Goal: Task Accomplishment & Management: Manage account settings

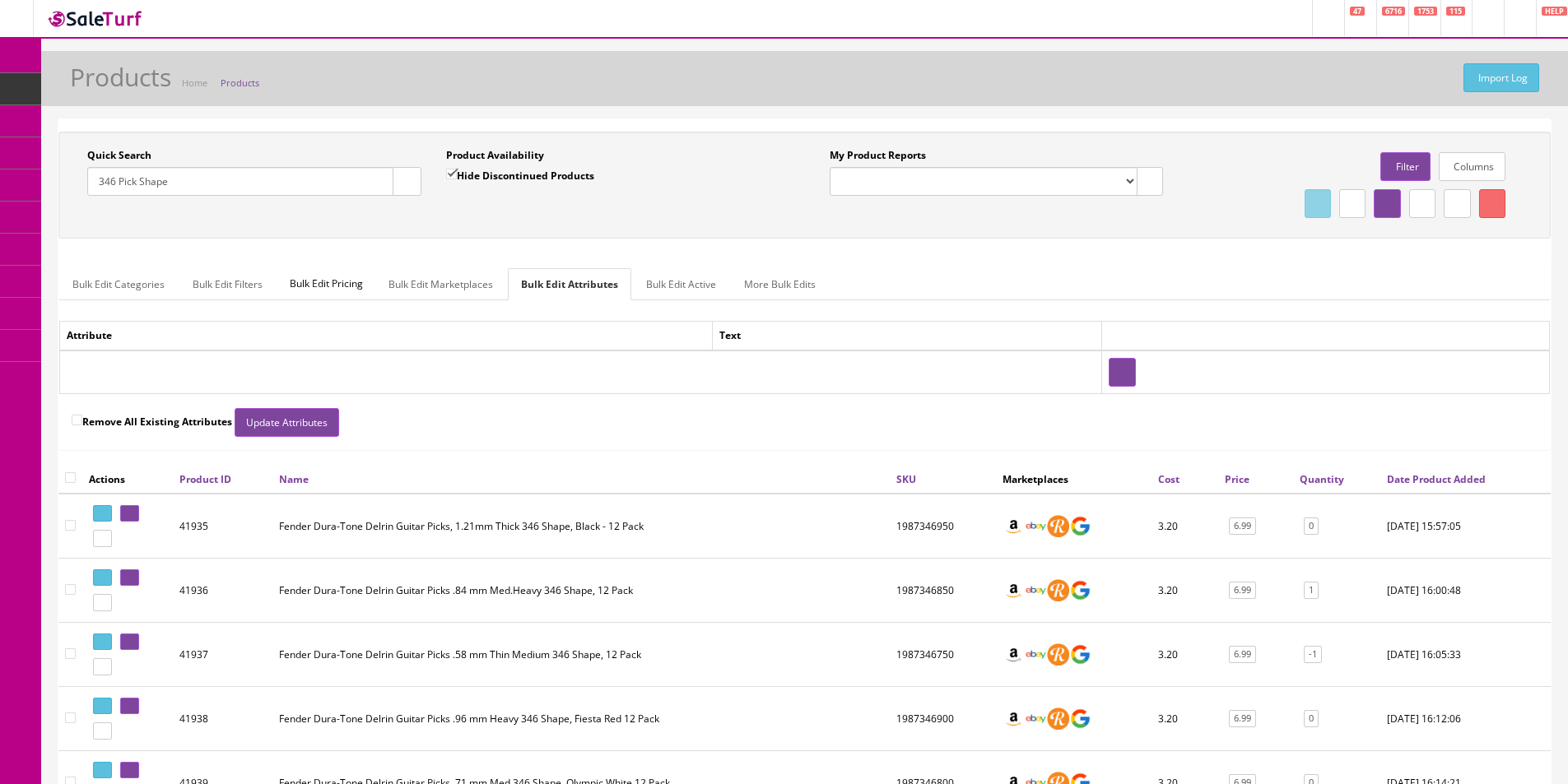
click at [15, 53] on icon at bounding box center [19, 57] width 18 height 14
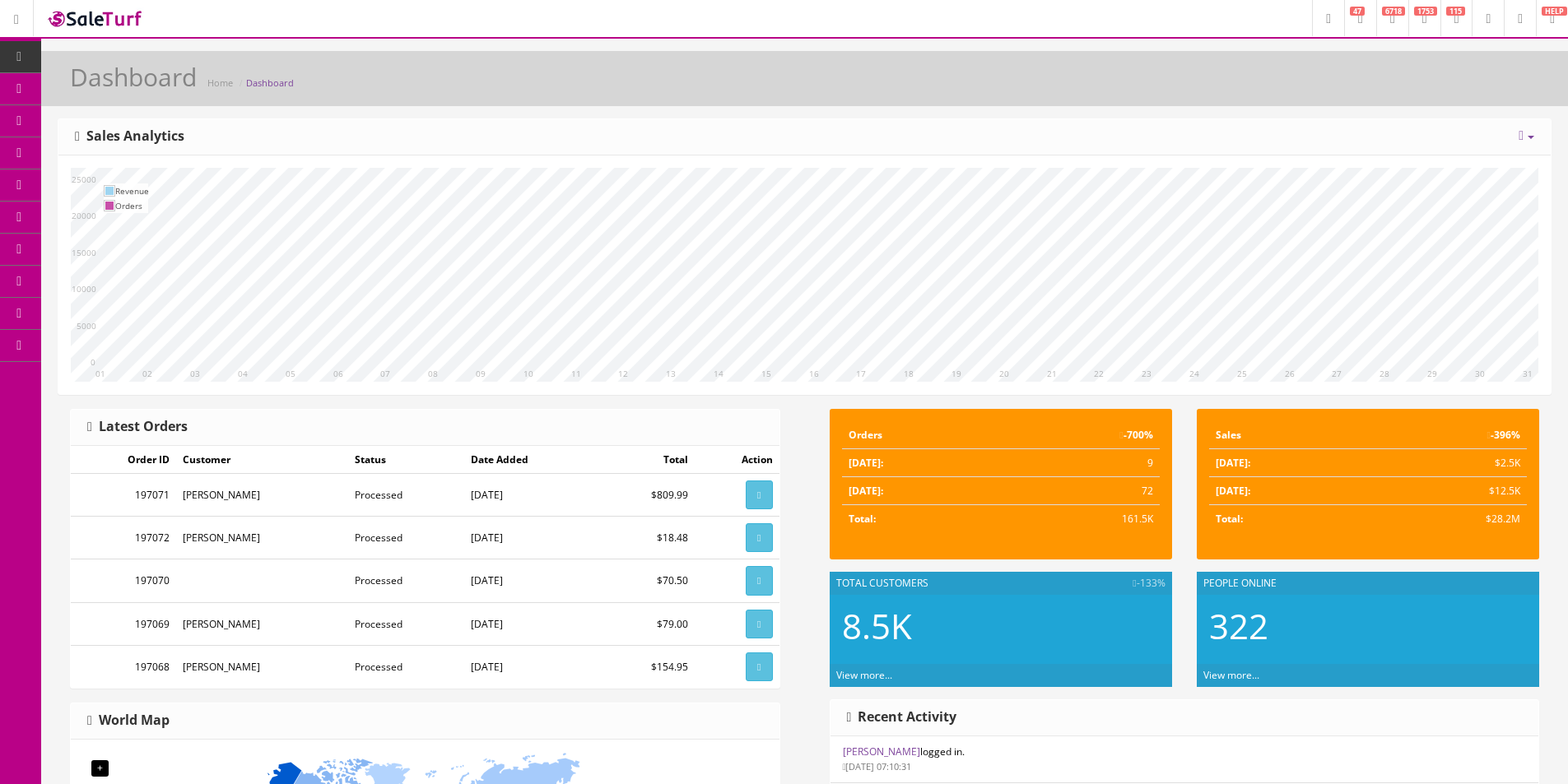
click at [1239, 139] on div "Today Week Month Year Year over Year Last Year over Prior Year Sales Analytics" at bounding box center [804, 137] width 1492 height 36
click at [1238, 152] on div "Today Week Month Year Year over Year Last Year over Prior Year Sales Analytics" at bounding box center [804, 137] width 1492 height 36
click at [868, 137] on div "Today Week Month Year Year over Year Last Year over Prior Year Sales Analytics" at bounding box center [804, 137] width 1492 height 36
drag, startPoint x: 868, startPoint y: 136, endPoint x: 857, endPoint y: 105, distance: 32.9
click at [857, 105] on div "Dashboard Home Dashboard" at bounding box center [803, 78] width 1526 height 55
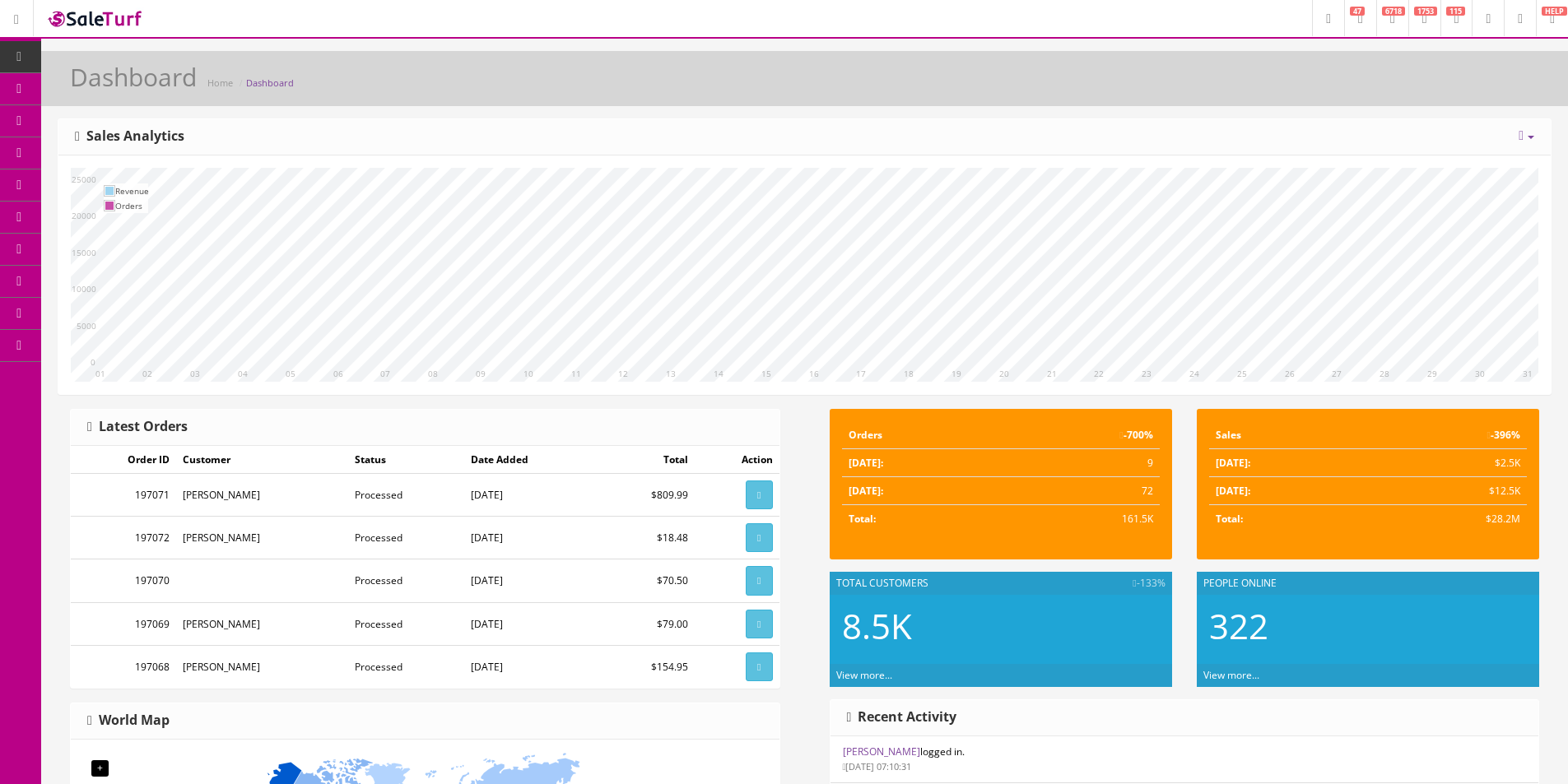
click at [1036, 153] on div "[DATE] Week Month Year Year over Year Last Year over Prior Year Sales Analytics" at bounding box center [804, 137] width 1492 height 36
drag, startPoint x: 1446, startPoint y: 142, endPoint x: 1571, endPoint y: 138, distance: 125.1
click at [1446, 143] on div "[DATE] Week Month Year Year over Year Last Year over Prior Year Sales Analytics" at bounding box center [804, 137] width 1492 height 36
click at [1009, 153] on div "[DATE] Week Month Year Year over Year Last Year over Prior Year Sales Analytics" at bounding box center [804, 137] width 1492 height 36
click at [1130, 86] on div "Dashboard Home Dashboard" at bounding box center [804, 83] width 1502 height 40
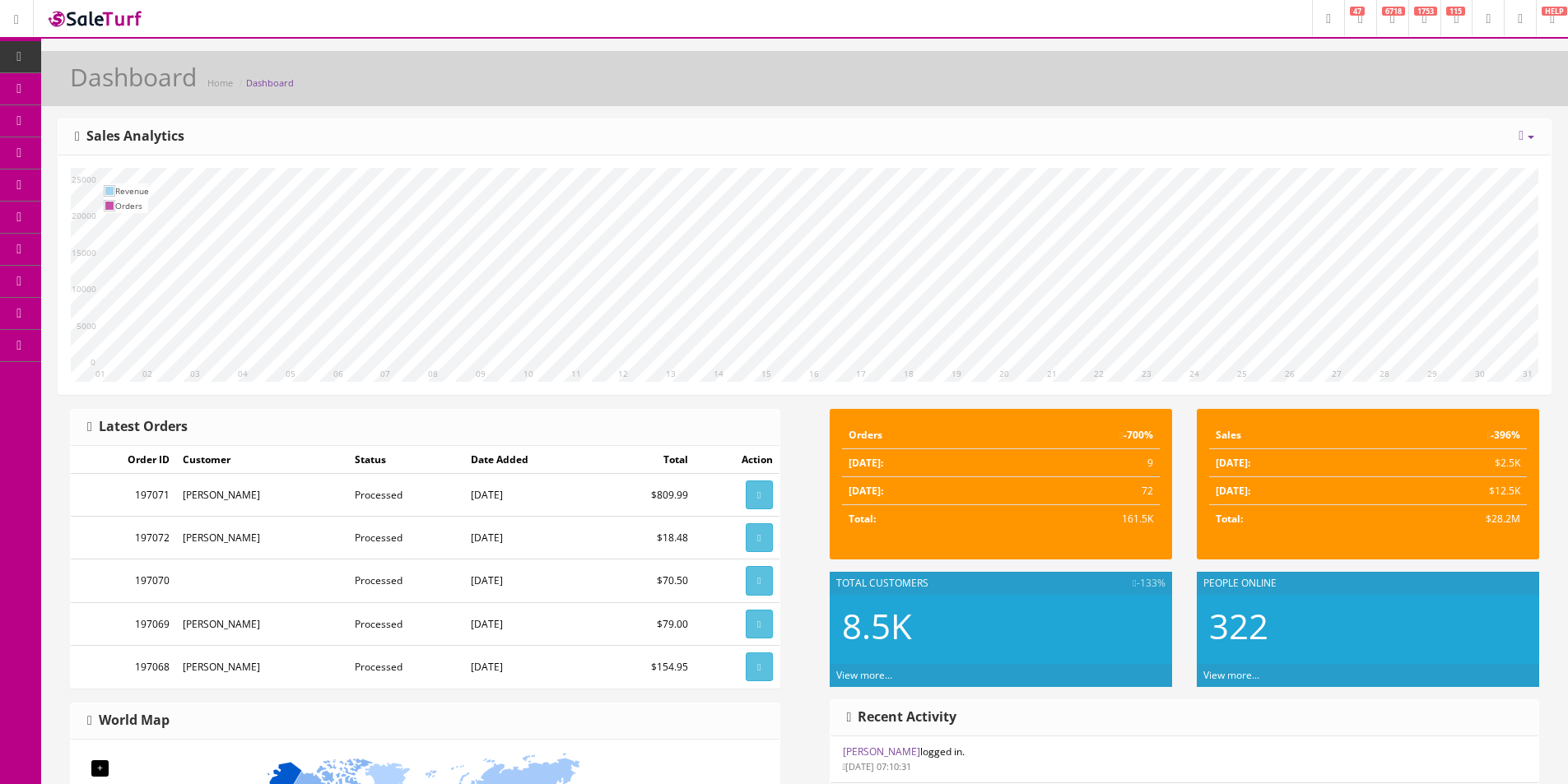
click at [1129, 89] on div "Dashboard Home Dashboard" at bounding box center [804, 83] width 1502 height 40
click at [30, 57] on link "Dashboard" at bounding box center [20, 56] width 41 height 32
click at [540, 104] on div "Dashboard Home Dashboard" at bounding box center [803, 78] width 1526 height 55
drag, startPoint x: 0, startPoint y: 0, endPoint x: 547, endPoint y: 88, distance: 554.0
click at [547, 88] on div "Dashboard Home Dashboard" at bounding box center [804, 83] width 1502 height 40
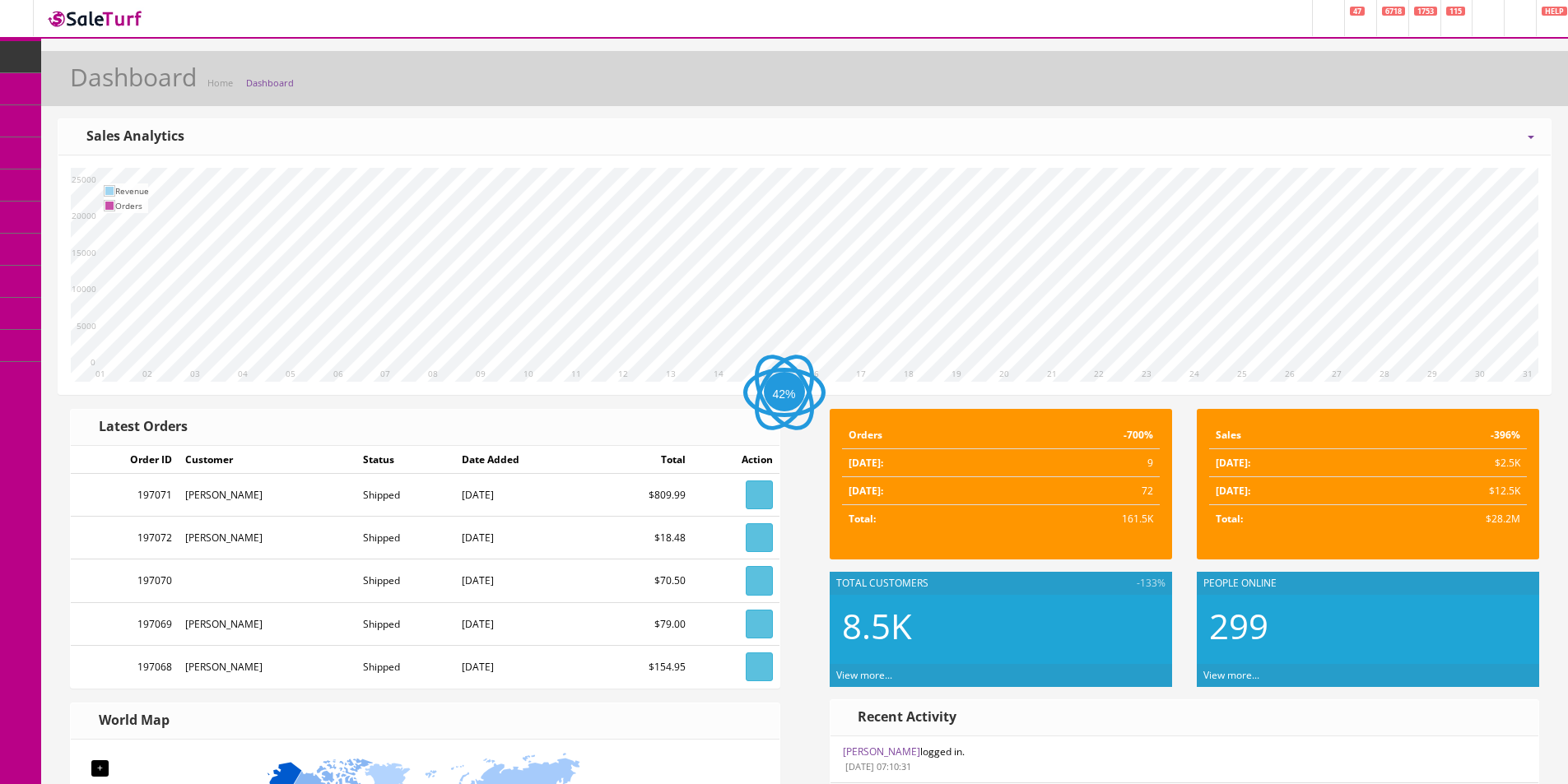
click at [547, 88] on div "Dashboard Home Dashboard" at bounding box center [804, 83] width 1502 height 40
click at [547, 86] on div "Dashboard Home Dashboard" at bounding box center [804, 83] width 1502 height 40
click at [1360, 160] on div "10 11 12 13 14 15 16 17 18 19 20 21 22 23 24 25 26 27 28 29 30 31 01 02 03 04 0…" at bounding box center [804, 274] width 1492 height 238
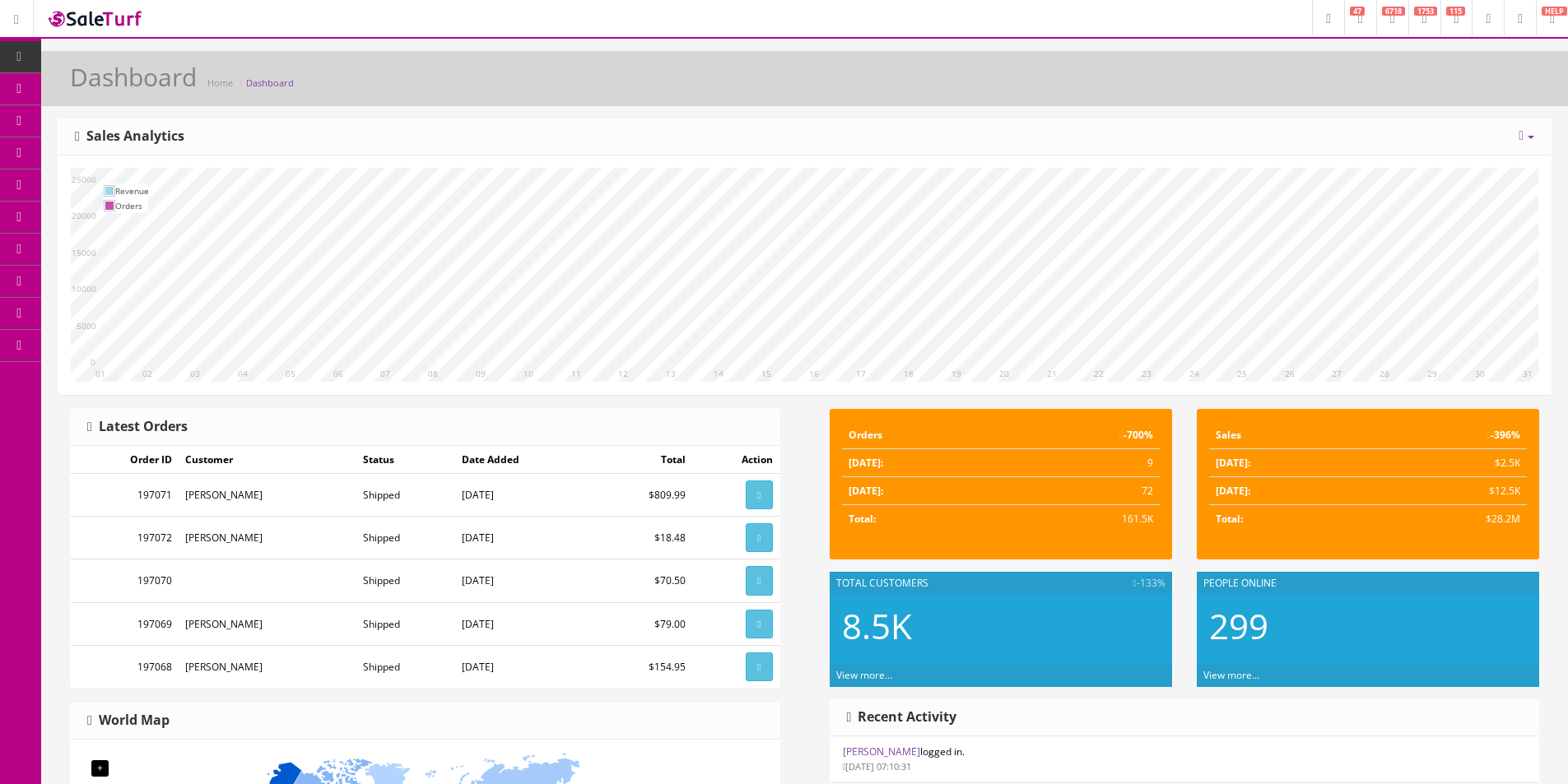
click at [1359, 160] on div "10 11 12 13 14 15 16 17 18 19 20 21 22 23 24 25 26 27 28 29 30 31 01 02 03 04 0…" at bounding box center [804, 274] width 1492 height 238
click at [1354, 158] on div "10 11 12 13 14 15 16 17 18 19 20 21 22 23 24 25 26 27 28 29 30 31 01 02 03 04 0…" at bounding box center [804, 274] width 1492 height 238
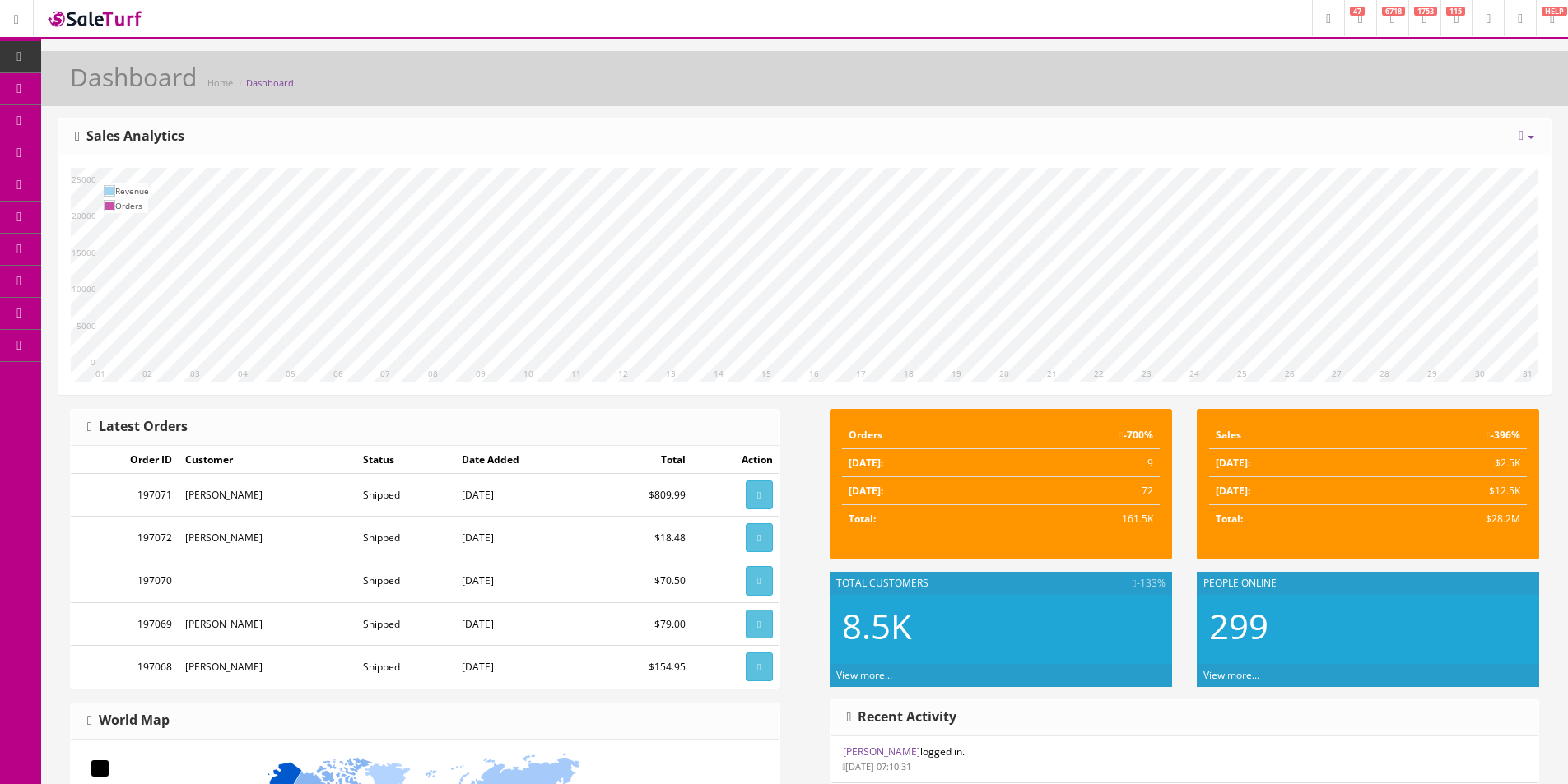
drag, startPoint x: 1354, startPoint y: 158, endPoint x: 1252, endPoint y: 135, distance: 104.6
click at [1252, 135] on div "[DATE] Week Month Year Year over Year Last Year over Prior Year Sales Analytics" at bounding box center [804, 137] width 1492 height 36
click at [1251, 135] on div "[DATE] Week Month Year Year over Year Last Year over Prior Year Sales Analytics" at bounding box center [804, 137] width 1492 height 36
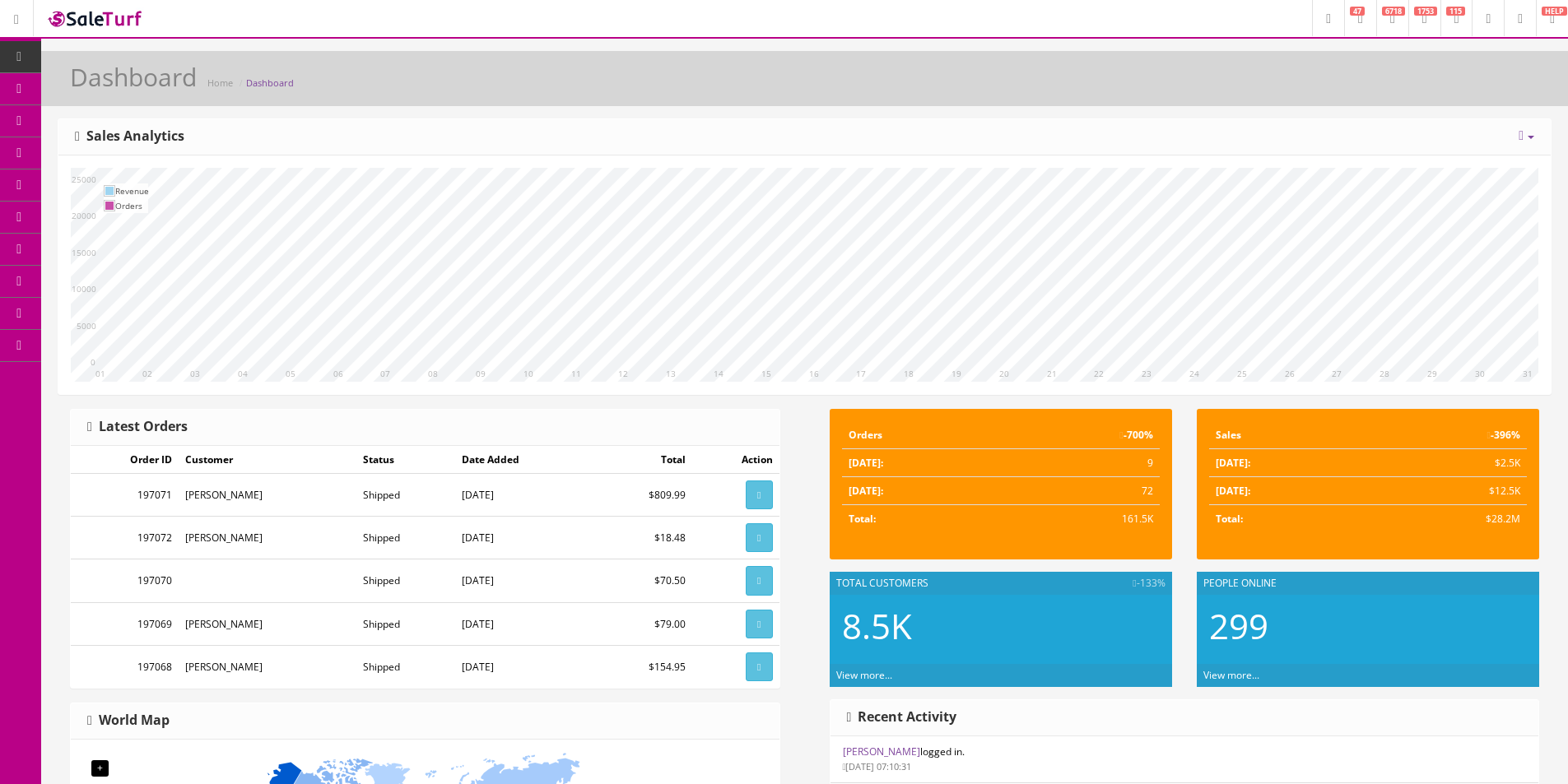
click at [997, 104] on div "Dashboard Home Dashboard" at bounding box center [803, 78] width 1526 height 55
drag, startPoint x: 997, startPoint y: 104, endPoint x: 1014, endPoint y: 5, distance: 100.4
click at [997, 102] on div "Dashboard Home Dashboard" at bounding box center [803, 78] width 1526 height 55
click at [70, 92] on link "Products" at bounding box center [127, 89] width 173 height 32
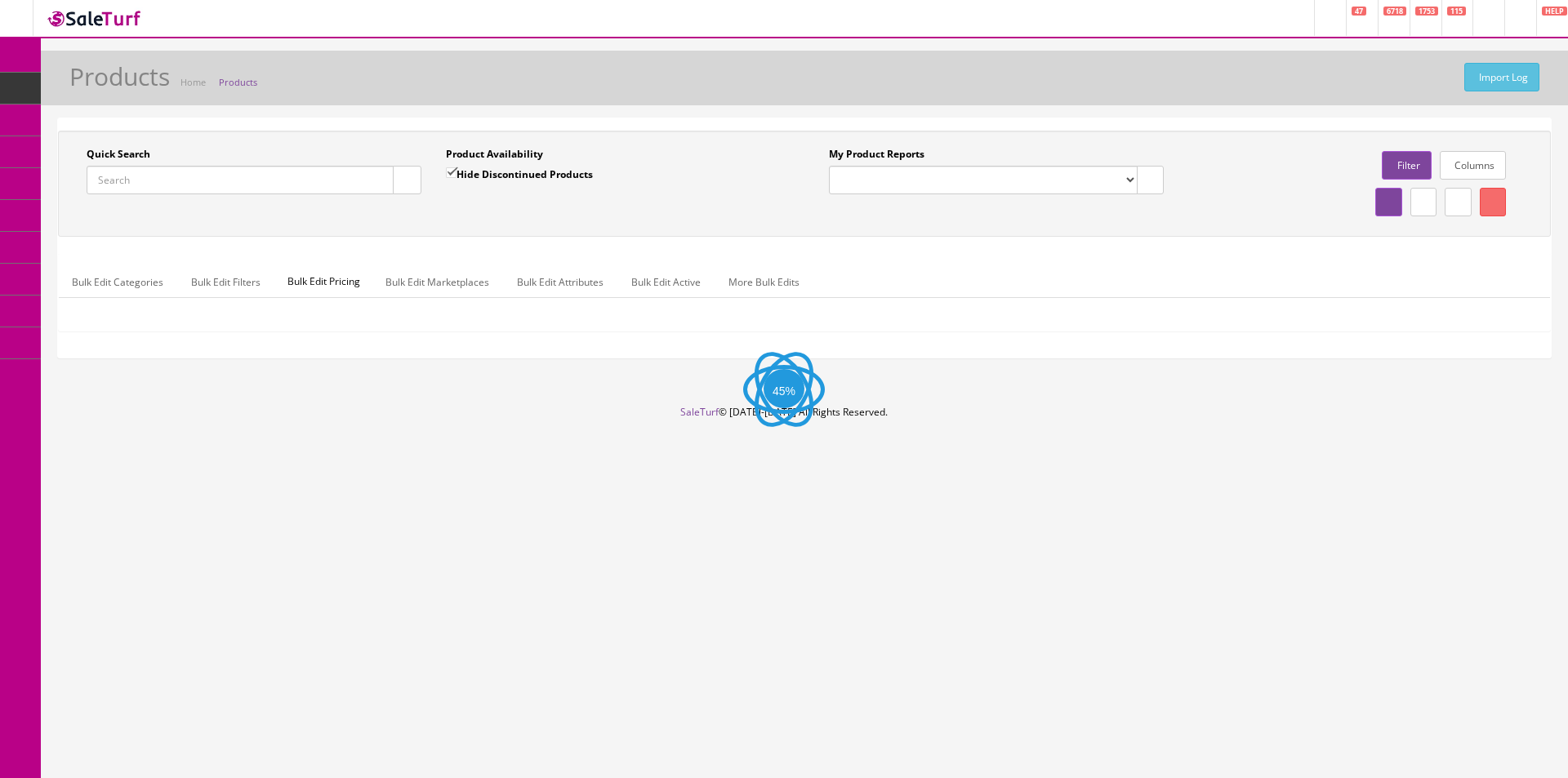
click at [294, 178] on input "Quick Search" at bounding box center [240, 181] width 307 height 29
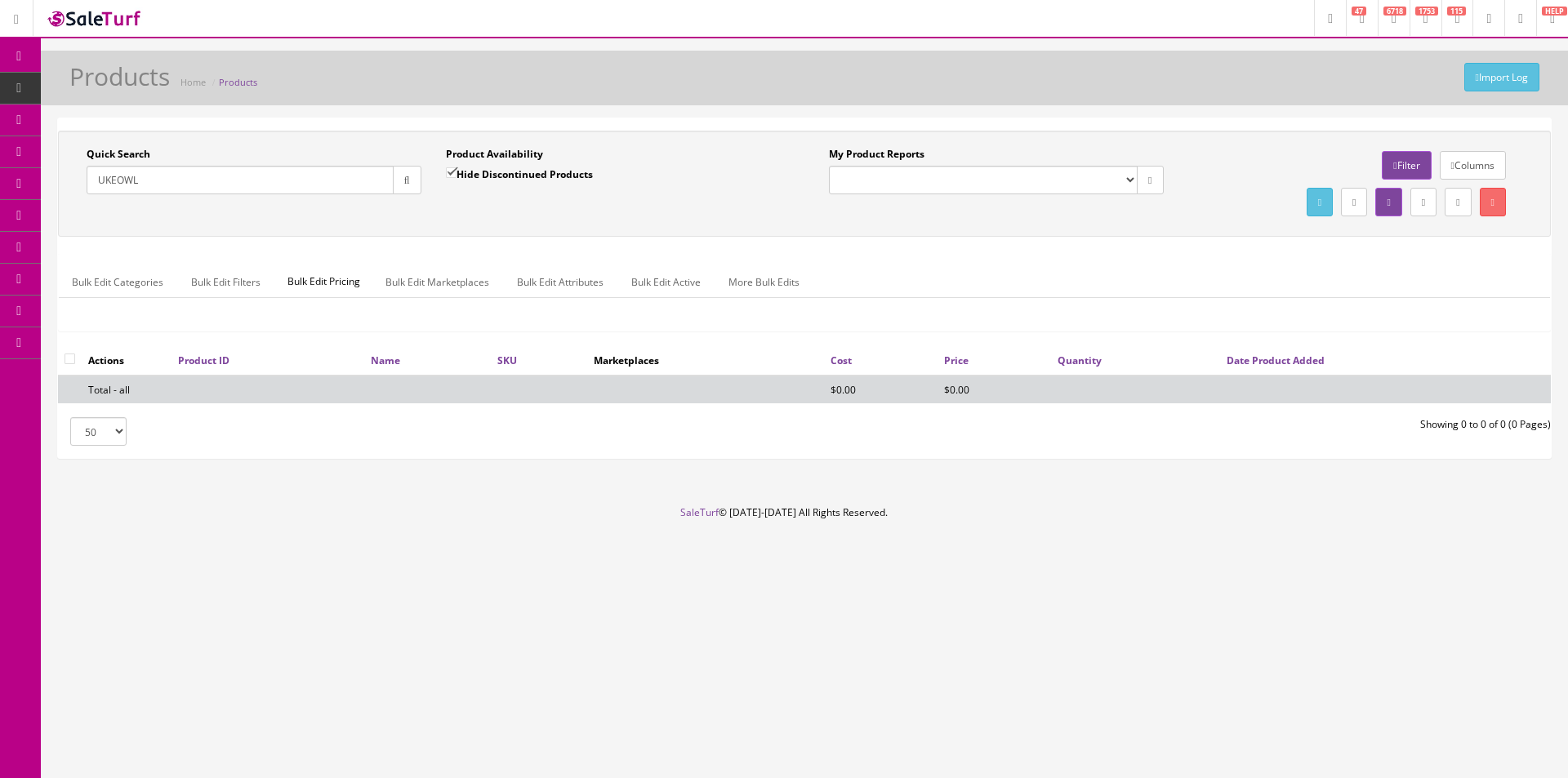
type input "UKEOWL"
click at [994, 247] on div "Quick Search UKEOWL Date From Product Availability Hide Discontinued Products D…" at bounding box center [804, 237] width 1494 height 215
click at [292, 188] on input "UKEOWL" at bounding box center [240, 181] width 307 height 29
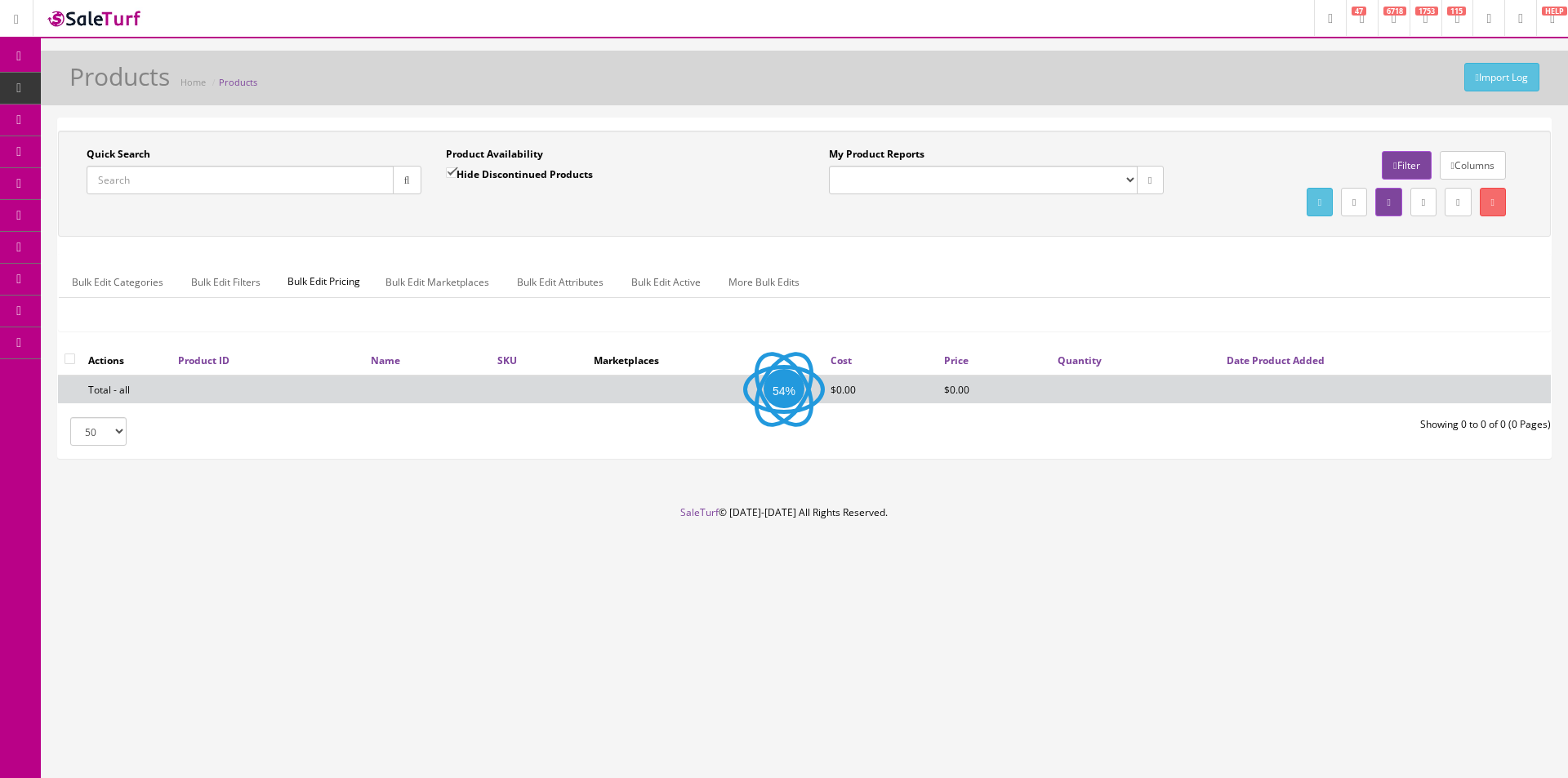
click at [334, 162] on div "Quick Search" at bounding box center [254, 170] width 335 height 47
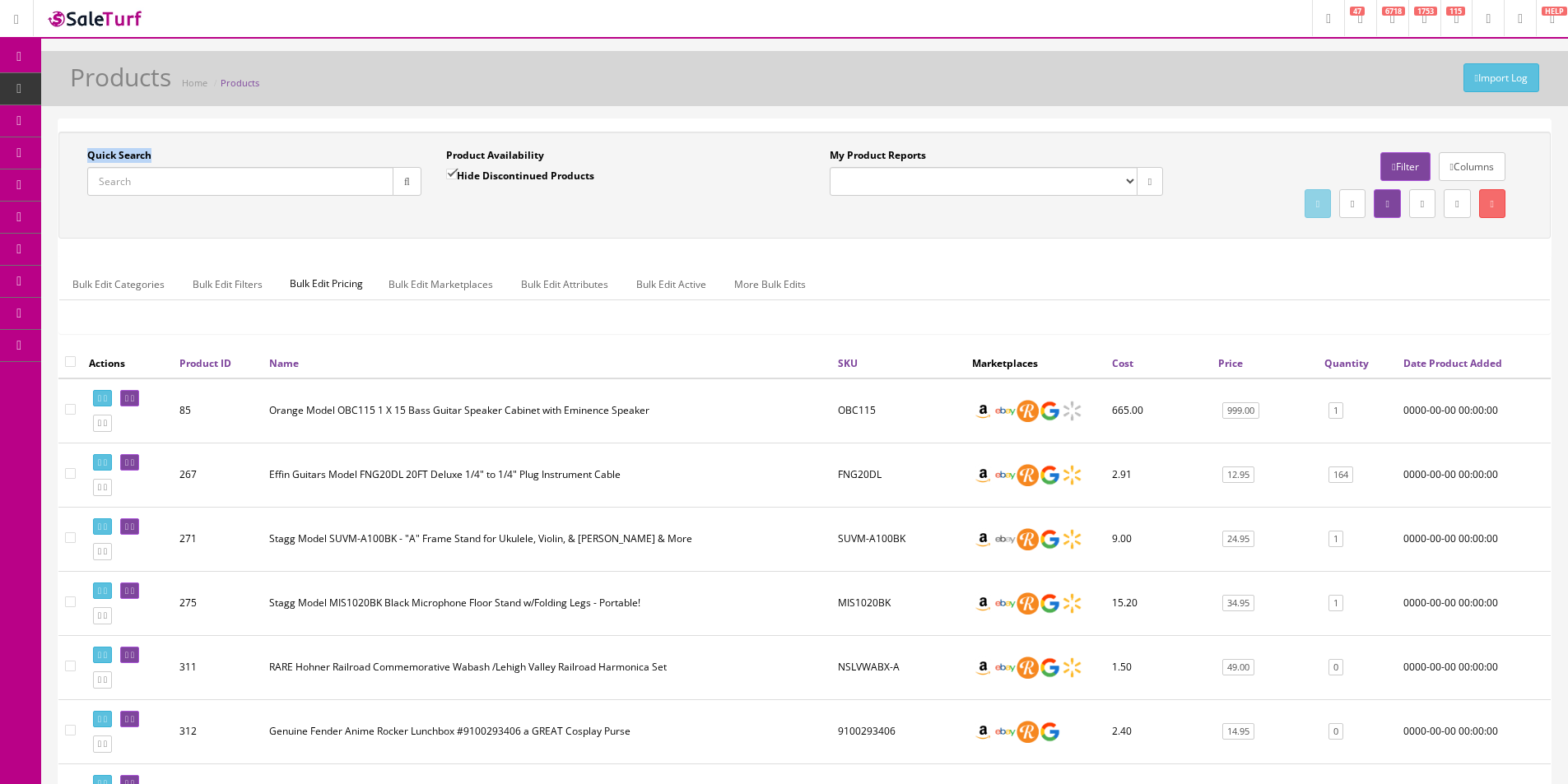
click at [135, 150] on label "Quick Search" at bounding box center [120, 155] width 64 height 15
click at [135, 167] on input "Quick Search" at bounding box center [240, 182] width 306 height 29
click at [135, 150] on label "Quick Search" at bounding box center [120, 155] width 64 height 15
click at [135, 167] on input "Quick Search" at bounding box center [240, 182] width 306 height 29
click at [135, 150] on label "Quick Search" at bounding box center [120, 155] width 64 height 15
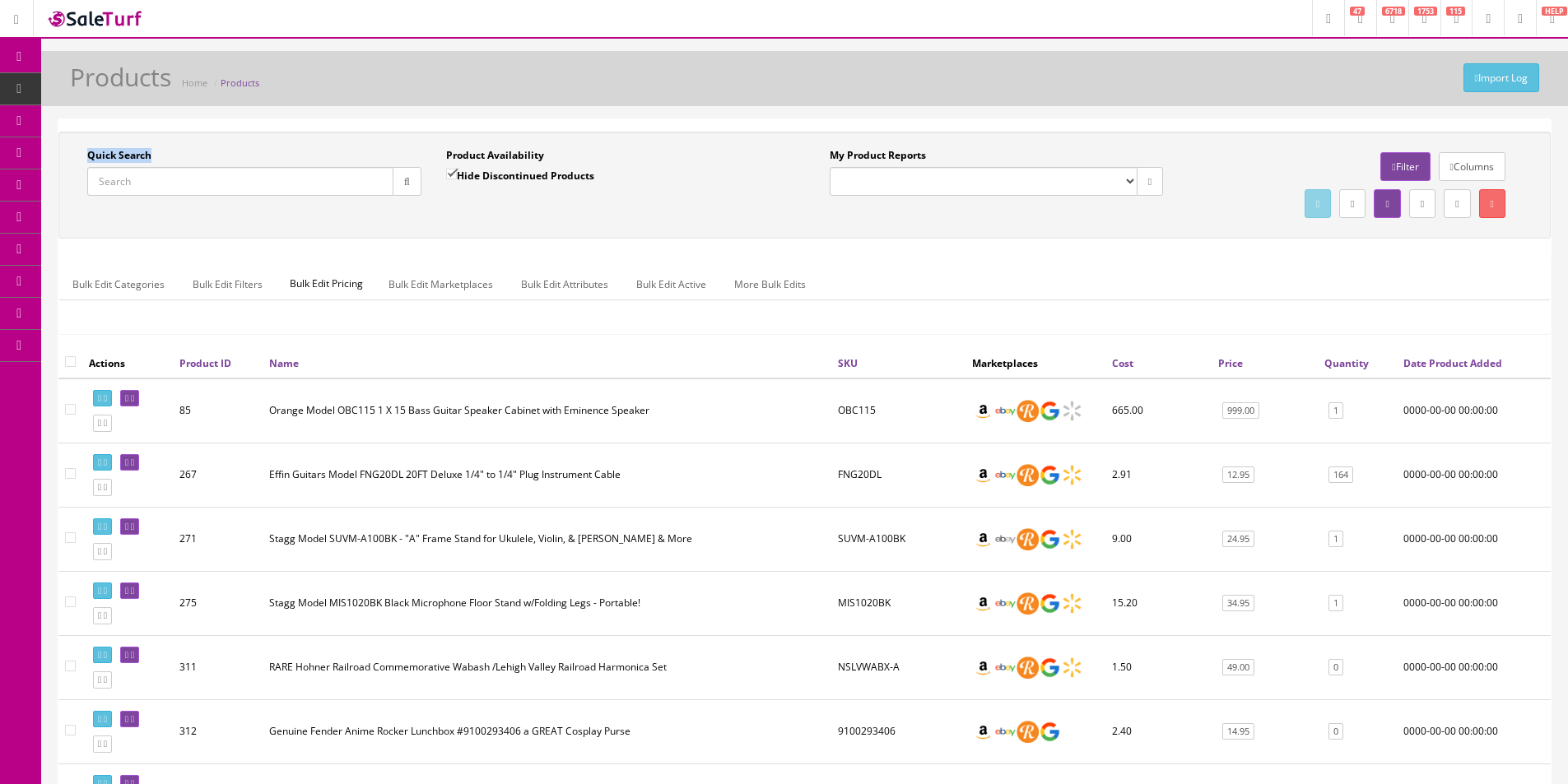
click at [135, 167] on input "Quick Search" at bounding box center [240, 182] width 306 height 29
click at [135, 150] on label "Quick Search" at bounding box center [120, 155] width 64 height 15
click at [135, 167] on input "Quick Search" at bounding box center [240, 182] width 306 height 29
click at [135, 150] on label "Quick Search" at bounding box center [120, 155] width 64 height 15
click at [135, 167] on input "Quick Search" at bounding box center [240, 182] width 306 height 29
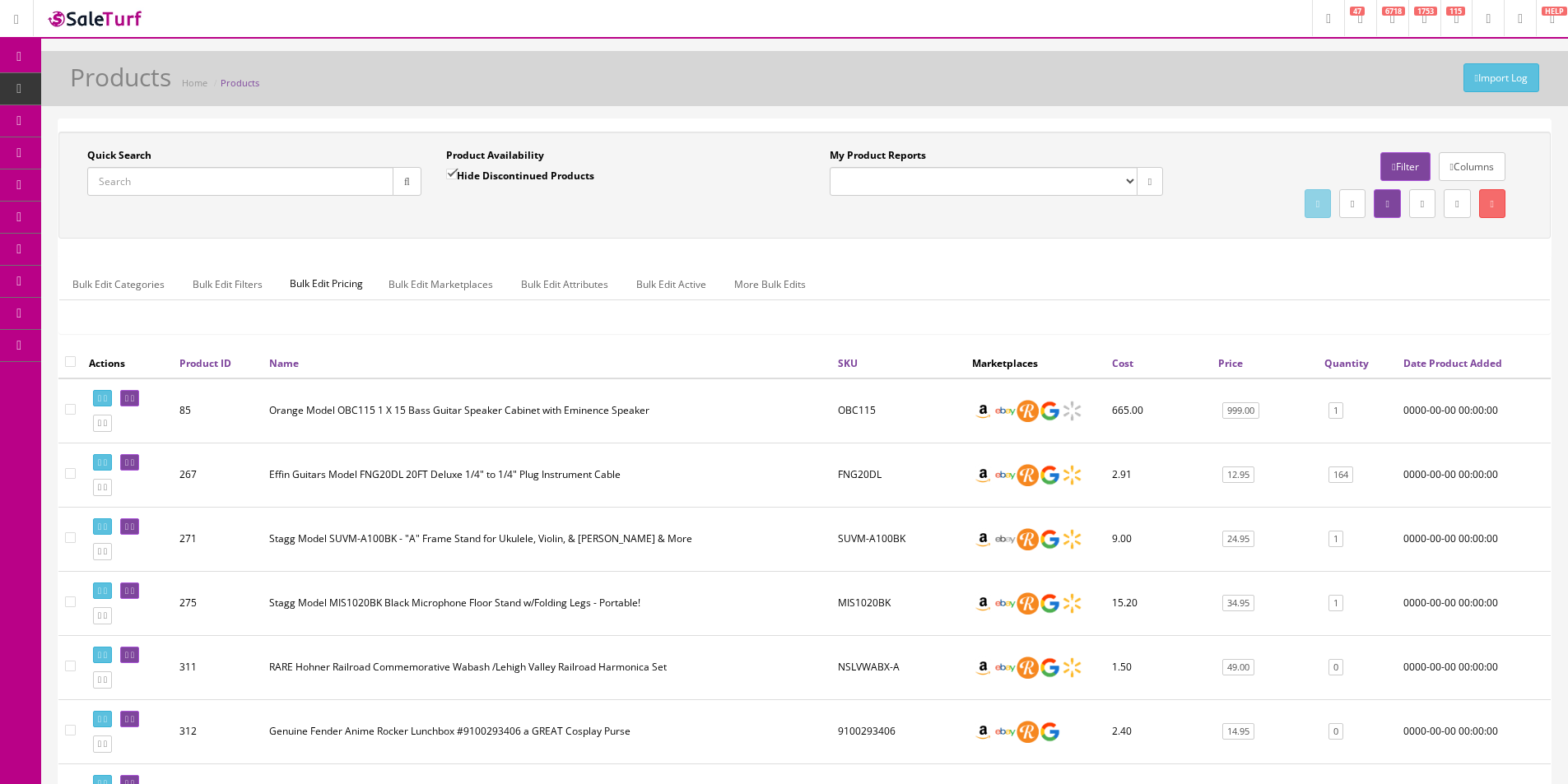
click at [135, 149] on label "Quick Search" at bounding box center [120, 155] width 64 height 15
click at [135, 167] on input "Quick Search" at bounding box center [240, 182] width 306 height 29
click at [135, 149] on label "Quick Search" at bounding box center [120, 155] width 64 height 15
click at [135, 167] on input "Quick Search" at bounding box center [240, 182] width 306 height 29
click at [135, 149] on label "Quick Search" at bounding box center [120, 155] width 64 height 15
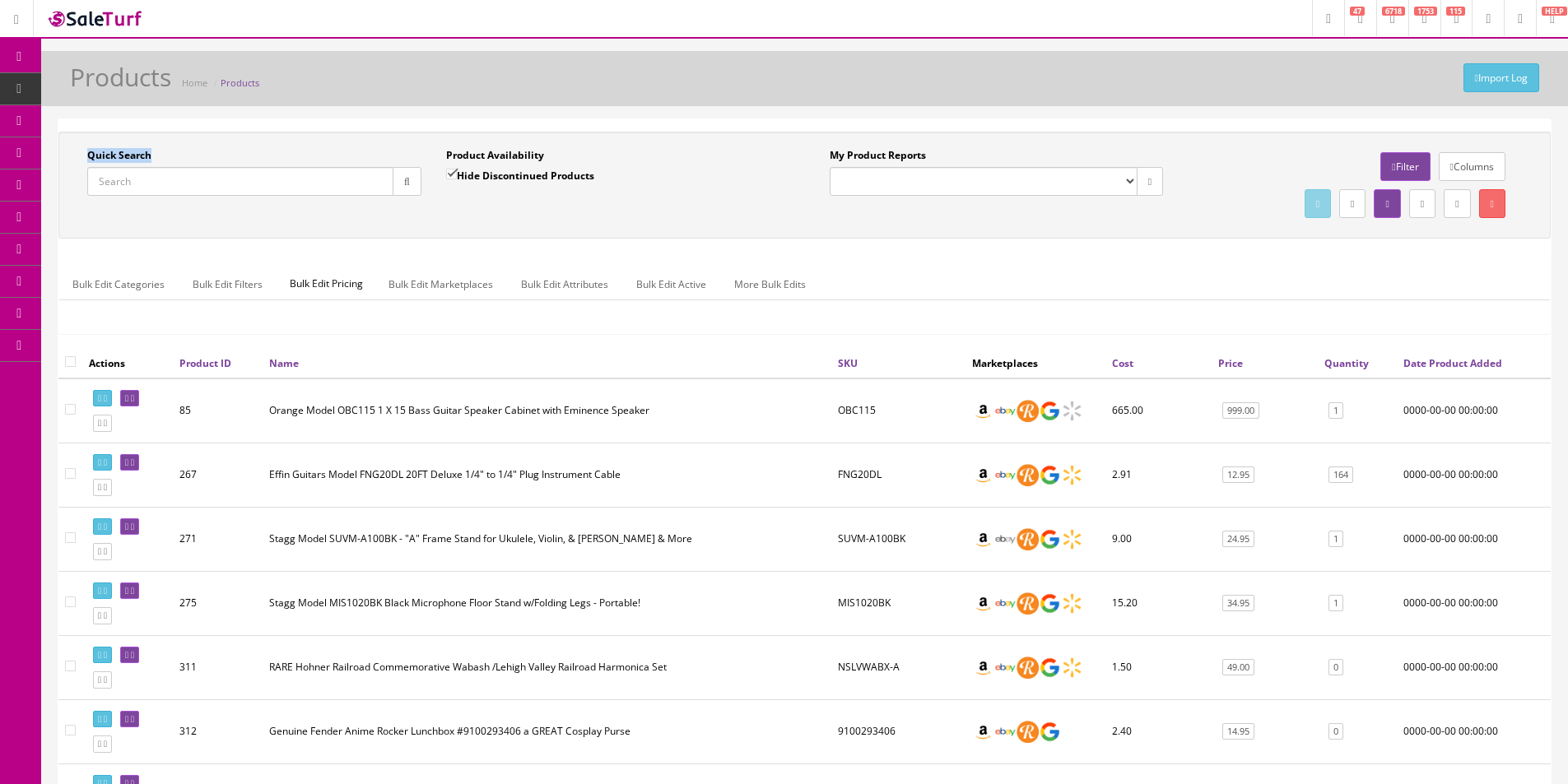
click at [135, 167] on input "Quick Search" at bounding box center [240, 182] width 306 height 29
click at [135, 149] on label "Quick Search" at bounding box center [120, 155] width 64 height 15
click at [135, 167] on input "Quick Search" at bounding box center [240, 182] width 306 height 29
click at [135, 148] on div "Quick Search Date From Product Availability Hide Discontinued Products Date To …" at bounding box center [804, 185] width 1492 height 107
click at [135, 148] on label "Quick Search" at bounding box center [120, 155] width 64 height 15
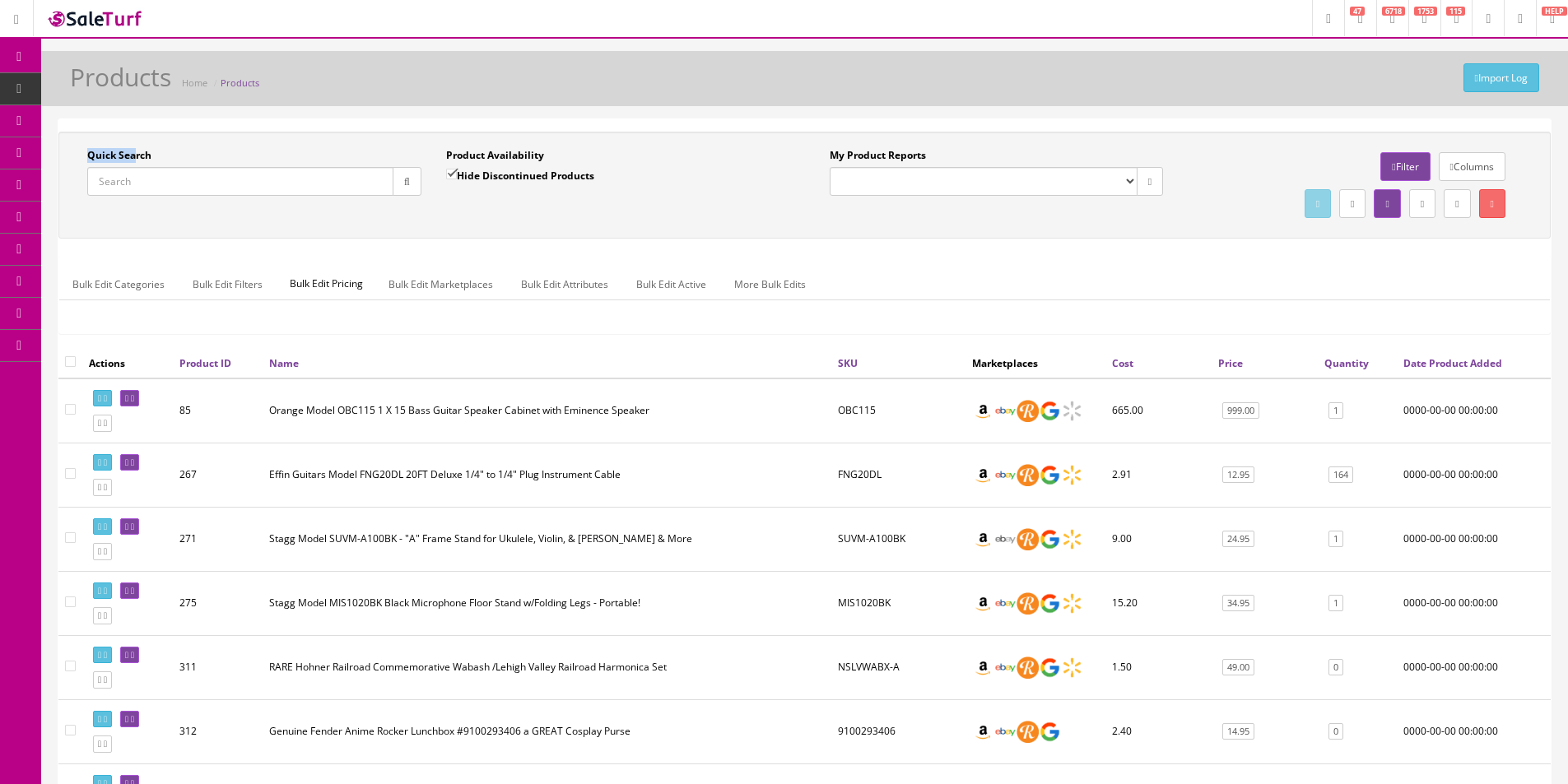
click at [135, 167] on input "Quick Search" at bounding box center [240, 182] width 306 height 29
click at [157, 143] on div "Quick Search Date From Product Availability Hide Discontinued Products Date To …" at bounding box center [804, 185] width 1492 height 107
click at [23, 71] on link "Dashboard" at bounding box center [20, 56] width 41 height 32
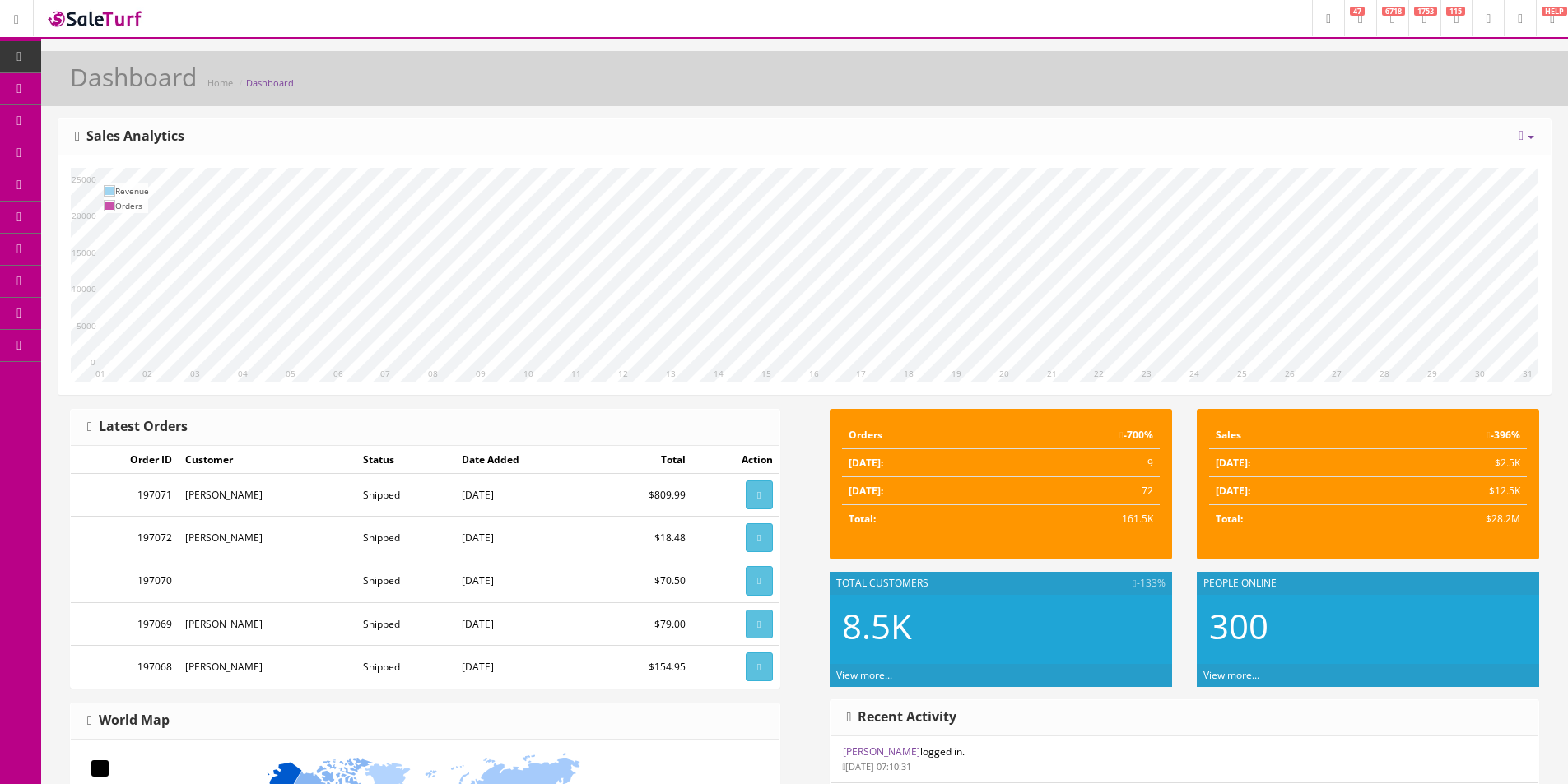
click at [1053, 133] on div "[DATE] Week Month Year Year over Year Last Year over Prior Year Sales Analytics" at bounding box center [804, 137] width 1492 height 36
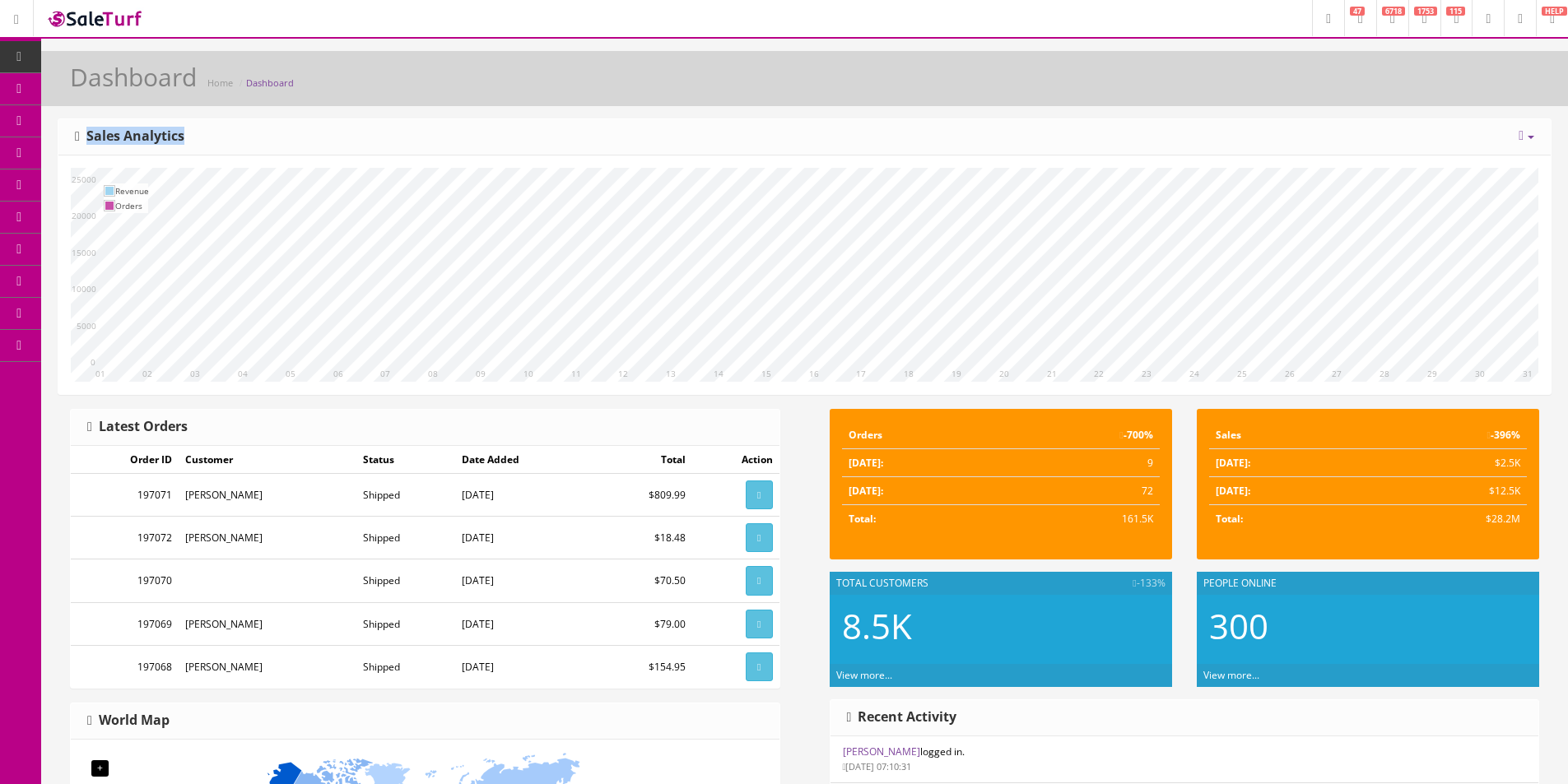
click at [1053, 133] on div "[DATE] Week Month Year Year over Year Last Year over Prior Year Sales Analytics" at bounding box center [804, 137] width 1492 height 36
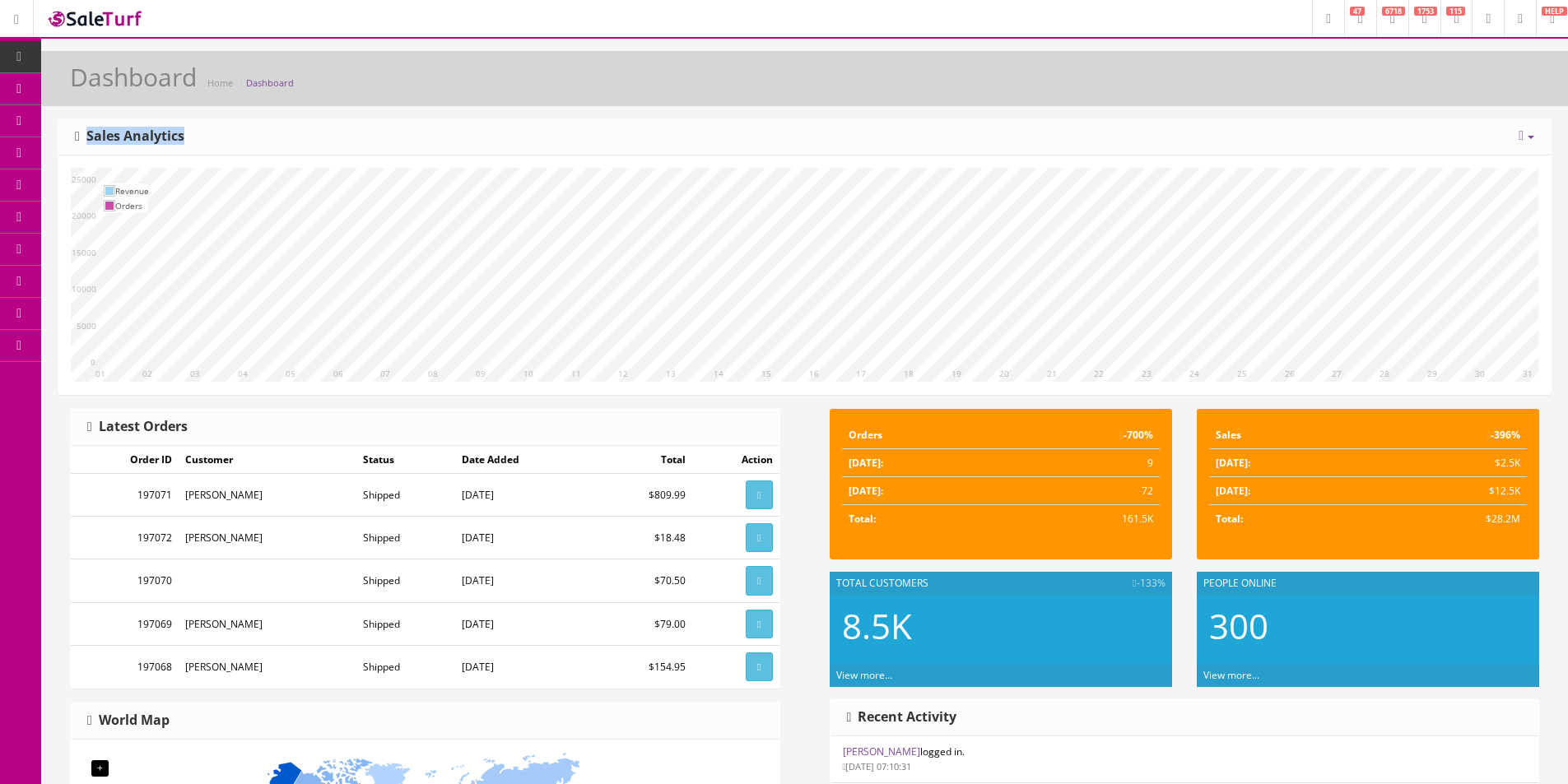
click at [1053, 133] on div "[DATE] Week Month Year Year over Year Last Year over Prior Year Sales Analytics" at bounding box center [804, 137] width 1492 height 36
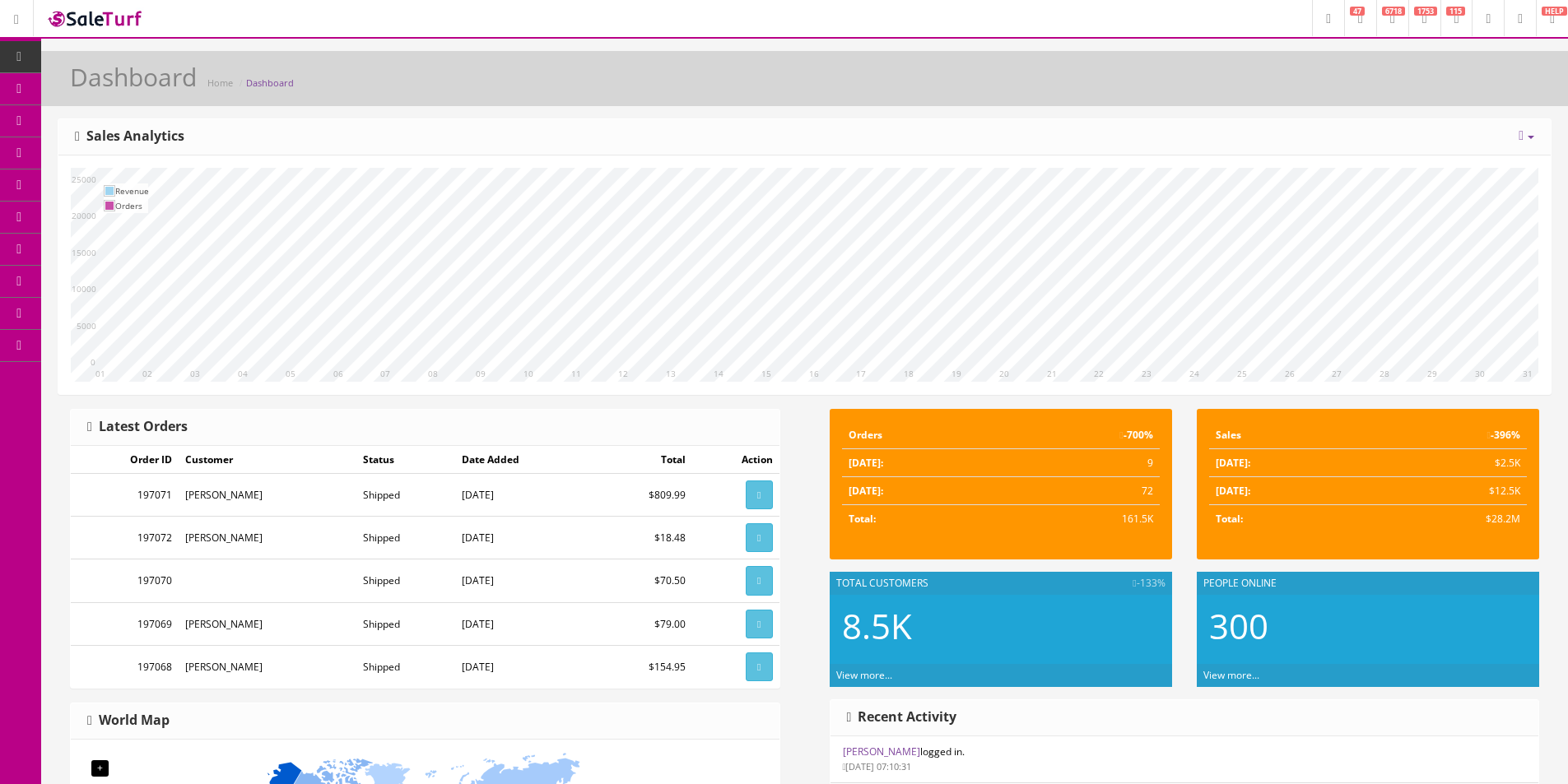
click at [1045, 133] on div "[DATE] Week Month Year Year over Year Last Year over Prior Year Sales Analytics" at bounding box center [804, 137] width 1492 height 36
click at [103, 181] on link "Order List" at bounding box center [127, 185] width 173 height 32
click at [487, 109] on div "Dashboard Home Dashboard [DATE] Week Month Year Year over Year Last Year over P…" at bounding box center [803, 679] width 1526 height 1258
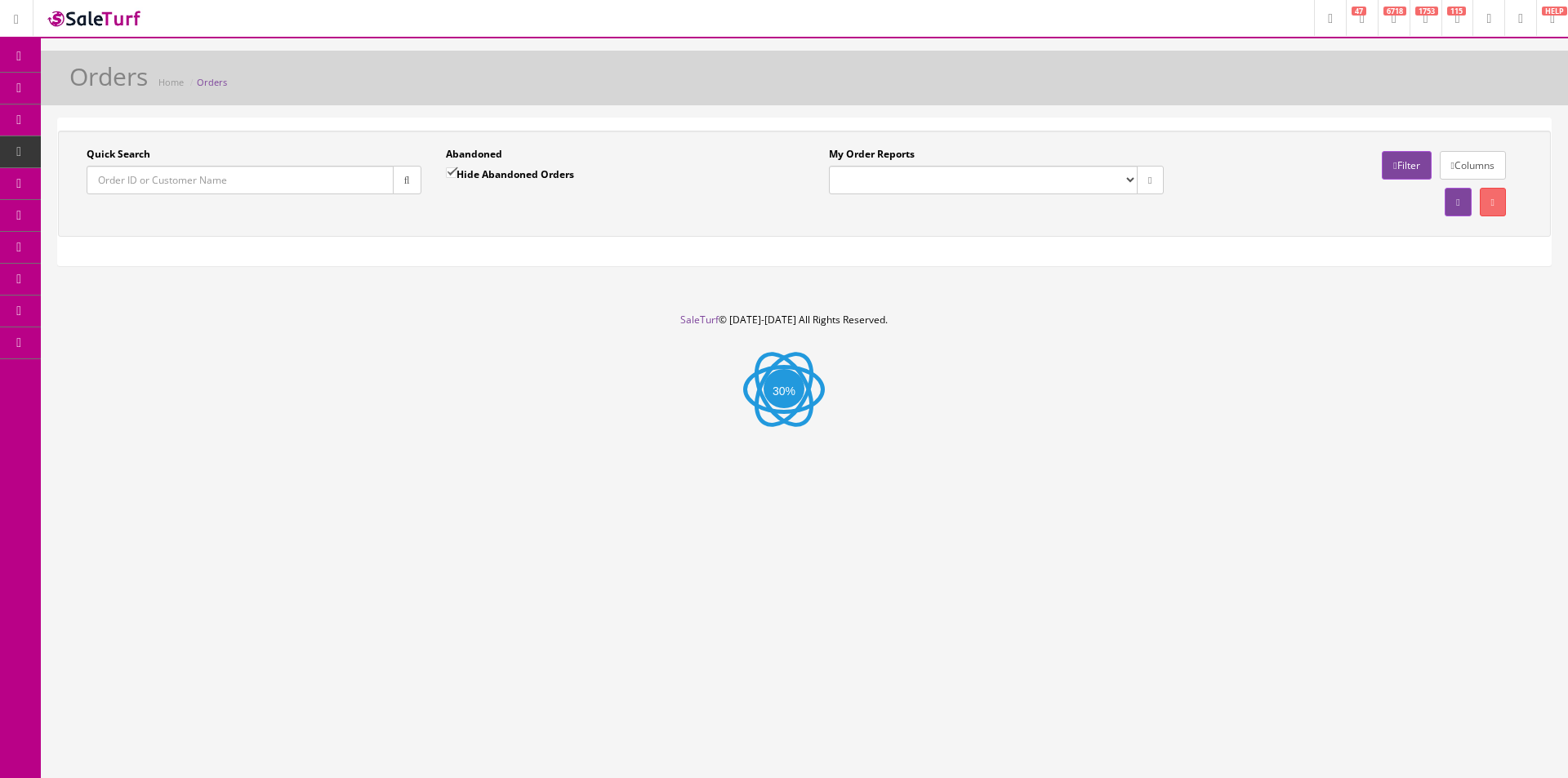
click at [210, 179] on input "Quick Search" at bounding box center [240, 181] width 307 height 29
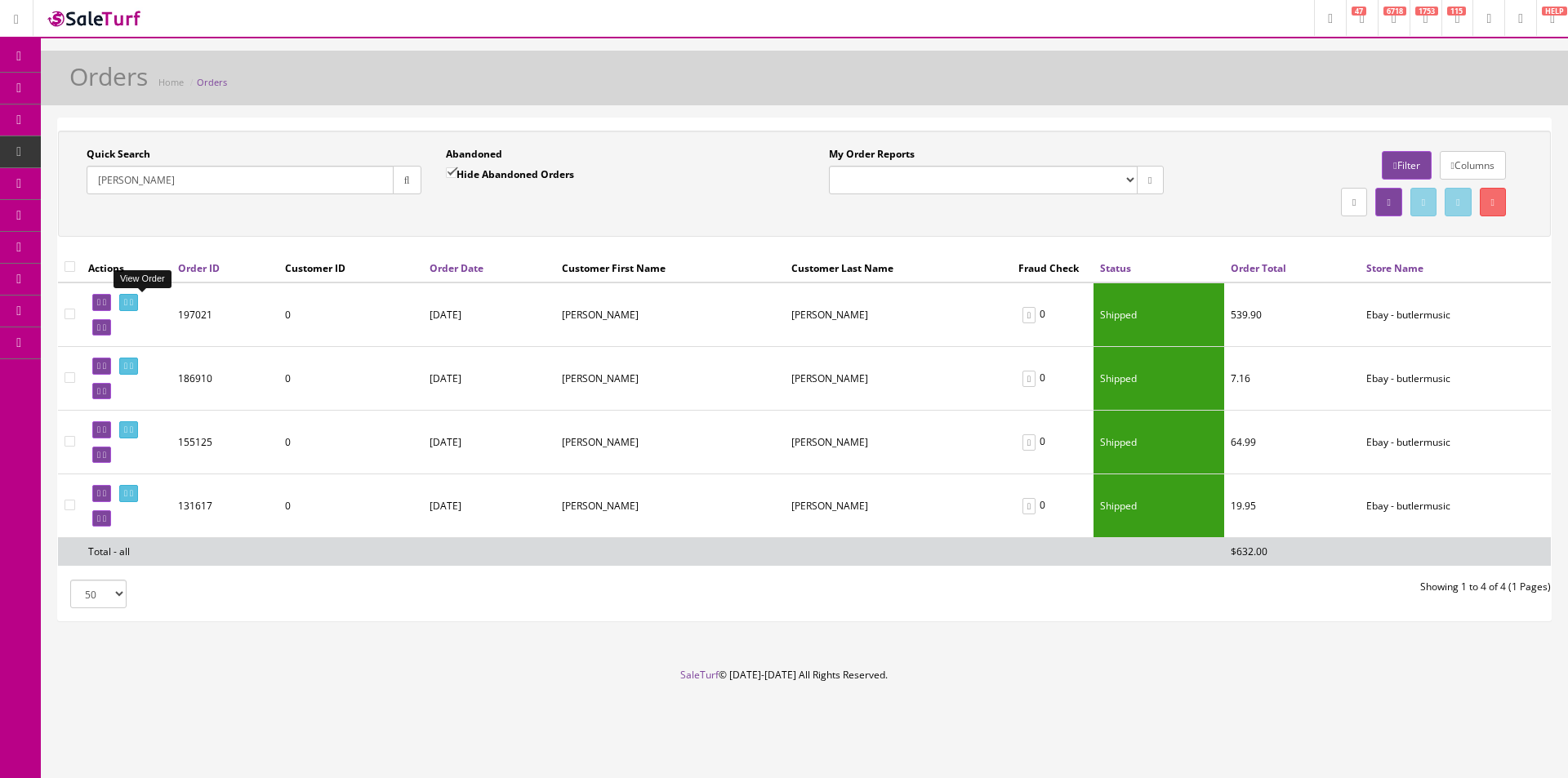
type input "John Clark"
click at [133, 303] on icon at bounding box center [131, 302] width 3 height 9
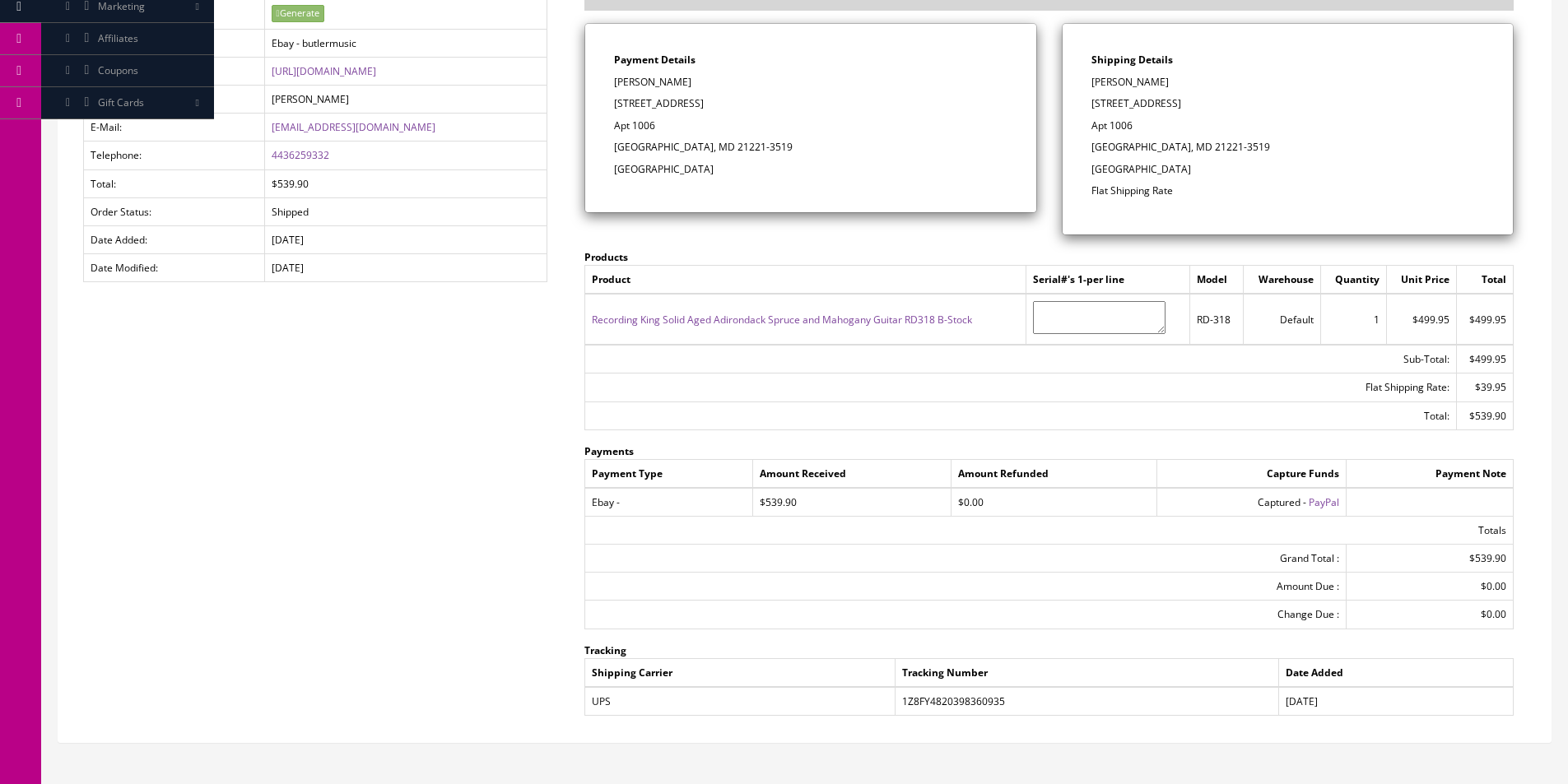
scroll to position [331, 0]
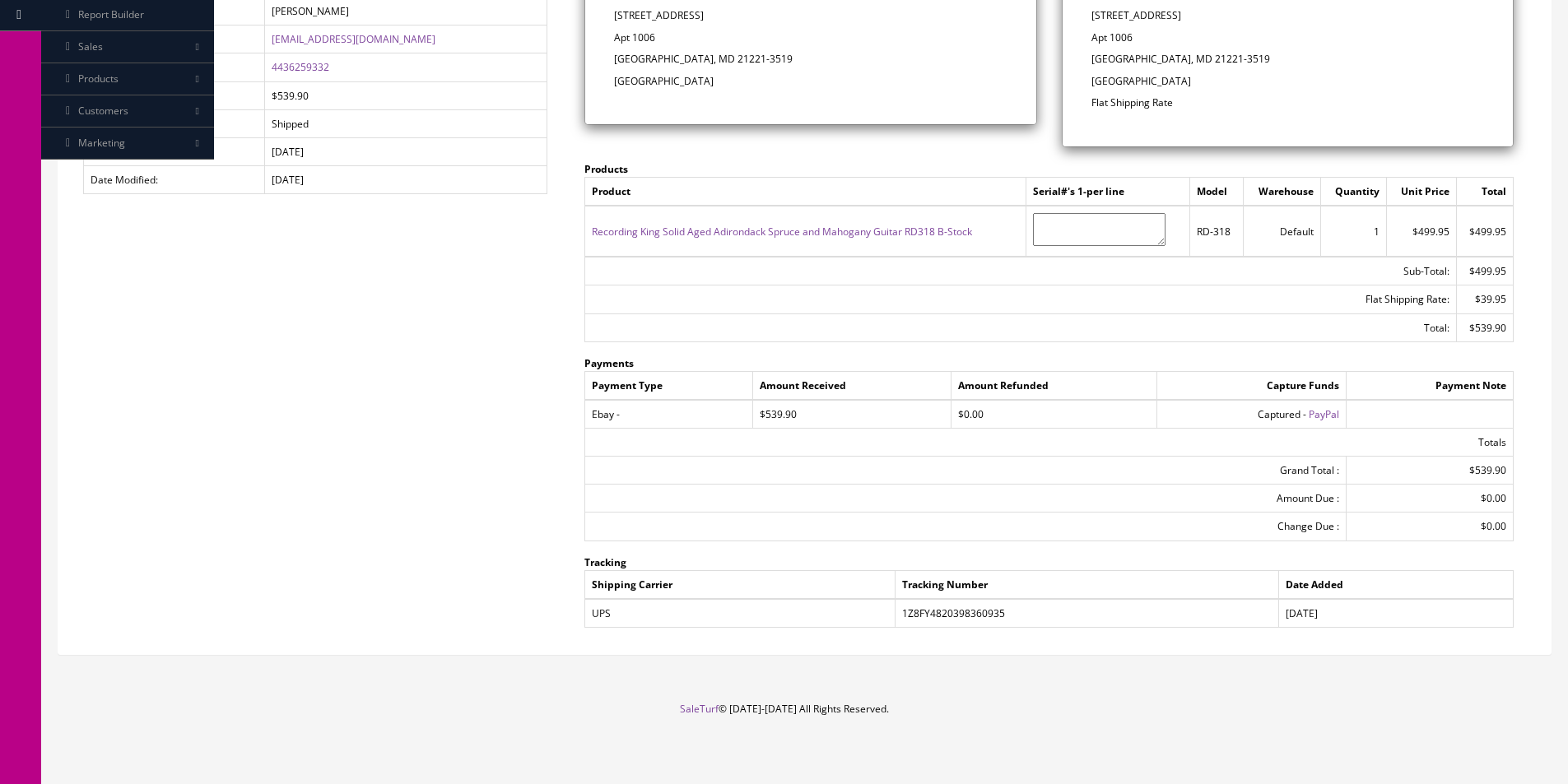
click at [948, 607] on td "1Z8FY4820398360935" at bounding box center [1086, 614] width 382 height 29
copy td "1Z8FY4820398360935"
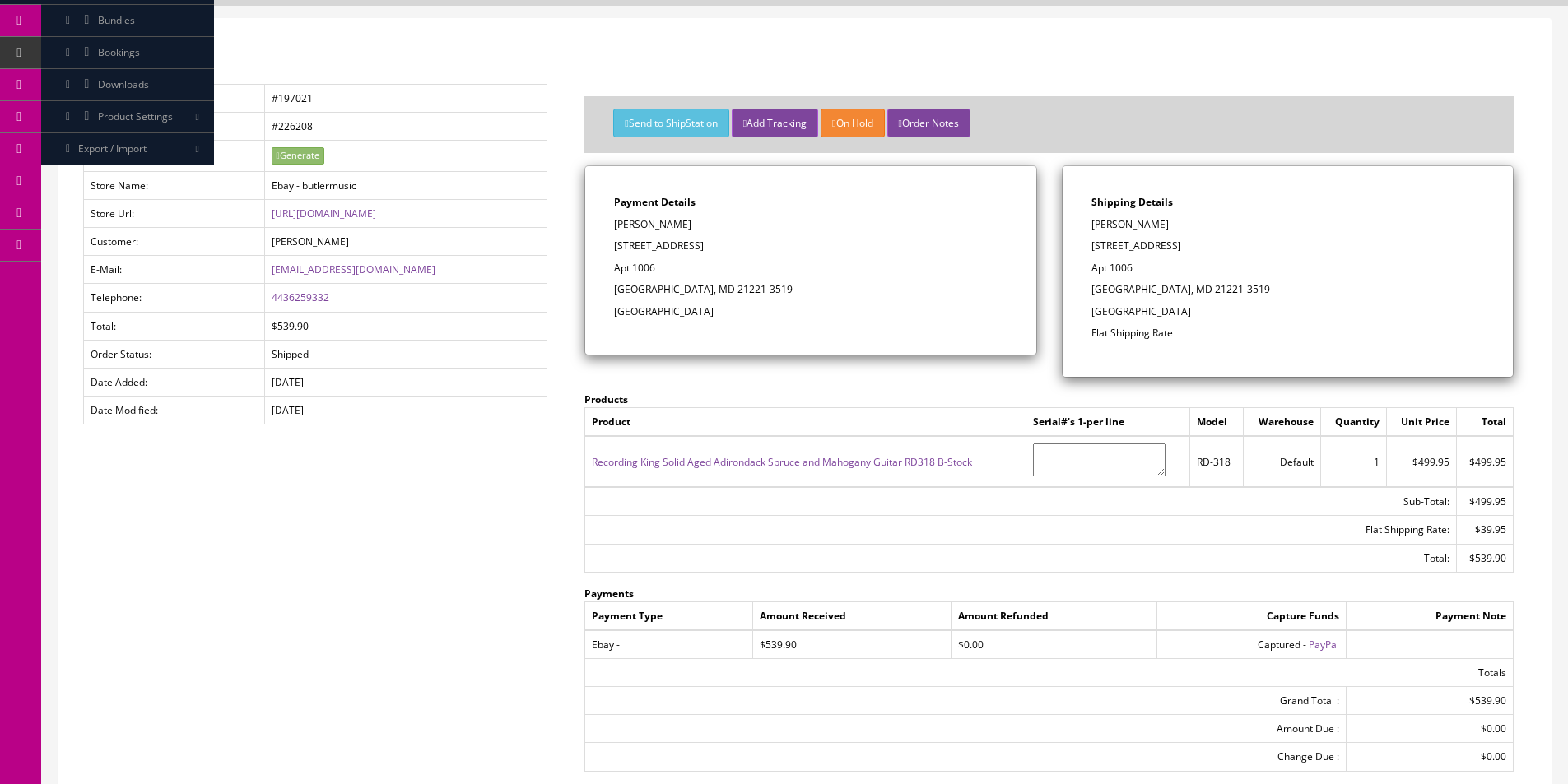
scroll to position [0, 0]
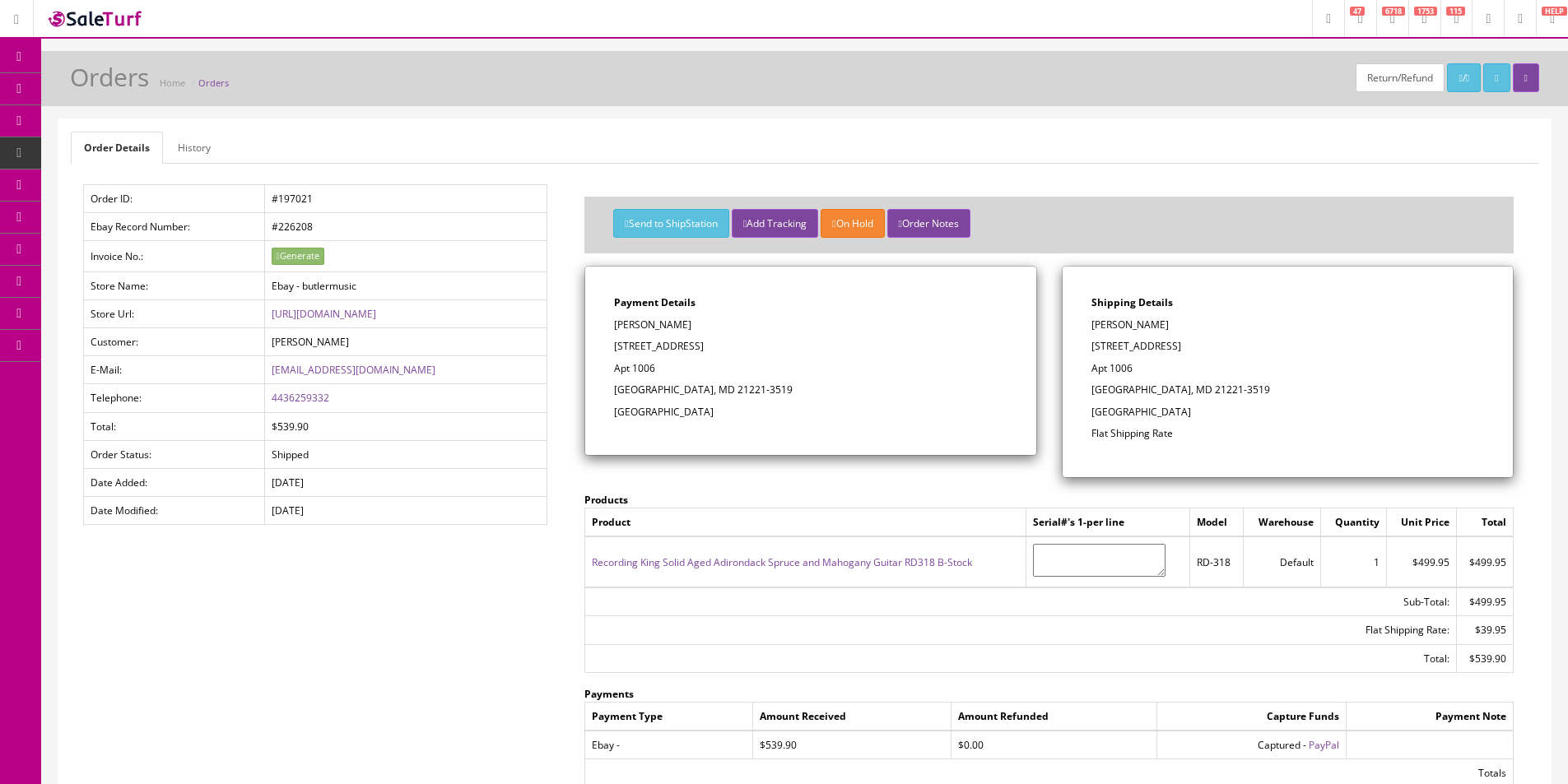
click at [715, 349] on p "1000 Franklin Ave" at bounding box center [810, 346] width 393 height 15
click at [648, 349] on p "1000 Franklin Ave" at bounding box center [810, 346] width 393 height 15
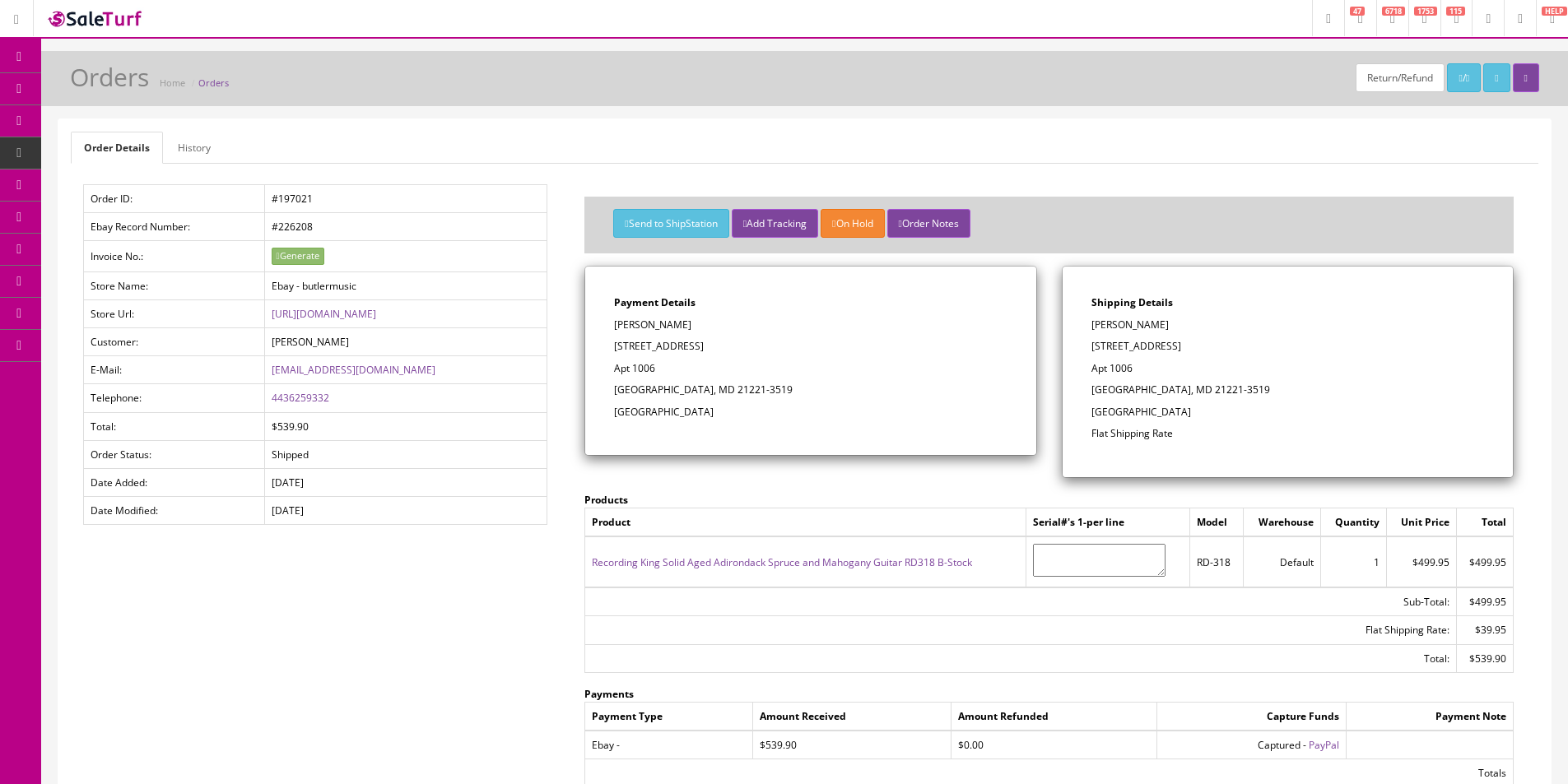
click at [687, 342] on p "1000 Franklin Ave" at bounding box center [810, 346] width 393 height 15
click at [687, 343] on p "1000 Franklin Ave" at bounding box center [810, 346] width 393 height 15
click at [703, 345] on p "1000 Franklin Ave" at bounding box center [810, 346] width 393 height 15
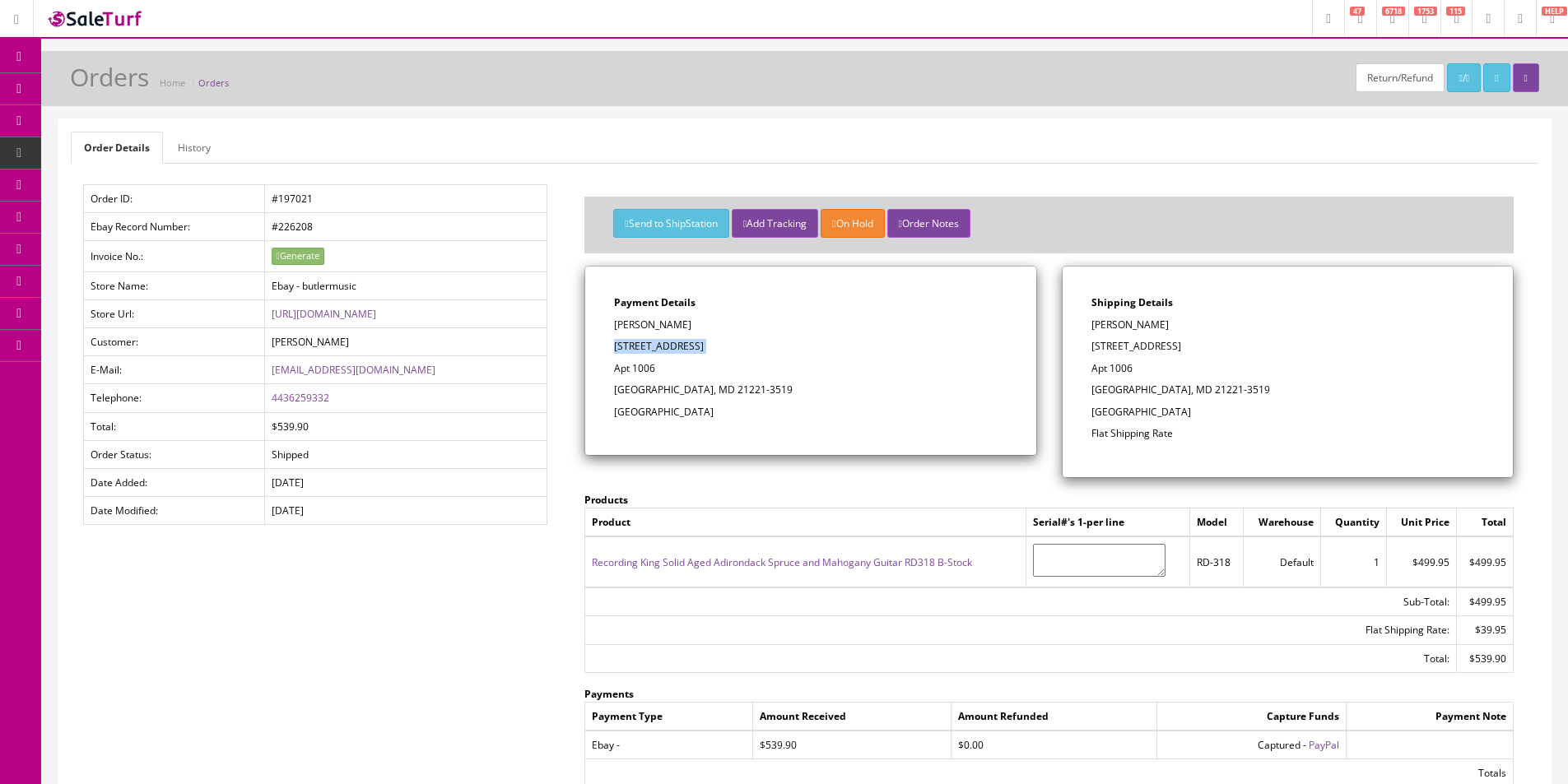
click at [703, 344] on p "1000 Franklin Ave" at bounding box center [810, 346] width 393 height 15
click at [437, 483] on td "[DATE]" at bounding box center [406, 481] width 283 height 28
click at [1145, 72] on div "Return/Refund / Orders Home Orders" at bounding box center [804, 83] width 1502 height 40
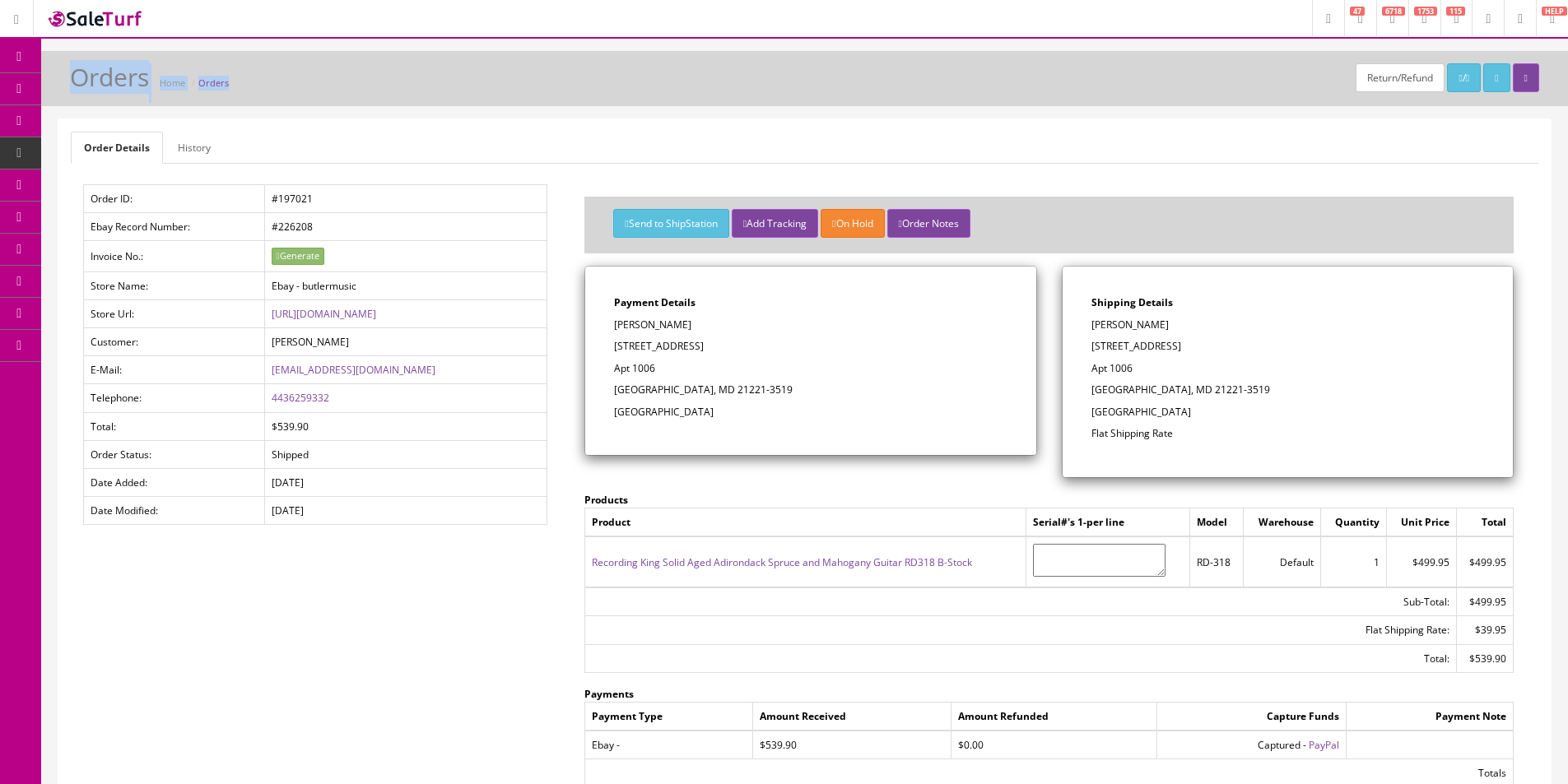
click at [1145, 72] on div "Return/Refund / Orders Home Orders" at bounding box center [804, 83] width 1502 height 40
click at [60, 93] on link "Products" at bounding box center [127, 89] width 173 height 32
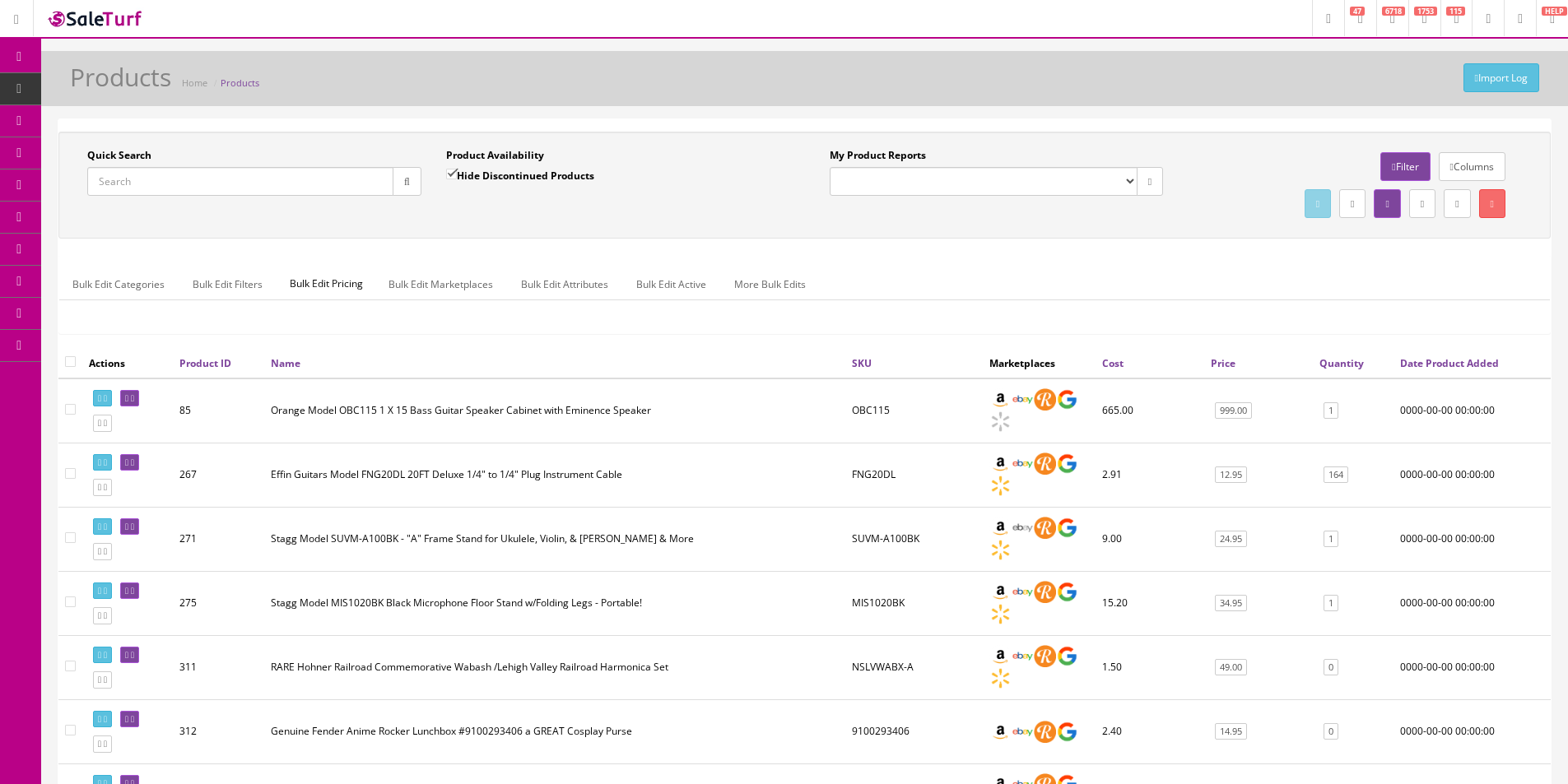
click at [1259, 289] on ul "Bulk Edit Categories Bulk Edit Filters Bulk Edit Pricing Bulk Edit Marketplaces…" at bounding box center [804, 284] width 1490 height 32
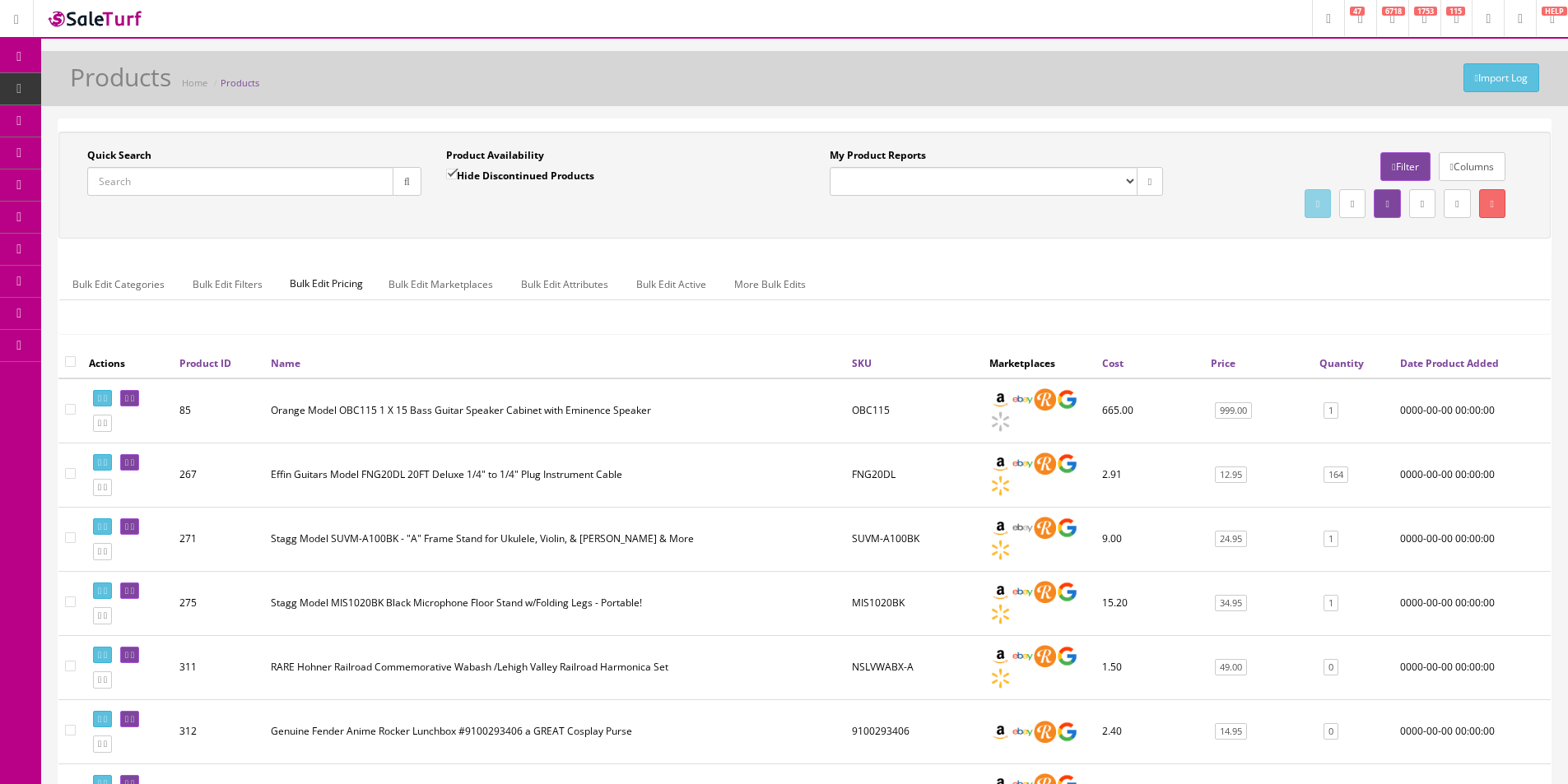
drag, startPoint x: 1259, startPoint y: 289, endPoint x: 882, endPoint y: 500, distance: 432.0
click at [1257, 290] on ul "Bulk Edit Categories Bulk Edit Filters Bulk Edit Pricing Bulk Edit Marketplaces…" at bounding box center [804, 284] width 1490 height 32
click at [212, 196] on div "Quick Search Date From" at bounding box center [254, 178] width 359 height 60
click at [211, 185] on input "Quick Search" at bounding box center [240, 182] width 306 height 29
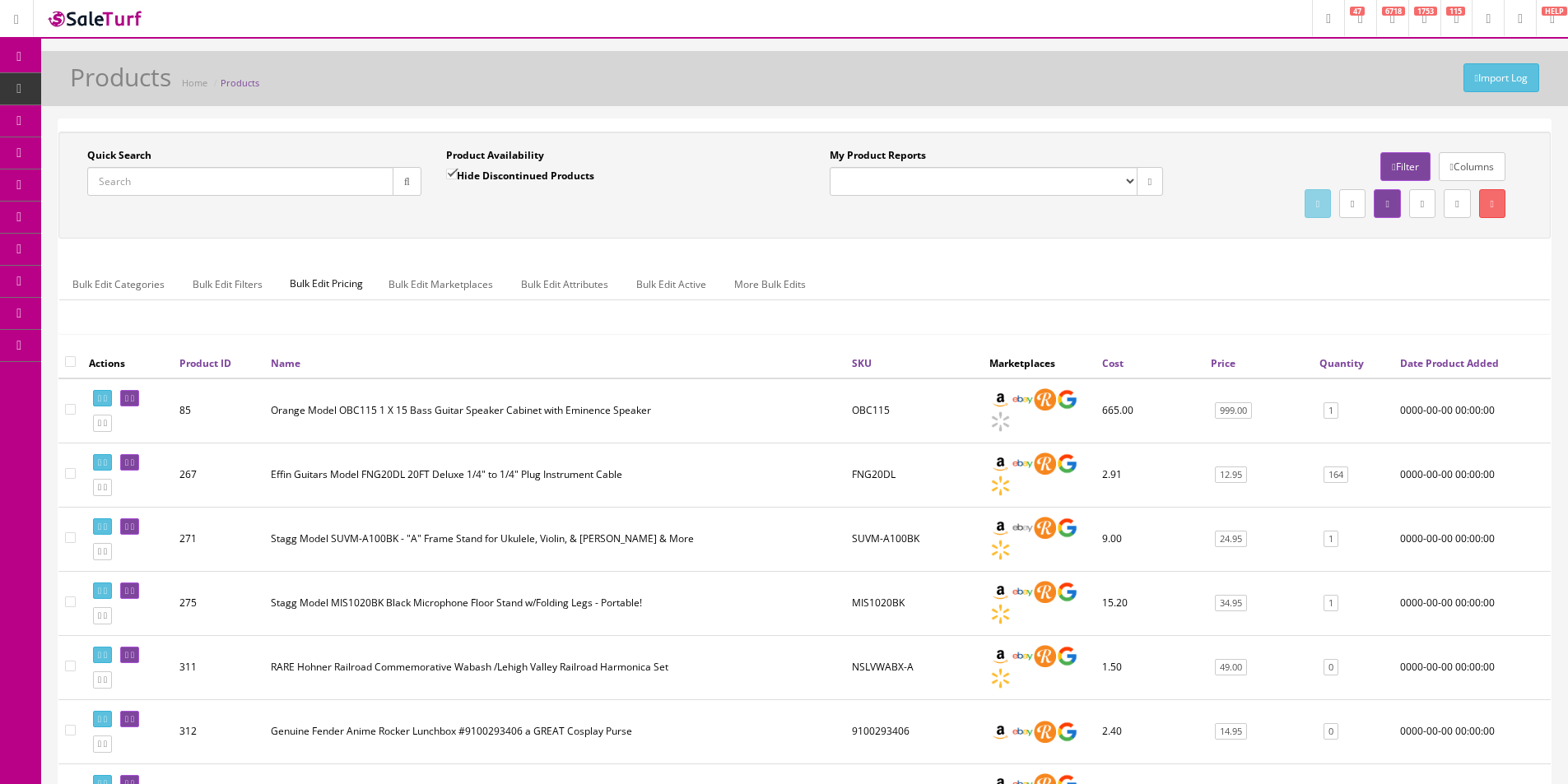
click at [211, 183] on input "Quick Search" at bounding box center [240, 182] width 306 height 29
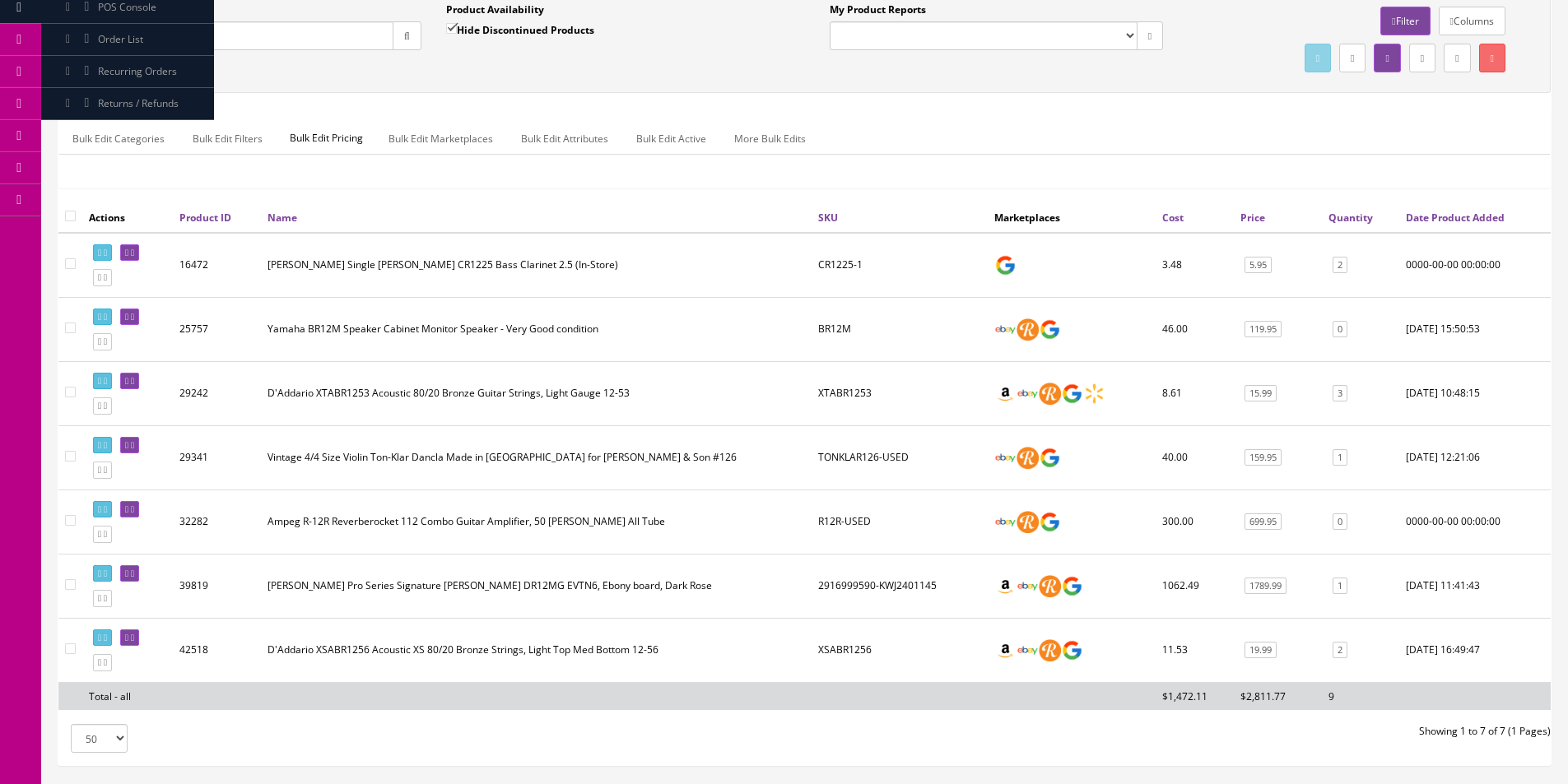
scroll to position [257, 0]
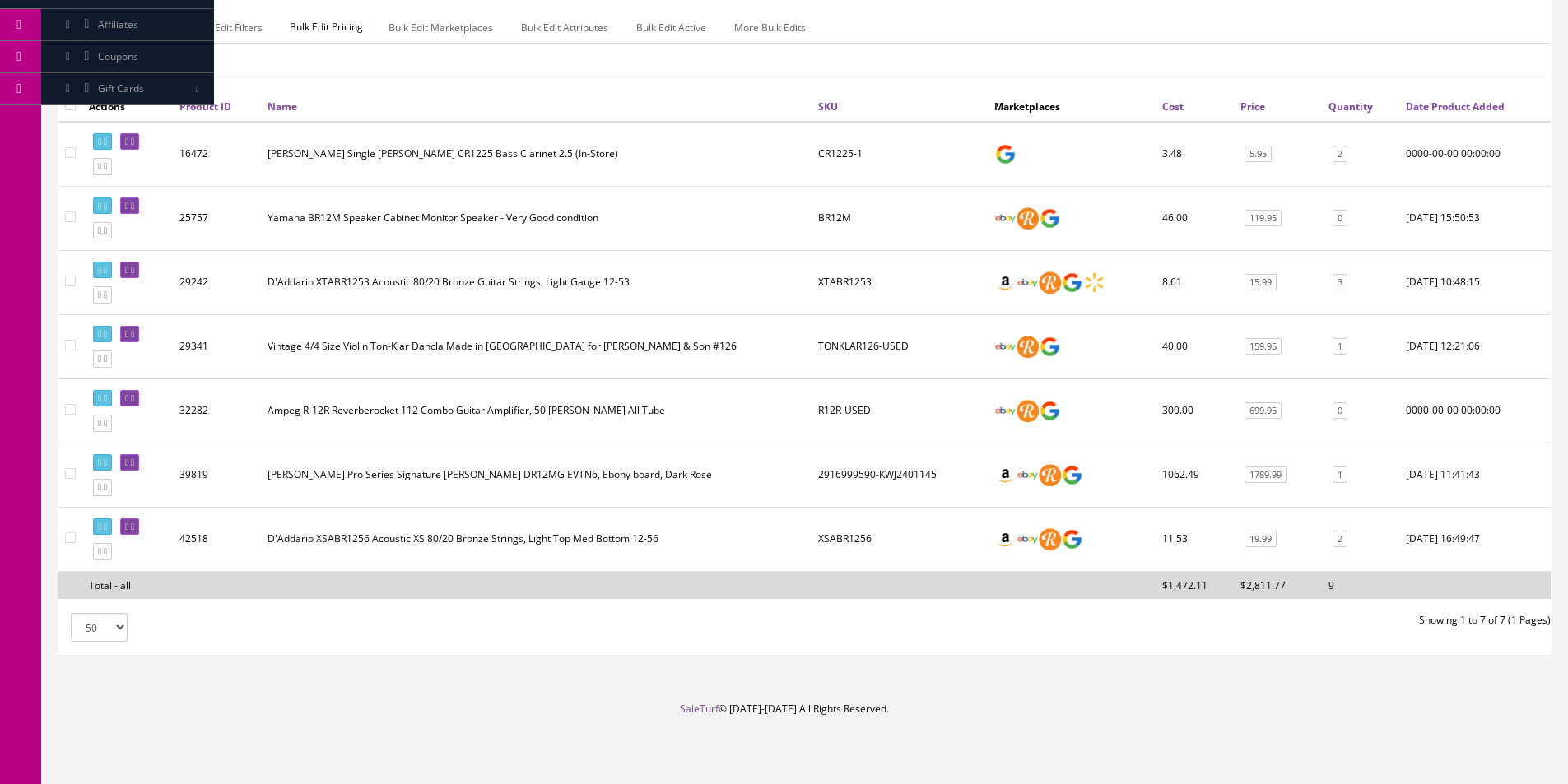
type input "R12"
click at [847, 440] on td "R12R-USED" at bounding box center [899, 410] width 176 height 64
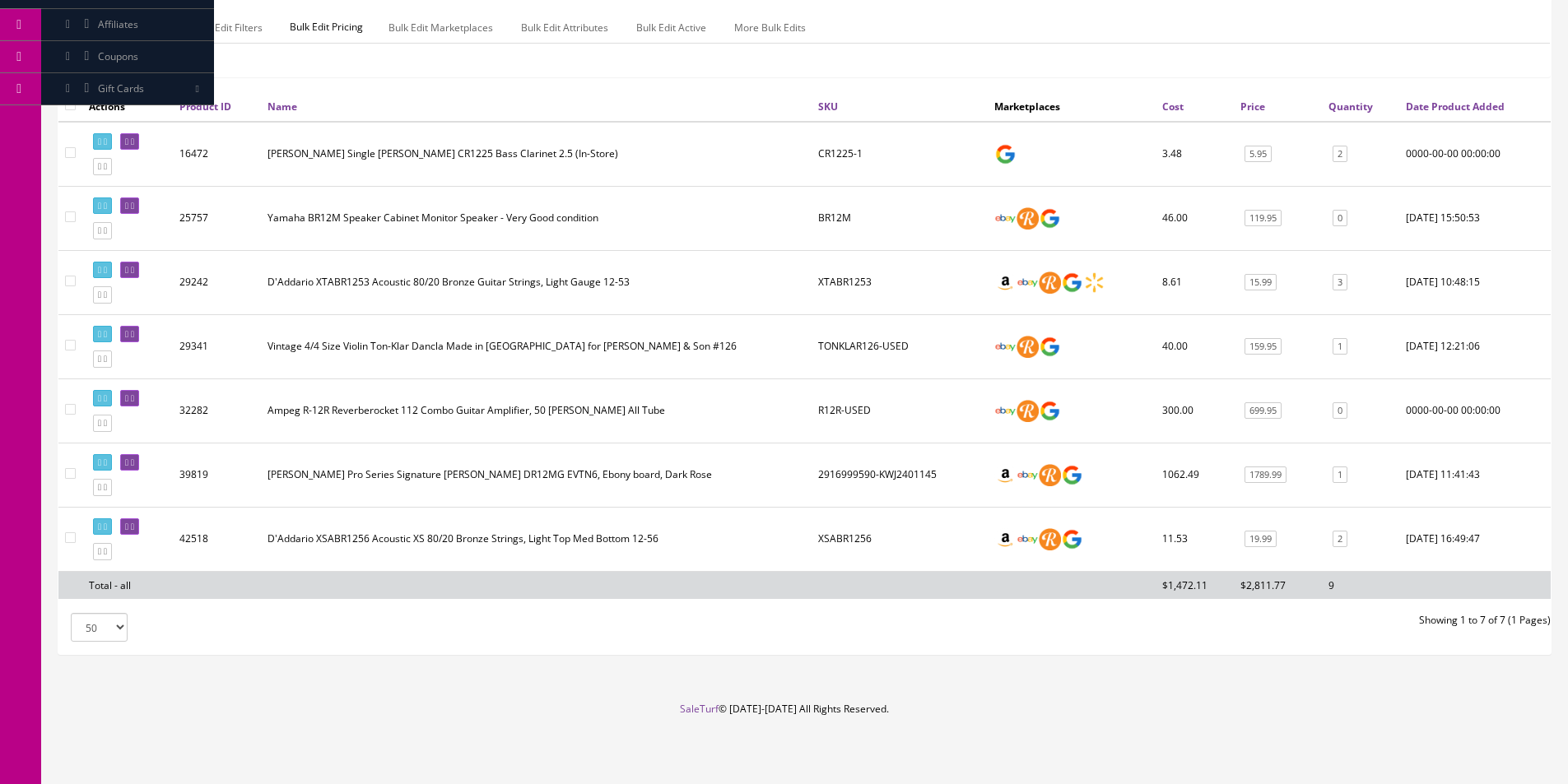
click at [848, 438] on td "R12R-USED" at bounding box center [899, 410] width 176 height 64
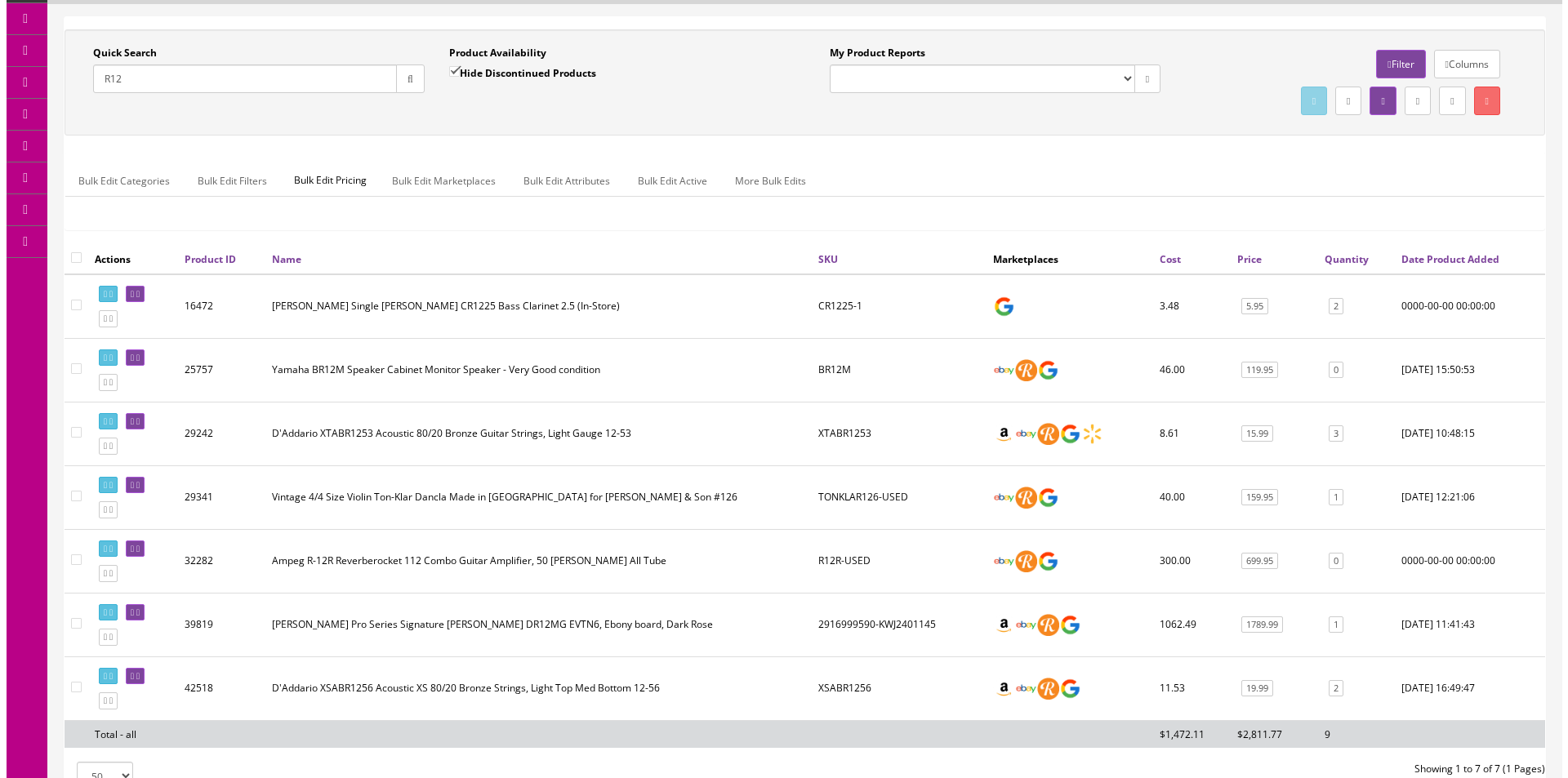
scroll to position [0, 0]
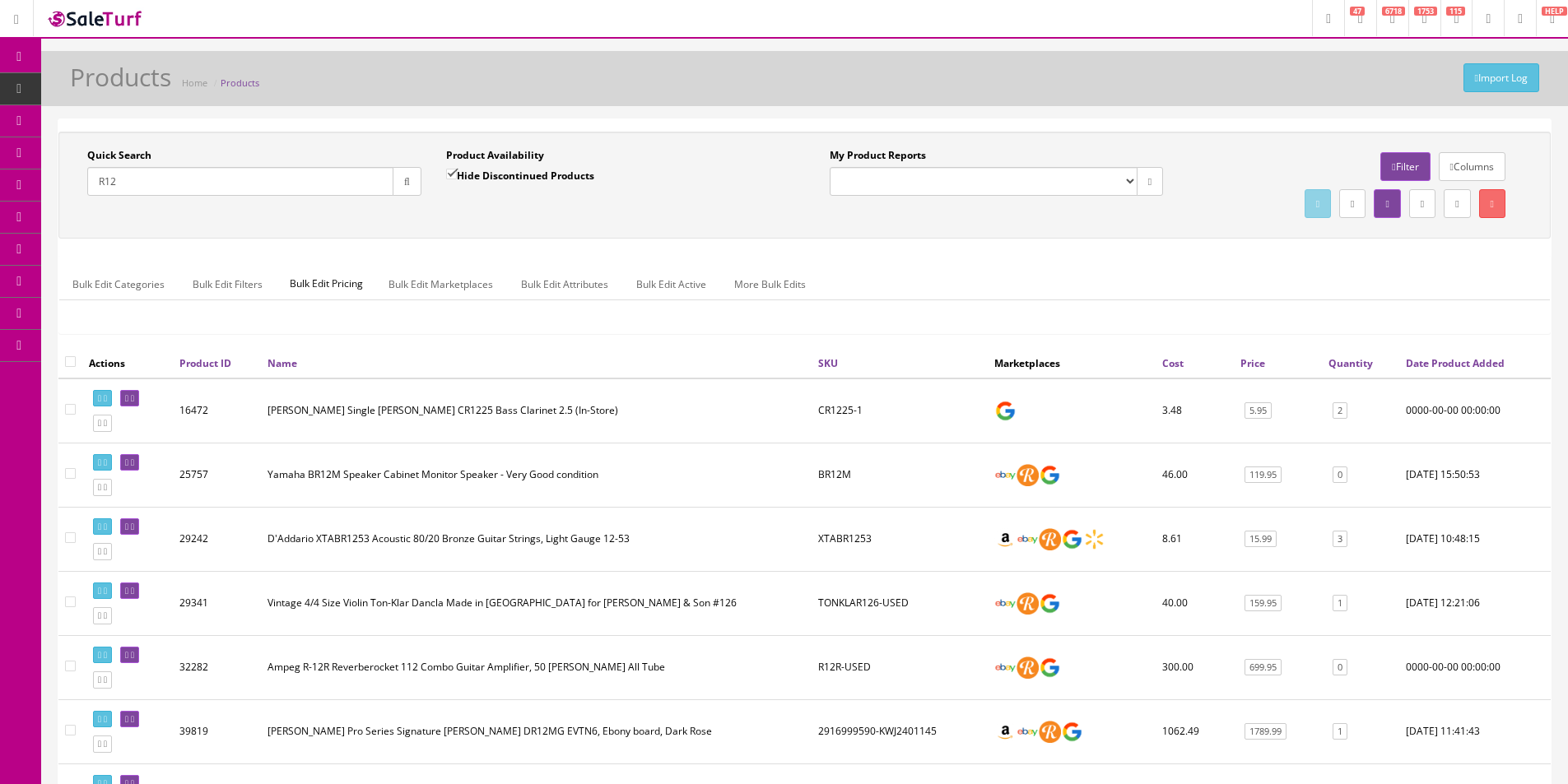
click at [464, 182] on label "Hide Discontinued Products" at bounding box center [520, 175] width 148 height 17
click at [457, 179] on input "Hide Discontinued Products" at bounding box center [451, 173] width 11 height 11
checkbox input "false"
click at [625, 242] on div "Quick Search R12 Date From Product Availability Hide Discontinued Products Date…" at bounding box center [804, 239] width 1492 height 217
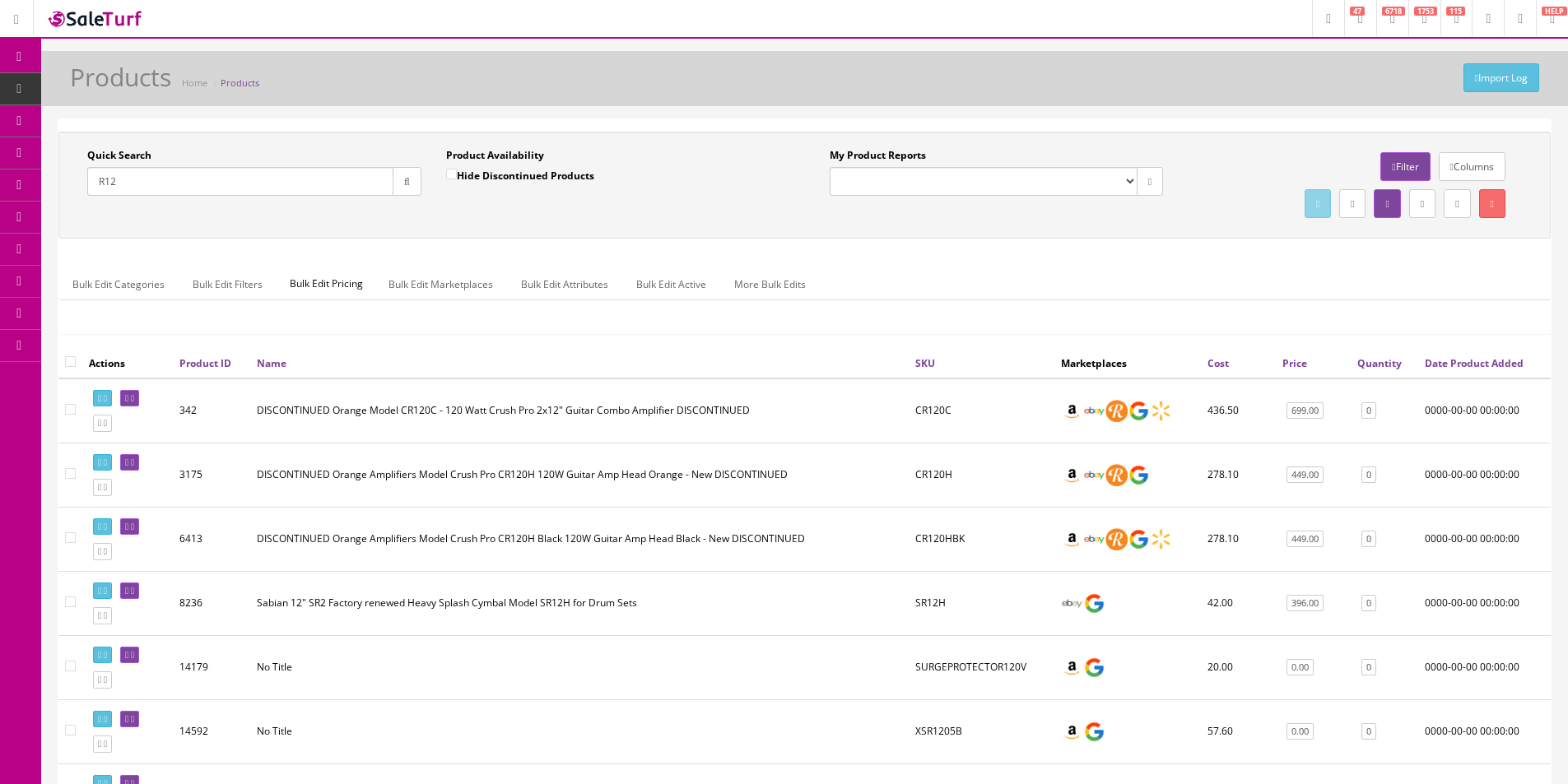
click at [258, 196] on div "R12" at bounding box center [254, 182] width 334 height 29
drag, startPoint x: 258, startPoint y: 196, endPoint x: 266, endPoint y: 185, distance: 13.6
click at [258, 196] on div "R12" at bounding box center [254, 182] width 334 height 29
click at [266, 185] on input "R12" at bounding box center [240, 182] width 306 height 29
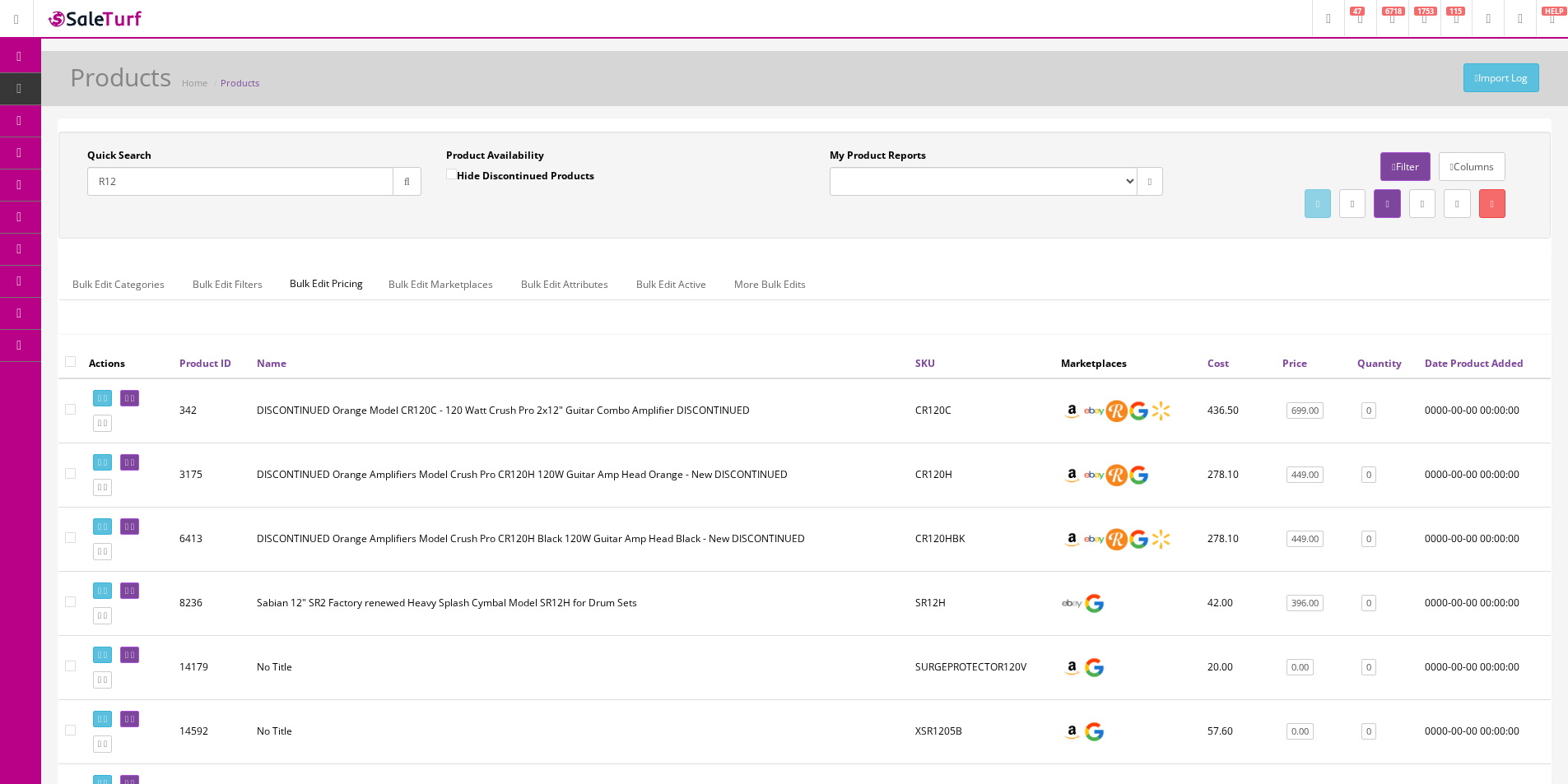
click at [266, 185] on input "R12" at bounding box center [240, 182] width 306 height 29
paste input "rotosound"
click at [410, 190] on button "button" at bounding box center [408, 182] width 29 height 29
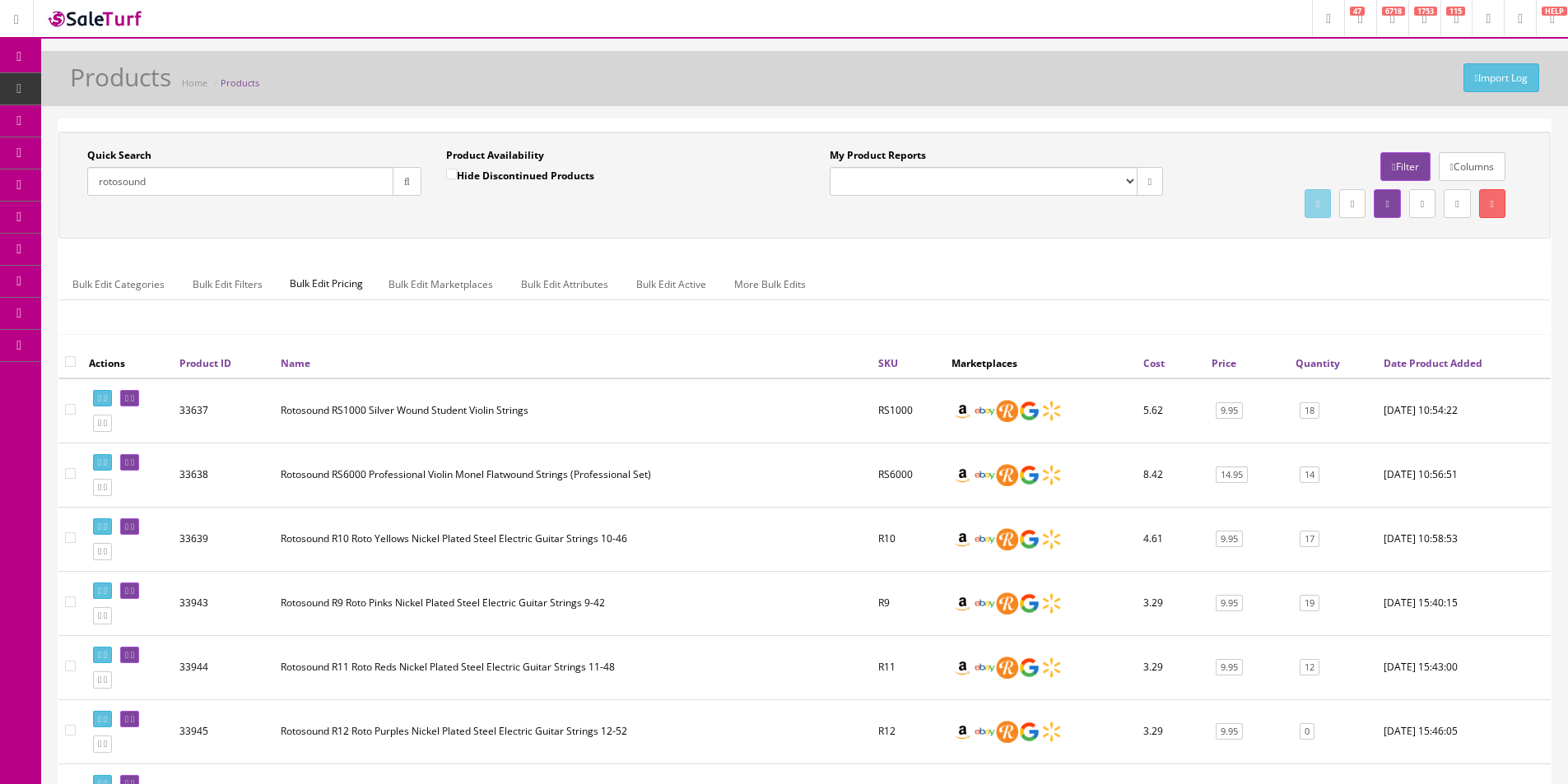
click at [721, 434] on td "Rotosound RS1000 Silver Wound Student Violin Strings" at bounding box center [573, 410] width 597 height 65
click at [1296, 61] on div "Import Log Products Home Products" at bounding box center [803, 78] width 1526 height 55
click at [1218, 115] on div "Import Log Products Home Products Quick Search rotosound Date From Product Avai…" at bounding box center [803, 536] width 1526 height 972
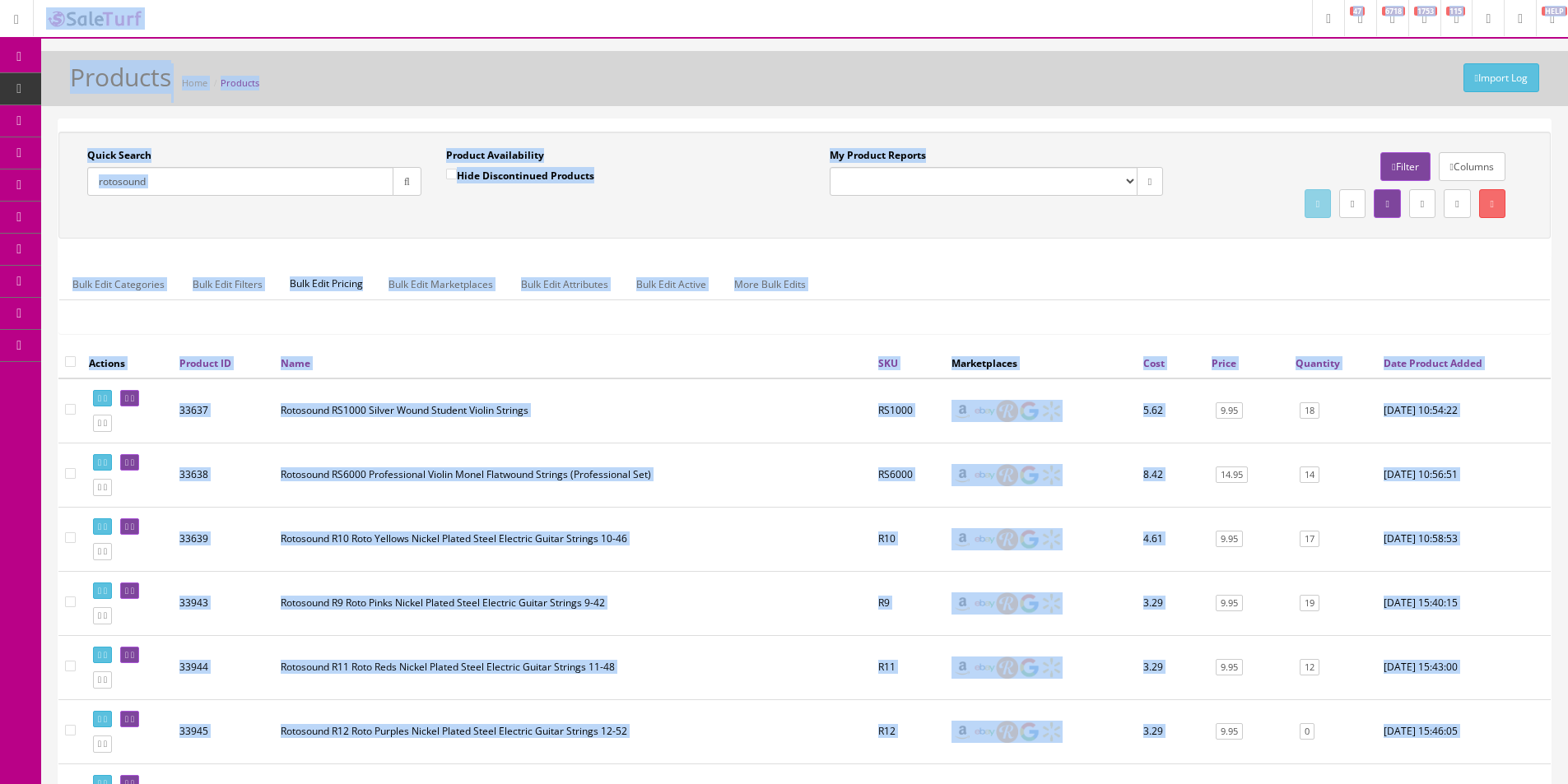
click at [1171, 116] on div "Import Log Products Home Products Quick Search rotosound Date From Product Avai…" at bounding box center [803, 536] width 1526 height 972
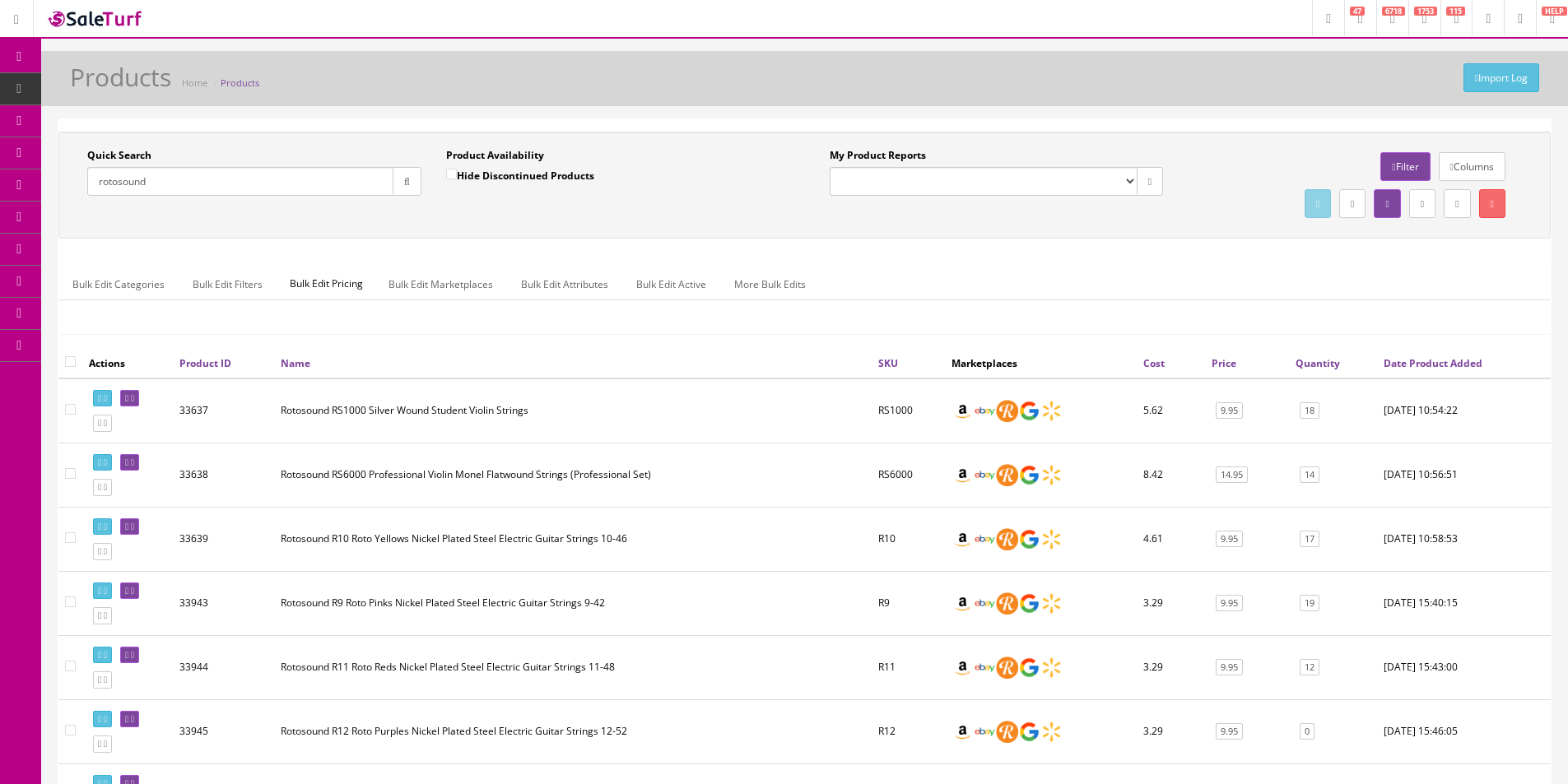
click at [1171, 116] on div "Import Log Products Home Products Quick Search rotosound Date From Product Avai…" at bounding box center [803, 536] width 1526 height 972
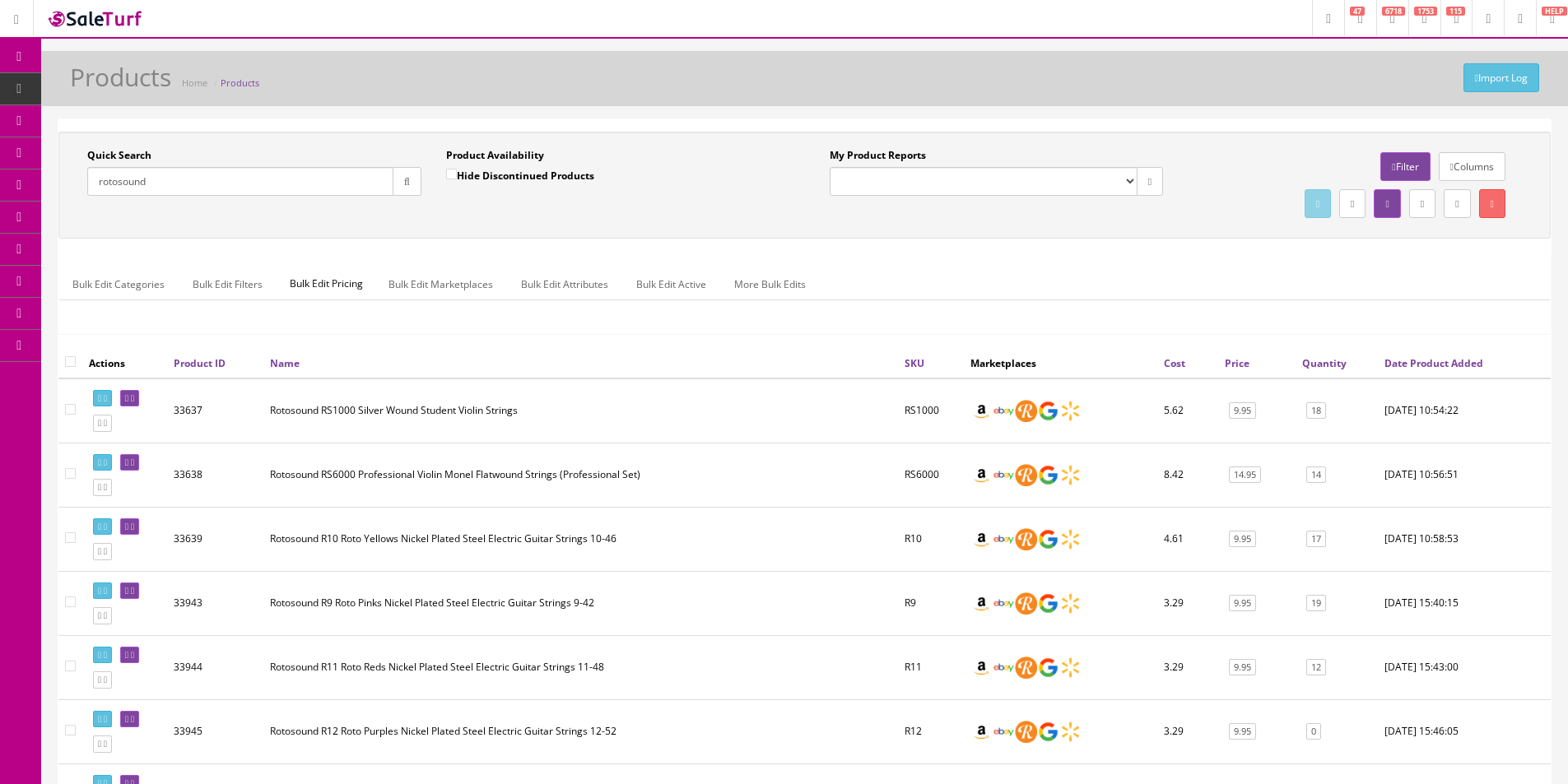
click at [238, 156] on div "Quick Search rotosound" at bounding box center [254, 171] width 334 height 48
click at [232, 168] on input "rotosound" at bounding box center [240, 182] width 306 height 29
paste input "UKEOWLC-210017382"
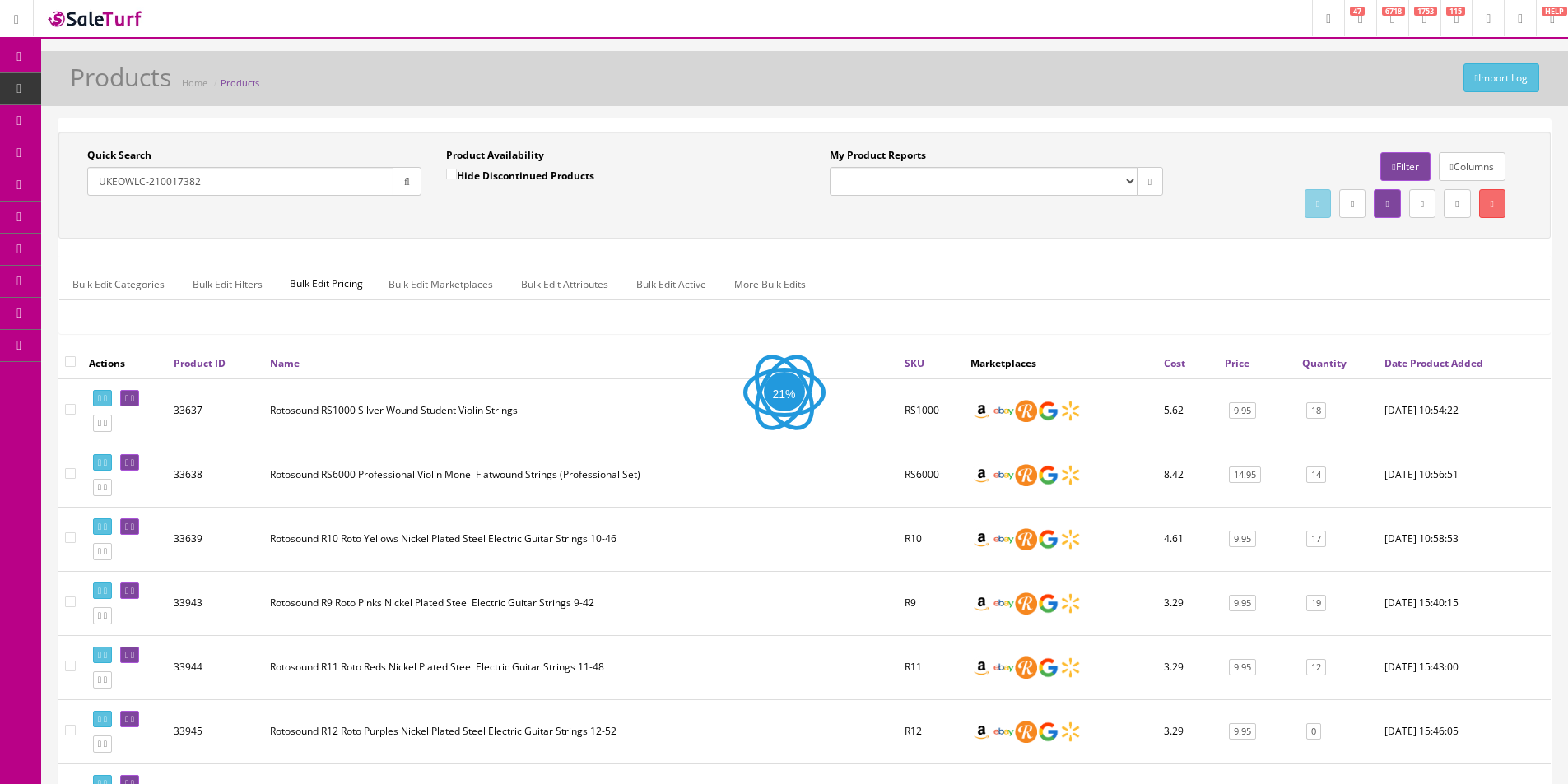
type input "UKEOWLC-210017382"
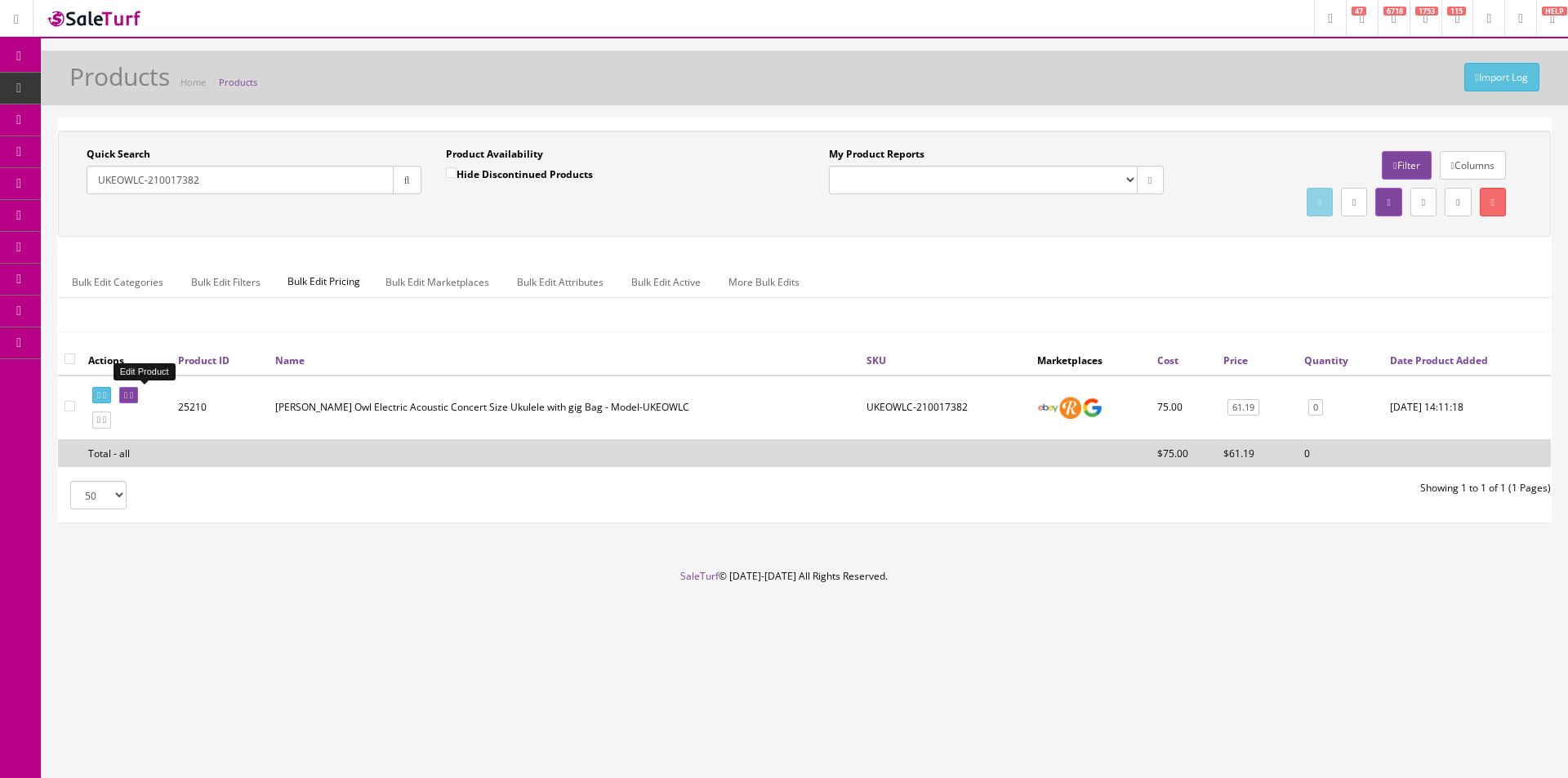
click at [133, 394] on icon at bounding box center [131, 395] width 3 height 9
click at [1207, 80] on div "Import Log Products Home Products" at bounding box center [804, 82] width 1503 height 40
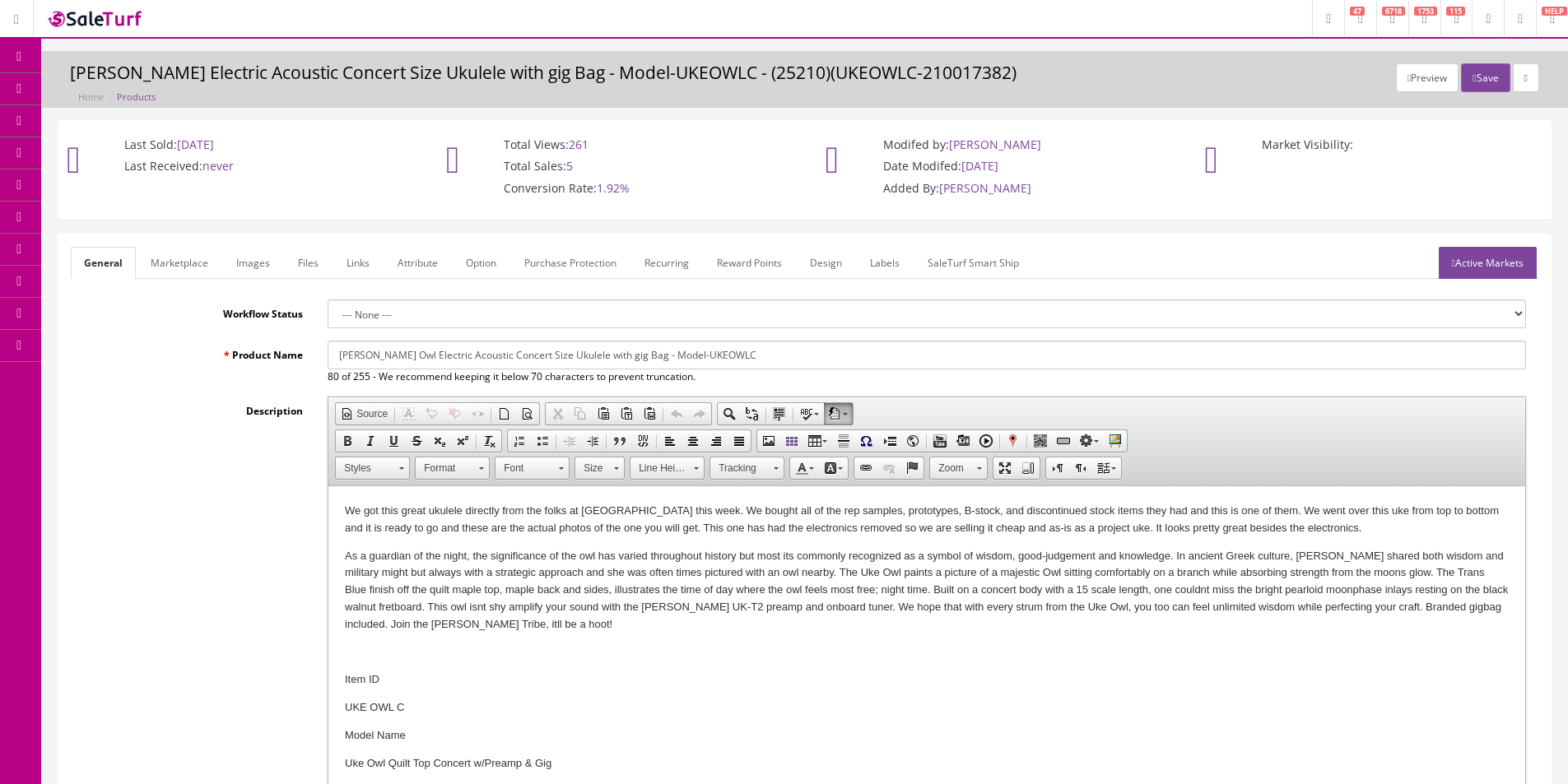
click at [479, 518] on p "We got this great ukulele directly from the folks at [GEOGRAPHIC_DATA] this wee…" at bounding box center [926, 520] width 1163 height 35
click at [479, 518] on p "We got this great ukulele directly from the folks at Luna this week. We bought …" at bounding box center [926, 520] width 1163 height 35
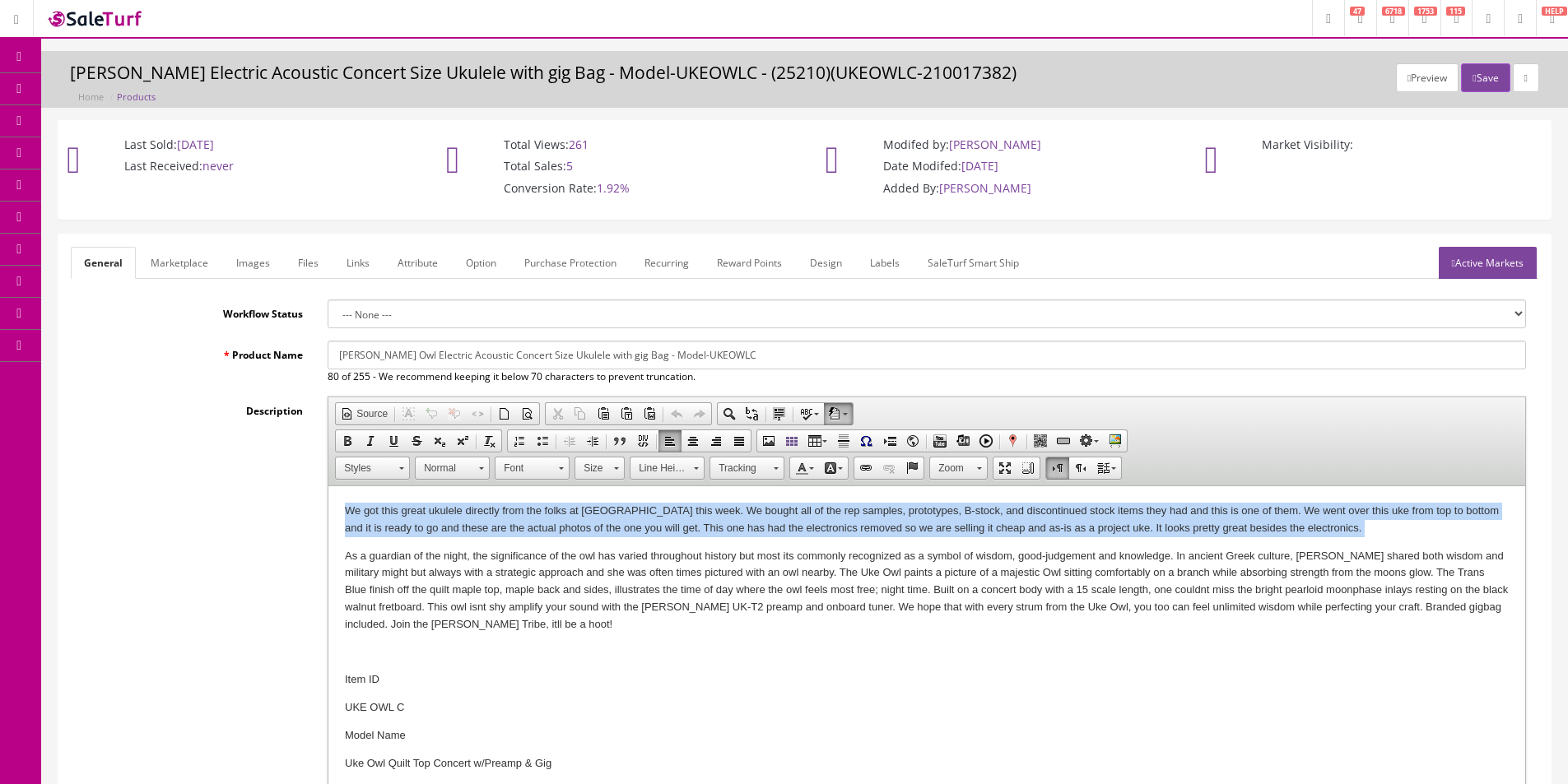
click at [479, 518] on p "We got this great ukulele directly from the folks at Luna this week. We bought …" at bounding box center [926, 520] width 1163 height 35
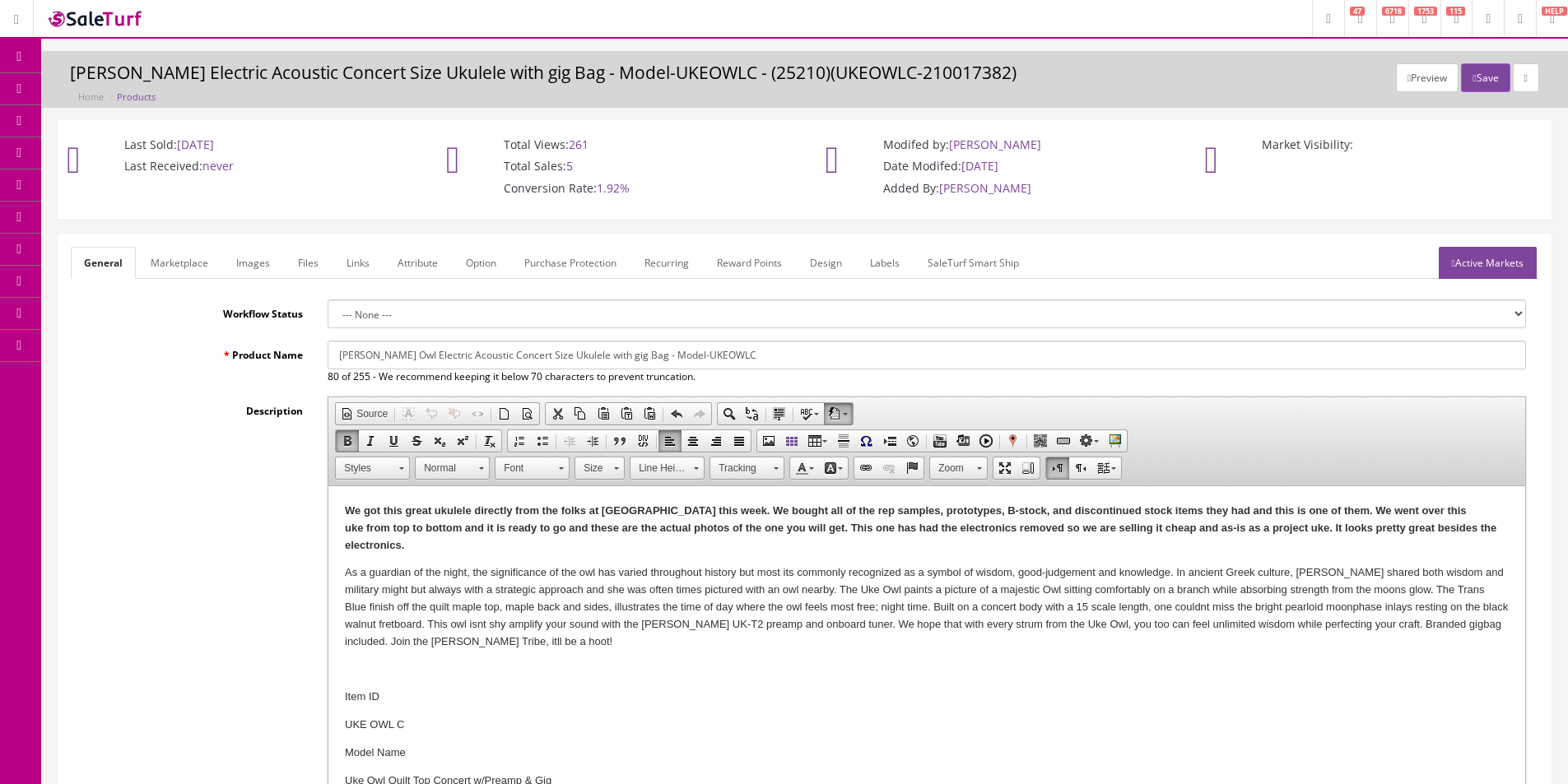
click at [911, 528] on strong "We got this great ukulele directly from the folks at Luna this week. We bought …" at bounding box center [920, 528] width 1152 height 47
click at [913, 527] on strong "We got this great ukulele directly from the folks at Luna this week. We bought …" at bounding box center [920, 528] width 1152 height 47
click at [211, 263] on link "Marketplace" at bounding box center [179, 263] width 84 height 32
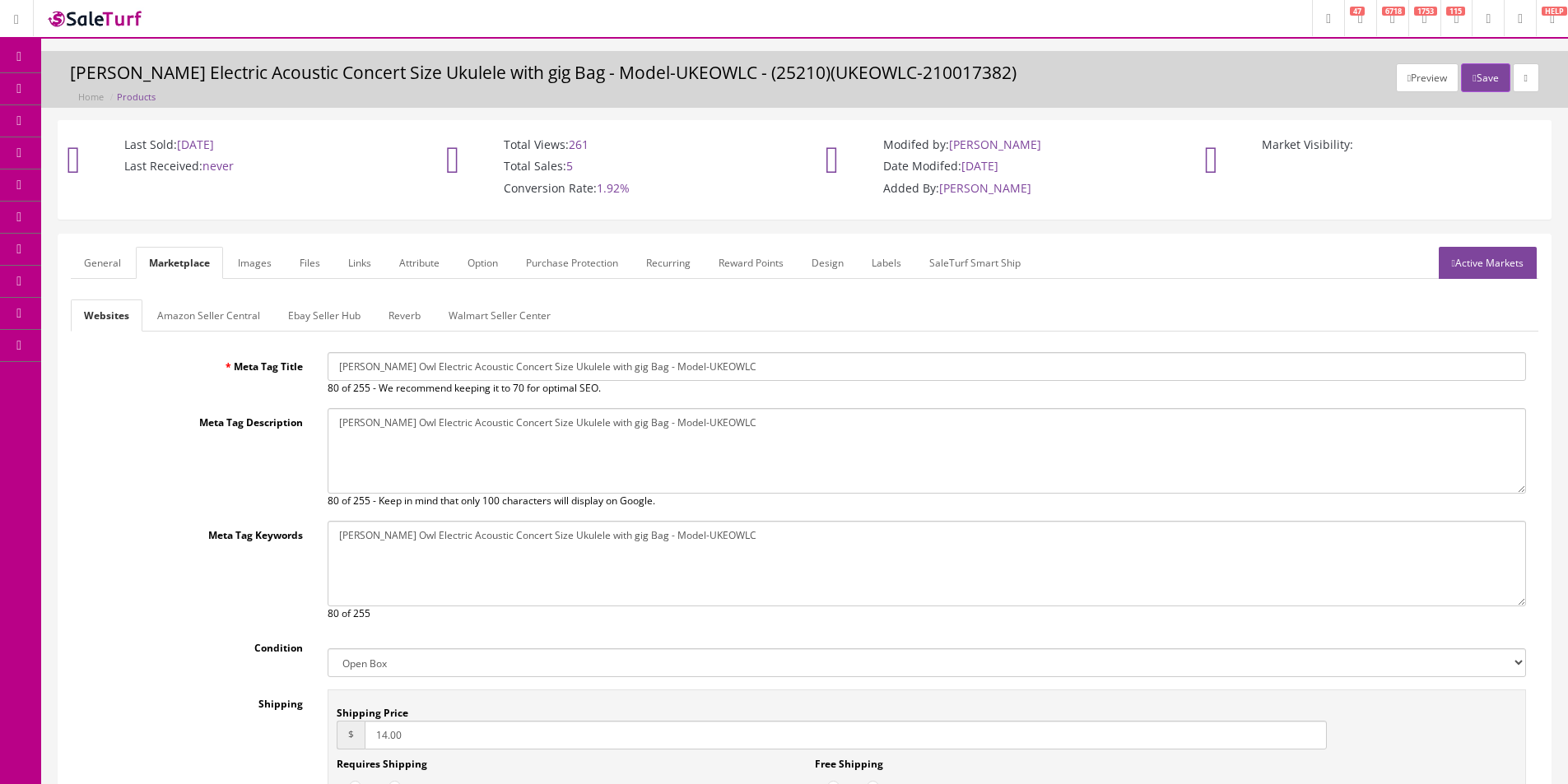
click at [242, 265] on link "Images" at bounding box center [255, 263] width 60 height 32
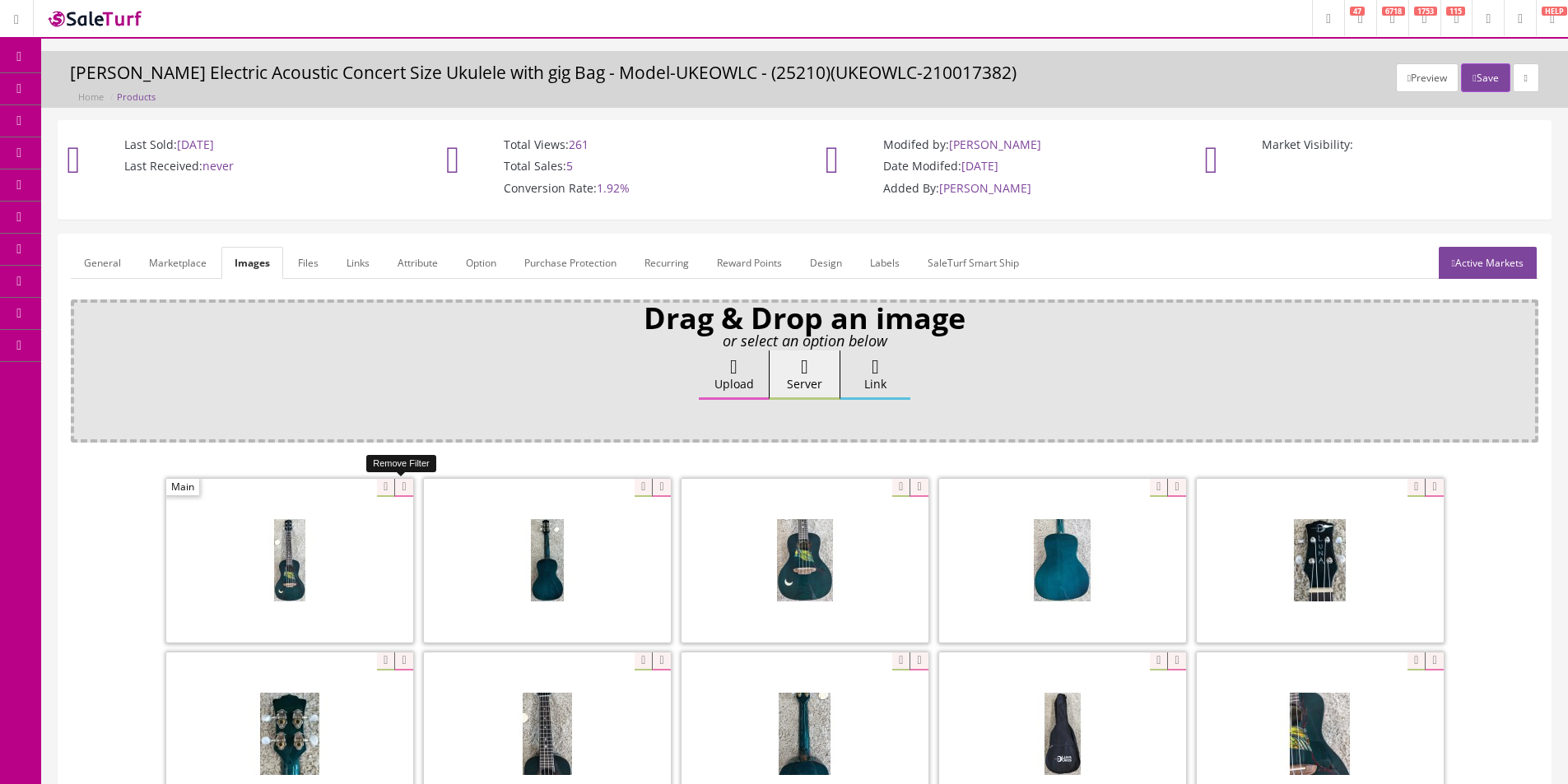
click at [394, 489] on icon at bounding box center [403, 487] width 18 height 18
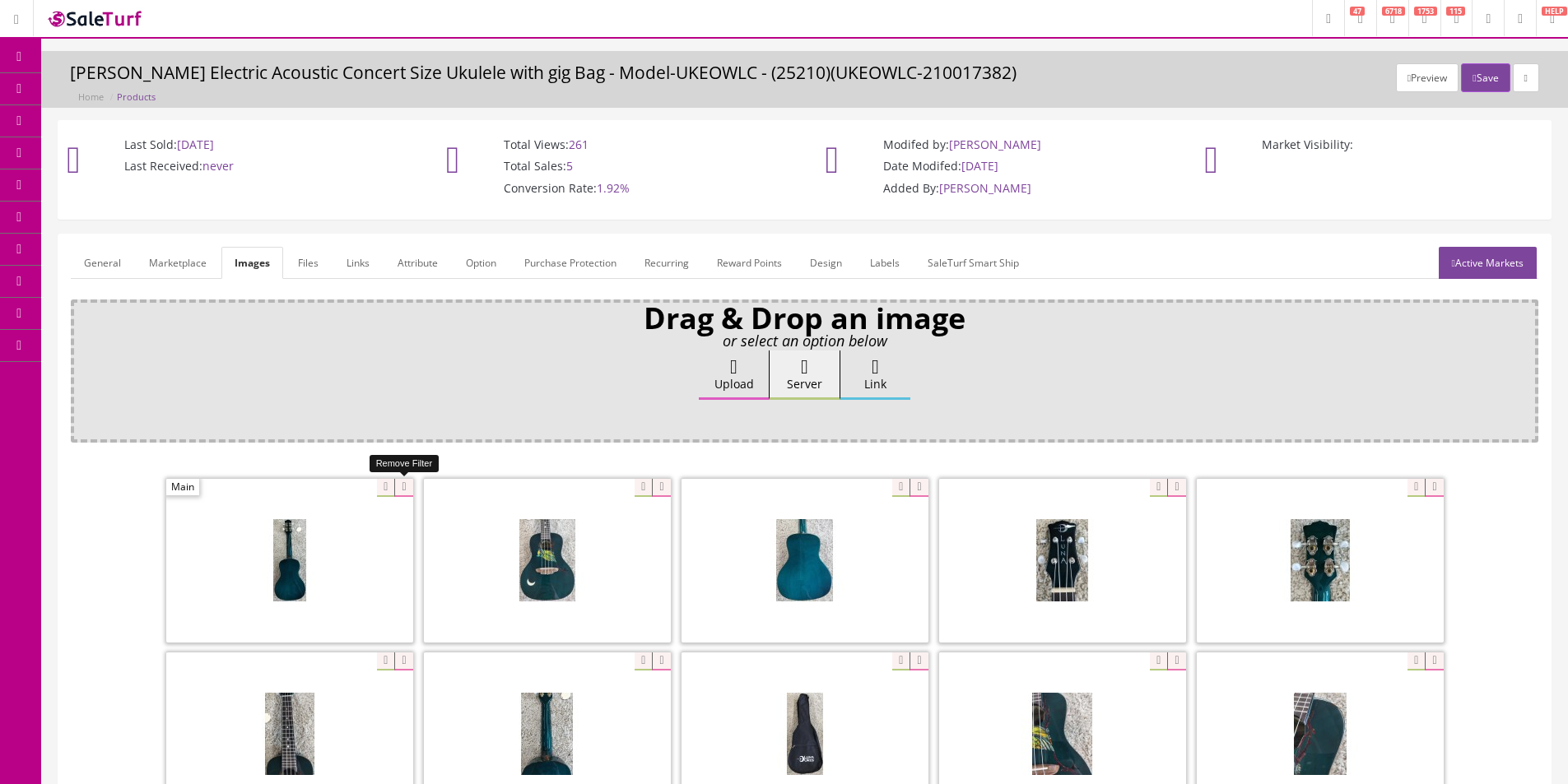
click at [394, 489] on icon at bounding box center [403, 487] width 18 height 18
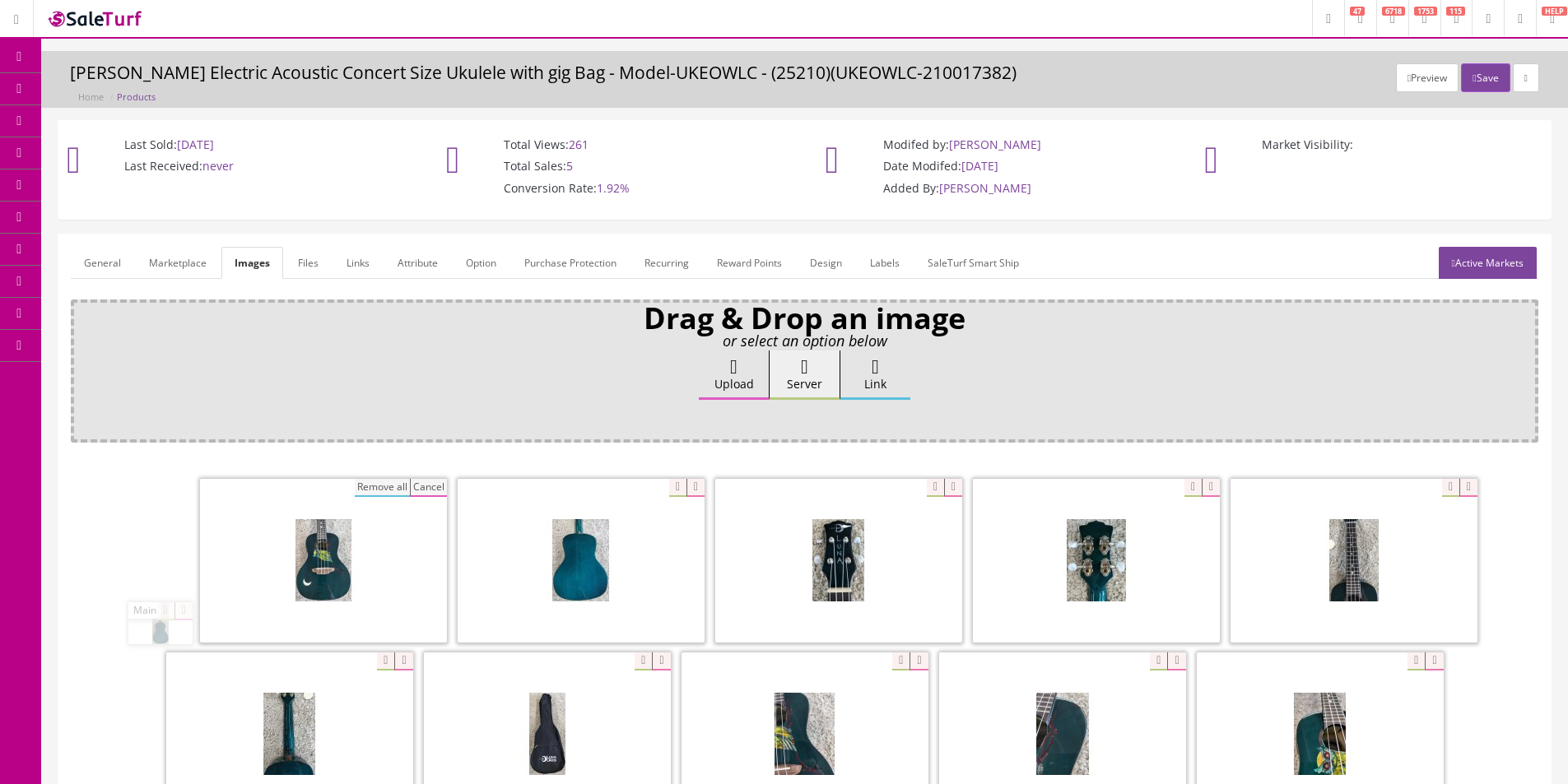
click at [355, 490] on button "Remove all" at bounding box center [382, 487] width 55 height 18
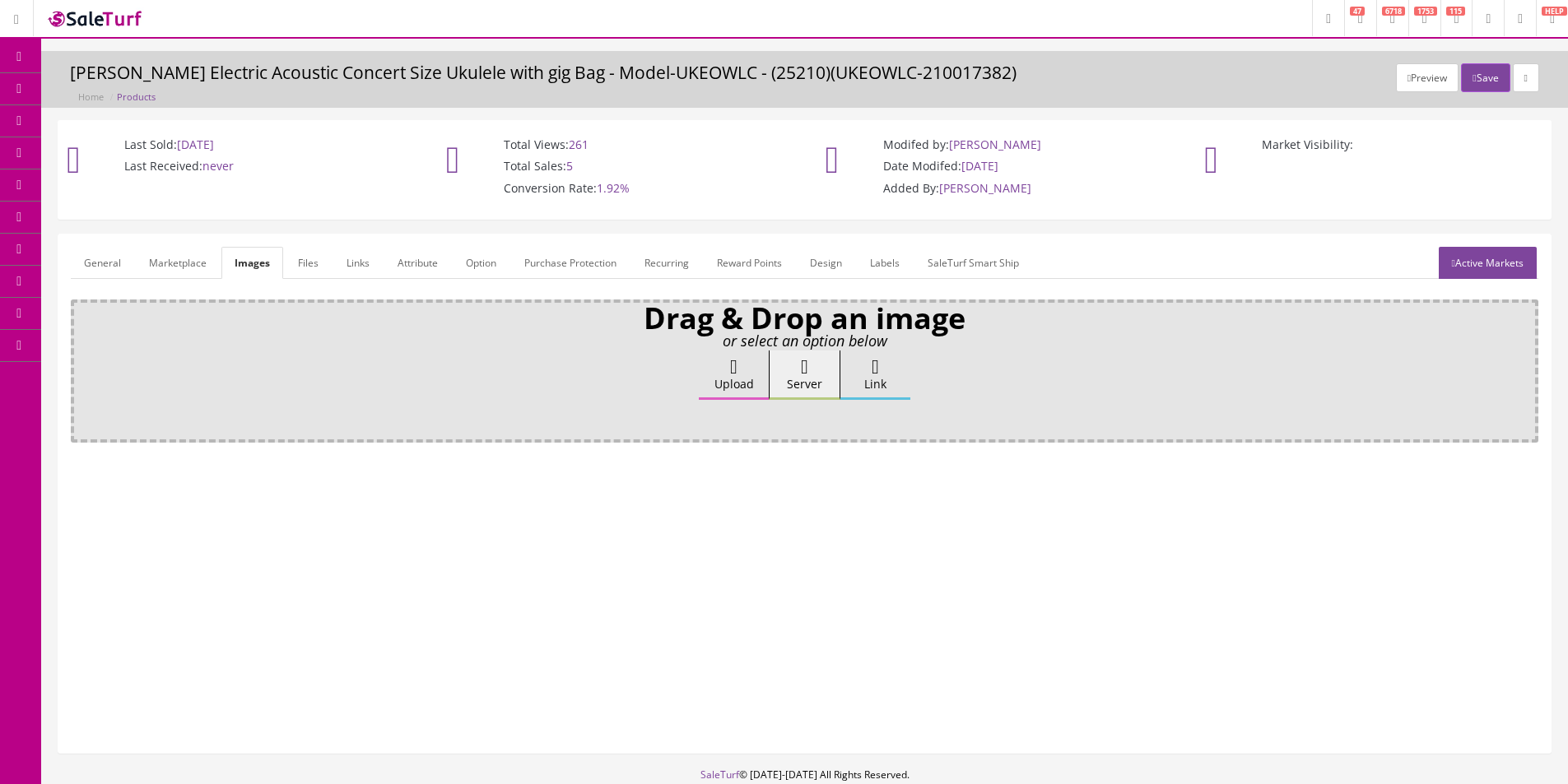
click at [703, 391] on label "Upload" at bounding box center [733, 374] width 70 height 50
click at [83, 367] on input "Upload" at bounding box center [83, 358] width 0 height 17
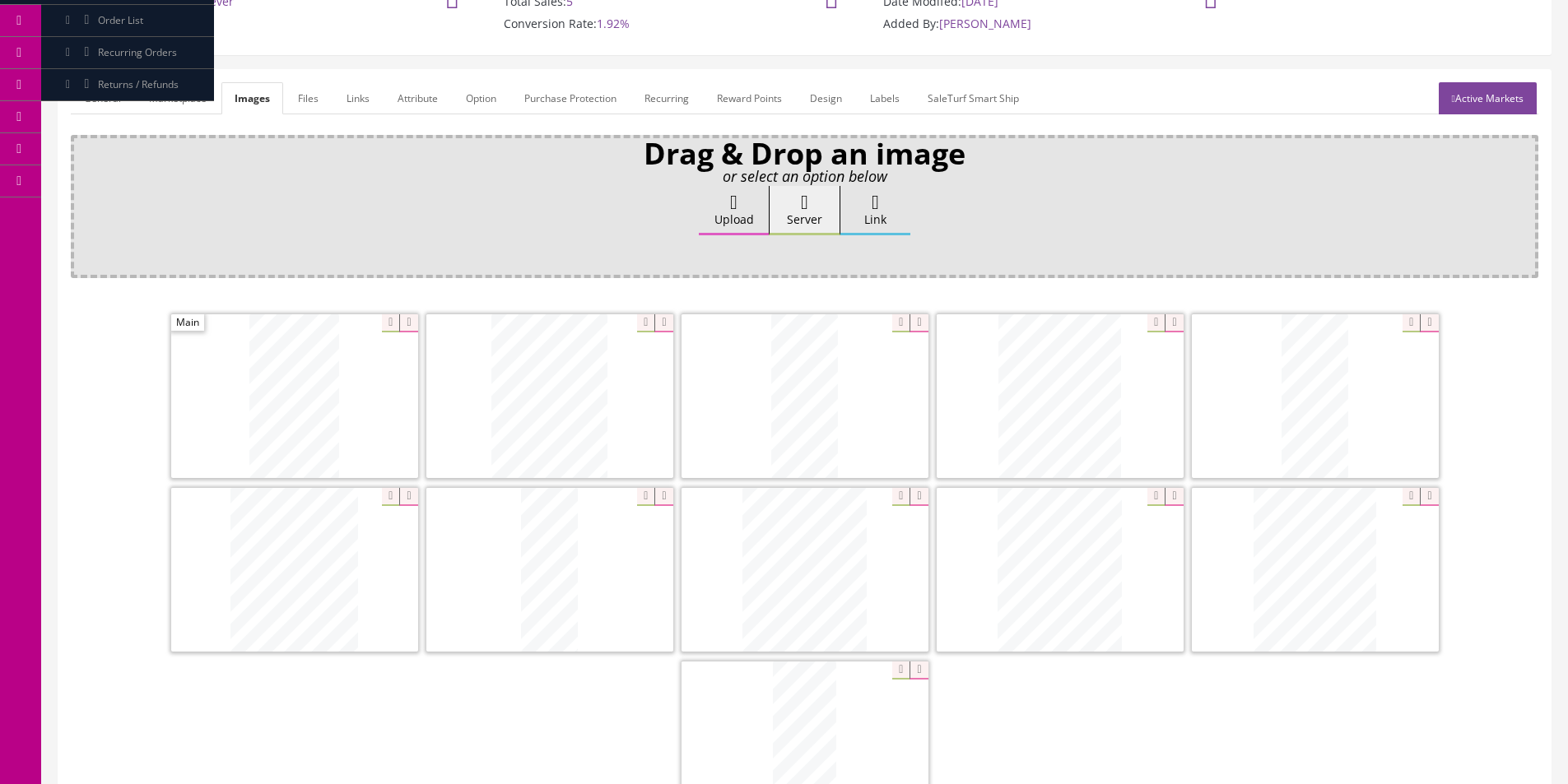
scroll to position [247, 0]
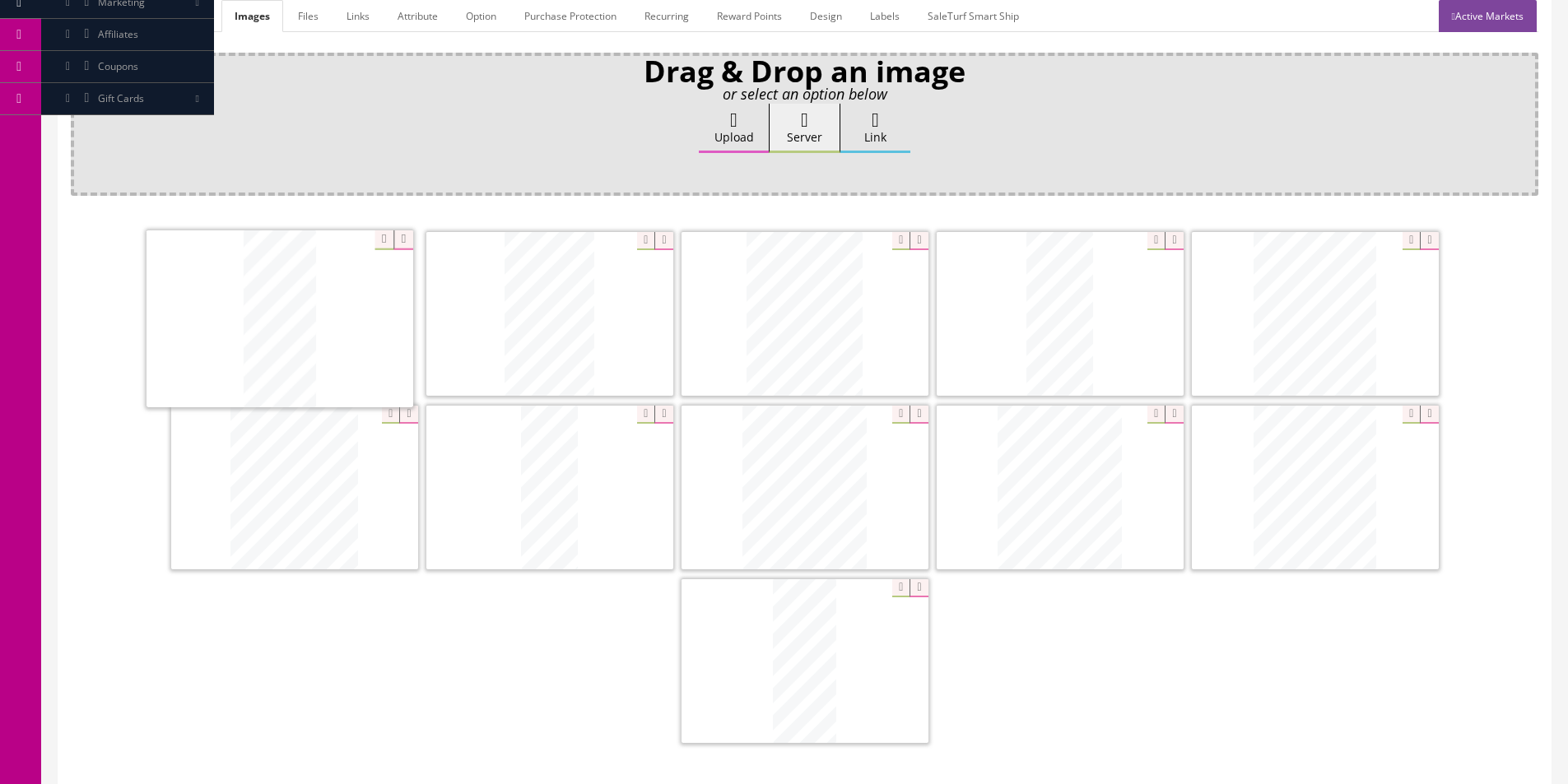
drag, startPoint x: 1289, startPoint y: 365, endPoint x: 241, endPoint y: 346, distance: 1048.2
drag, startPoint x: 714, startPoint y: 338, endPoint x: 383, endPoint y: 319, distance: 331.5
drag, startPoint x: 301, startPoint y: 481, endPoint x: 675, endPoint y: 321, distance: 406.8
drag, startPoint x: 1252, startPoint y: 348, endPoint x: 962, endPoint y: 336, distance: 290.2
drag, startPoint x: 1323, startPoint y: 491, endPoint x: 926, endPoint y: 675, distance: 437.6
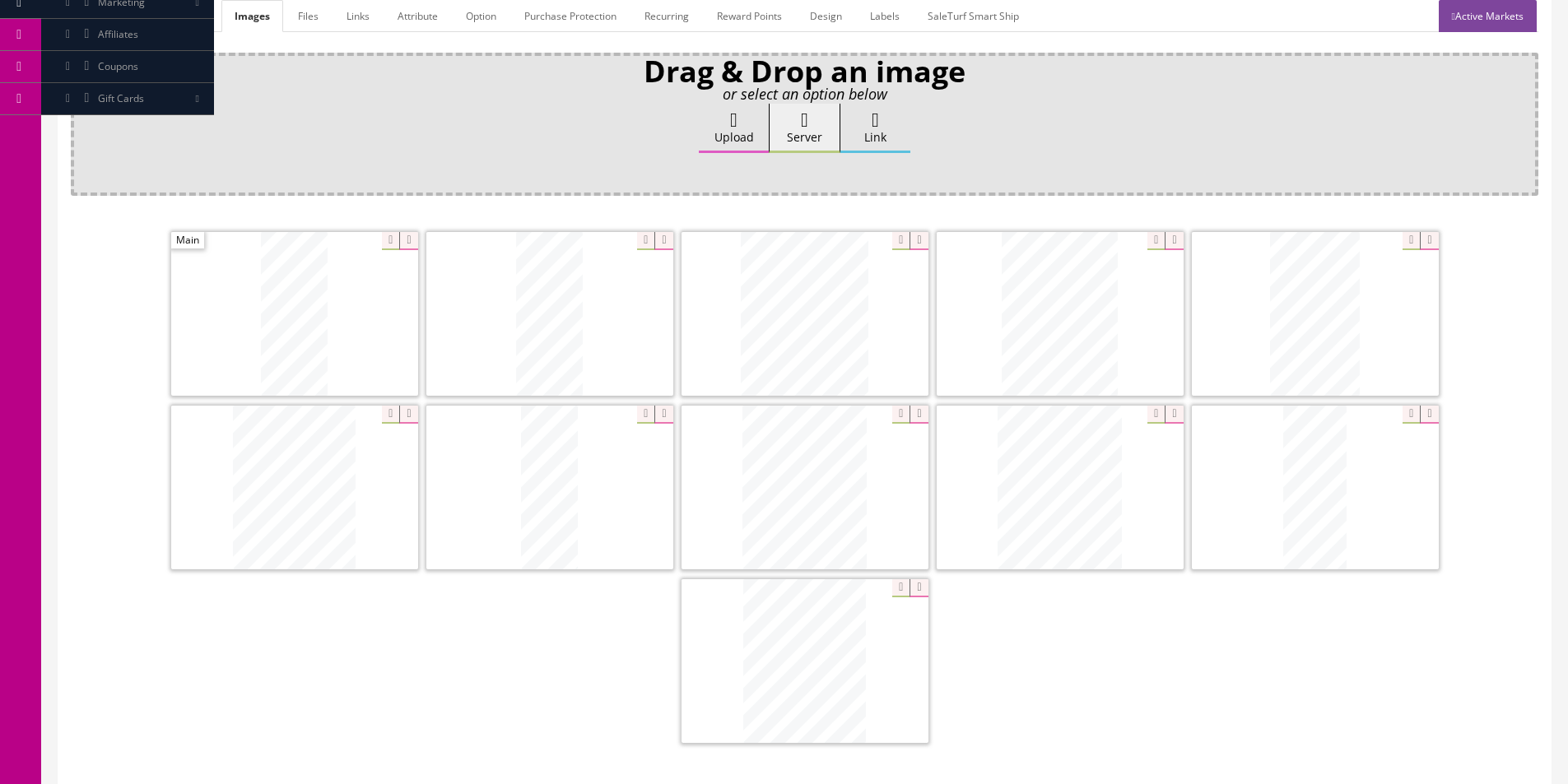
click at [505, 654] on div at bounding box center [804, 489] width 1467 height 521
drag, startPoint x: 505, startPoint y: 654, endPoint x: 560, endPoint y: 638, distance: 57.3
click at [511, 650] on div at bounding box center [804, 489] width 1467 height 521
drag, startPoint x: 1061, startPoint y: 338, endPoint x: 644, endPoint y: 337, distance: 417.0
click at [102, 19] on link "General" at bounding box center [102, 16] width 63 height 32
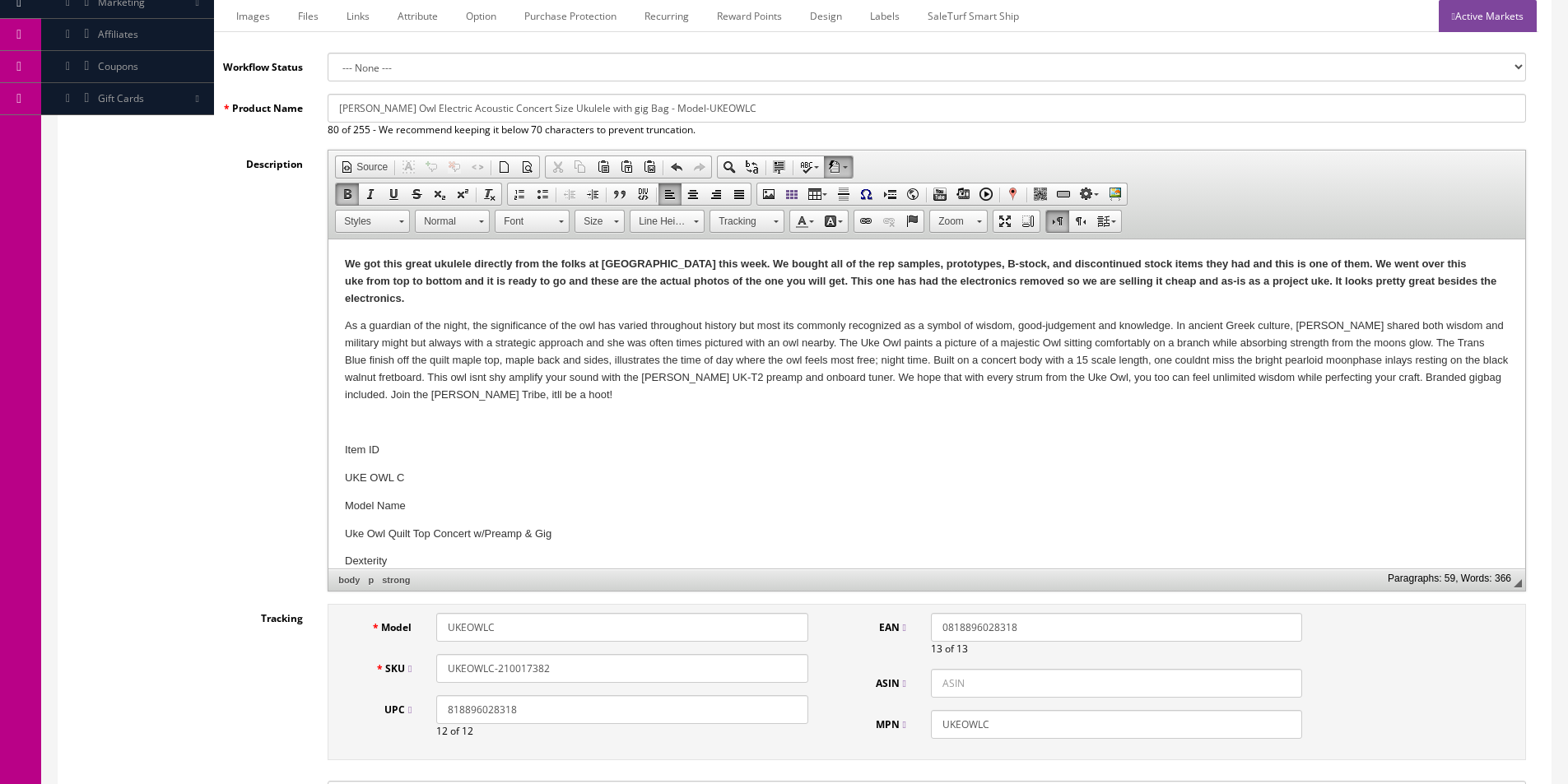
click at [196, 15] on link "Marketplace" at bounding box center [179, 16] width 84 height 32
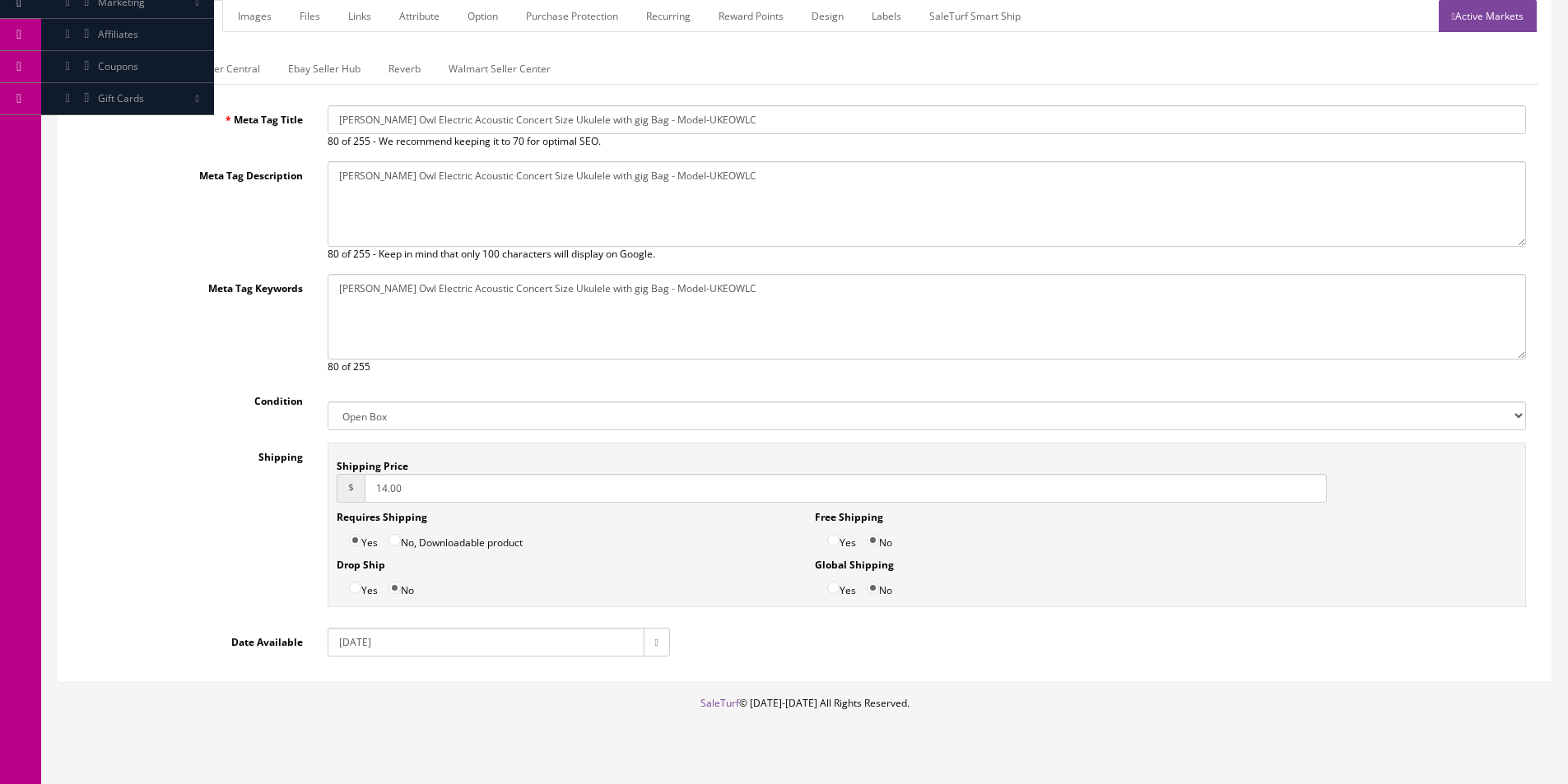
drag, startPoint x: 398, startPoint y: 413, endPoint x: 399, endPoint y: 430, distance: 17.0
click at [398, 413] on select "New Used B Stock Open Box Re-Packed" at bounding box center [927, 416] width 1198 height 29
select select "Used"
click at [328, 402] on select "New Used B Stock Open Box Re-Packed" at bounding box center [927, 416] width 1198 height 29
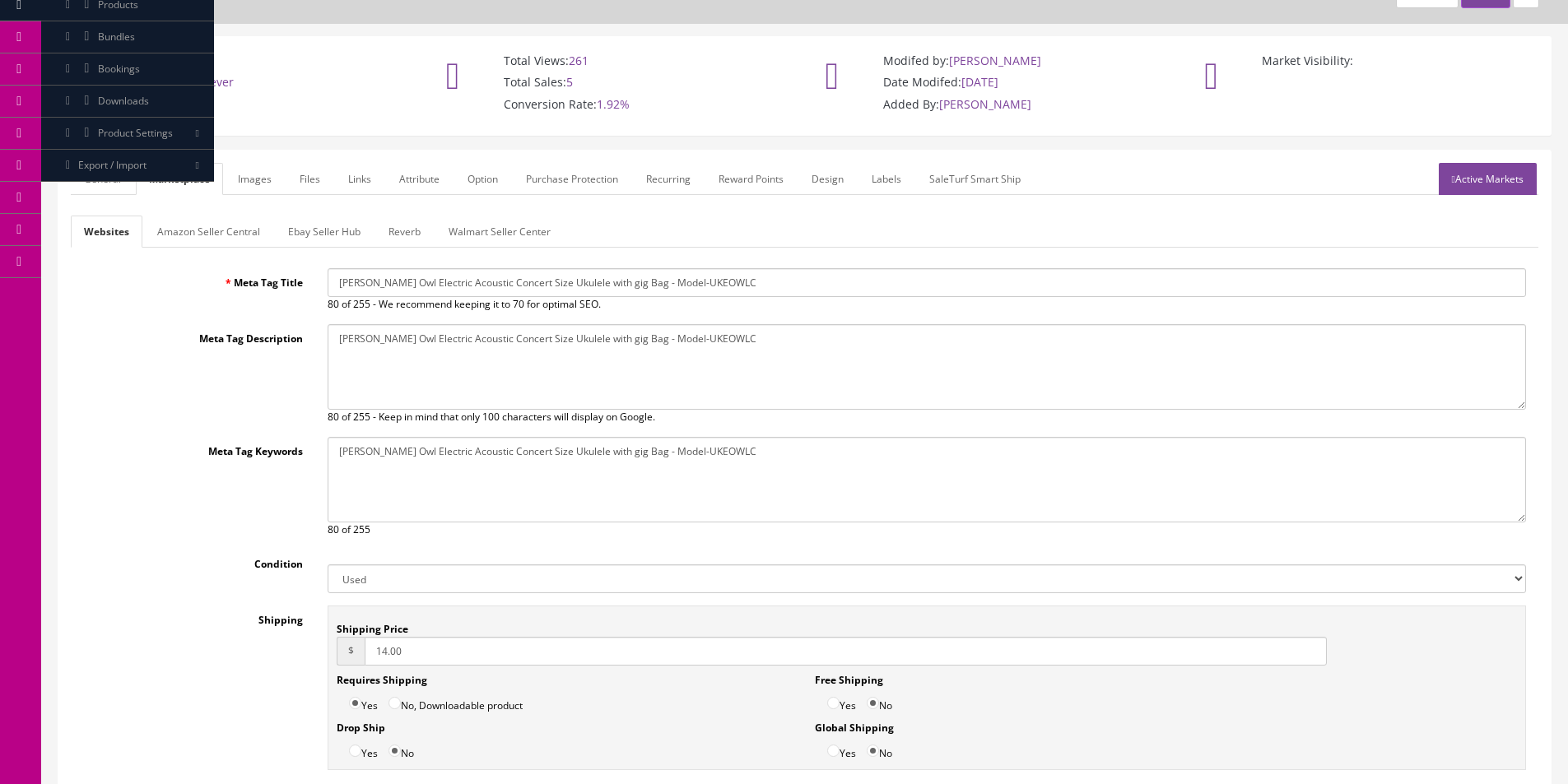
scroll to position [83, 0]
click at [211, 231] on link "Amazon Seller Central" at bounding box center [208, 232] width 129 height 32
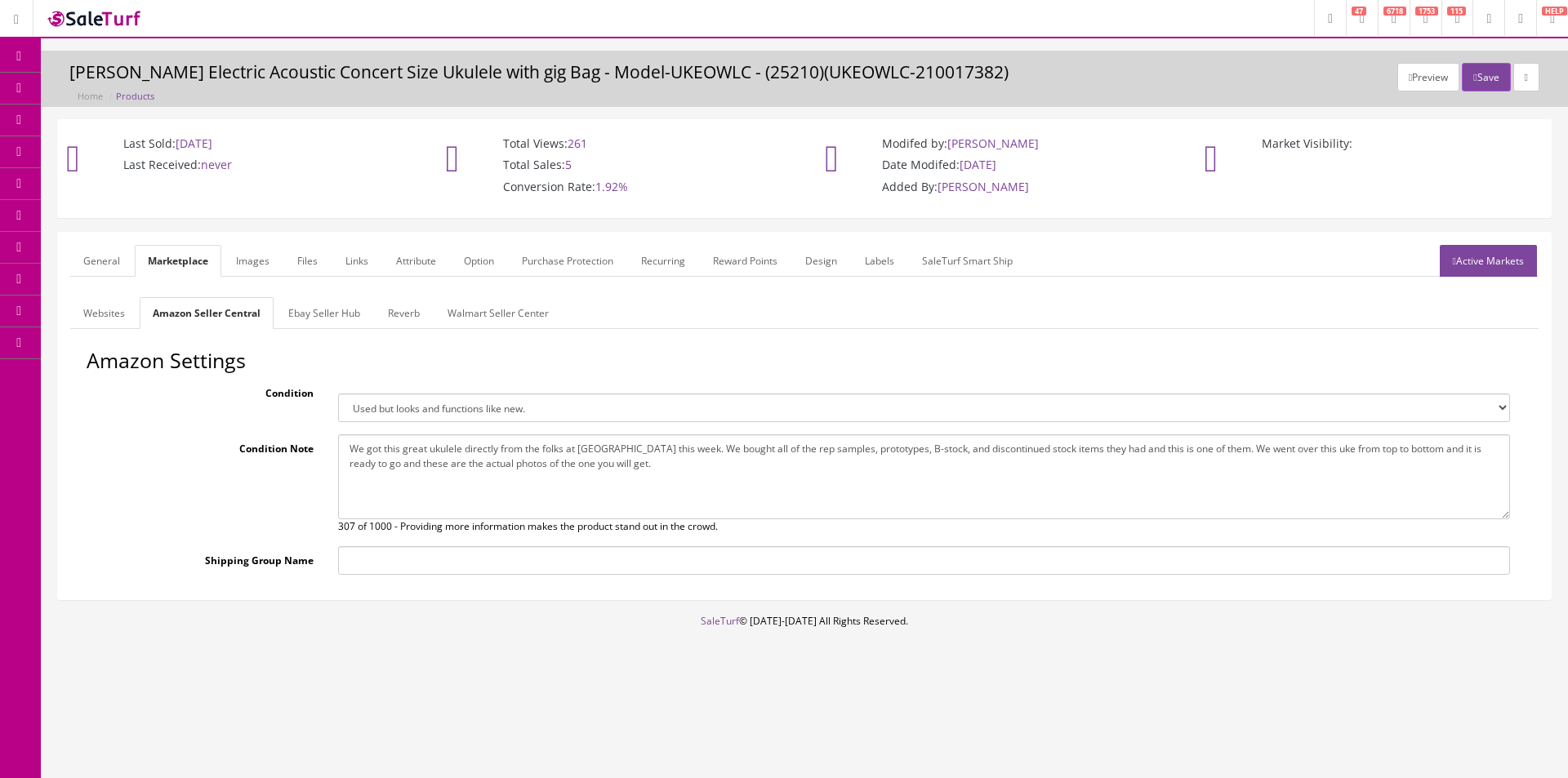
click at [394, 405] on select "Brand new item, unused, in original packaging. New item, but packaging has been…" at bounding box center [924, 408] width 1172 height 29
click at [79, 269] on link "General" at bounding box center [101, 261] width 63 height 32
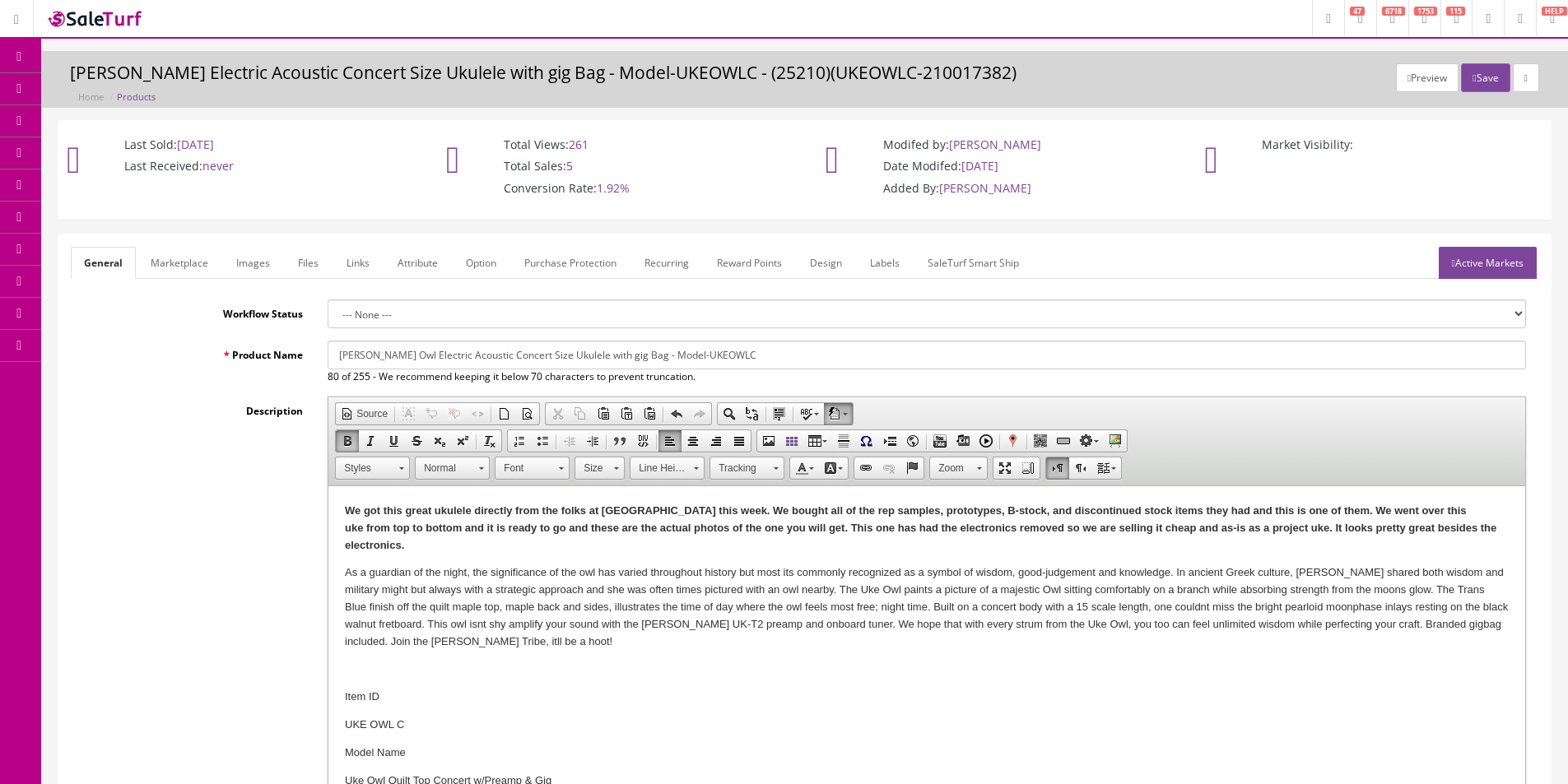
click at [709, 512] on strong "We got this great ukulele directly from the folks at Luna this week. We bought …" at bounding box center [920, 528] width 1152 height 47
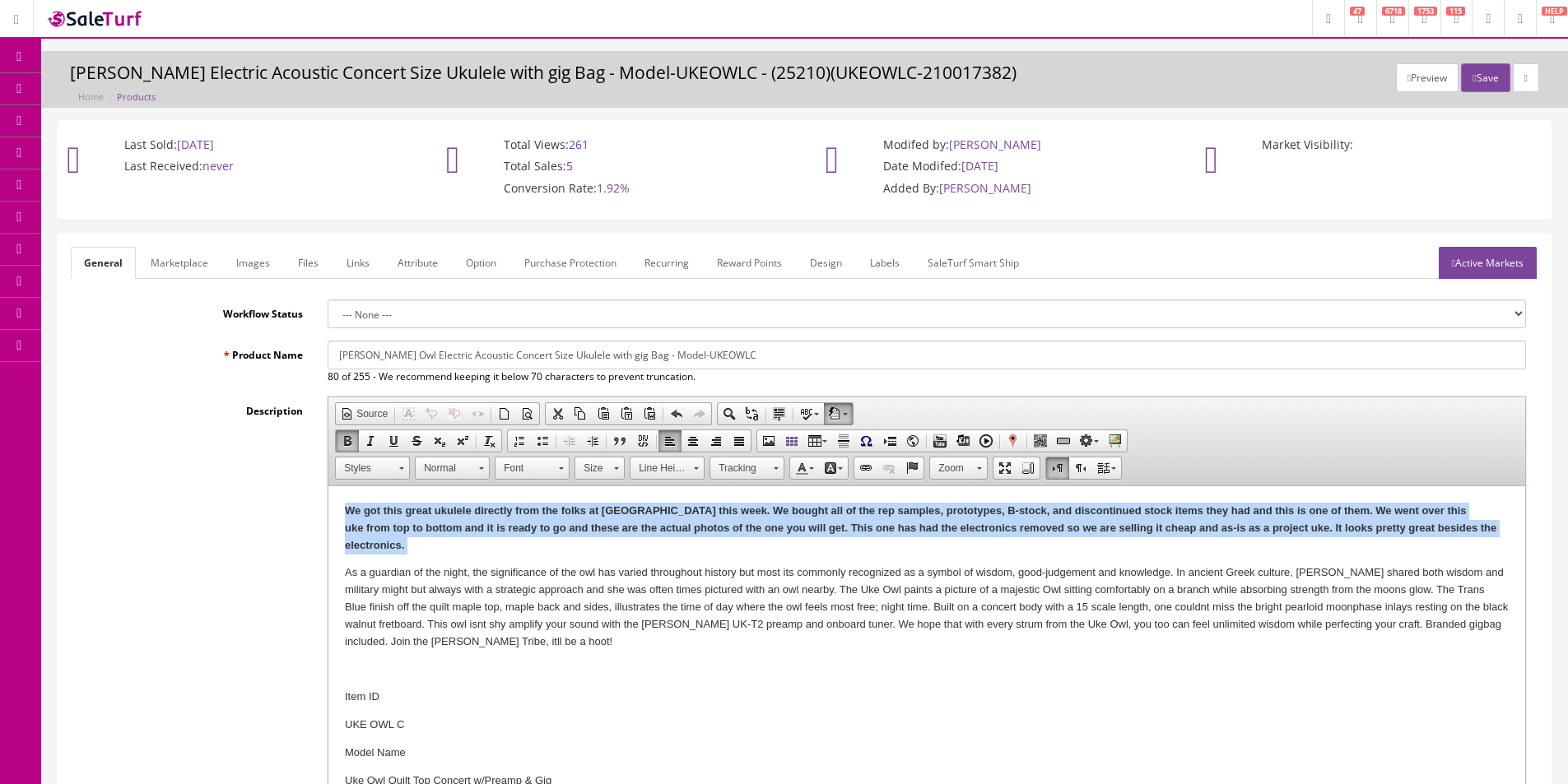
click at [709, 512] on strong "We got this great ukulele directly from the folks at Luna this week. We bought …" at bounding box center [920, 528] width 1152 height 47
copy strong "We got this great ukulele directly from the folks at Luna this week. We bought …"
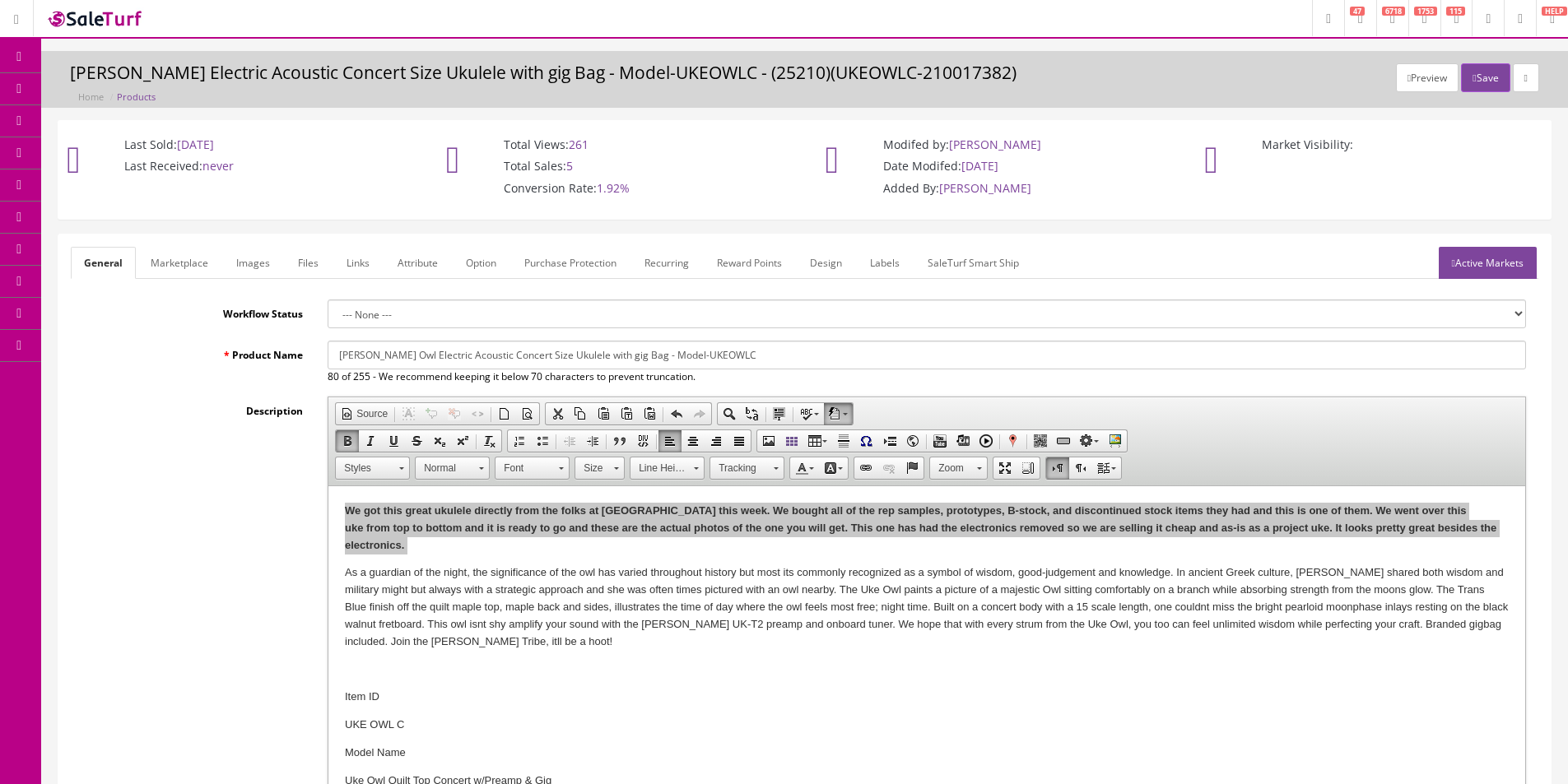
click at [188, 263] on link "Marketplace" at bounding box center [179, 263] width 84 height 32
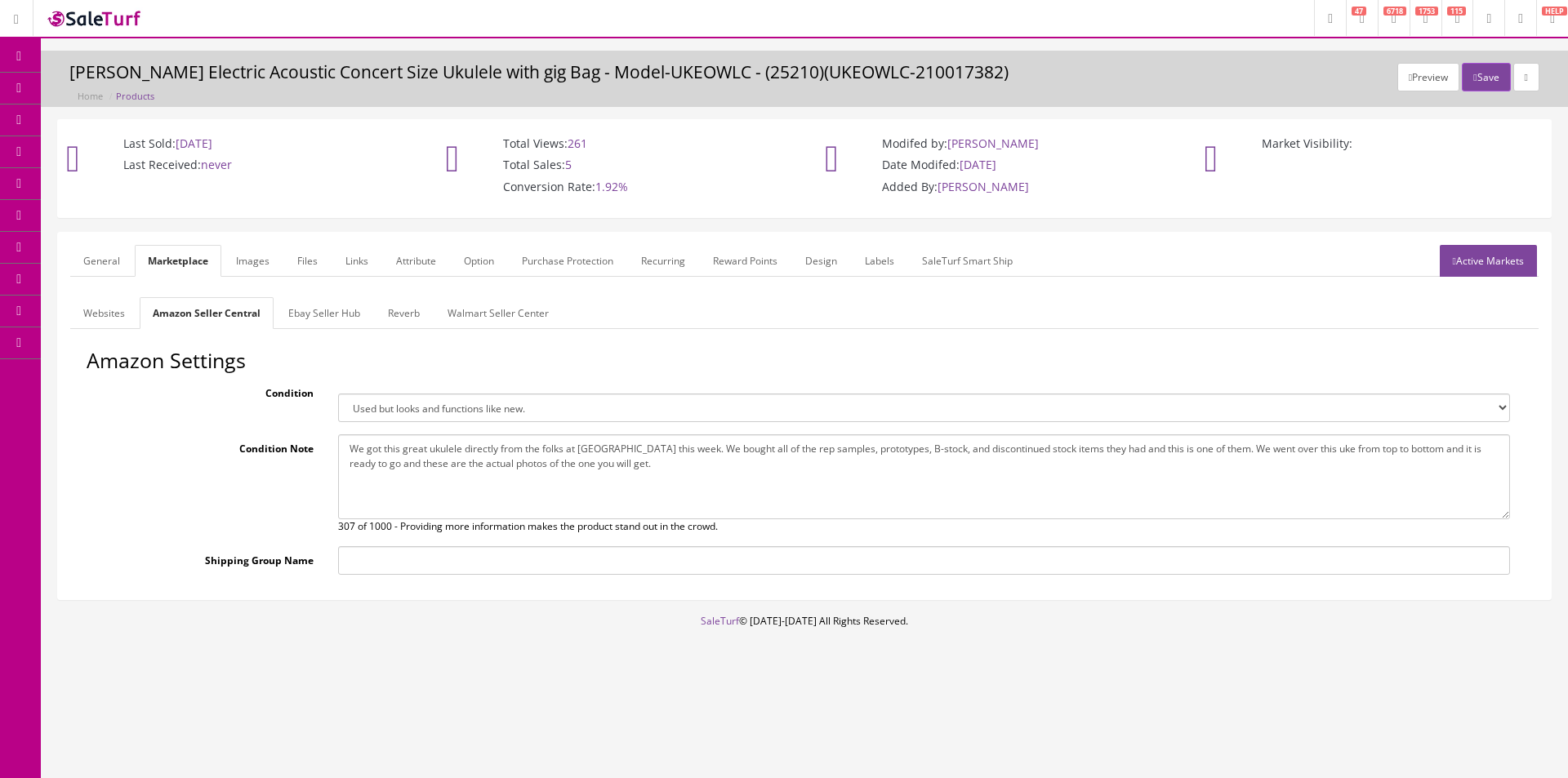
click at [408, 445] on textarea "We got this great ukulele directly from the folks at Luna this week. We bought …" at bounding box center [924, 477] width 1172 height 85
paste textarea "This one has had the electronics removed so we are selling it cheap and as-is a…"
type textarea "We got this great ukulele directly from the folks at Luna this week. We bought …"
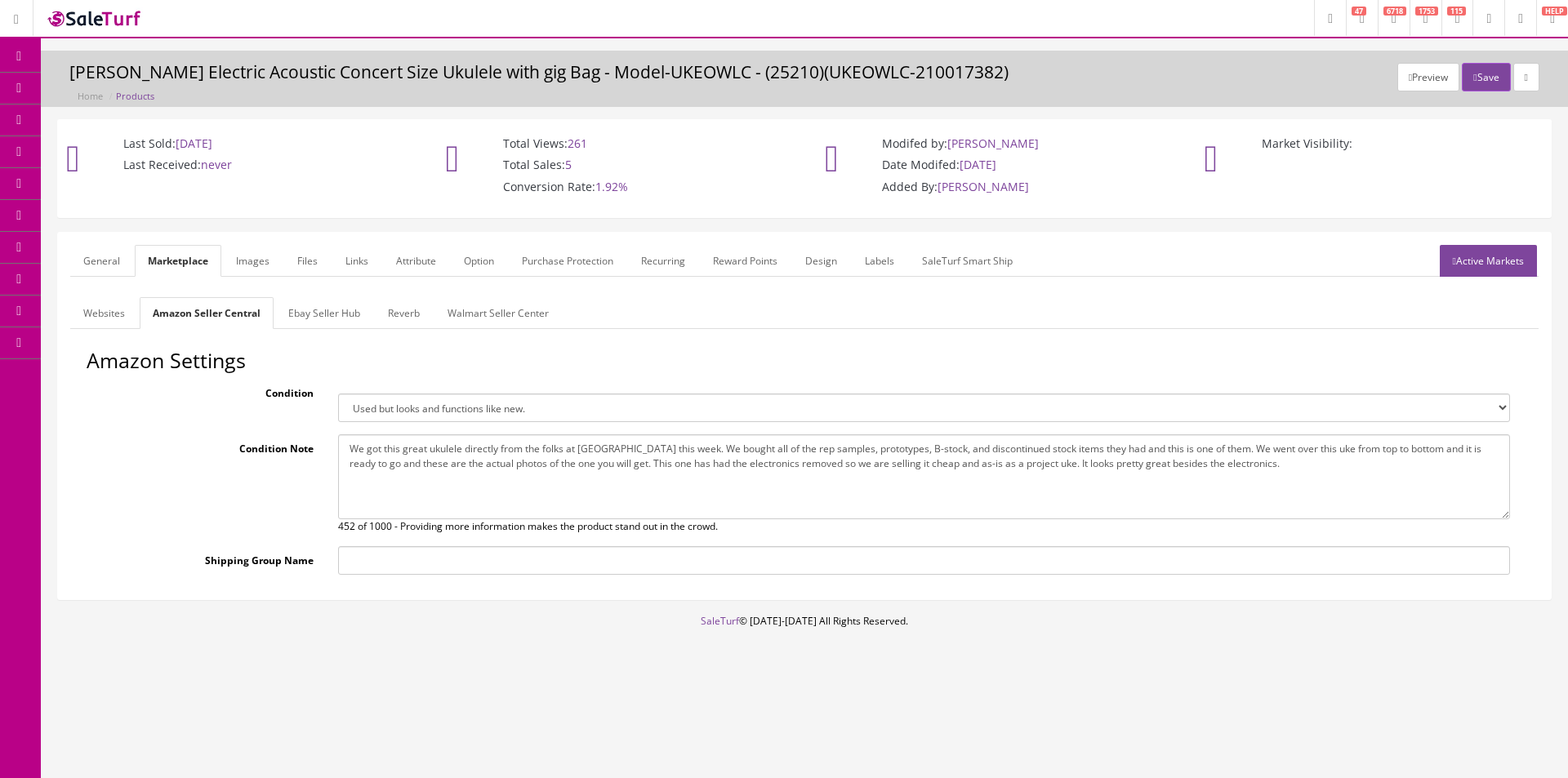
click at [425, 421] on select "Brand new item, unused, in original packaging. New item, but packaging has been…" at bounding box center [924, 408] width 1172 height 29
select select "used_acceptable"
click at [338, 394] on select "Brand new item, unused, in original packaging. New item, but packaging has been…" at bounding box center [924, 408] width 1172 height 29
click at [346, 313] on link "Ebay Seller Hub" at bounding box center [324, 313] width 98 height 32
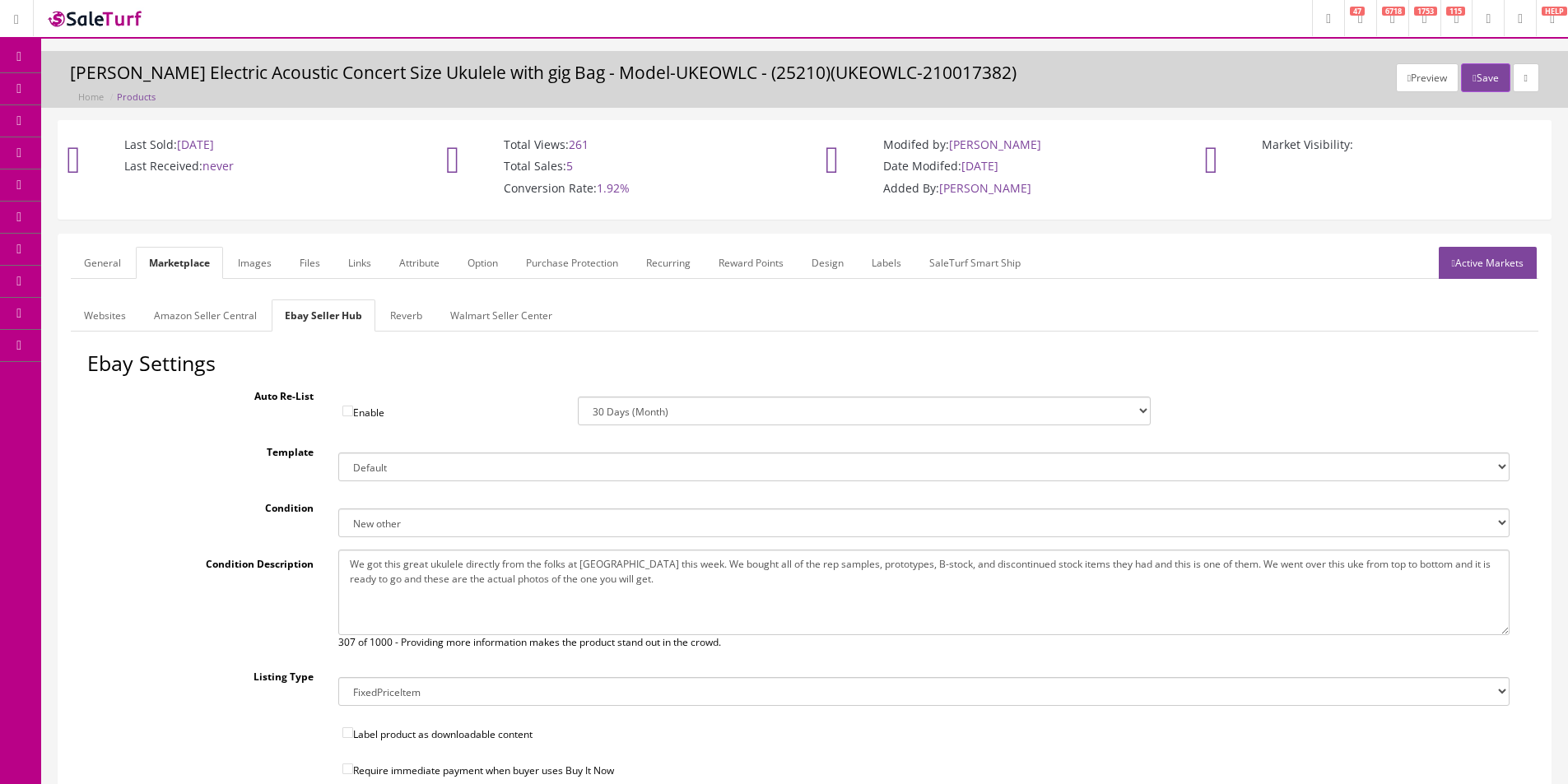
click at [398, 521] on select "New New other New with defects Manufacturer refurbished Seller refurbished Used…" at bounding box center [924, 523] width 1171 height 29
select select "7000"
click at [339, 509] on select "New New other New with defects Manufacturer refurbished Seller refurbished Used…" at bounding box center [924, 523] width 1171 height 29
click at [402, 320] on link "Reverb" at bounding box center [406, 315] width 58 height 32
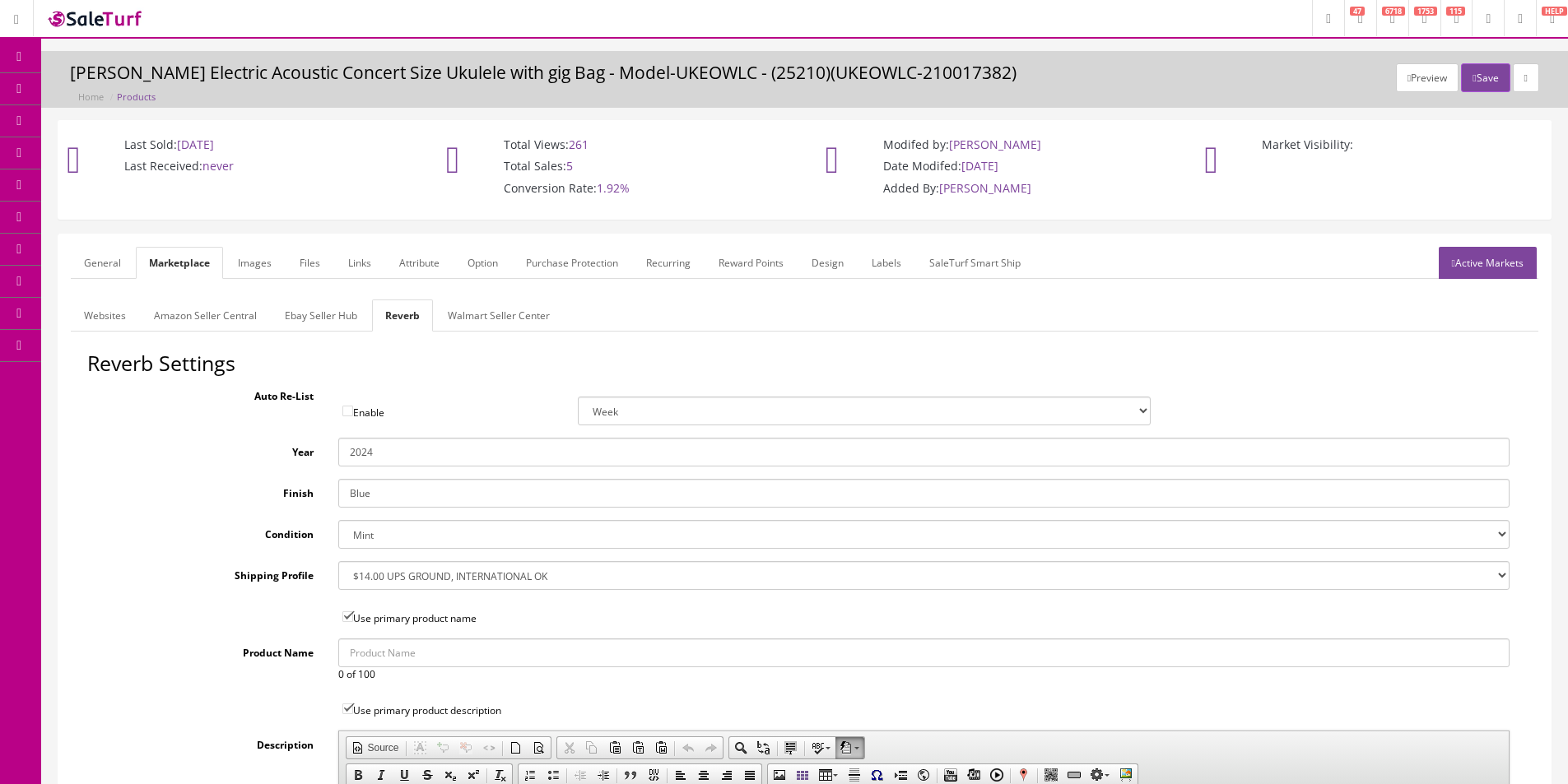
click at [408, 545] on select "Brand New Mint Excellent Very Good Good Fair Poor B-Stock Non Functioning" at bounding box center [924, 535] width 1171 height 29
click at [119, 255] on link "General" at bounding box center [102, 263] width 63 height 32
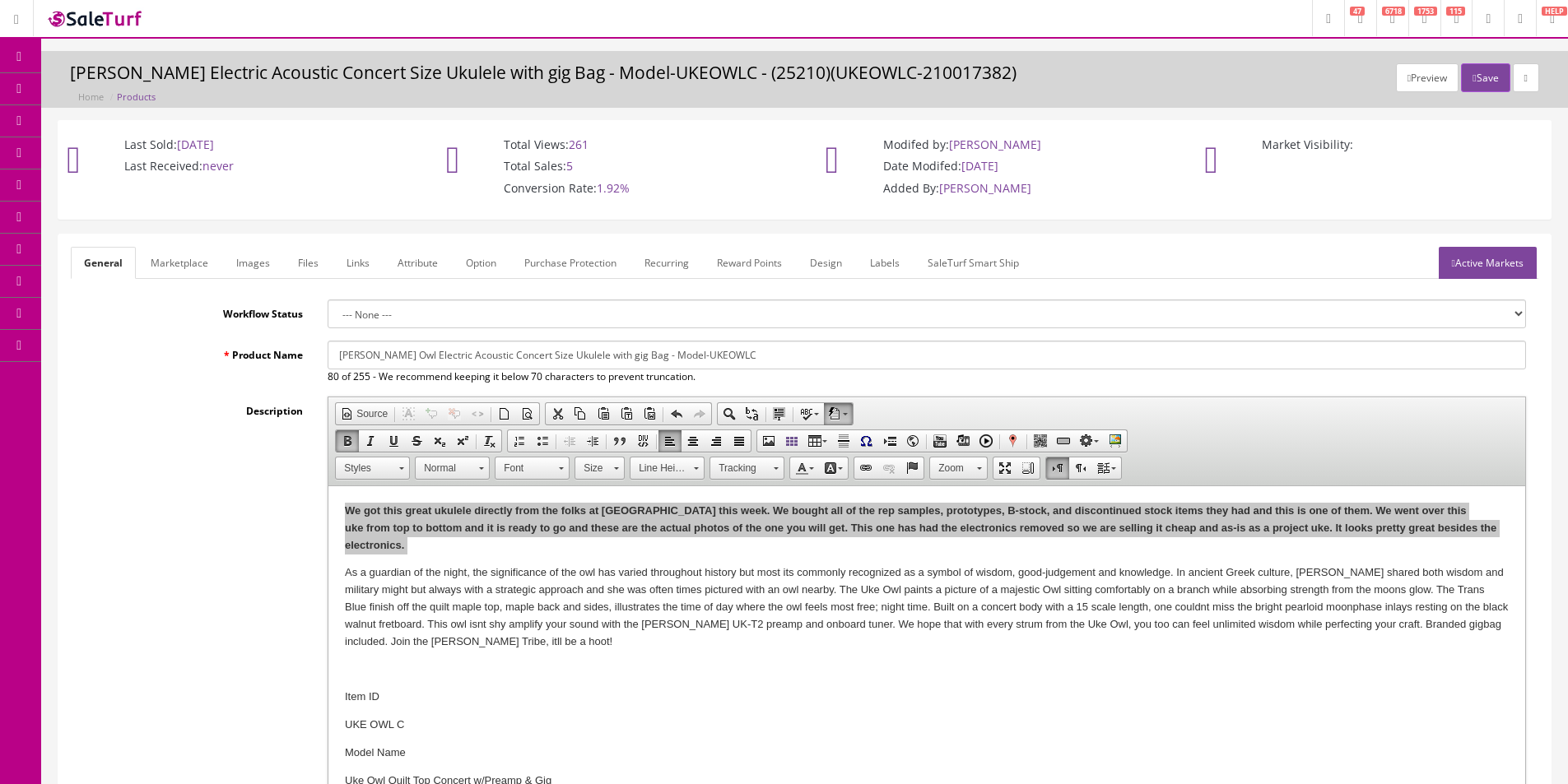
click at [198, 260] on link "Marketplace" at bounding box center [179, 263] width 84 height 32
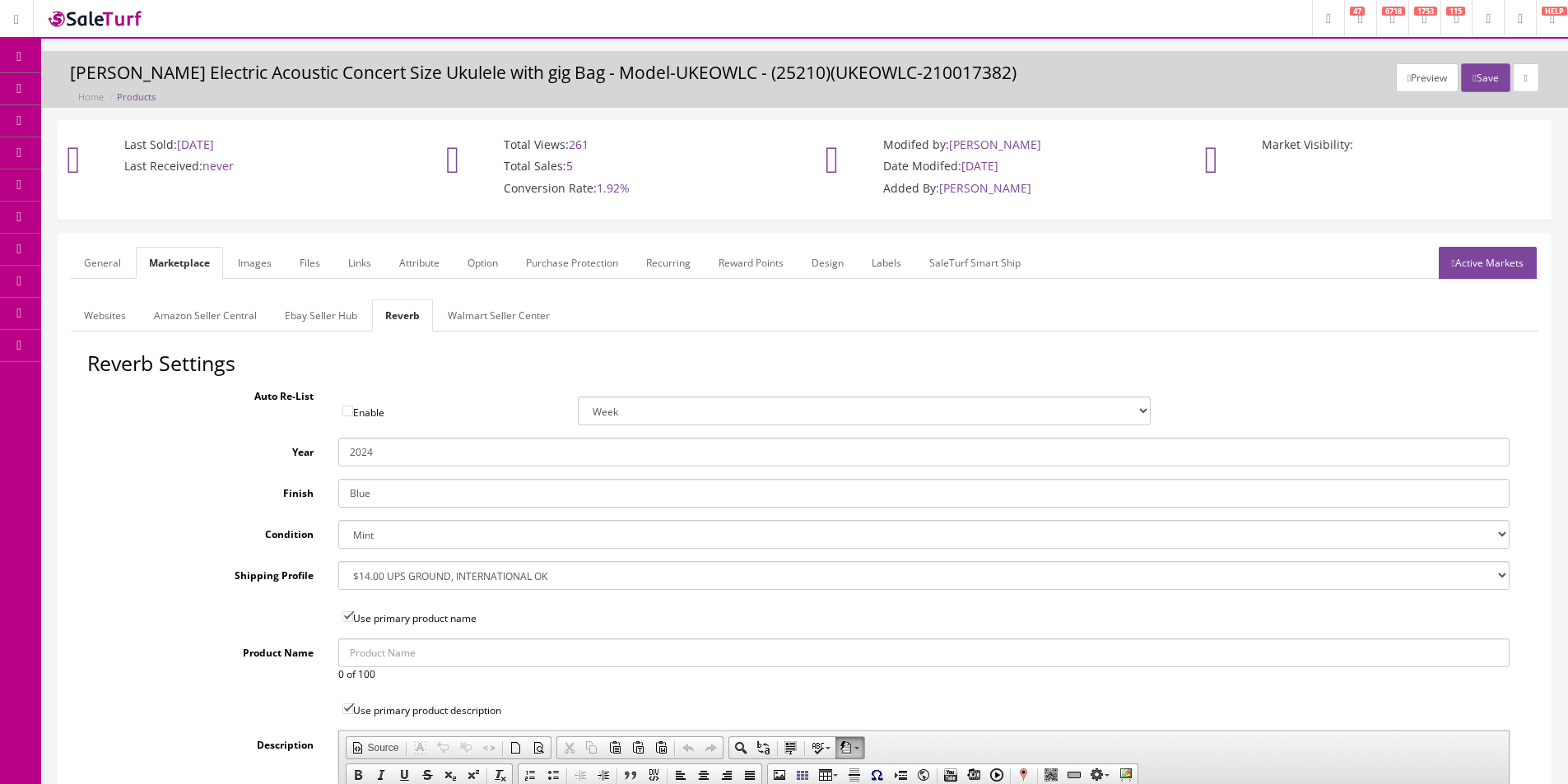
click at [404, 573] on select "--- None --- $3.49 USPS Shipping MH INSURED $20000 GUITAR MH INSURED $11000 GUI…" at bounding box center [924, 576] width 1171 height 29
click at [397, 526] on select "Brand New Mint Excellent Very Good Good Fair Poor B-Stock Non Functioning" at bounding box center [924, 535] width 1171 height 29
select select "fbf35668-96a0-4baa-bcde-ab18d6b1b329"
click at [339, 520] on select "Brand New Mint Excellent Very Good Good Fair Poor B-Stock Non Functioning" at bounding box center [924, 535] width 1171 height 29
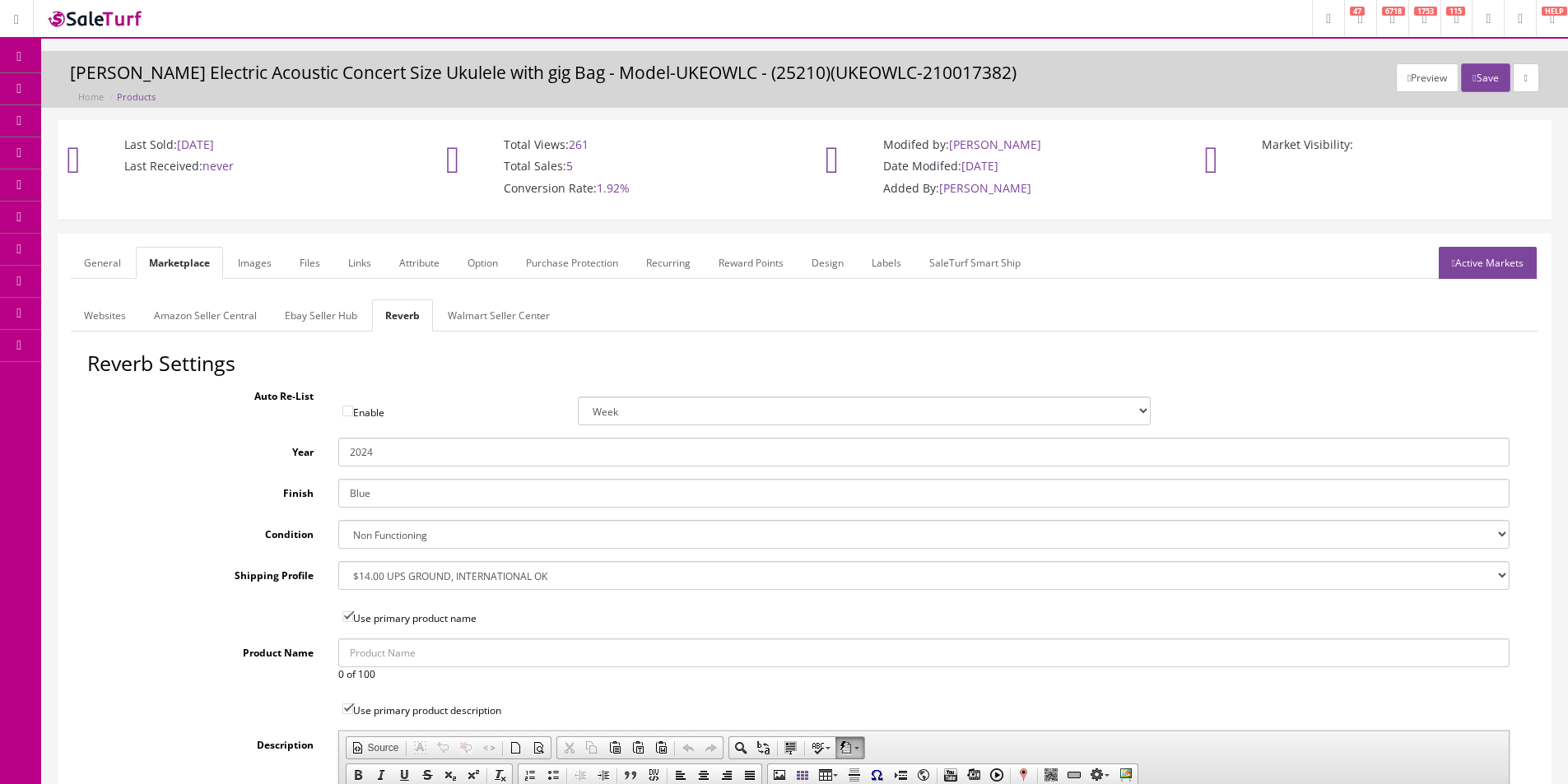
click at [204, 585] on div "Shipping Profile --- None --- $3.49 USPS Shipping MH INSURED $20000 GUITAR MH I…" at bounding box center [804, 576] width 1435 height 29
click at [204, 584] on div "Shipping Profile --- None --- $3.49 USPS Shipping MH INSURED $20000 GUITAR MH I…" at bounding box center [804, 576] width 1435 height 29
click at [206, 582] on label "Shipping Profile" at bounding box center [206, 572] width 238 height 22
click at [339, 582] on select "--- None --- $3.49 USPS Shipping MH INSURED $20000 GUITAR MH INSURED $11000 GUI…" at bounding box center [924, 576] width 1171 height 29
click at [207, 581] on label "Shipping Profile" at bounding box center [206, 572] width 238 height 22
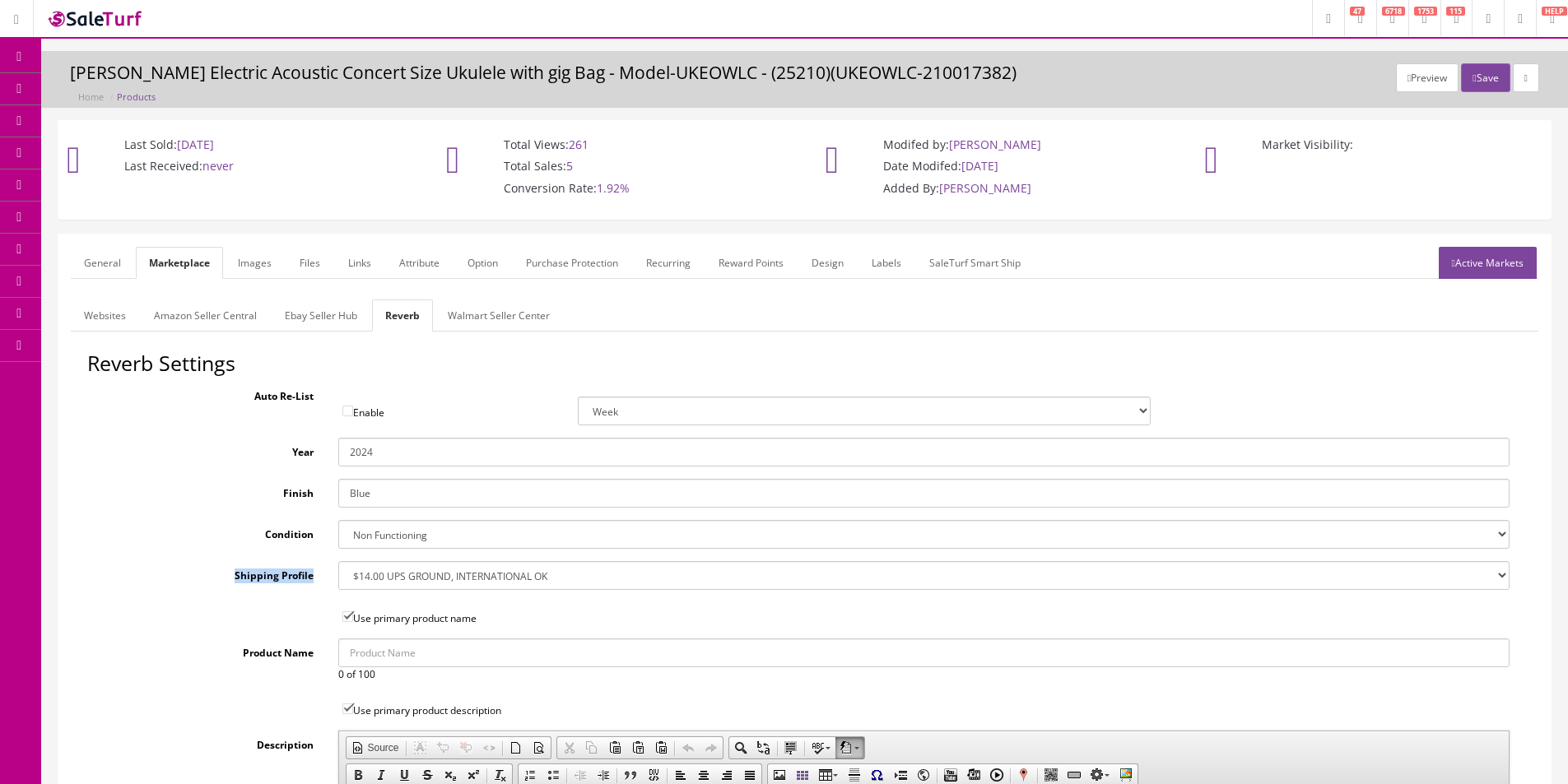
click at [339, 581] on select "--- None --- $3.49 USPS Shipping MH INSURED $20000 GUITAR MH INSURED $11000 GUI…" at bounding box center [924, 576] width 1171 height 29
click at [207, 581] on label "Shipping Profile" at bounding box center [206, 572] width 238 height 22
click at [339, 581] on select "--- None --- $3.49 USPS Shipping MH INSURED $20000 GUITAR MH INSURED $11000 GUI…" at bounding box center [924, 576] width 1171 height 29
click at [207, 581] on label "Shipping Profile" at bounding box center [206, 572] width 238 height 22
click at [339, 581] on select "--- None --- $3.49 USPS Shipping MH INSURED $20000 GUITAR MH INSURED $11000 GUI…" at bounding box center [924, 576] width 1171 height 29
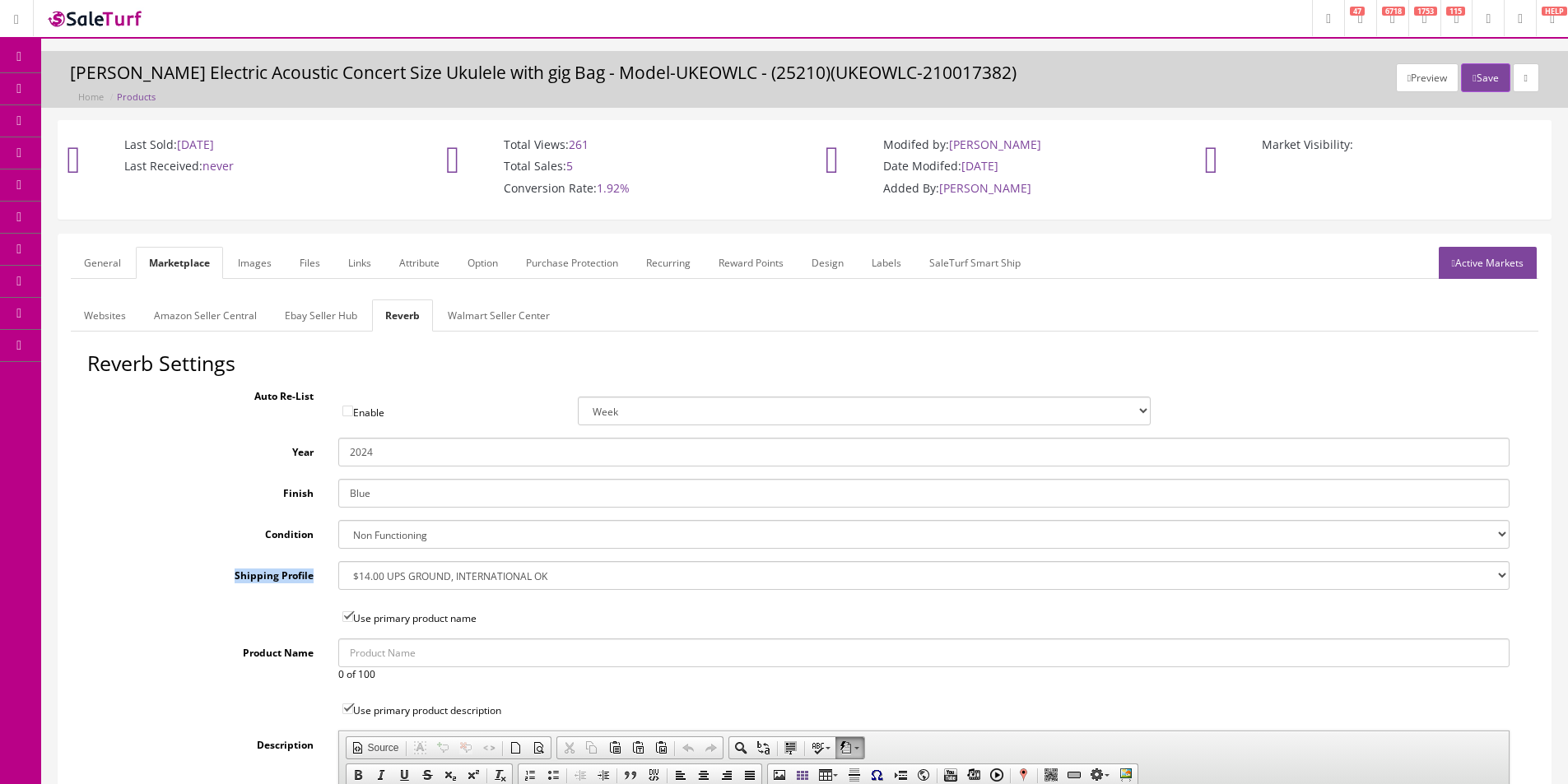
click at [364, 445] on input "2024" at bounding box center [924, 452] width 1171 height 29
click at [242, 255] on link "Images" at bounding box center [255, 263] width 60 height 32
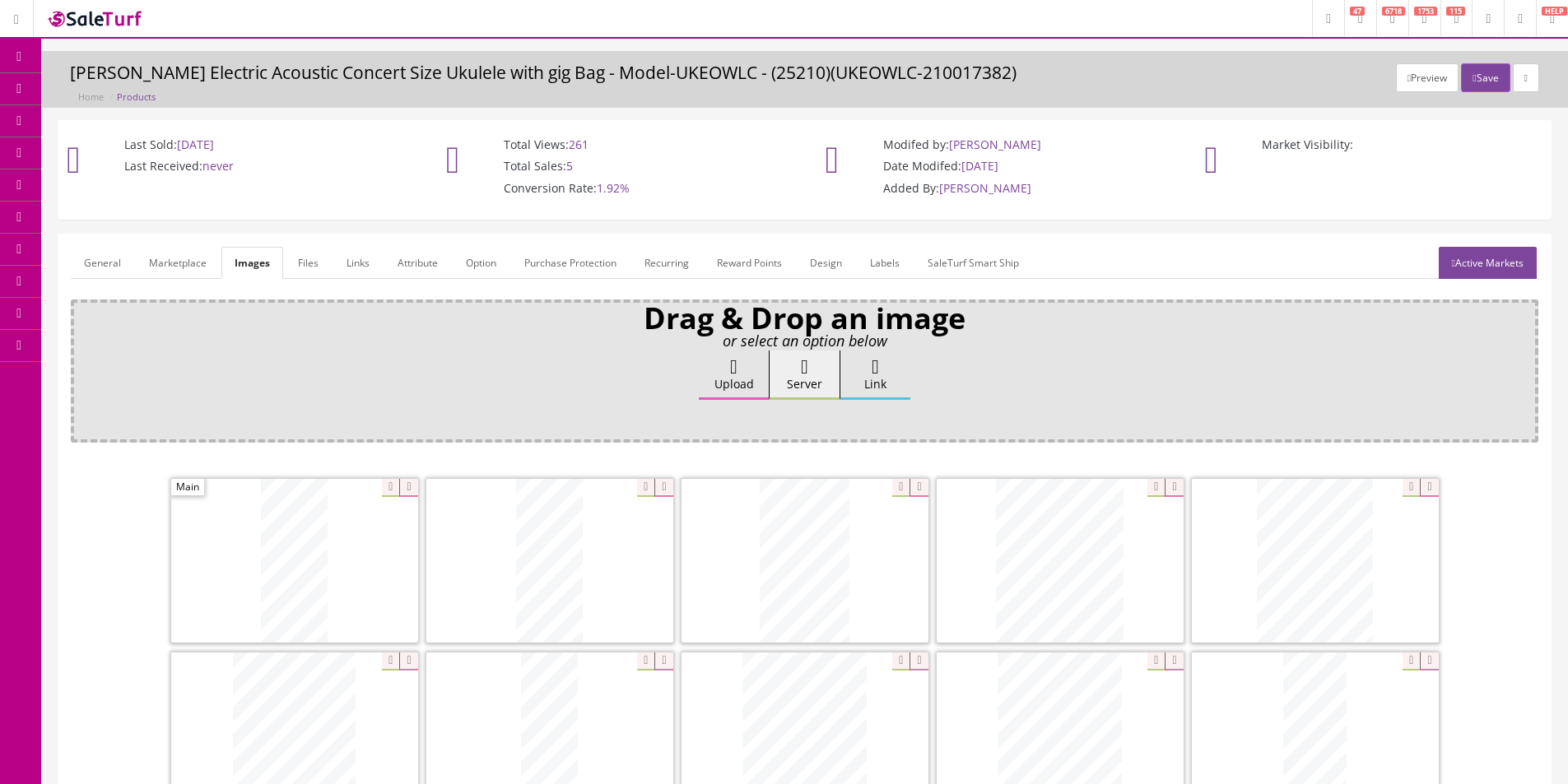
click at [103, 258] on link "General" at bounding box center [102, 263] width 63 height 32
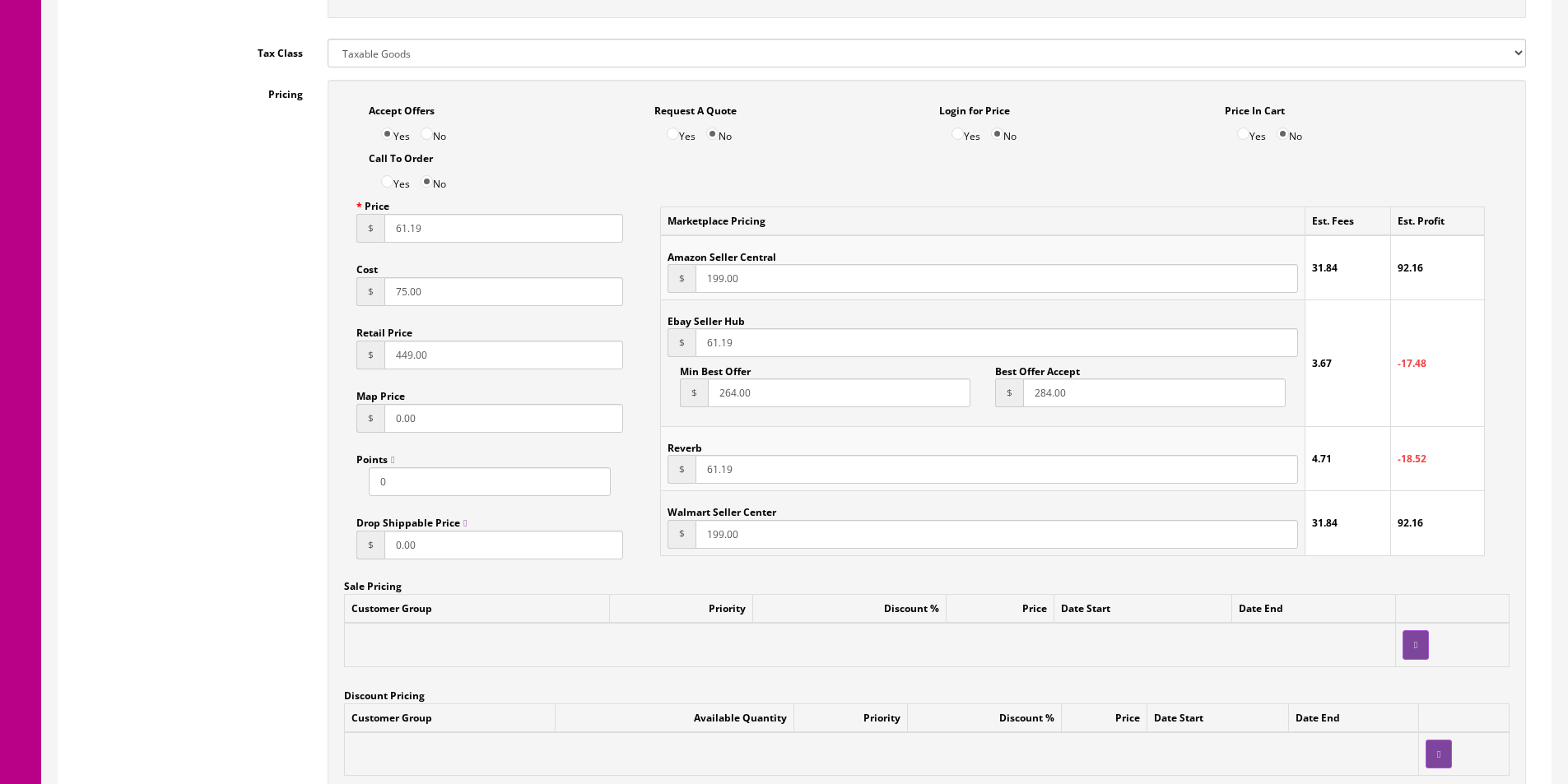
scroll to position [1234, 0]
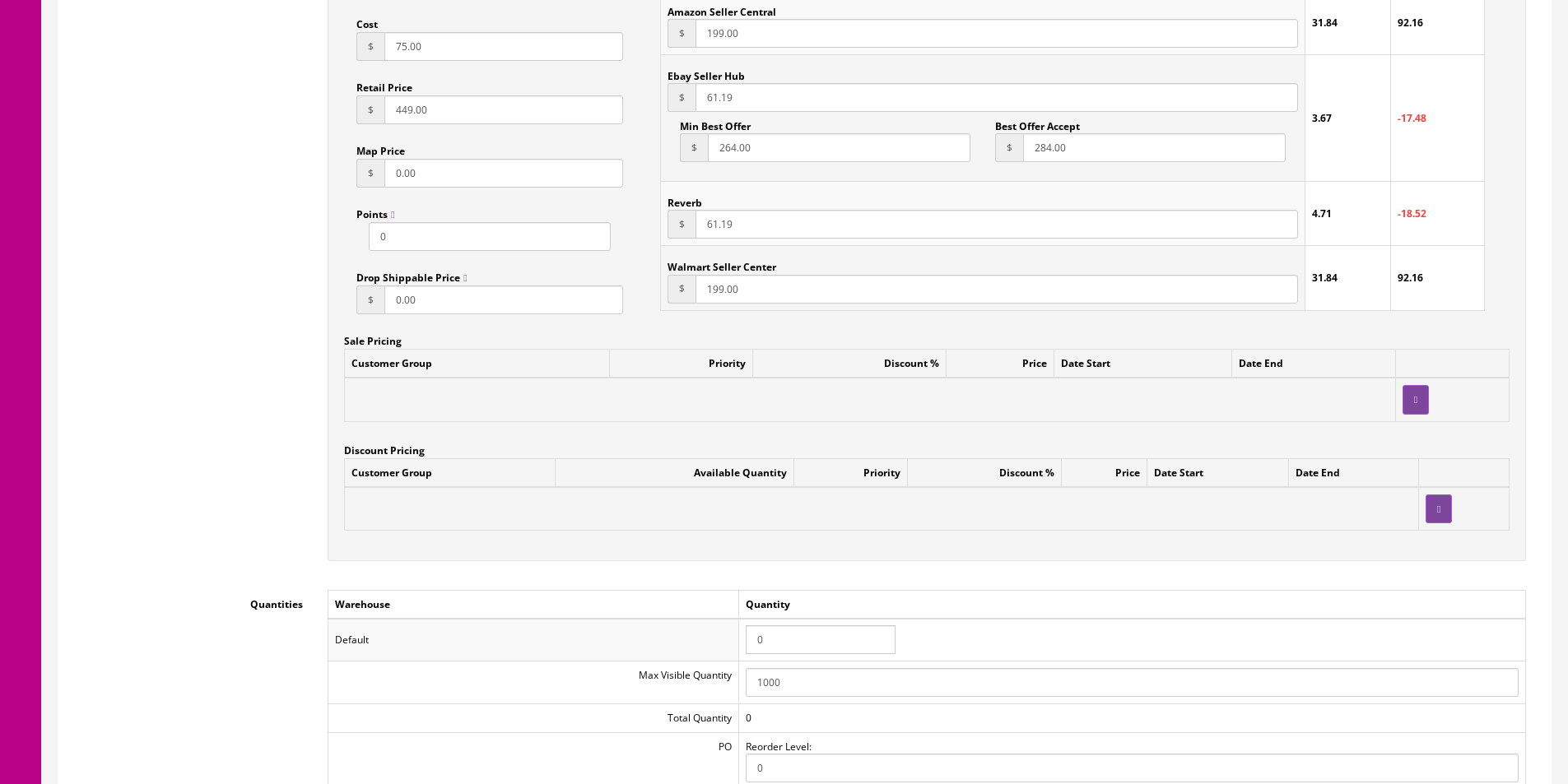
click at [782, 624] on td "0" at bounding box center [1132, 640] width 787 height 43
click at [782, 635] on input "0" at bounding box center [821, 640] width 150 height 29
type input "1"
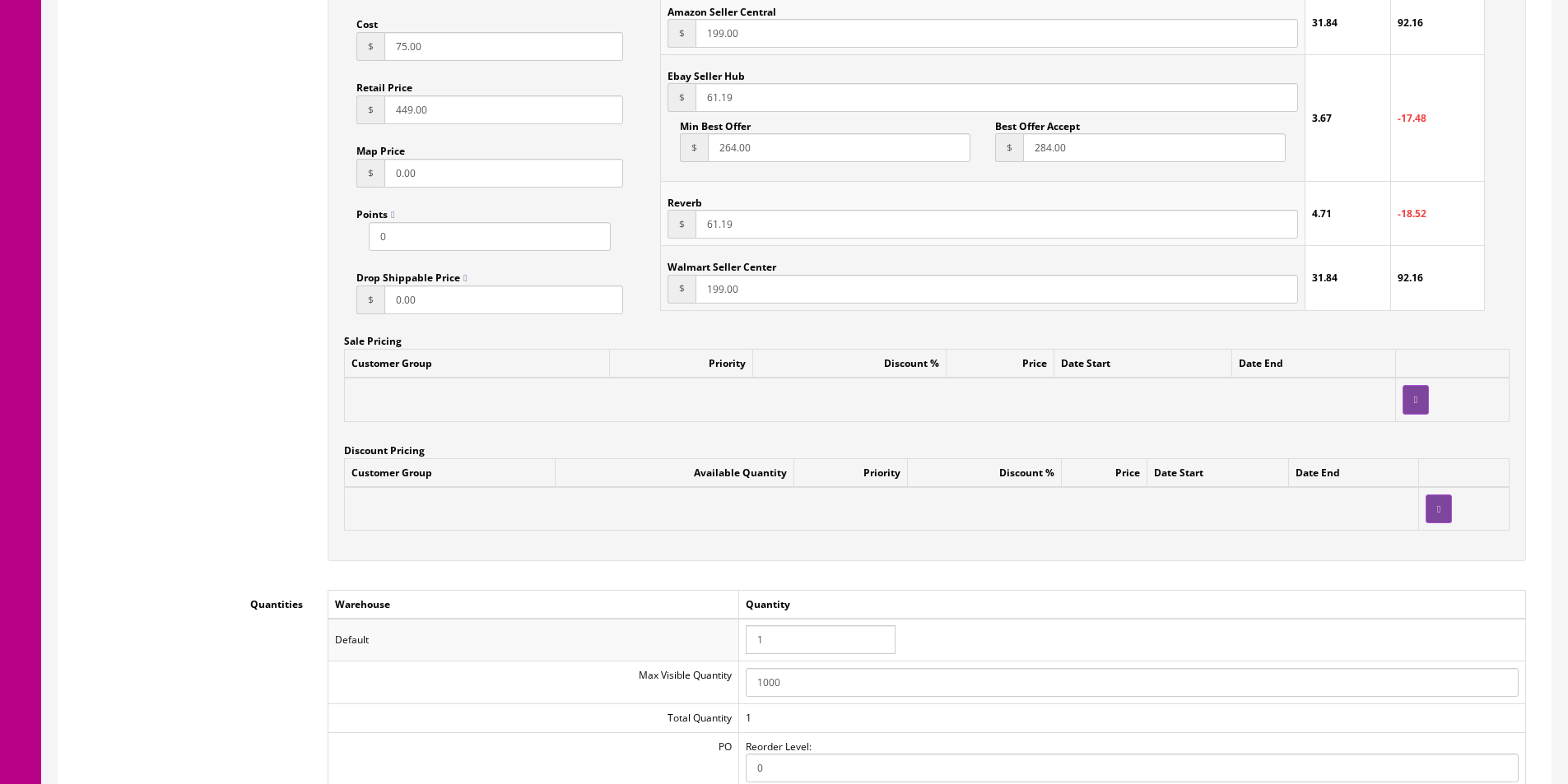
click at [783, 549] on div "Accept Offers Yes No Request A Quote Yes No Login for Price Yes No Price In Car…" at bounding box center [927, 197] width 1198 height 727
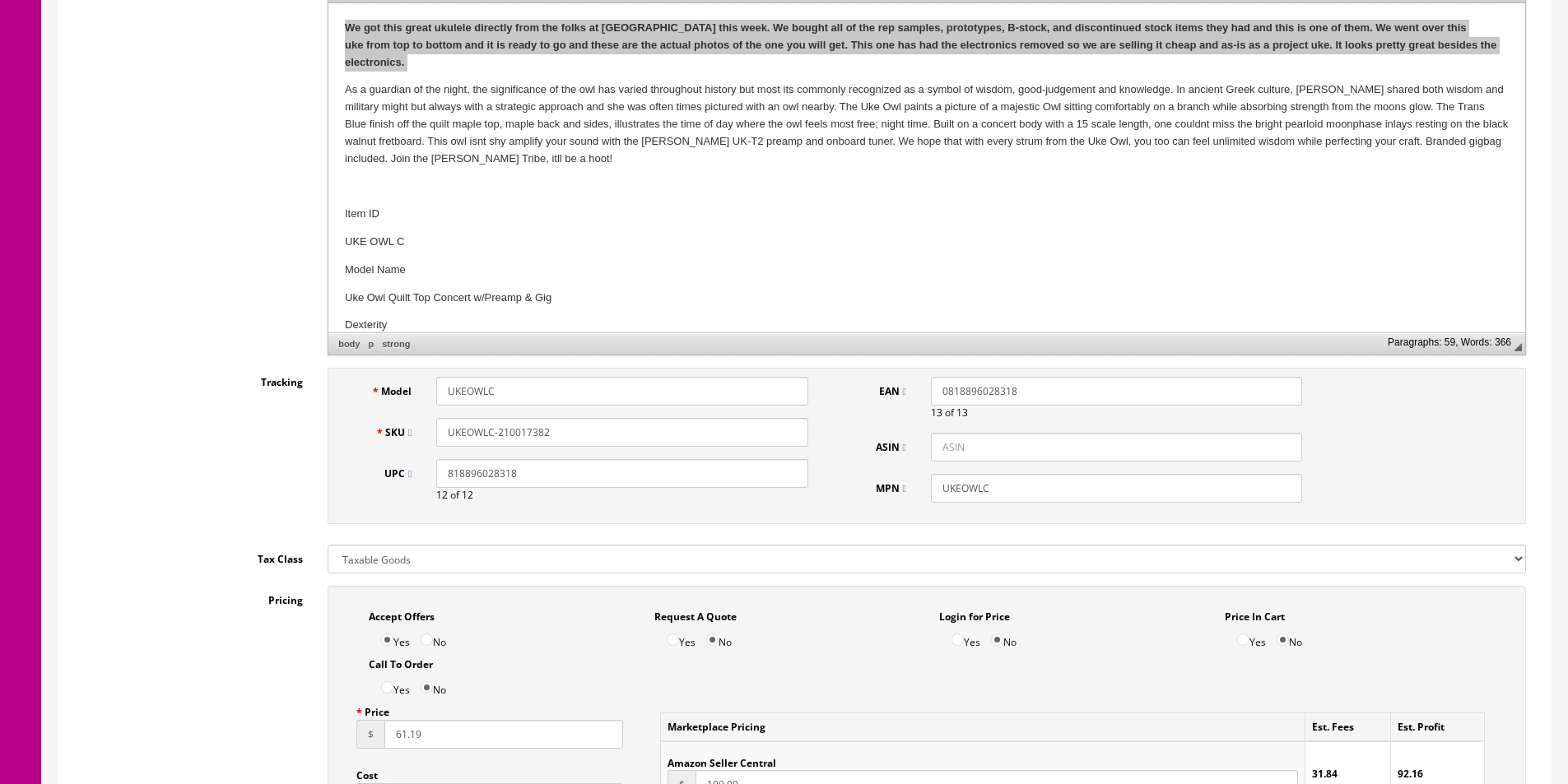
scroll to position [0, 0]
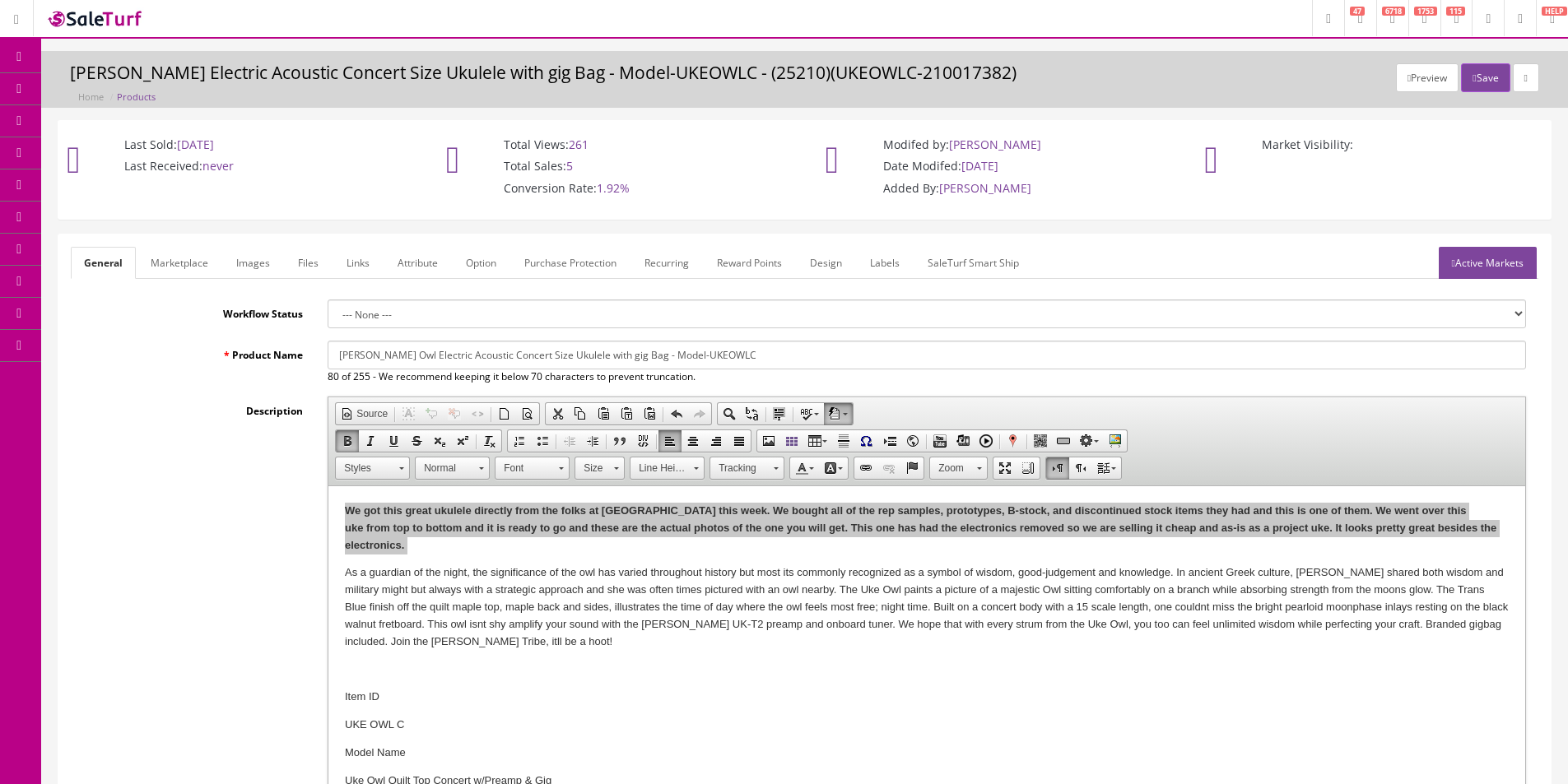
click at [1480, 261] on link "Active Markets" at bounding box center [1487, 263] width 98 height 32
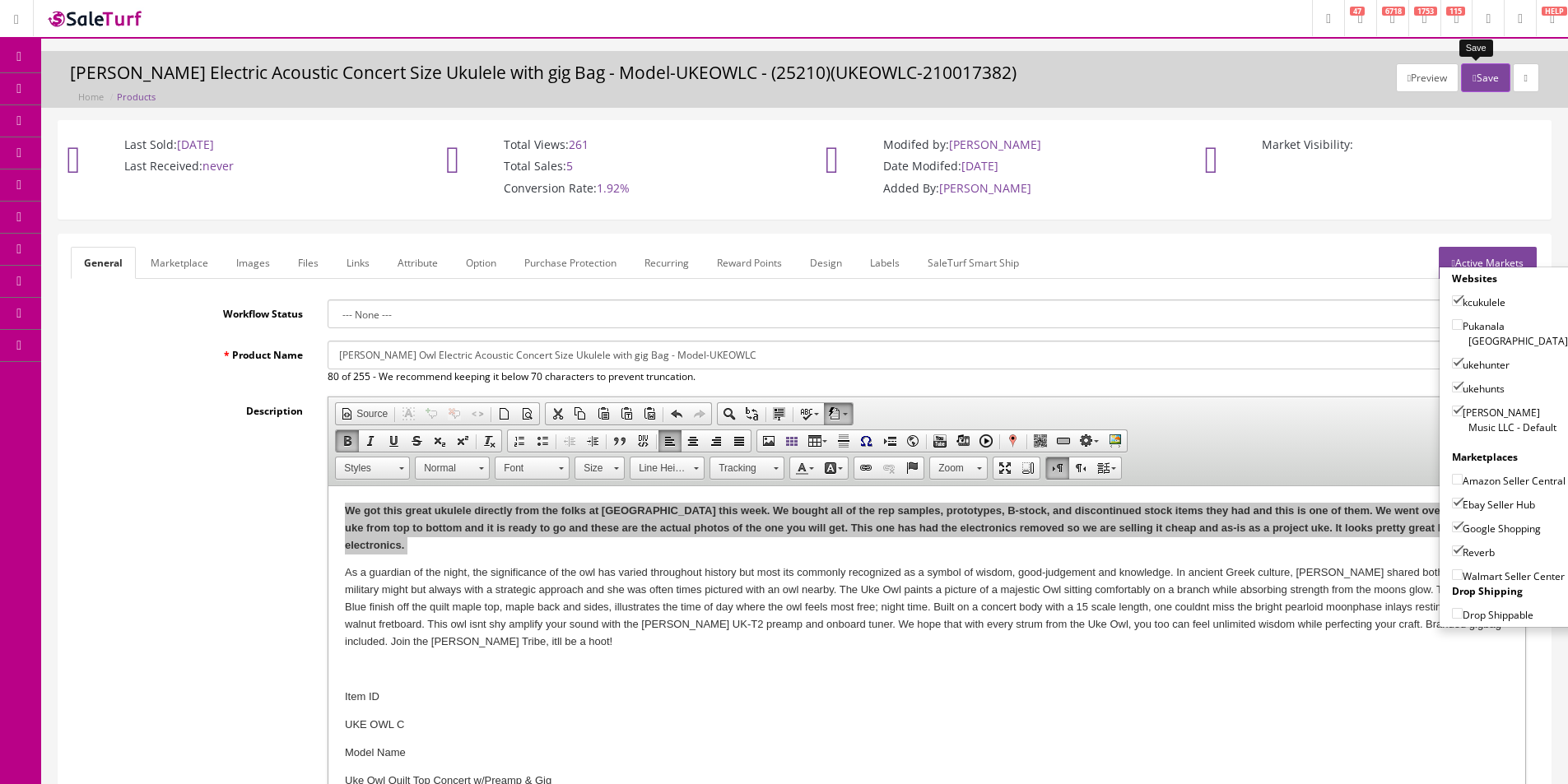
click at [1472, 78] on button "Save" at bounding box center [1485, 78] width 49 height 29
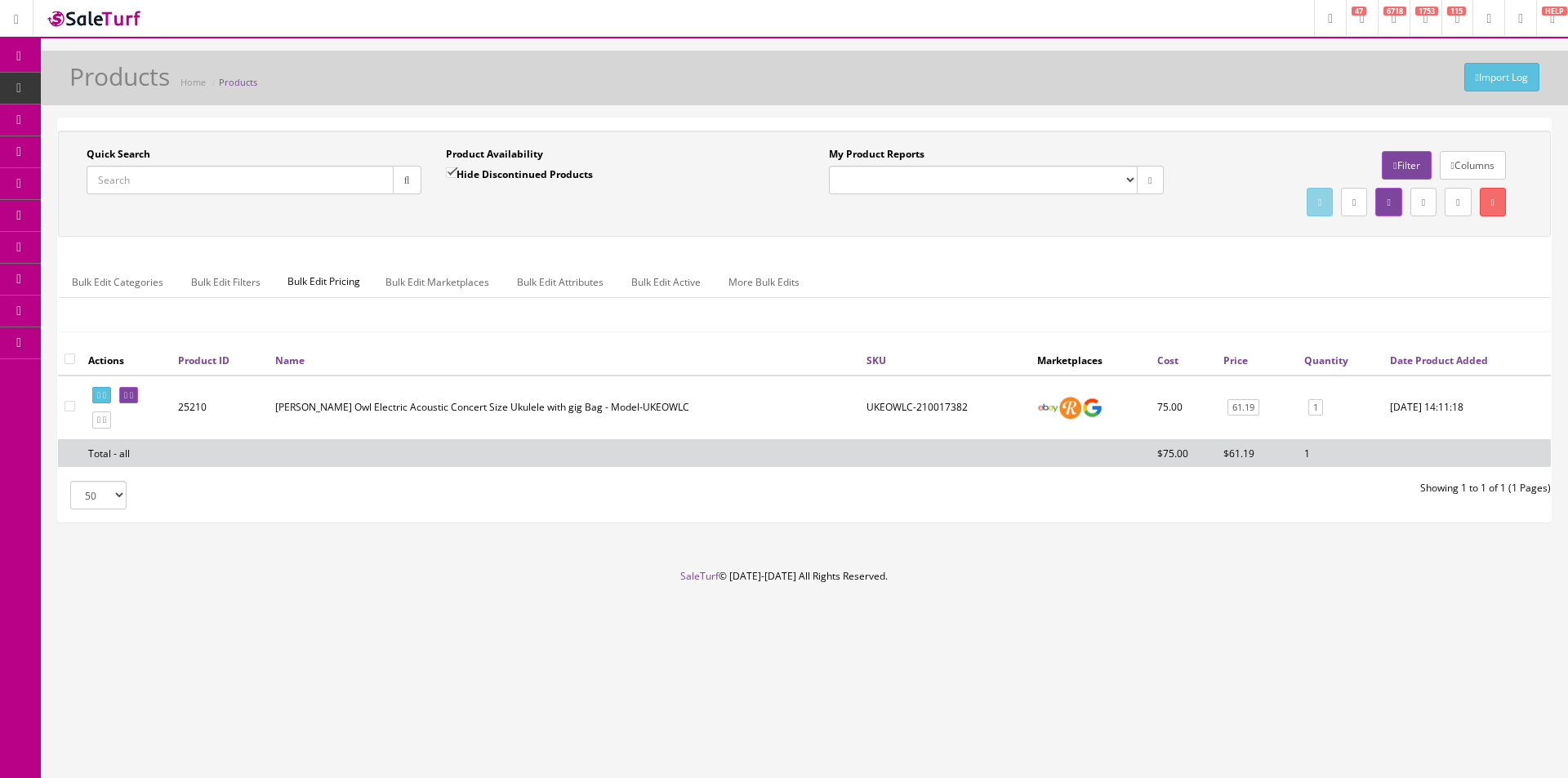
click at [1410, 265] on div "Bulk Edit Categories Bulk Edit Filters Bulk Edit Pricing Bulk Edit Marketplaces…" at bounding box center [804, 292] width 1492 height 77
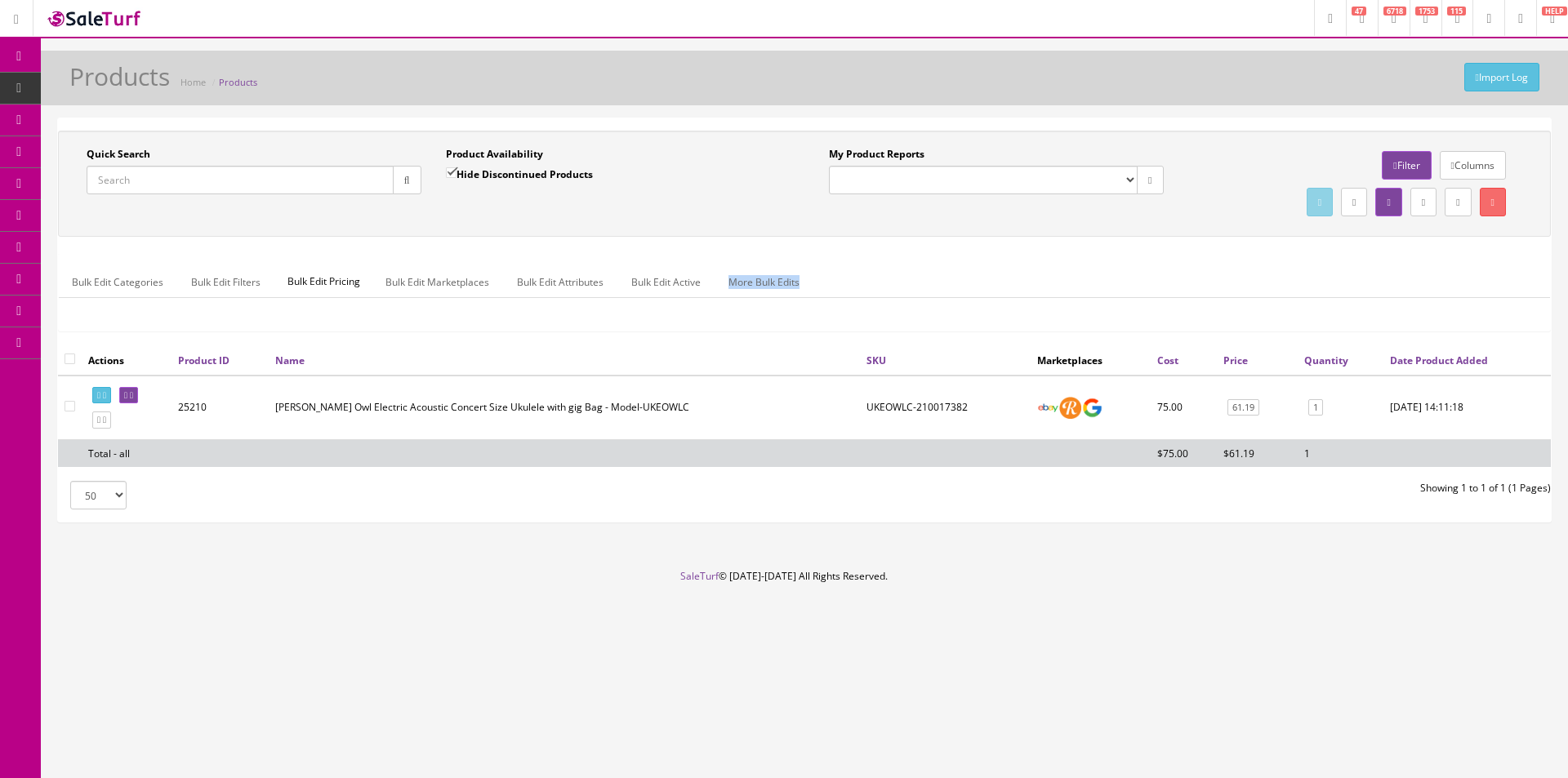
click at [1410, 265] on div "Bulk Edit Categories Bulk Edit Filters Bulk Edit Pricing Bulk Edit Marketplaces…" at bounding box center [804, 292] width 1492 height 77
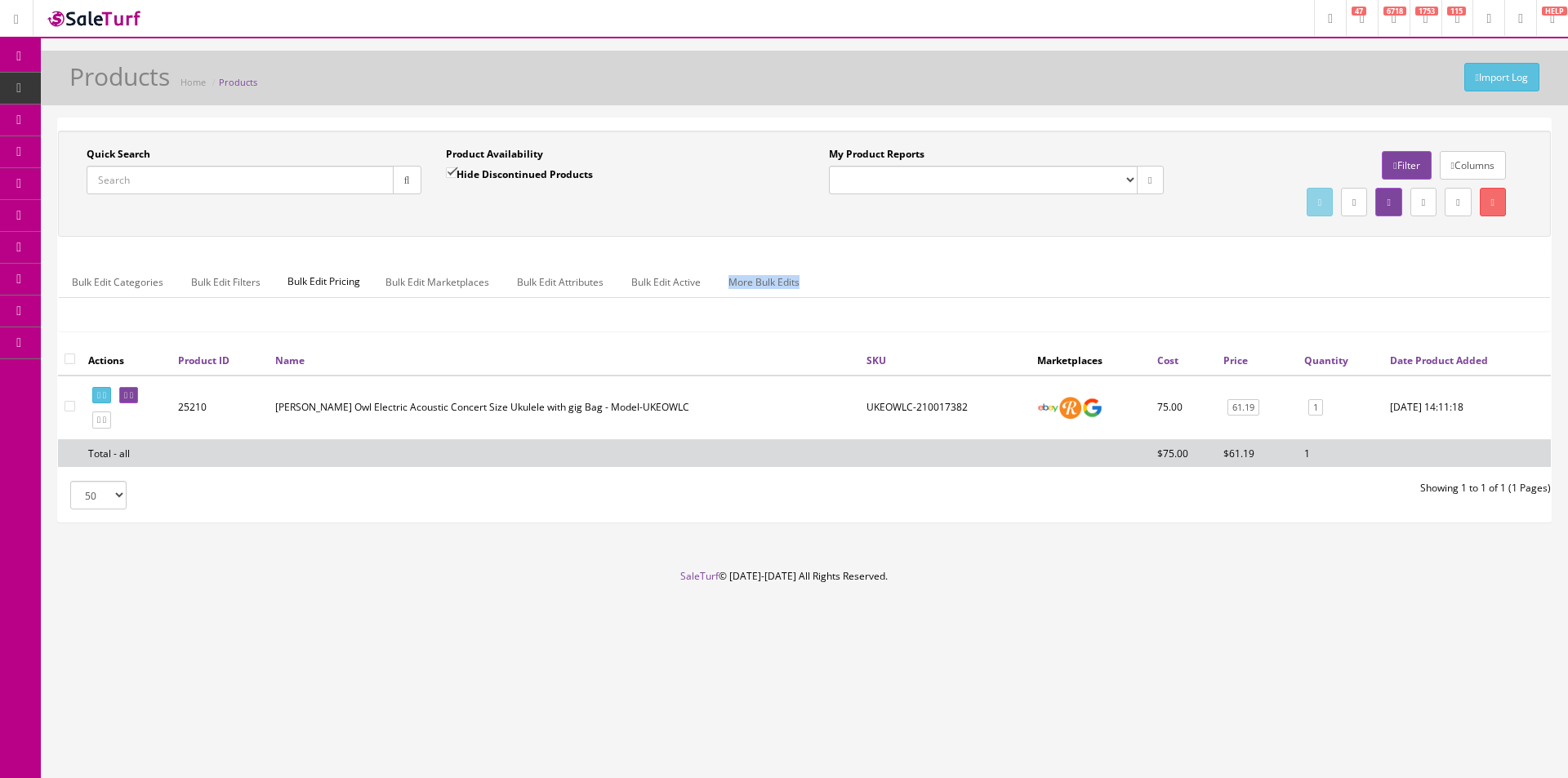
click at [1410, 265] on div "Bulk Edit Categories Bulk Edit Filters Bulk Edit Pricing Bulk Edit Marketplaces…" at bounding box center [804, 292] width 1492 height 77
click at [1410, 263] on div "Bulk Edit Categories Bulk Edit Filters Bulk Edit Pricing Bulk Edit Marketplaces…" at bounding box center [804, 292] width 1492 height 77
click at [1411, 258] on div "Bulk Edit Categories Bulk Edit Filters Bulk Edit Pricing Bulk Edit Marketplaces…" at bounding box center [804, 292] width 1492 height 77
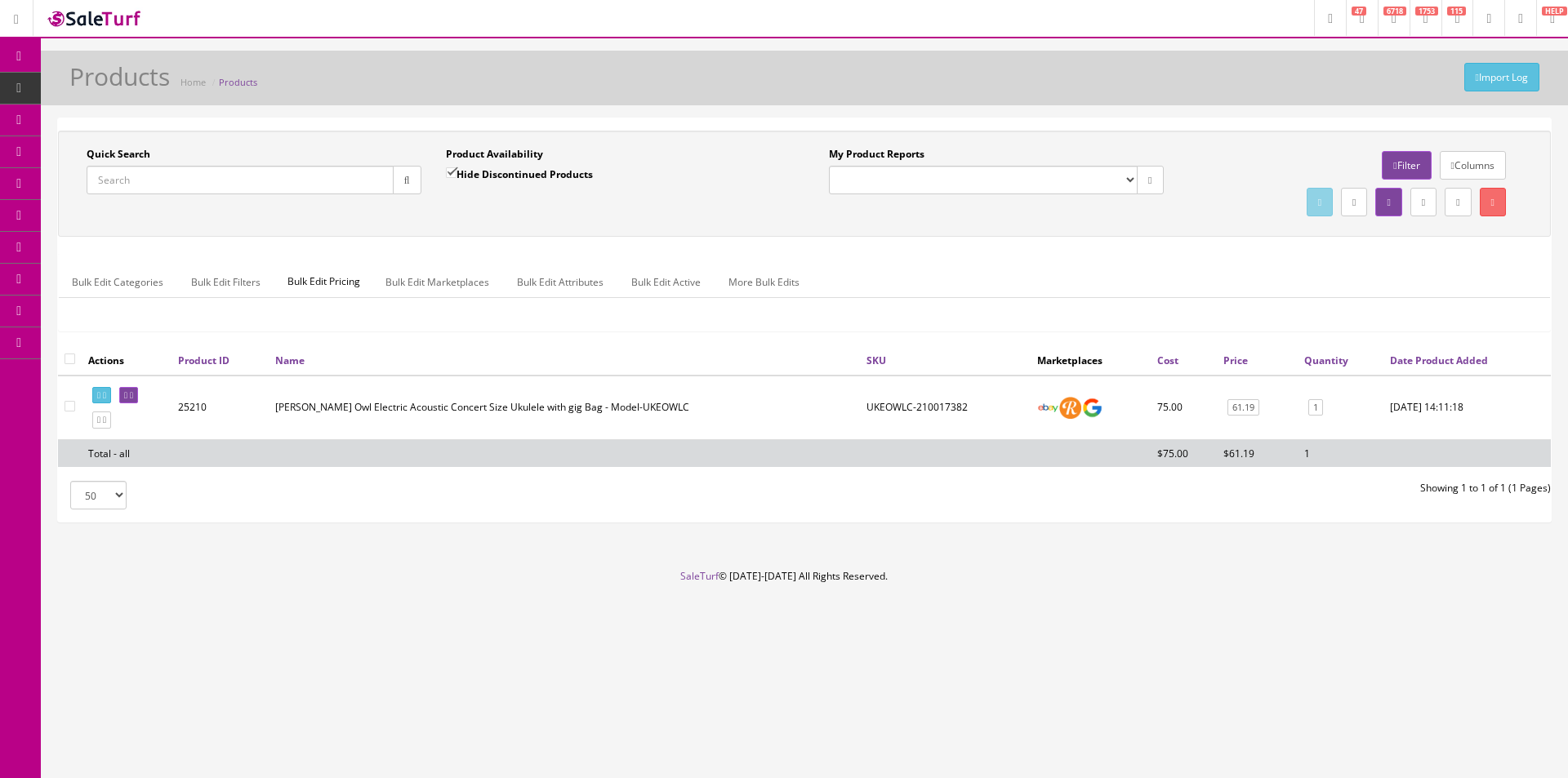
click at [1411, 258] on div "Bulk Edit Categories Bulk Edit Filters Bulk Edit Pricing Bulk Edit Marketplaces…" at bounding box center [804, 292] width 1492 height 77
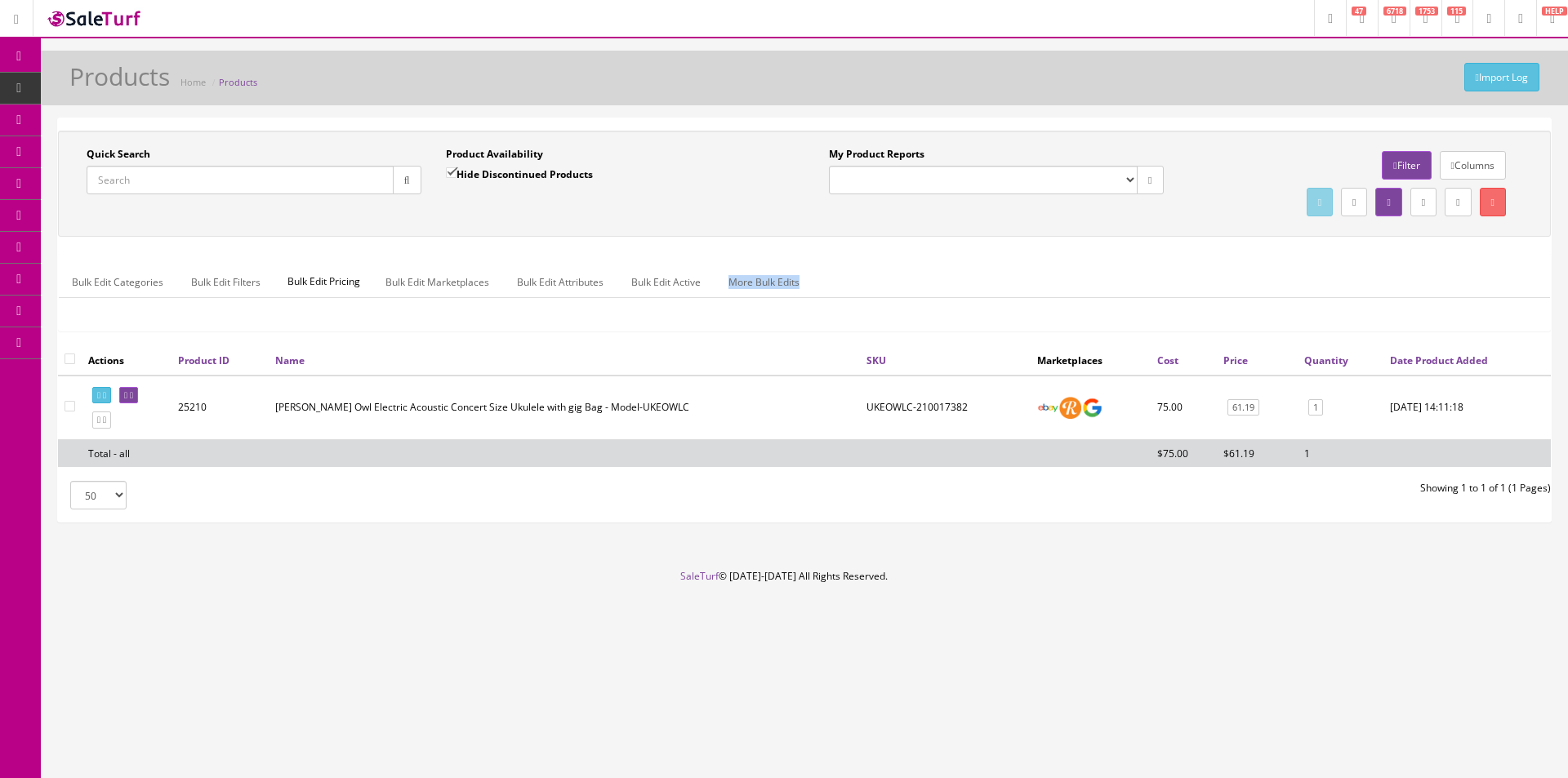
click at [1411, 258] on div "Bulk Edit Categories Bulk Edit Filters Bulk Edit Pricing Bulk Edit Marketplaces…" at bounding box center [804, 292] width 1492 height 77
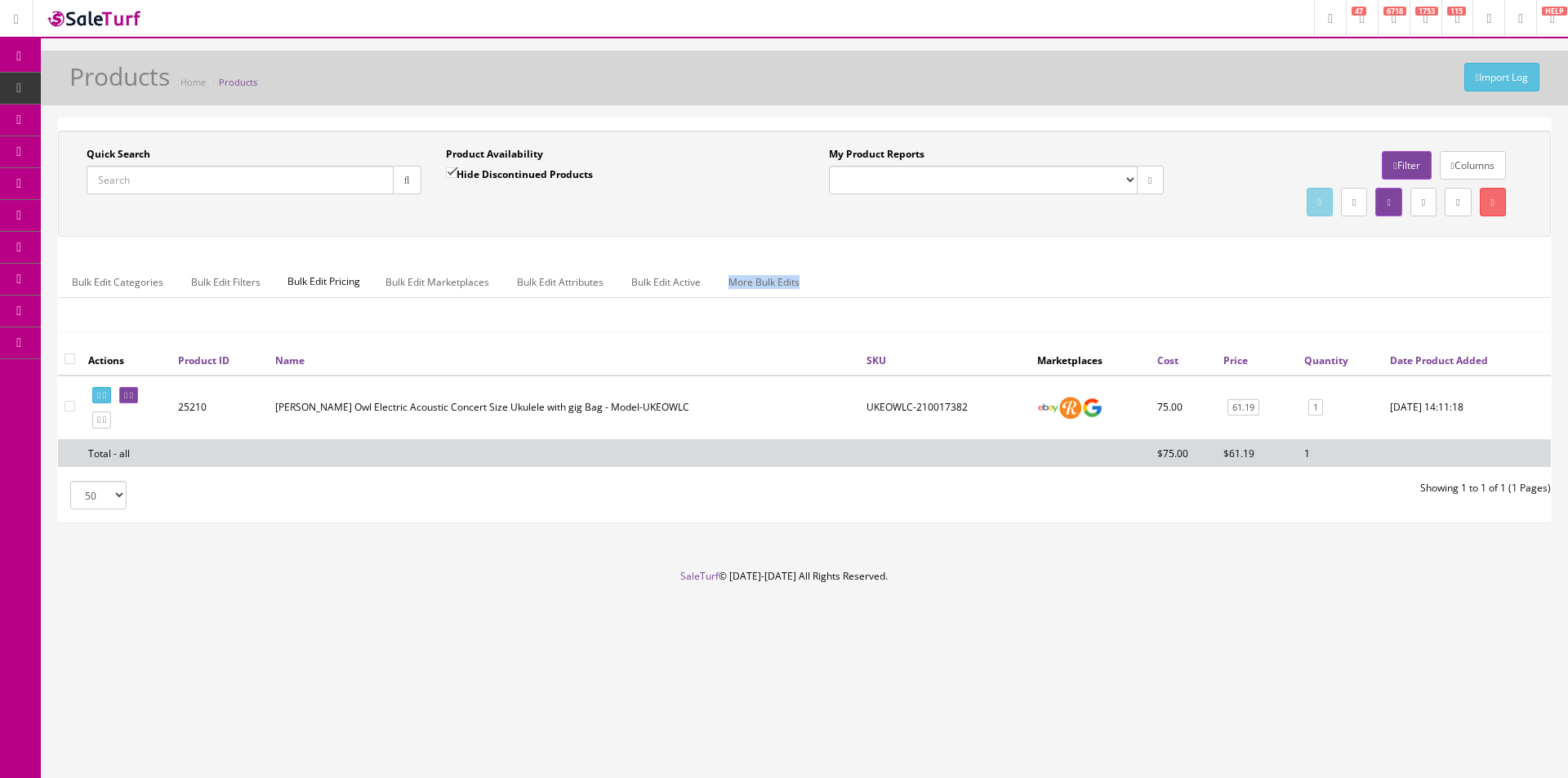
click at [1411, 258] on div "Bulk Edit Categories Bulk Edit Filters Bulk Edit Pricing Bulk Edit Marketplaces…" at bounding box center [804, 292] width 1492 height 77
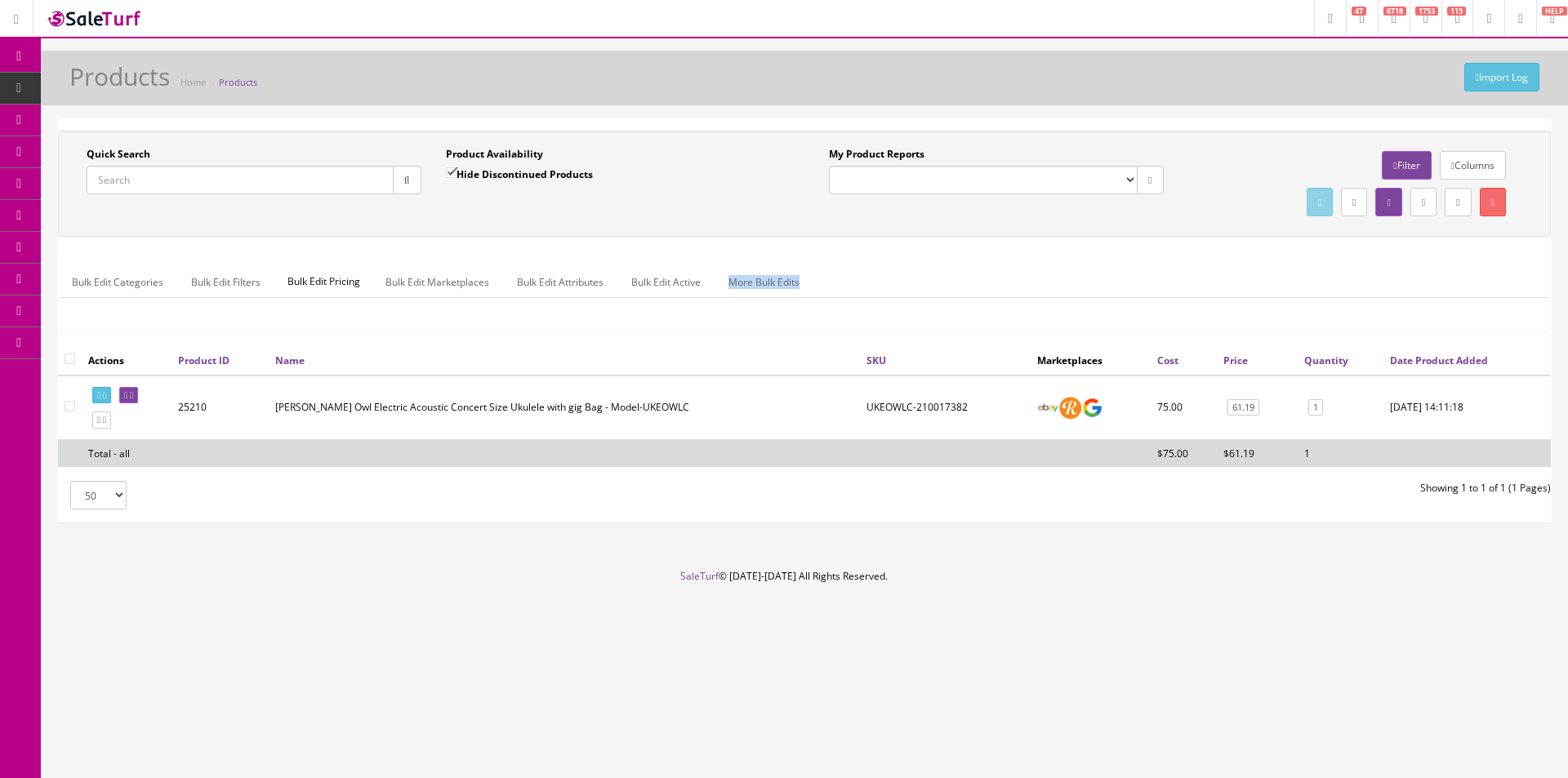
click at [1411, 258] on div "Bulk Edit Categories Bulk Edit Filters Bulk Edit Pricing Bulk Edit Marketplaces…" at bounding box center [804, 292] width 1492 height 77
click at [1410, 258] on div "Bulk Edit Categories Bulk Edit Filters Bulk Edit Pricing Bulk Edit Marketplaces…" at bounding box center [804, 292] width 1492 height 77
click at [1410, 257] on div "Bulk Edit Categories Bulk Edit Filters Bulk Edit Pricing Bulk Edit Marketplaces…" at bounding box center [804, 292] width 1492 height 77
click at [1410, 255] on div "Bulk Edit Categories Bulk Edit Filters Bulk Edit Pricing Bulk Edit Marketplaces…" at bounding box center [804, 292] width 1492 height 77
click at [1410, 252] on div "Quick Search Date From Product Availability Hide Discontinued Products Date To …" at bounding box center [804, 237] width 1494 height 215
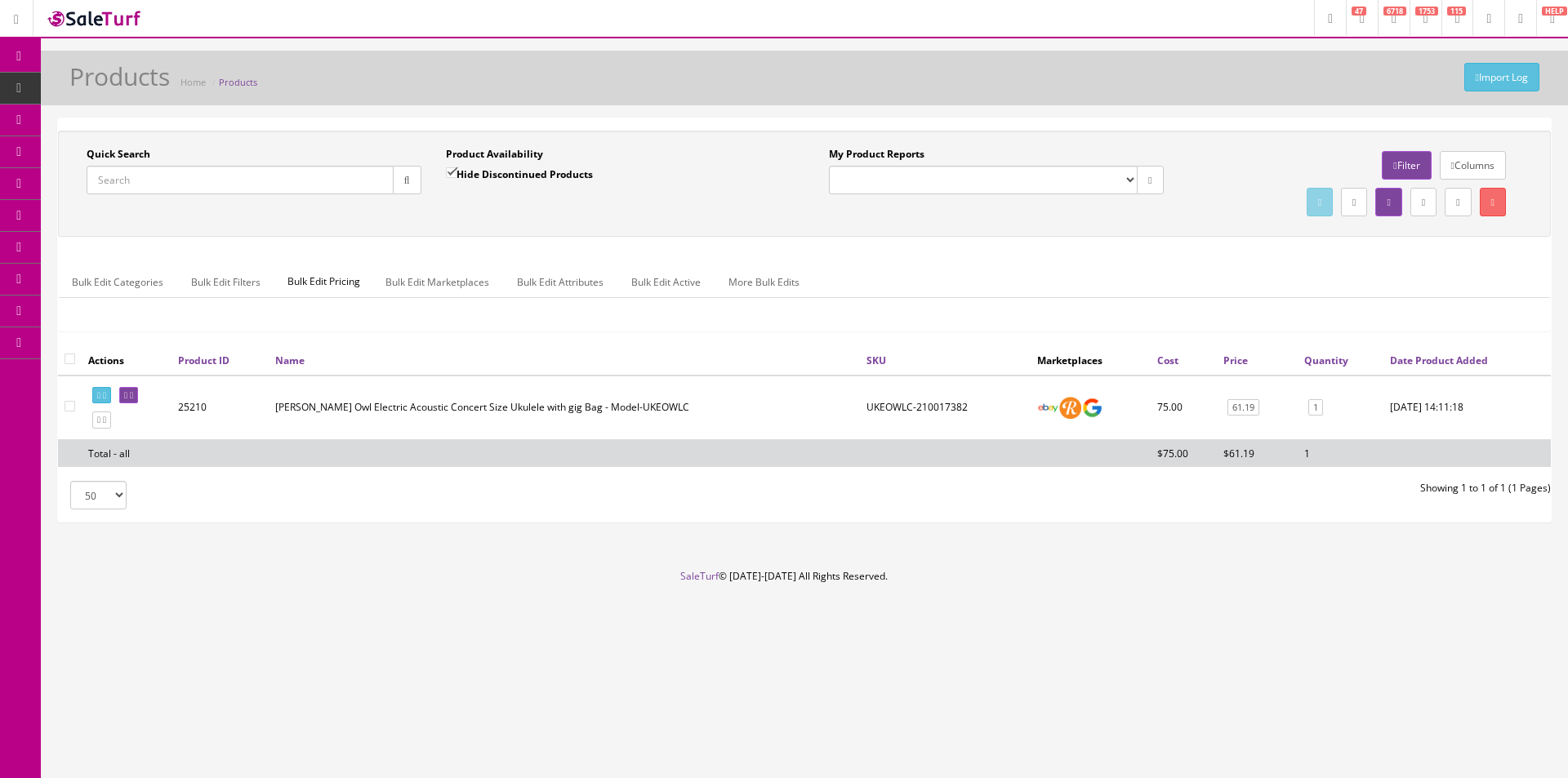
click at [1410, 252] on div "Quick Search Date From Product Availability Hide Discontinued Products Date To …" at bounding box center [804, 237] width 1494 height 215
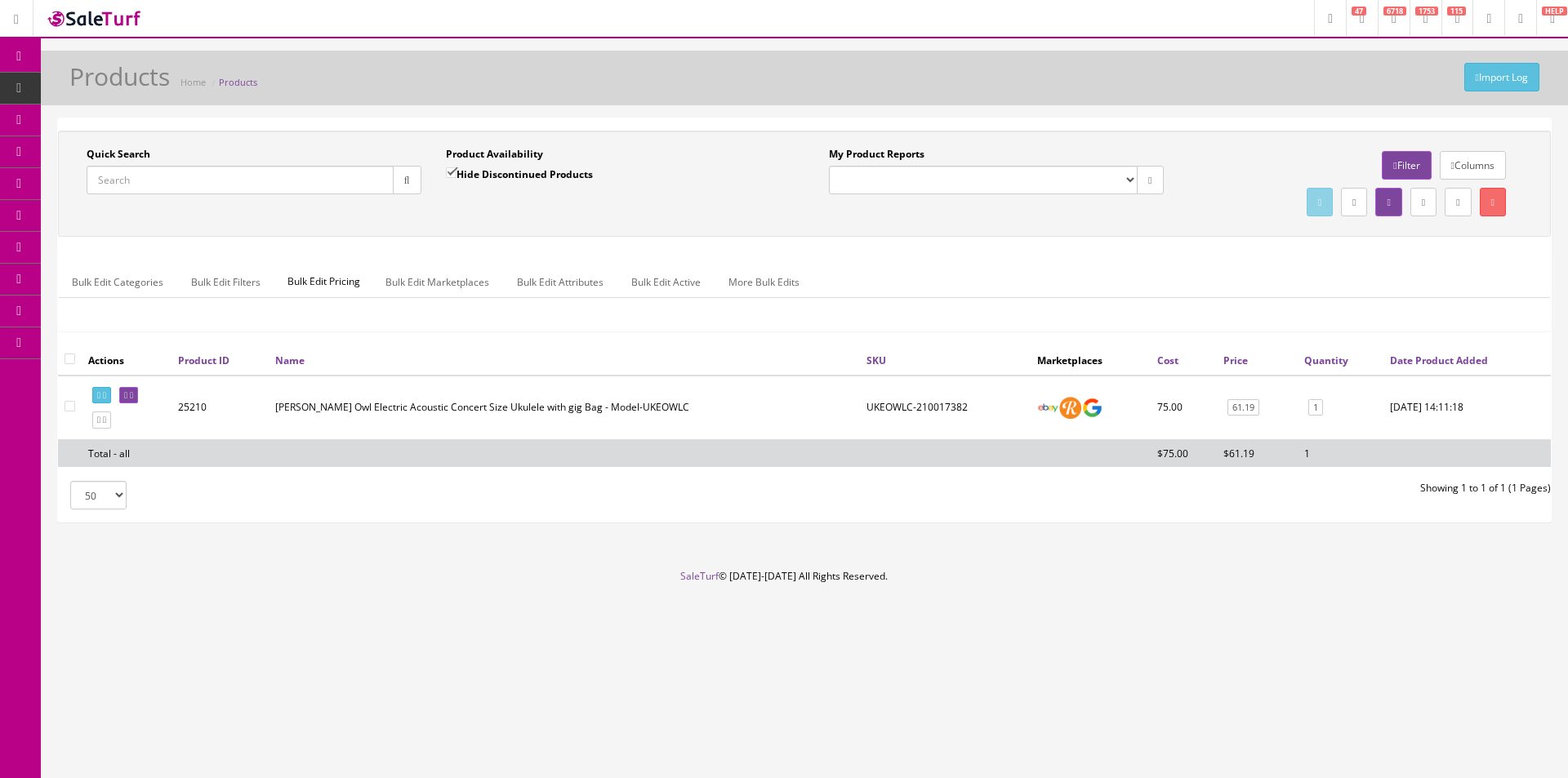
click at [1410, 252] on div "Quick Search Date From Product Availability Hide Discontinued Products Date To …" at bounding box center [804, 237] width 1494 height 215
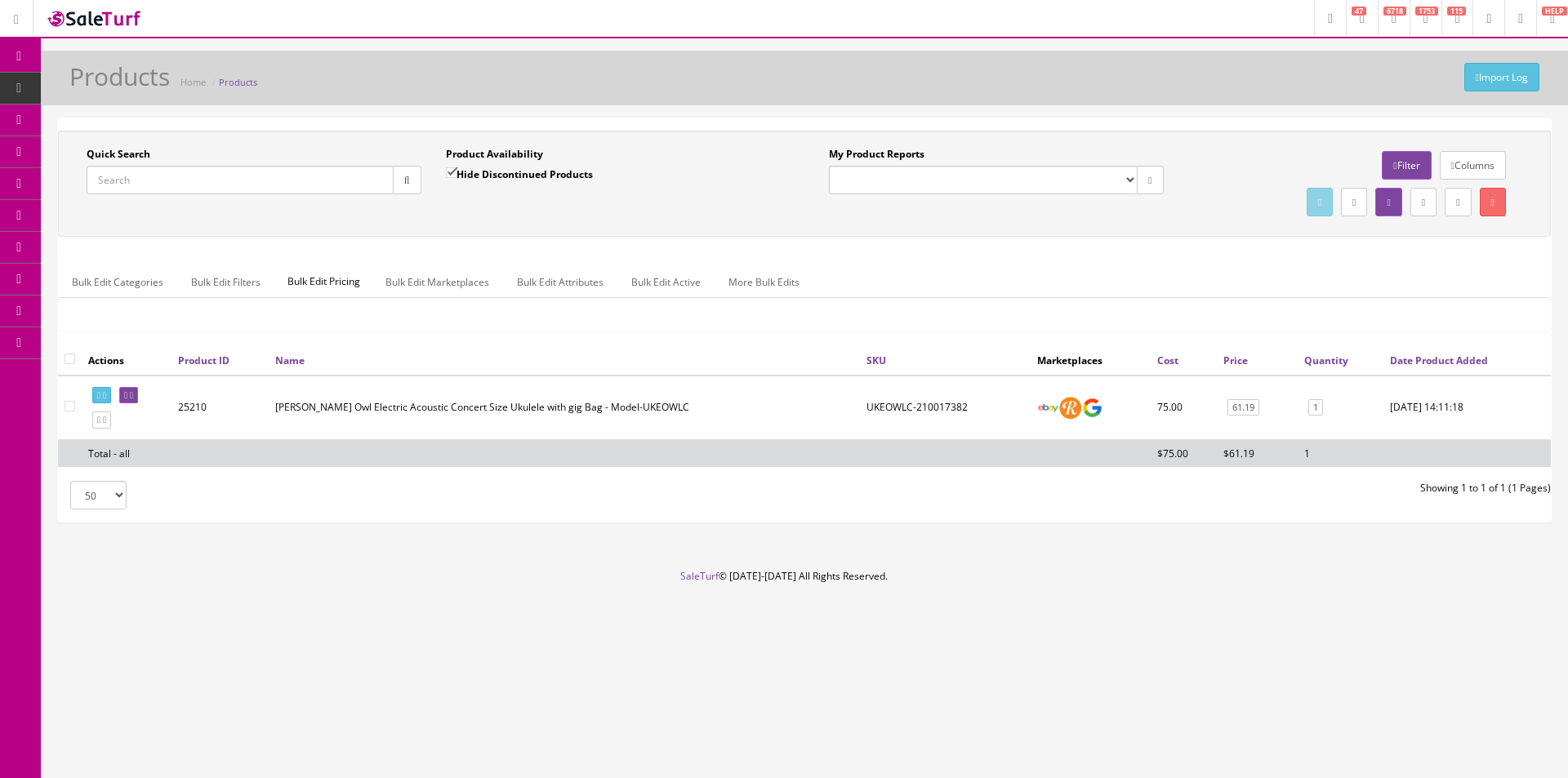
click at [1410, 252] on div "Quick Search Date From Product Availability Hide Discontinued Products Date To …" at bounding box center [804, 237] width 1494 height 215
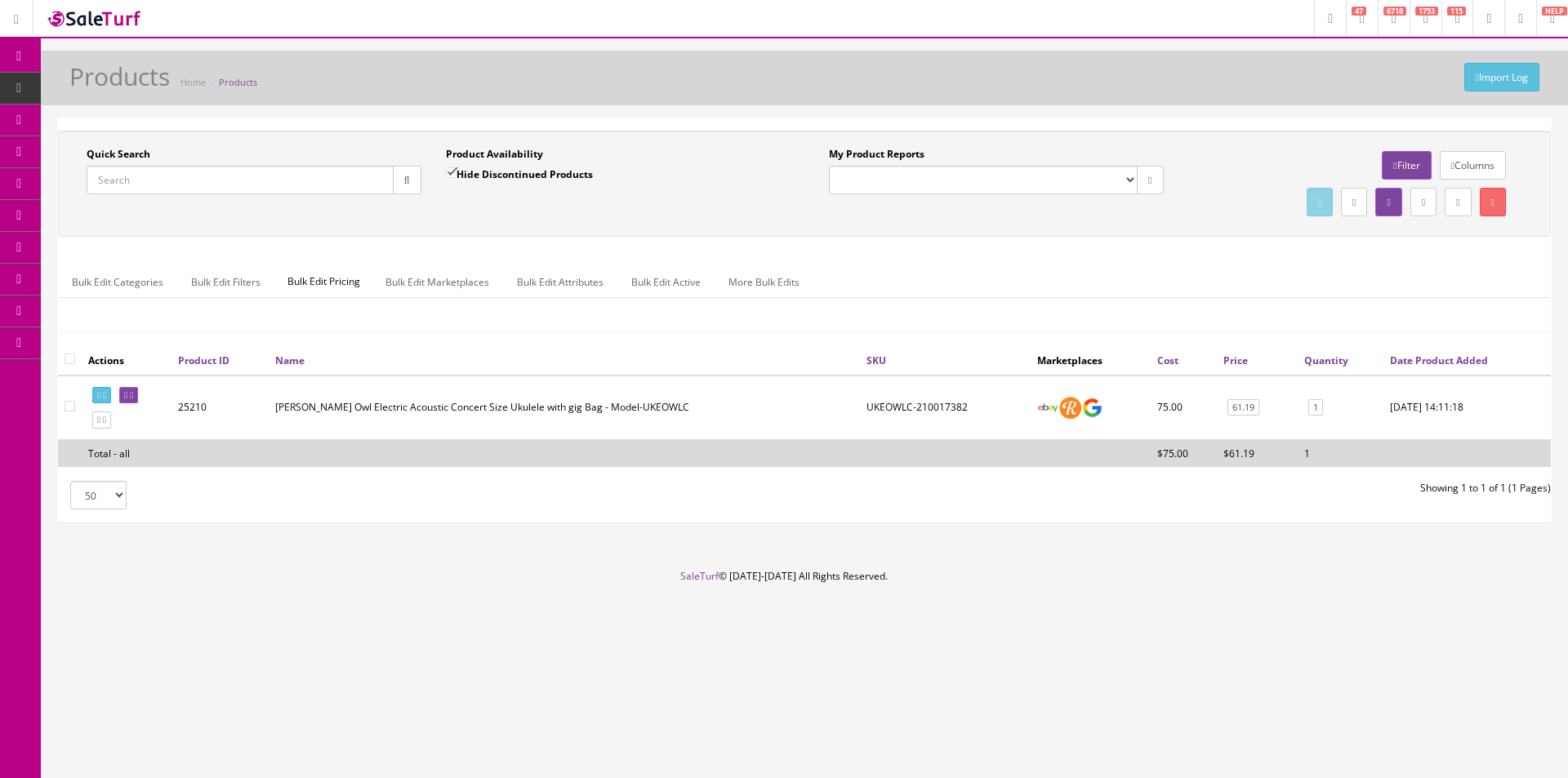
click at [1410, 252] on div "Quick Search Date From Product Availability Hide Discontinued Products Date To …" at bounding box center [804, 237] width 1494 height 215
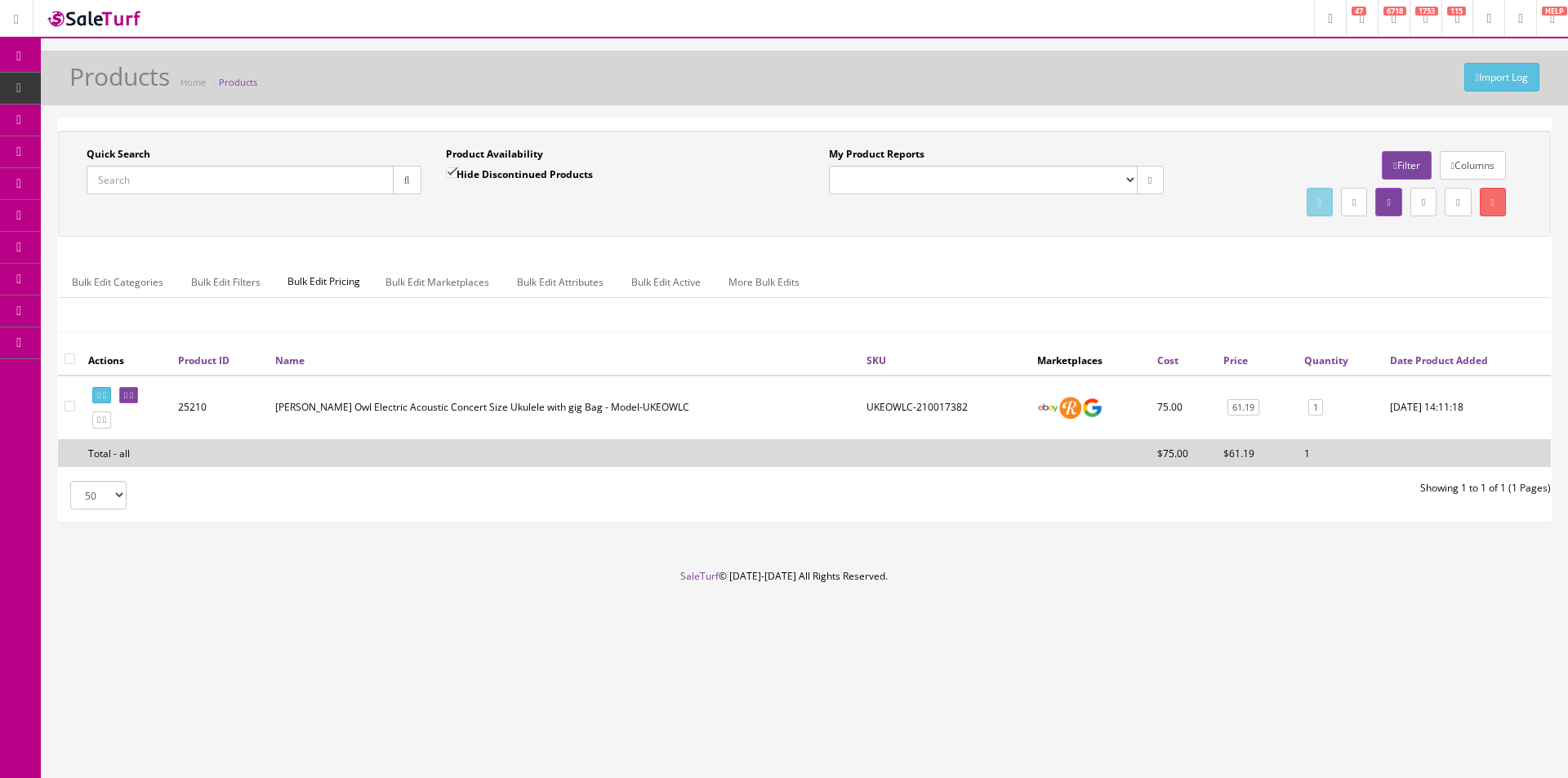
click at [1410, 248] on div "Quick Search Date From Product Availability Hide Discontinued Products Date To …" at bounding box center [804, 237] width 1494 height 215
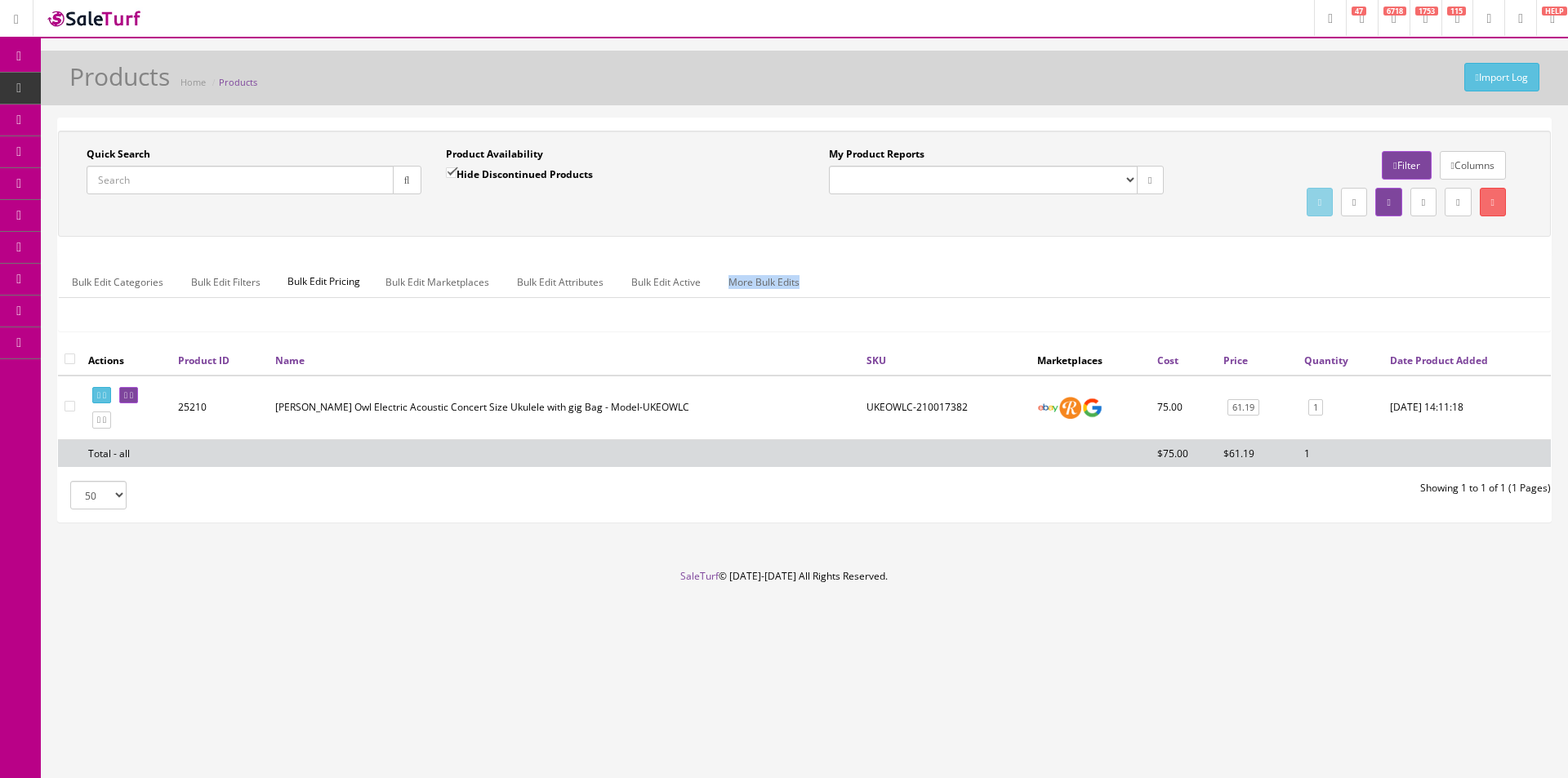
click at [1410, 247] on div "Quick Search Date From Product Availability Hide Discontinued Products Date To …" at bounding box center [804, 237] width 1494 height 215
click at [1411, 242] on div "Quick Search Date From Product Availability Hide Discontinued Products Date To …" at bounding box center [804, 237] width 1494 height 215
click at [1410, 242] on div "Quick Search Date From Product Availability Hide Discontinued Products Date To …" at bounding box center [804, 237] width 1494 height 215
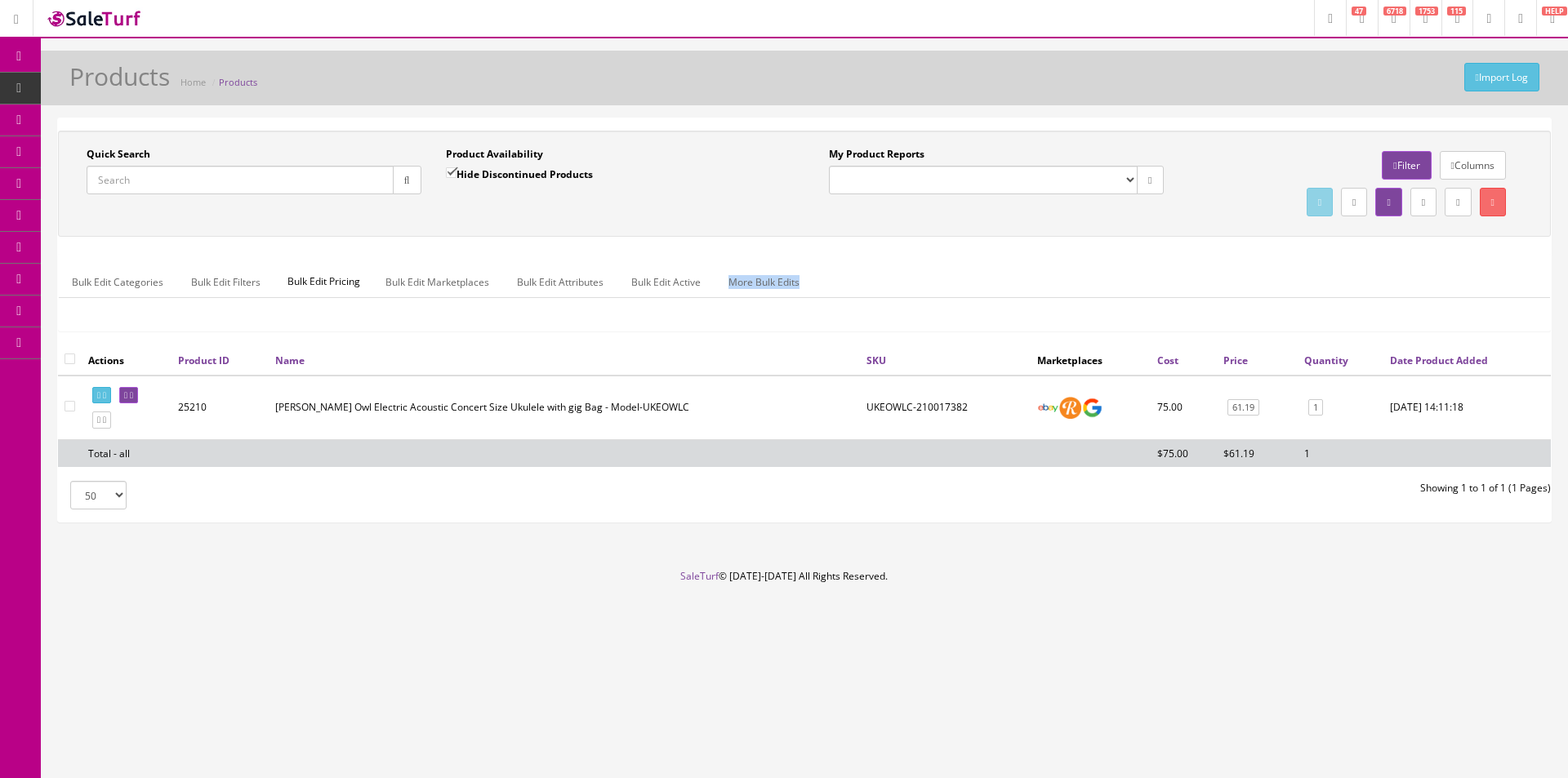
click at [1410, 242] on div "Quick Search Date From Product Availability Hide Discontinued Products Date To …" at bounding box center [804, 237] width 1494 height 215
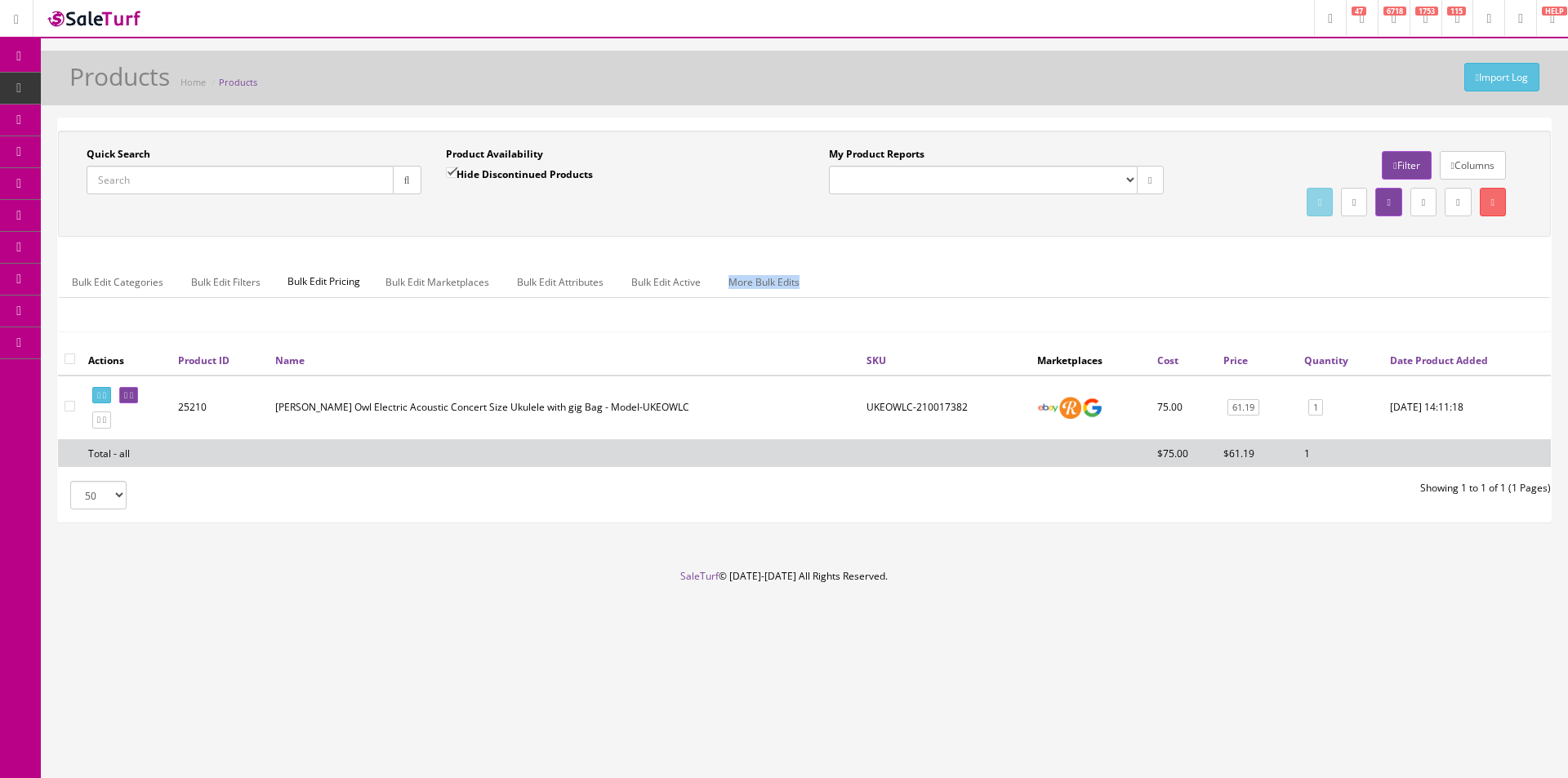
click at [1410, 242] on div "Quick Search Date From Product Availability Hide Discontinued Products Date To …" at bounding box center [804, 237] width 1494 height 215
click at [1410, 241] on div "Quick Search Date From Product Availability Hide Discontinued Products Date To …" at bounding box center [804, 237] width 1494 height 215
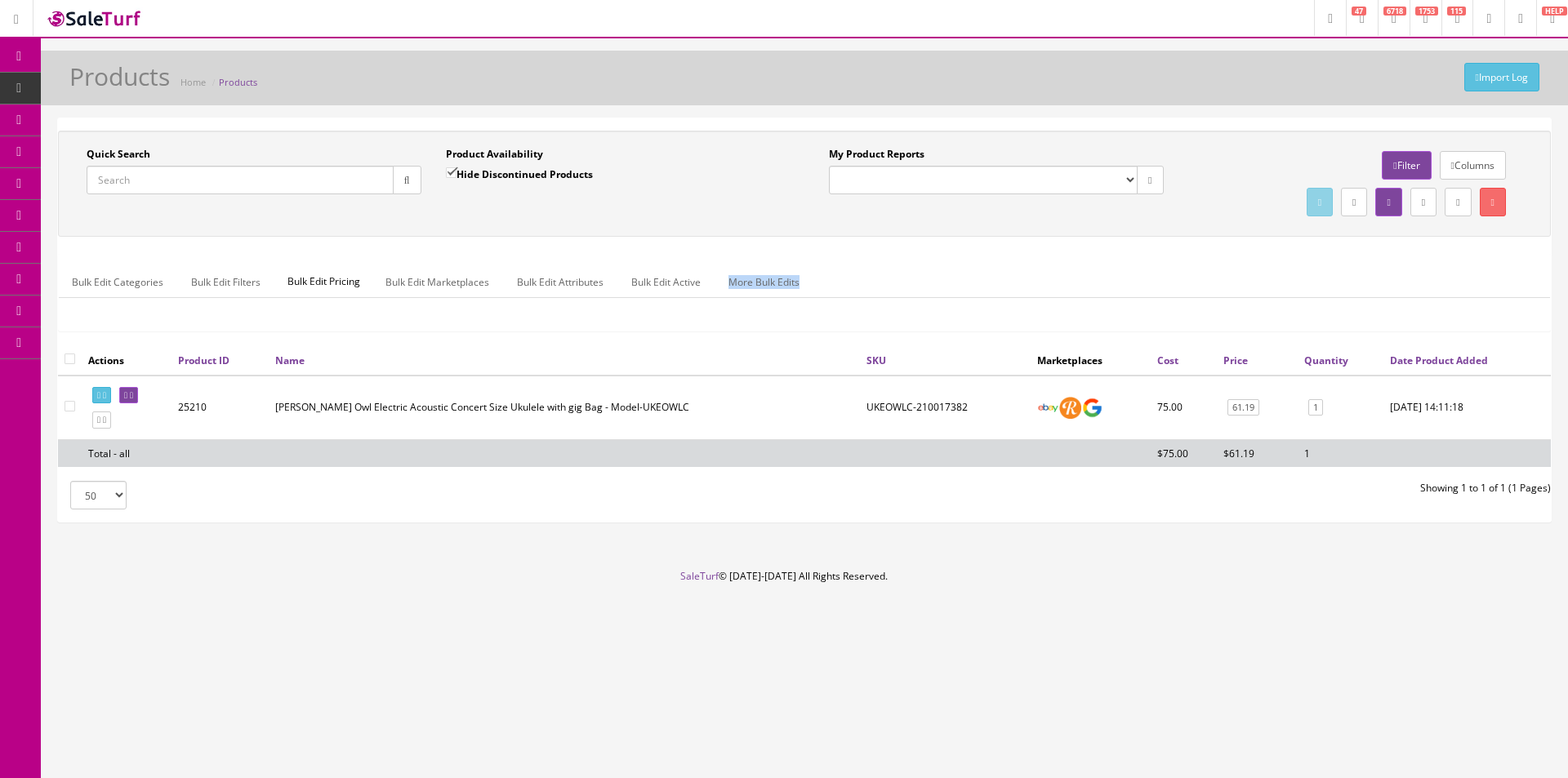
click at [1410, 241] on div "Quick Search Date From Product Availability Hide Discontinued Products Date To …" at bounding box center [804, 237] width 1494 height 215
click at [1410, 238] on div "Quick Search Date From Product Availability Hide Discontinued Products Date To …" at bounding box center [804, 237] width 1494 height 215
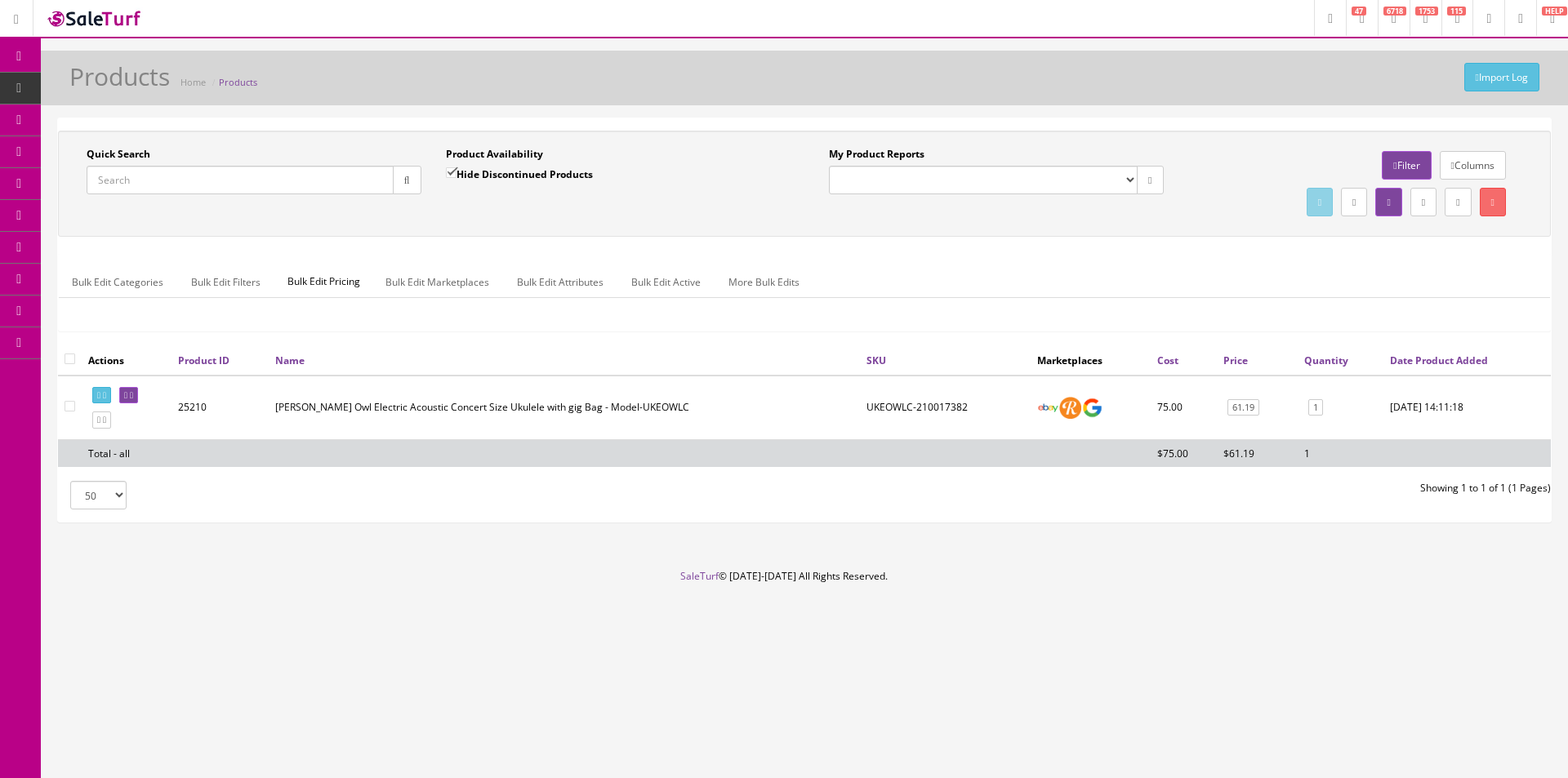
click at [1410, 238] on div "Quick Search Date From Product Availability Hide Discontinued Products Date To …" at bounding box center [804, 237] width 1494 height 215
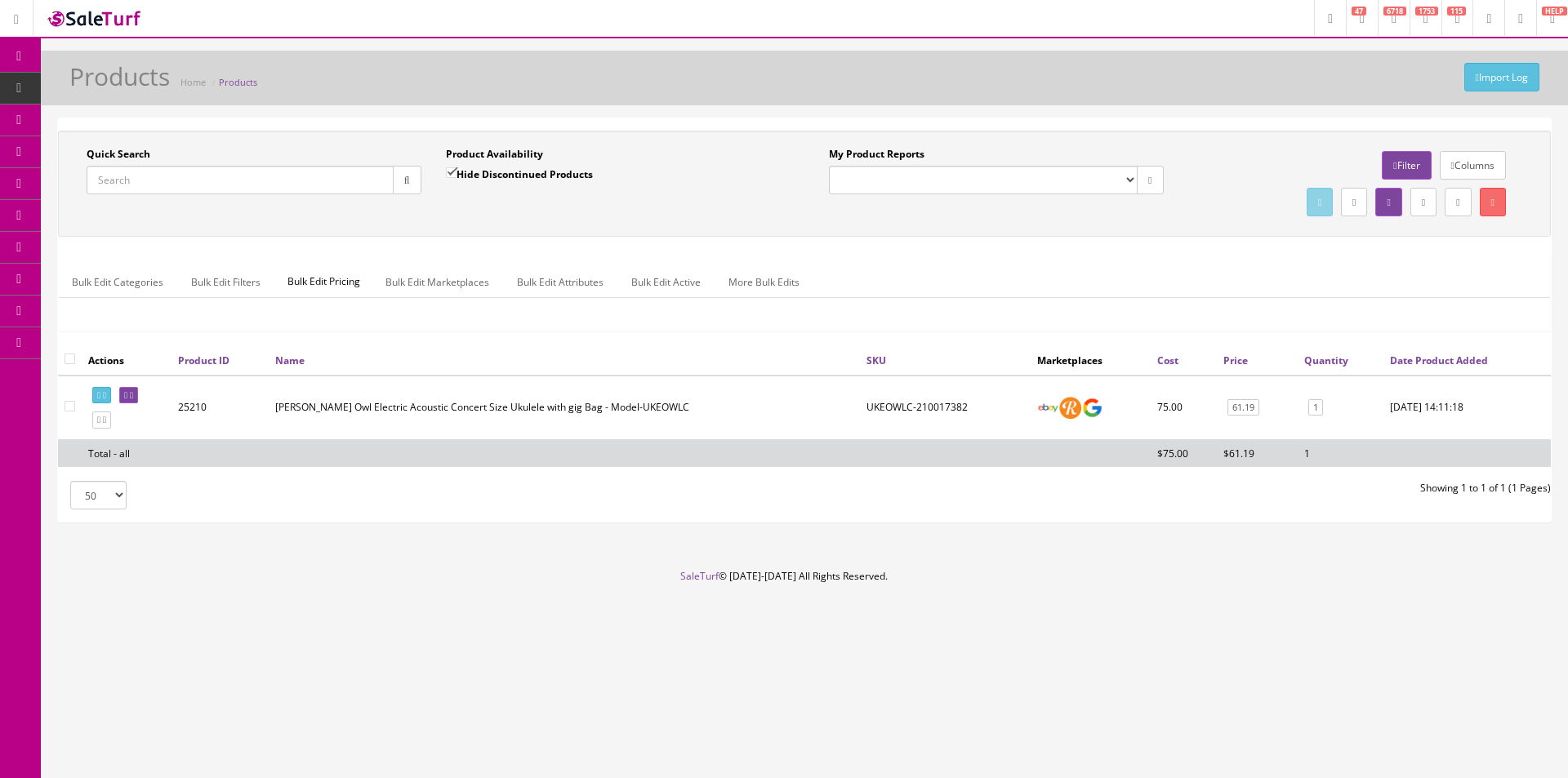
click at [1410, 238] on div "Quick Search Date From Product Availability Hide Discontinued Products Date To …" at bounding box center [804, 237] width 1494 height 215
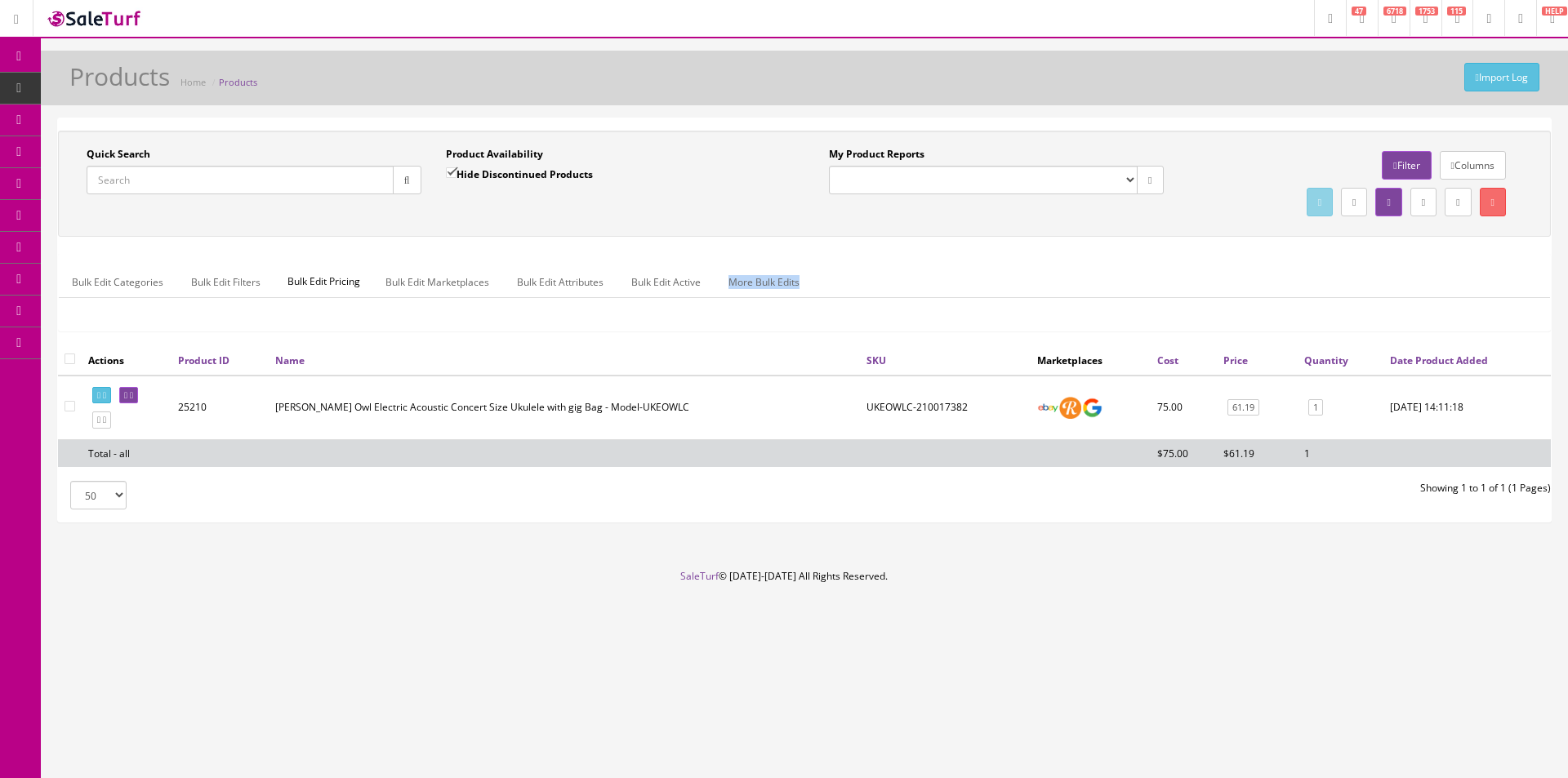
click at [1410, 238] on div "Quick Search Date From Product Availability Hide Discontinued Products Date To …" at bounding box center [804, 237] width 1494 height 215
click at [1410, 237] on div "Quick Search Date From Product Availability Hide Discontinued Products Date To …" at bounding box center [804, 237] width 1494 height 215
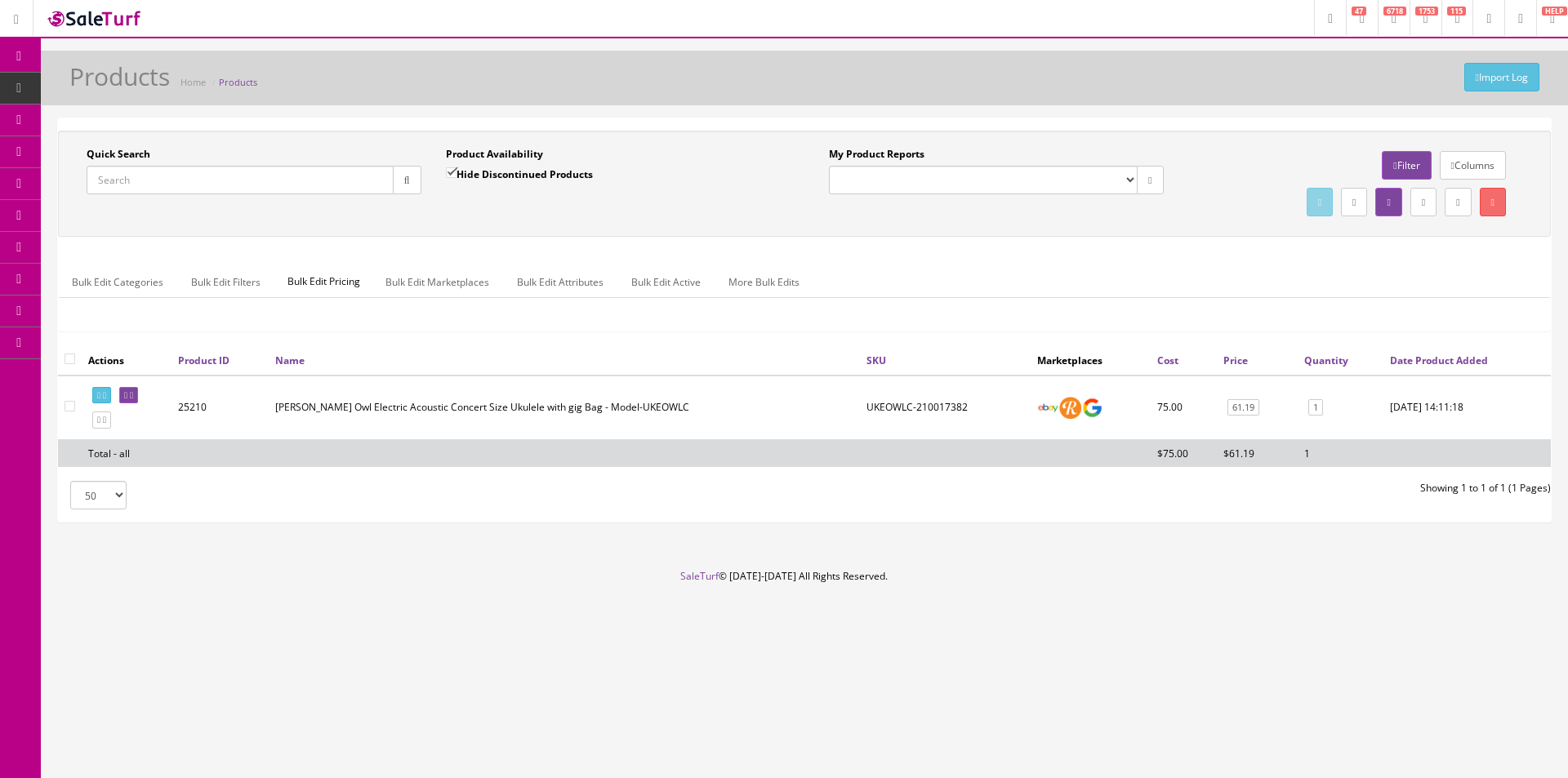
click at [1410, 236] on div "Quick Search Date From Product Availability Hide Discontinued Products Date To …" at bounding box center [804, 183] width 1494 height 106
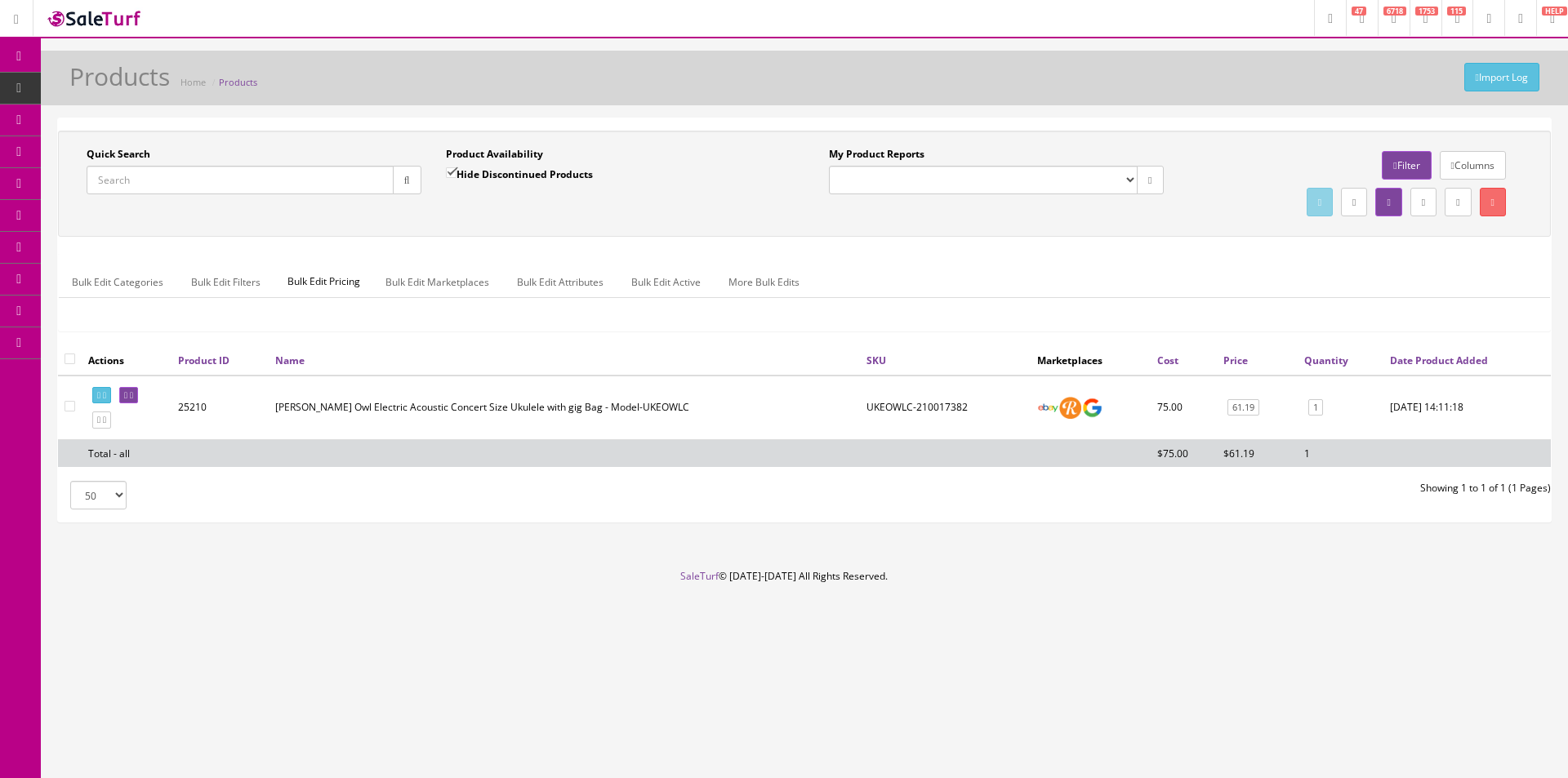
click at [1410, 236] on div "Quick Search Date From Product Availability Hide Discontinued Products Date To …" at bounding box center [804, 183] width 1494 height 106
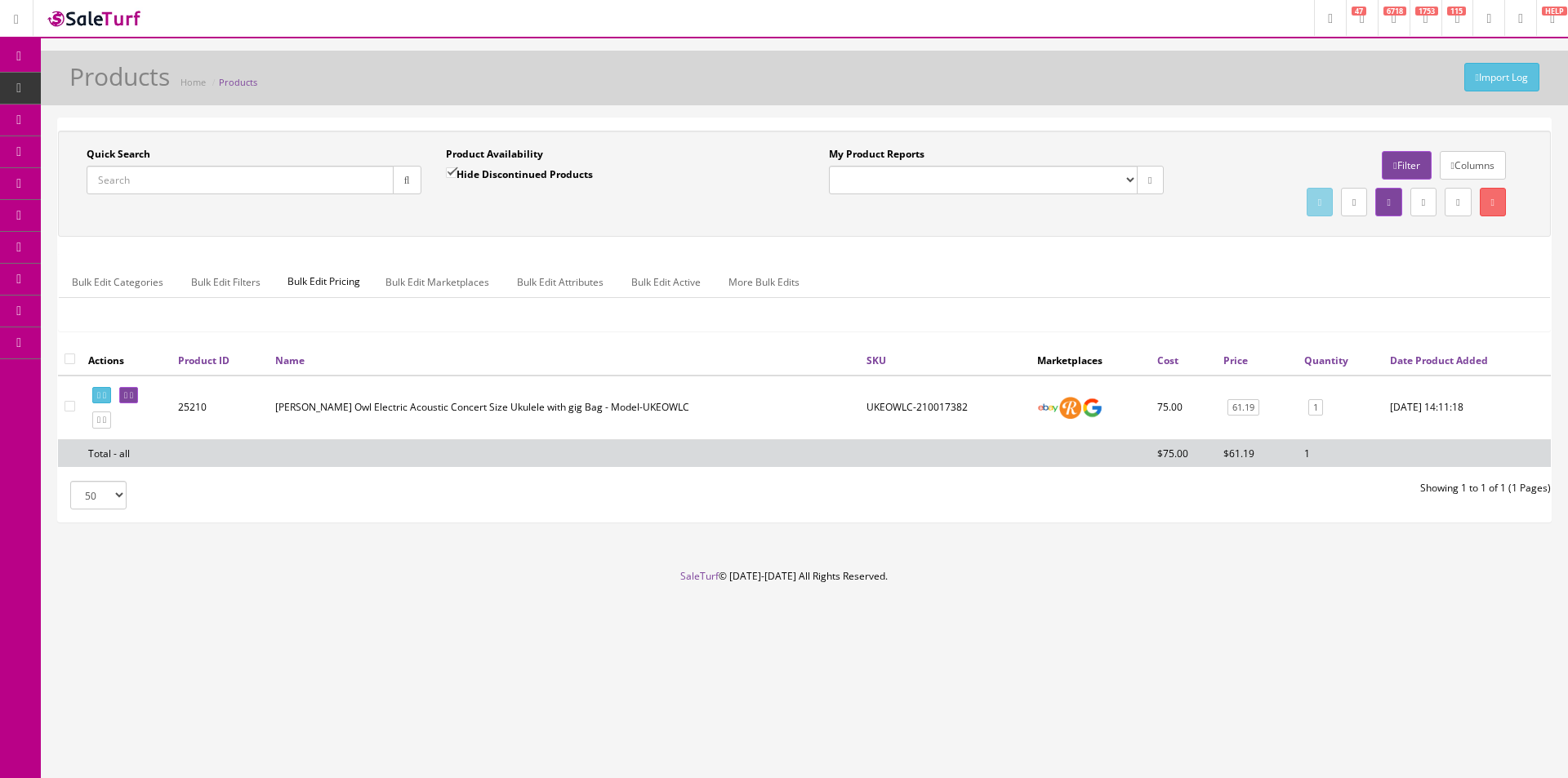
click at [1409, 235] on div "Quick Search Date From Product Availability Hide Discontinued Products Date To …" at bounding box center [804, 183] width 1494 height 106
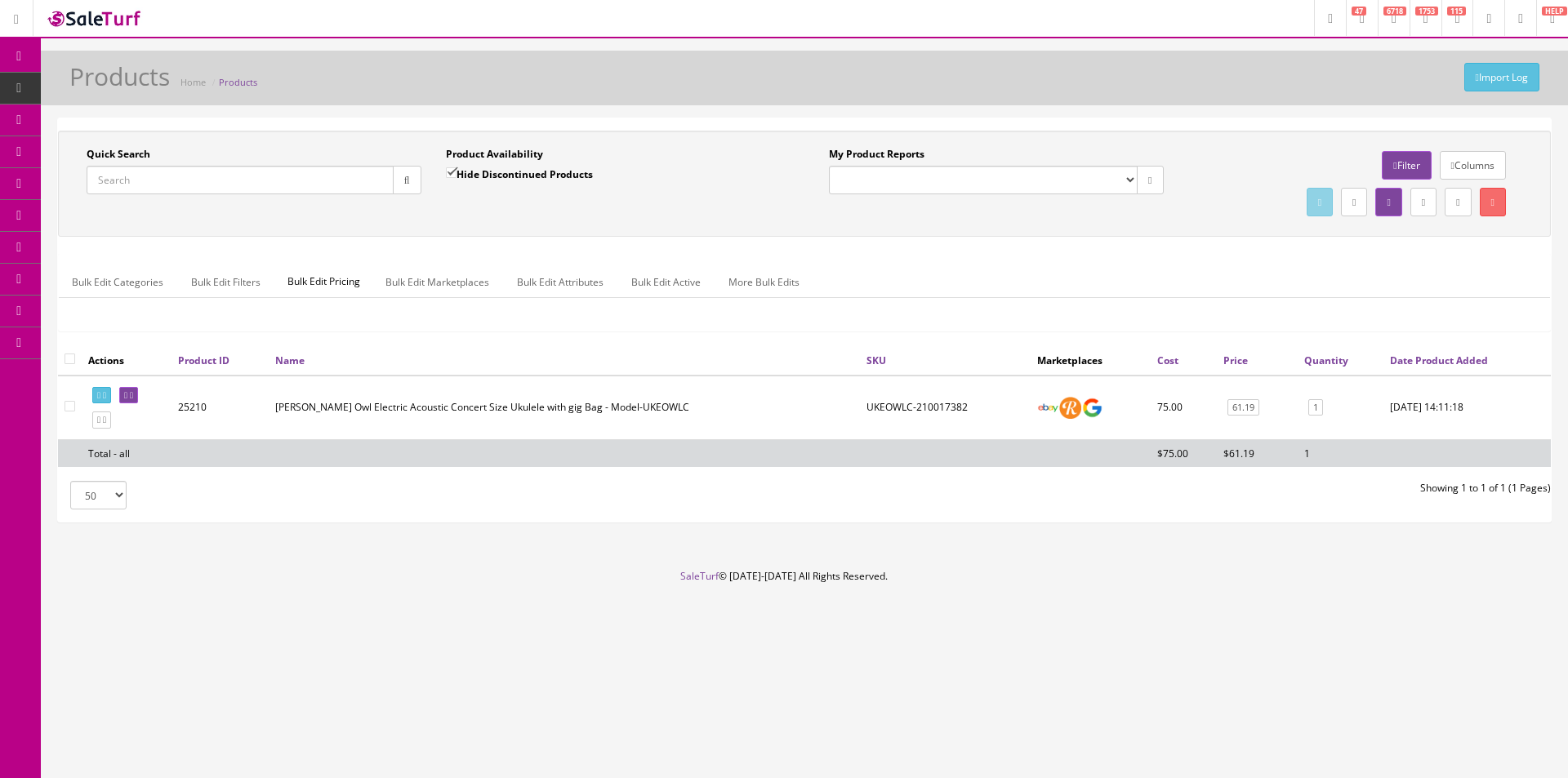
click at [1409, 235] on div "Quick Search Date From Product Availability Hide Discontinued Products Date To …" at bounding box center [804, 183] width 1494 height 106
click at [1409, 234] on div "Quick Search Date From Product Availability Hide Discontinued Products Date To …" at bounding box center [804, 183] width 1494 height 106
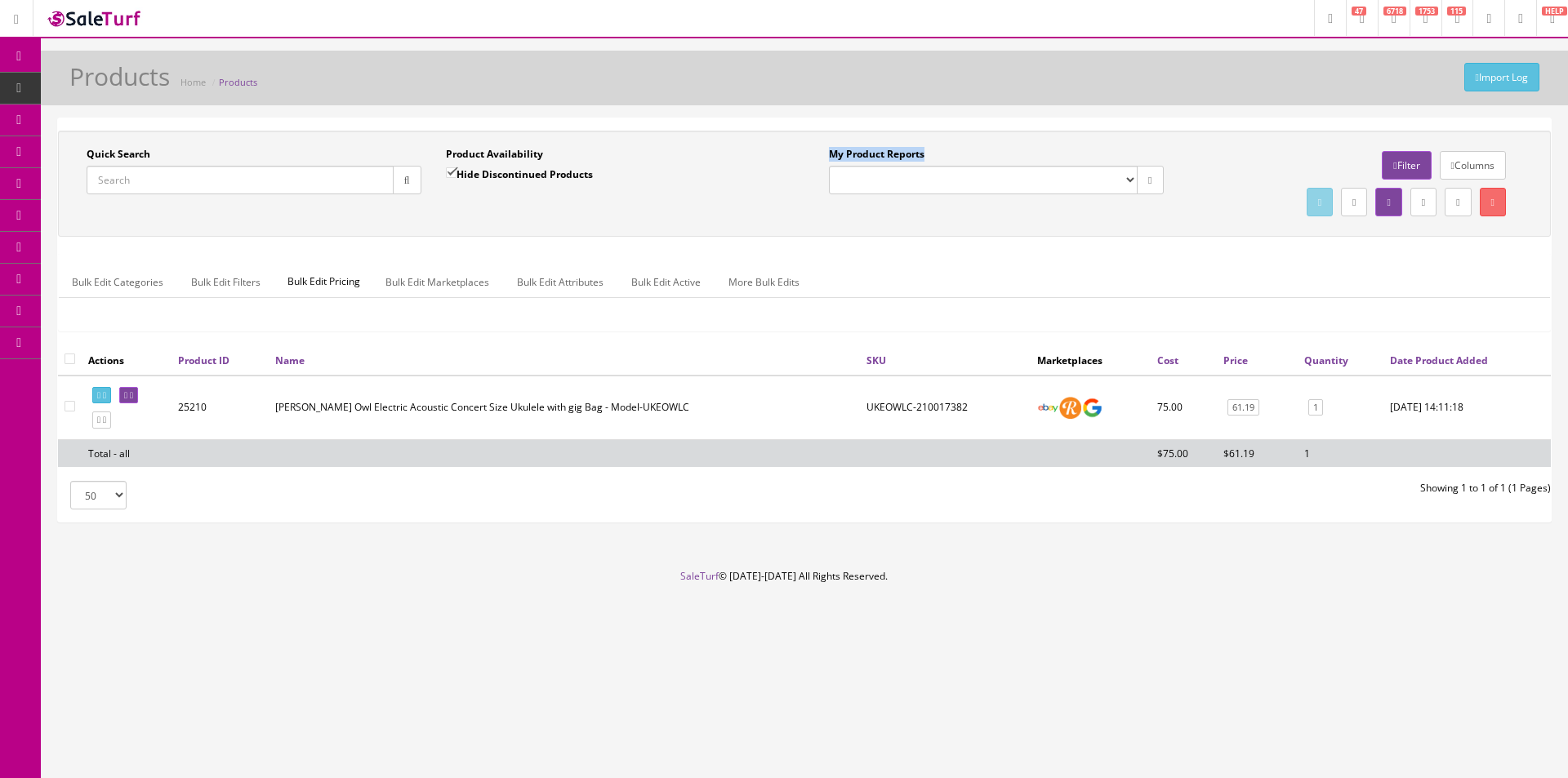
click at [1409, 234] on div "Quick Search Date From Product Availability Hide Discontinued Products Date To …" at bounding box center [804, 183] width 1494 height 106
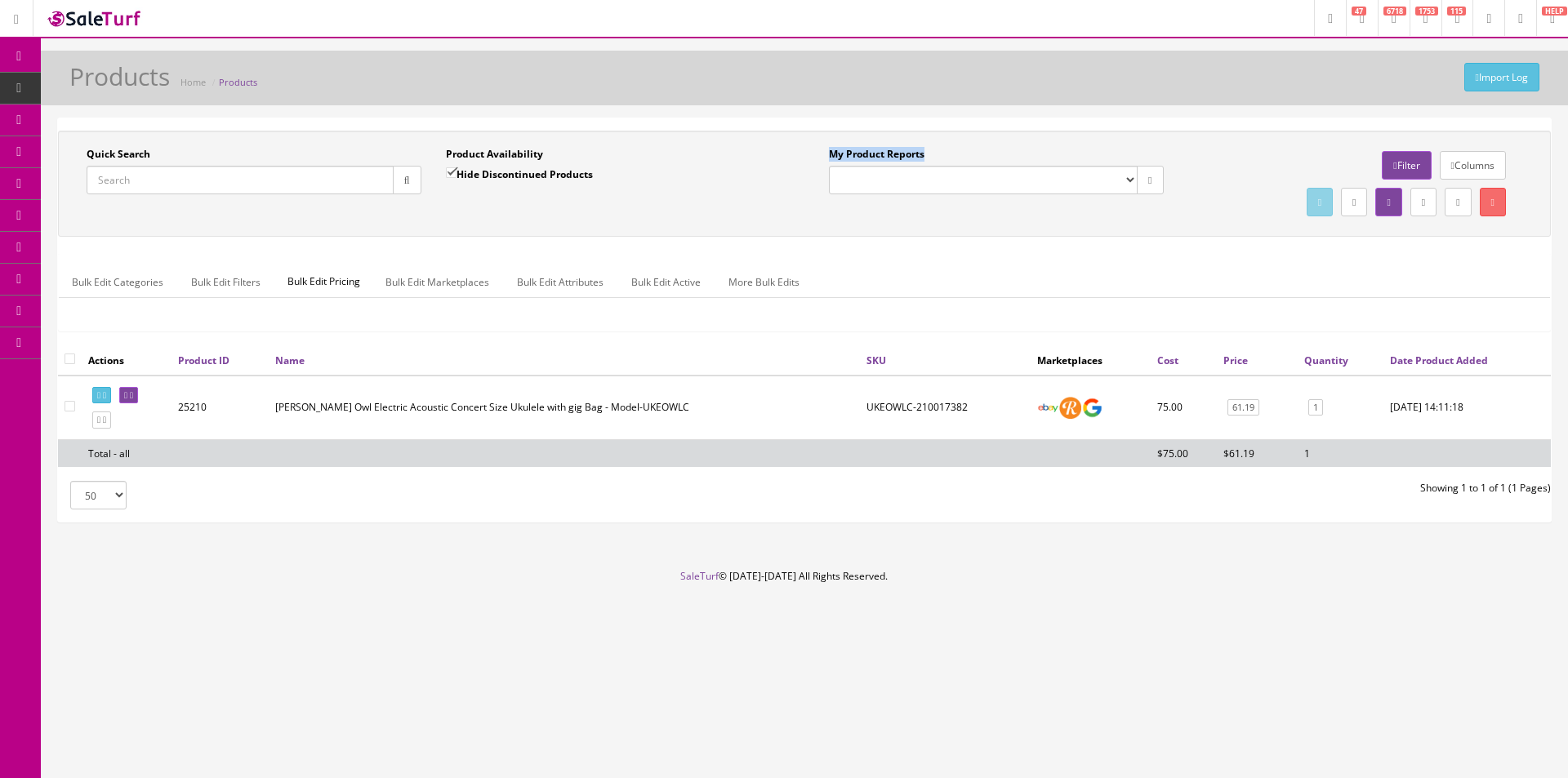
click at [1409, 234] on div "Quick Search Date From Product Availability Hide Discontinued Products Date To …" at bounding box center [804, 183] width 1494 height 106
click at [1409, 233] on div "Quick Search Date From Product Availability Hide Discontinued Products Date To …" at bounding box center [804, 183] width 1494 height 106
drag, startPoint x: 103, startPoint y: 190, endPoint x: 156, endPoint y: 188, distance: 53.0
click at [103, 189] on link "Order List" at bounding box center [126, 183] width 172 height 32
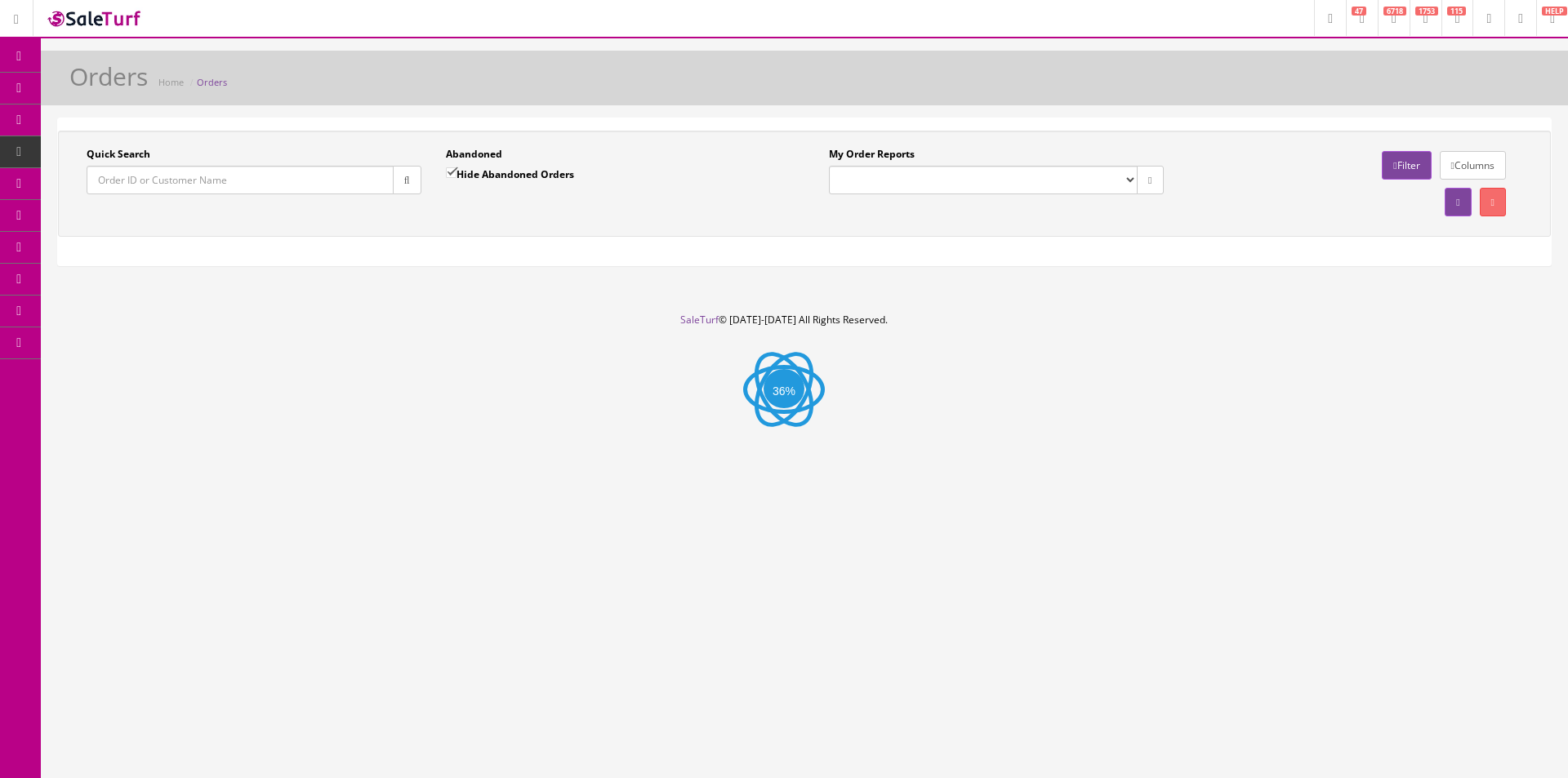
click at [510, 169] on label "Hide Abandoned Orders" at bounding box center [510, 174] width 128 height 16
click at [457, 169] on input "Hide Abandoned Orders" at bounding box center [451, 172] width 11 height 11
checkbox input "false"
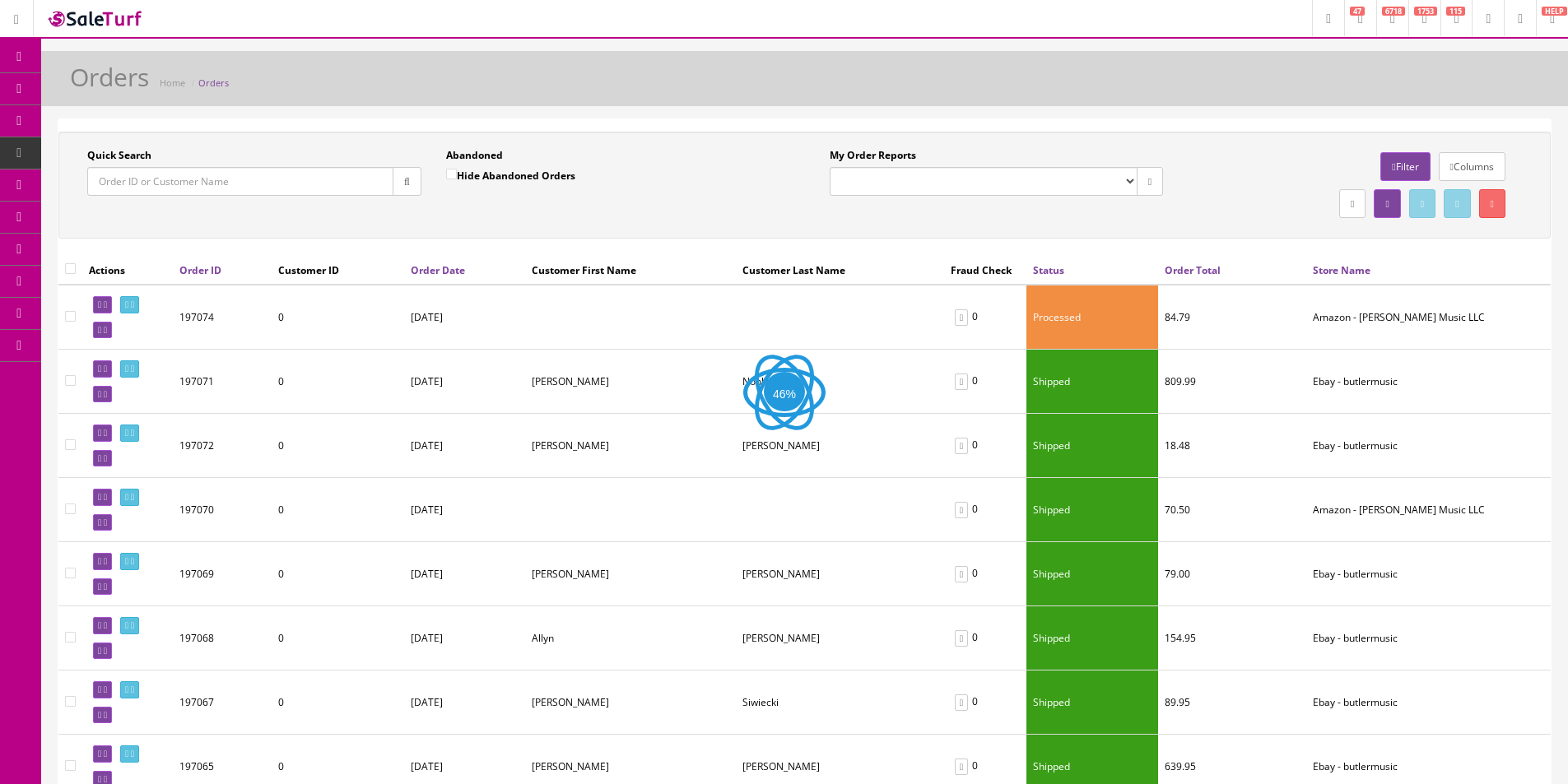
click at [628, 87] on div "Orders Home Orders" at bounding box center [804, 83] width 1502 height 40
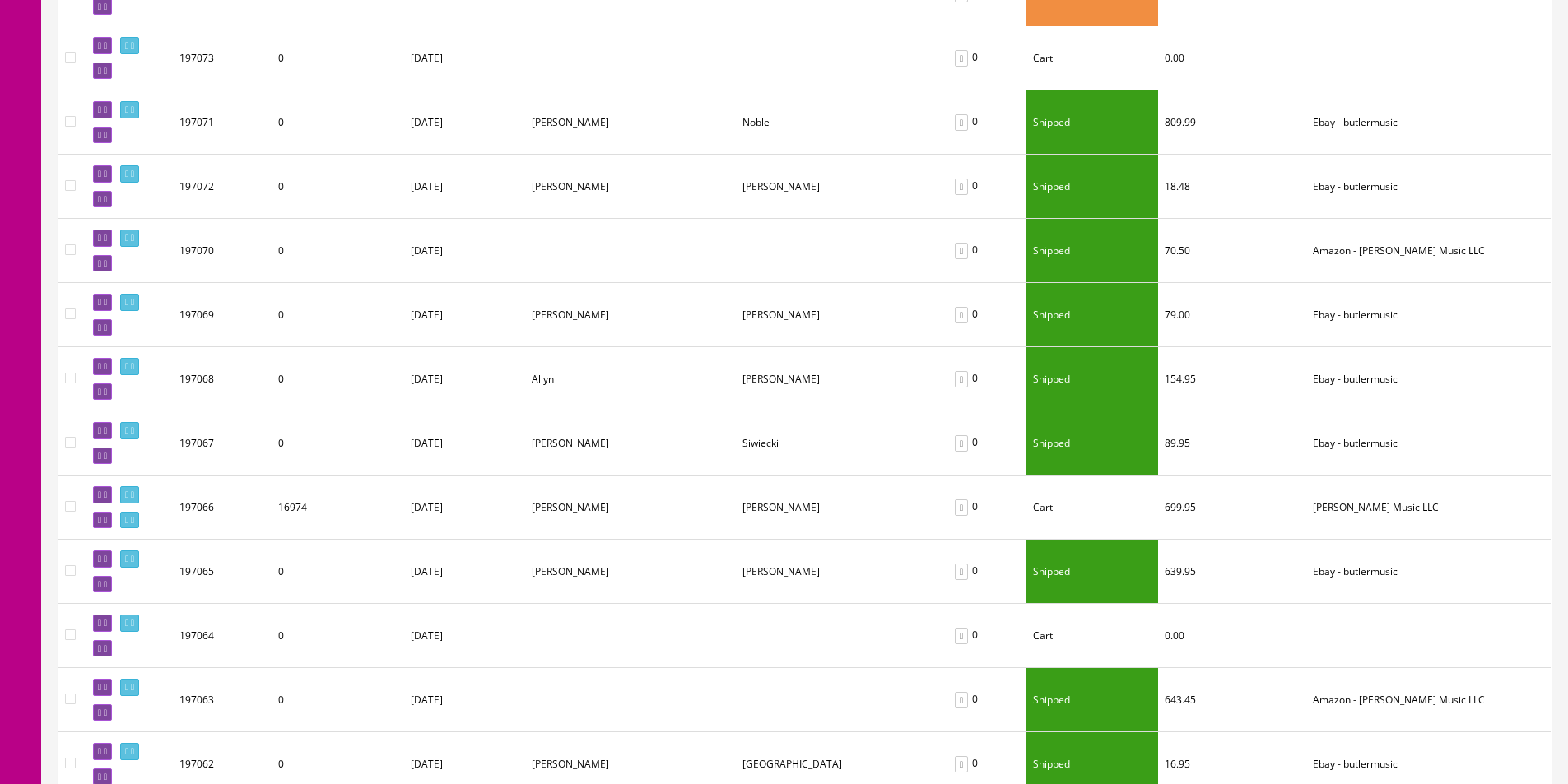
scroll to position [576, 0]
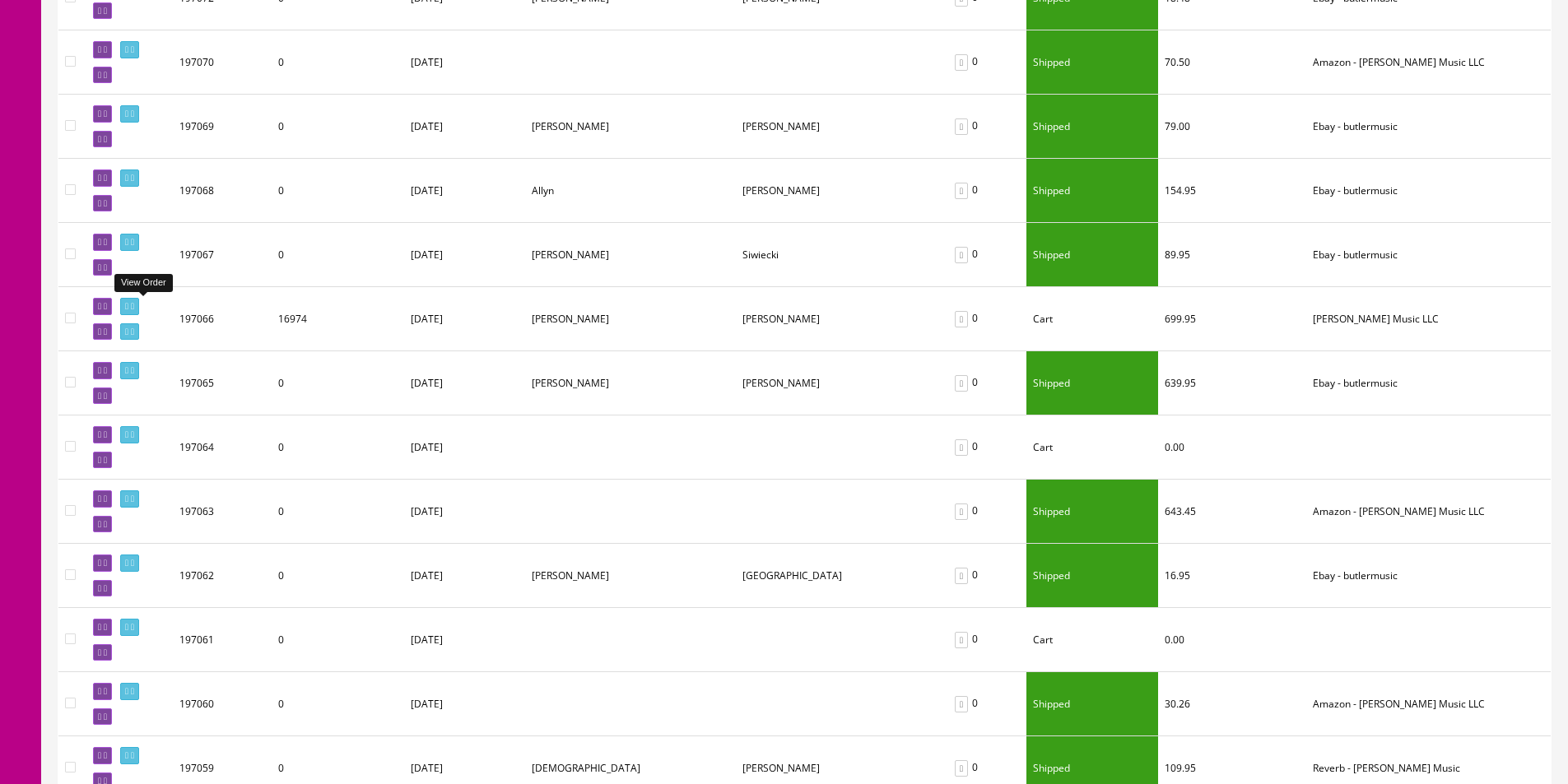
click at [128, 303] on icon at bounding box center [126, 305] width 3 height 9
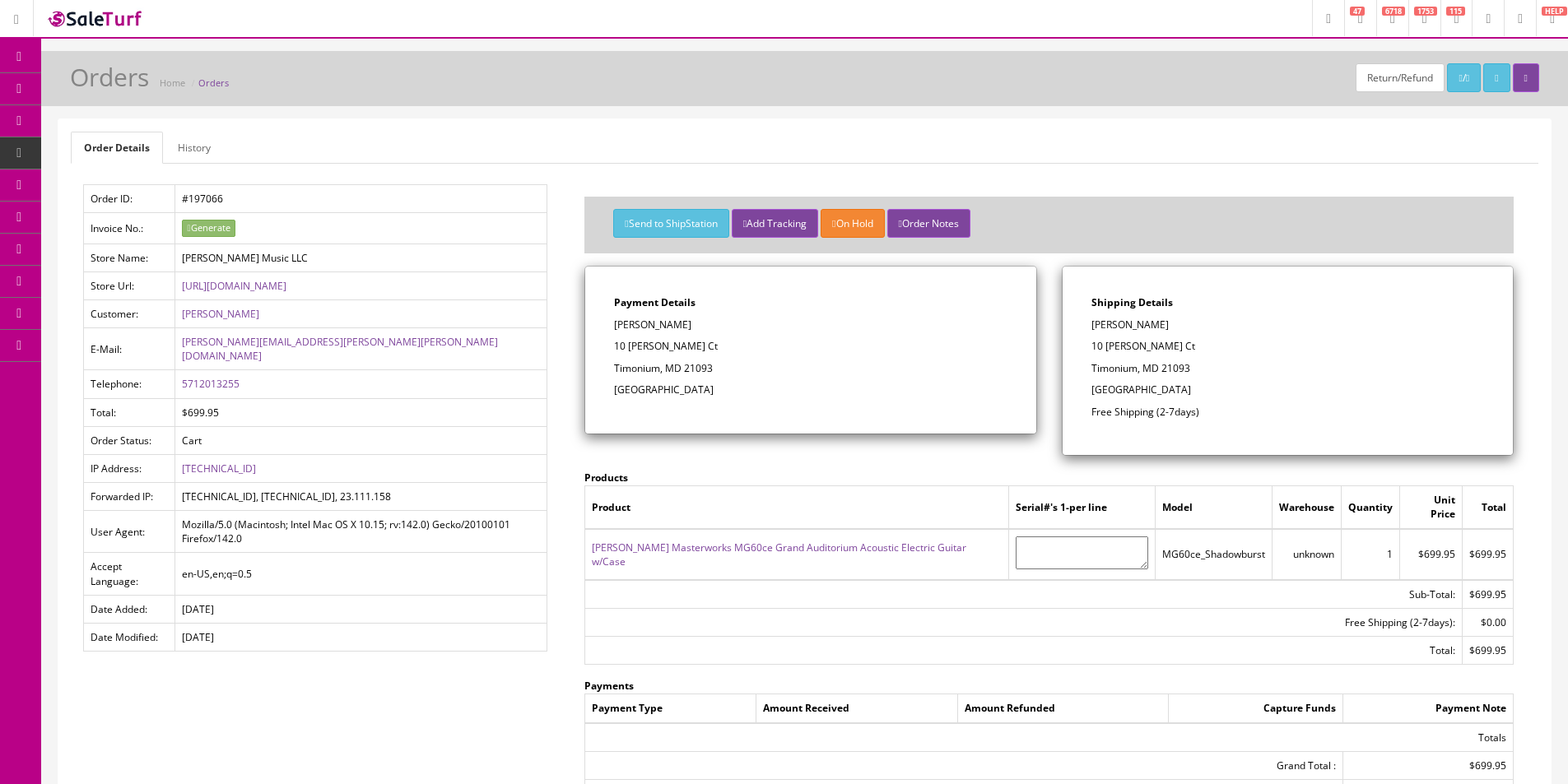
click at [1310, 352] on p "10 [PERSON_NAME] Ct" at bounding box center [1288, 346] width 393 height 15
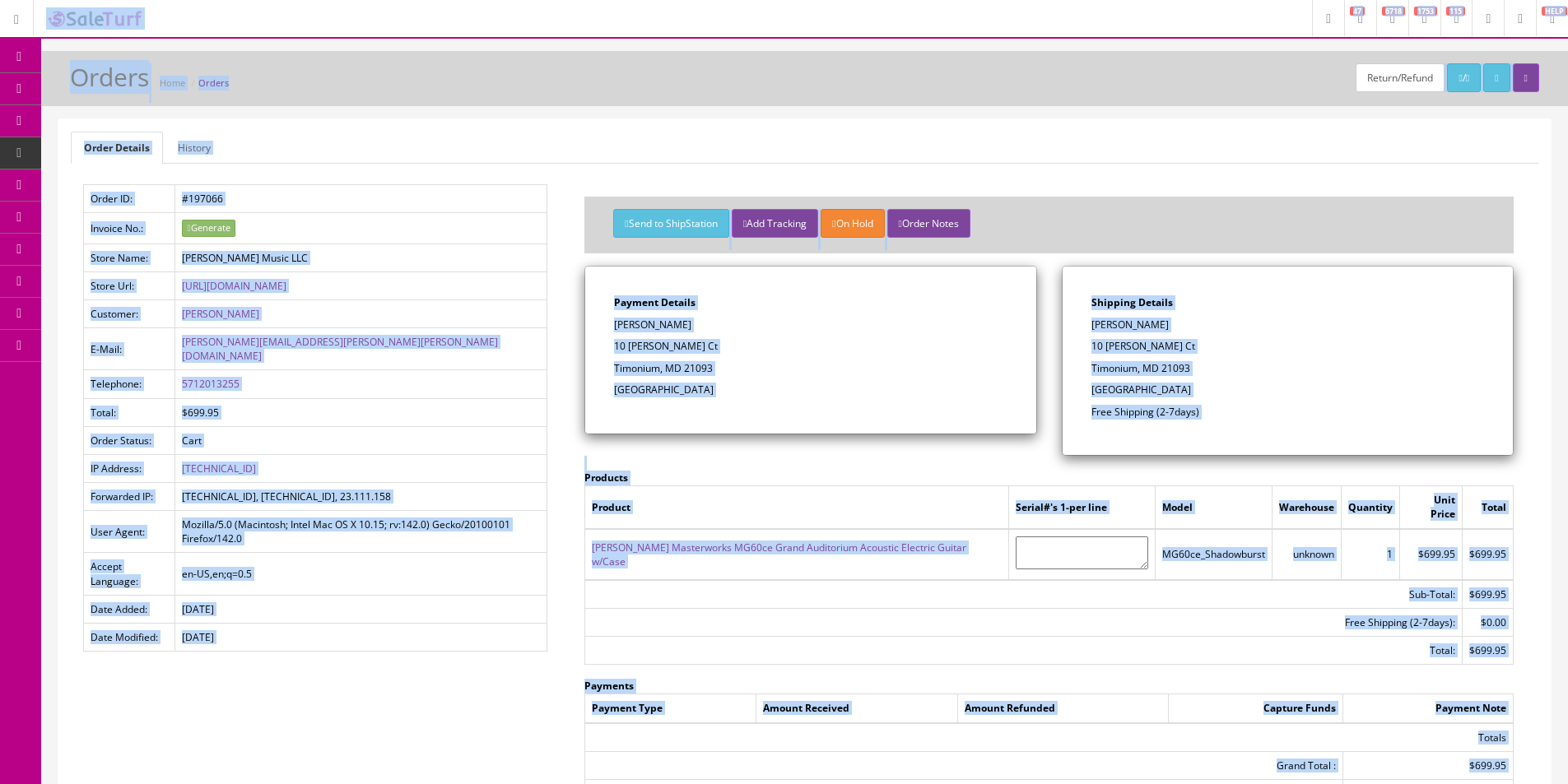
click at [1259, 323] on p "[PERSON_NAME]" at bounding box center [1288, 325] width 393 height 15
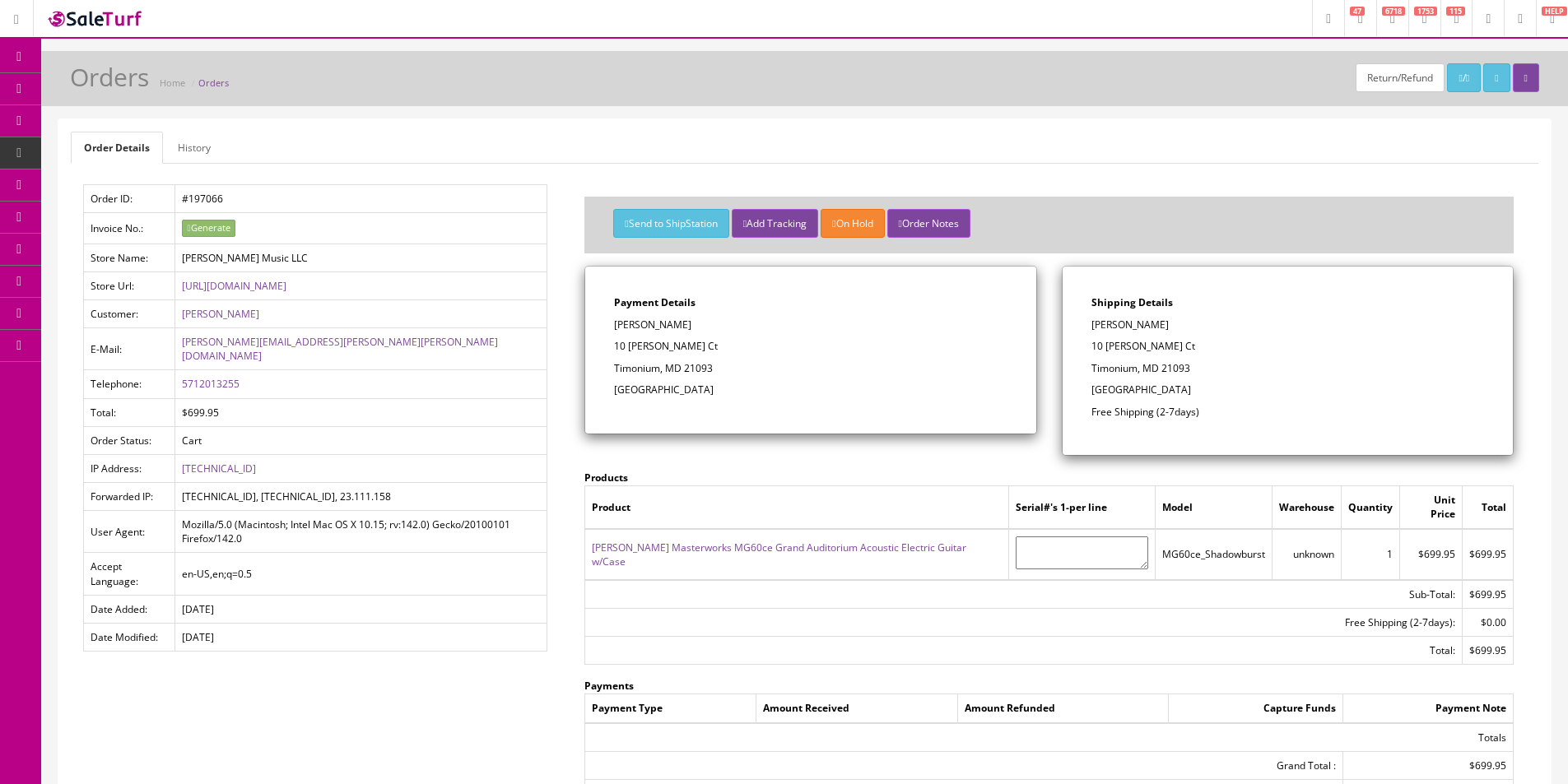
click at [1259, 323] on p "[PERSON_NAME]" at bounding box center [1288, 325] width 393 height 15
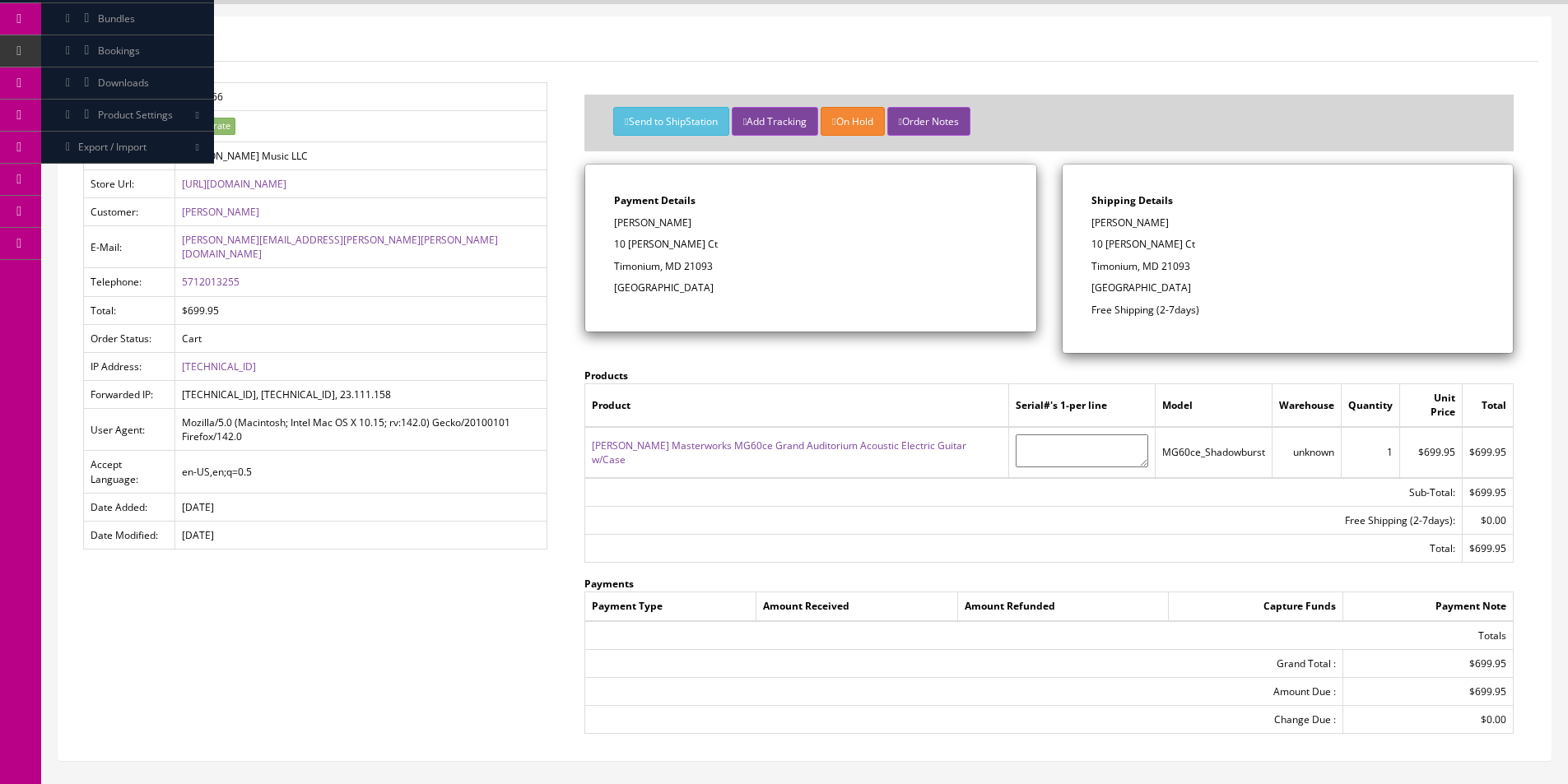
scroll to position [195, 0]
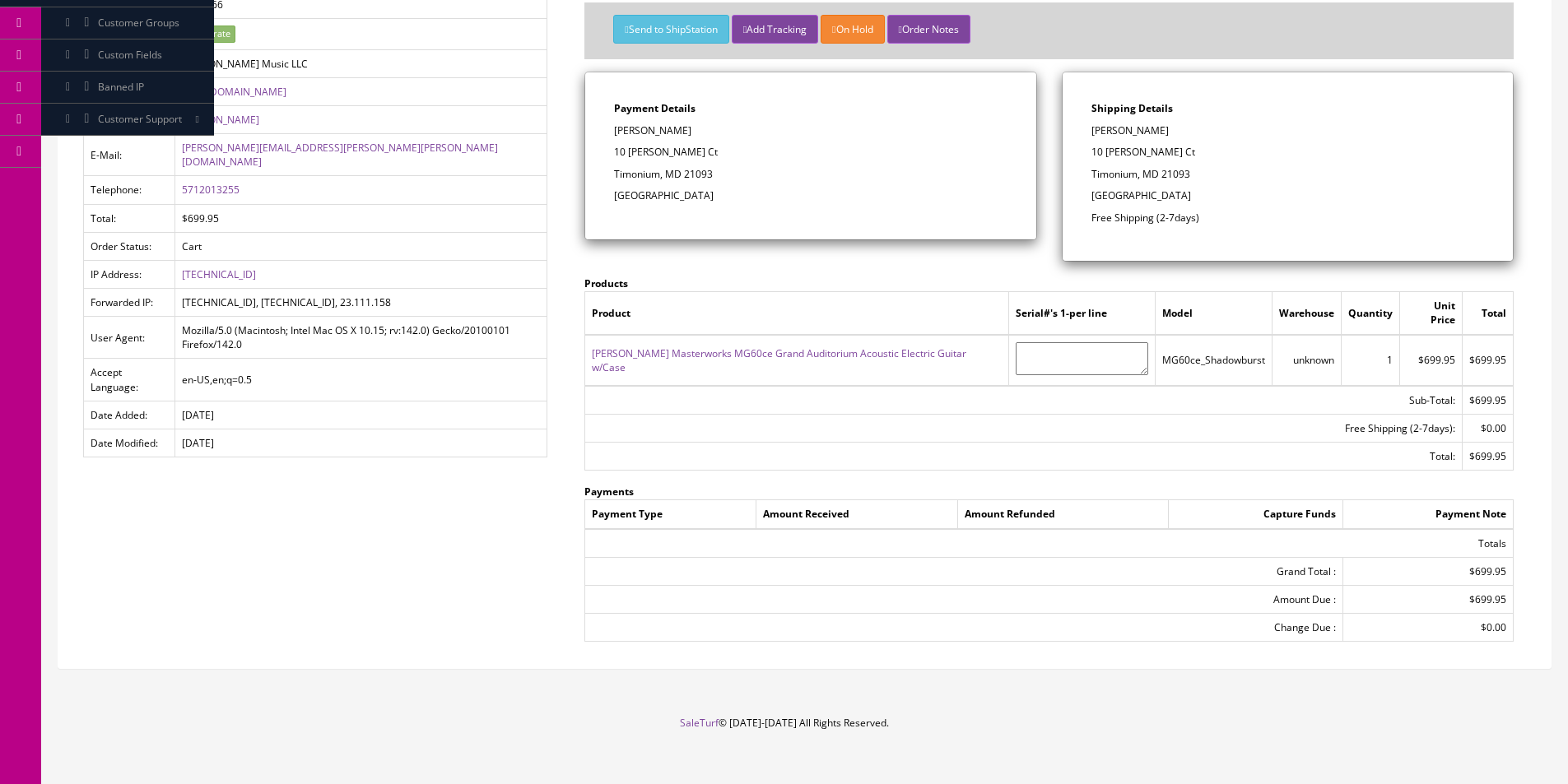
click at [1250, 335] on td "MG60ce_Shadowburst" at bounding box center [1214, 360] width 117 height 51
click at [1251, 335] on td "MG60ce_Shadowburst" at bounding box center [1214, 360] width 117 height 51
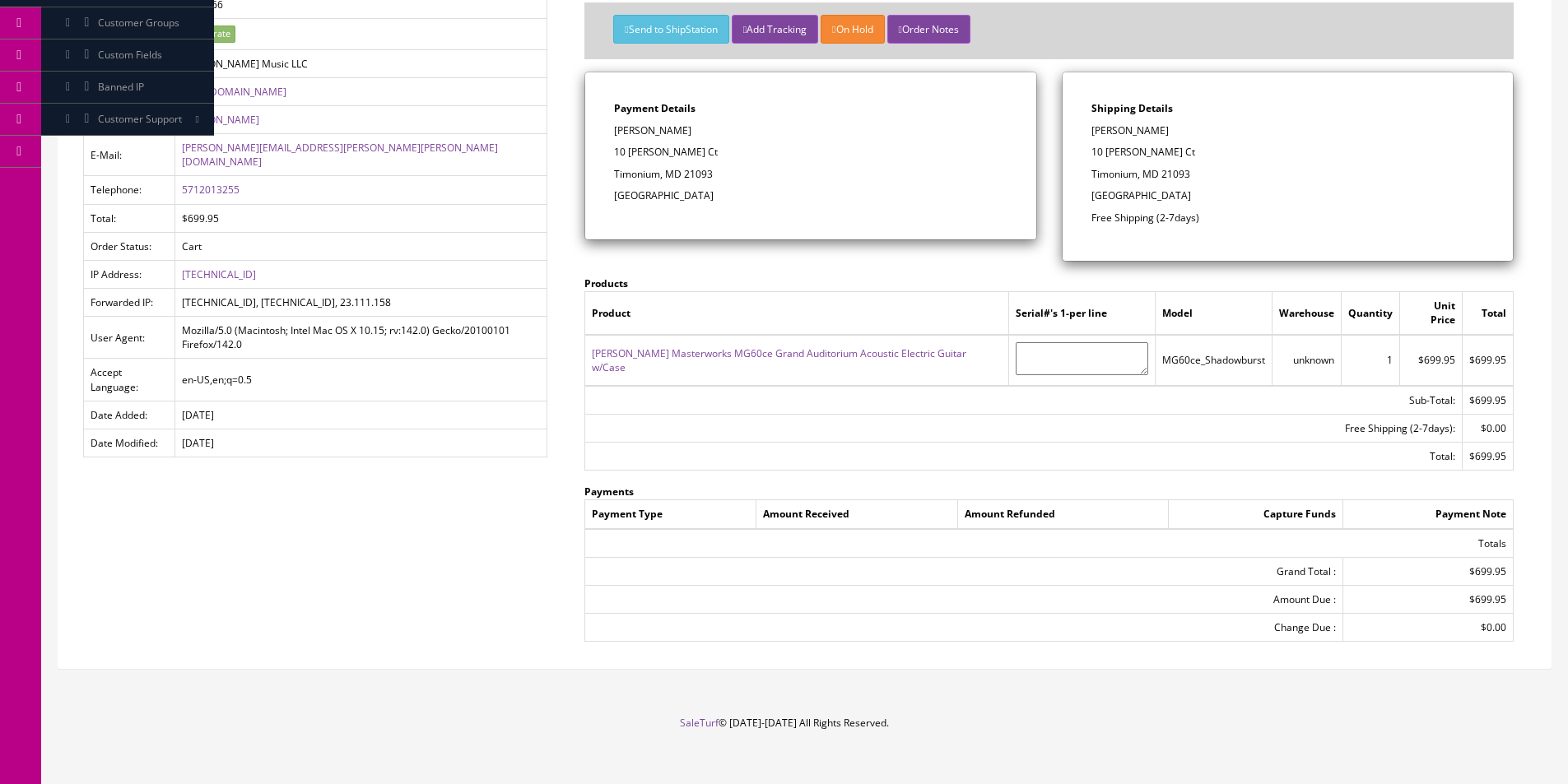
click at [1251, 335] on td "MG60ce_Shadowburst" at bounding box center [1214, 360] width 117 height 51
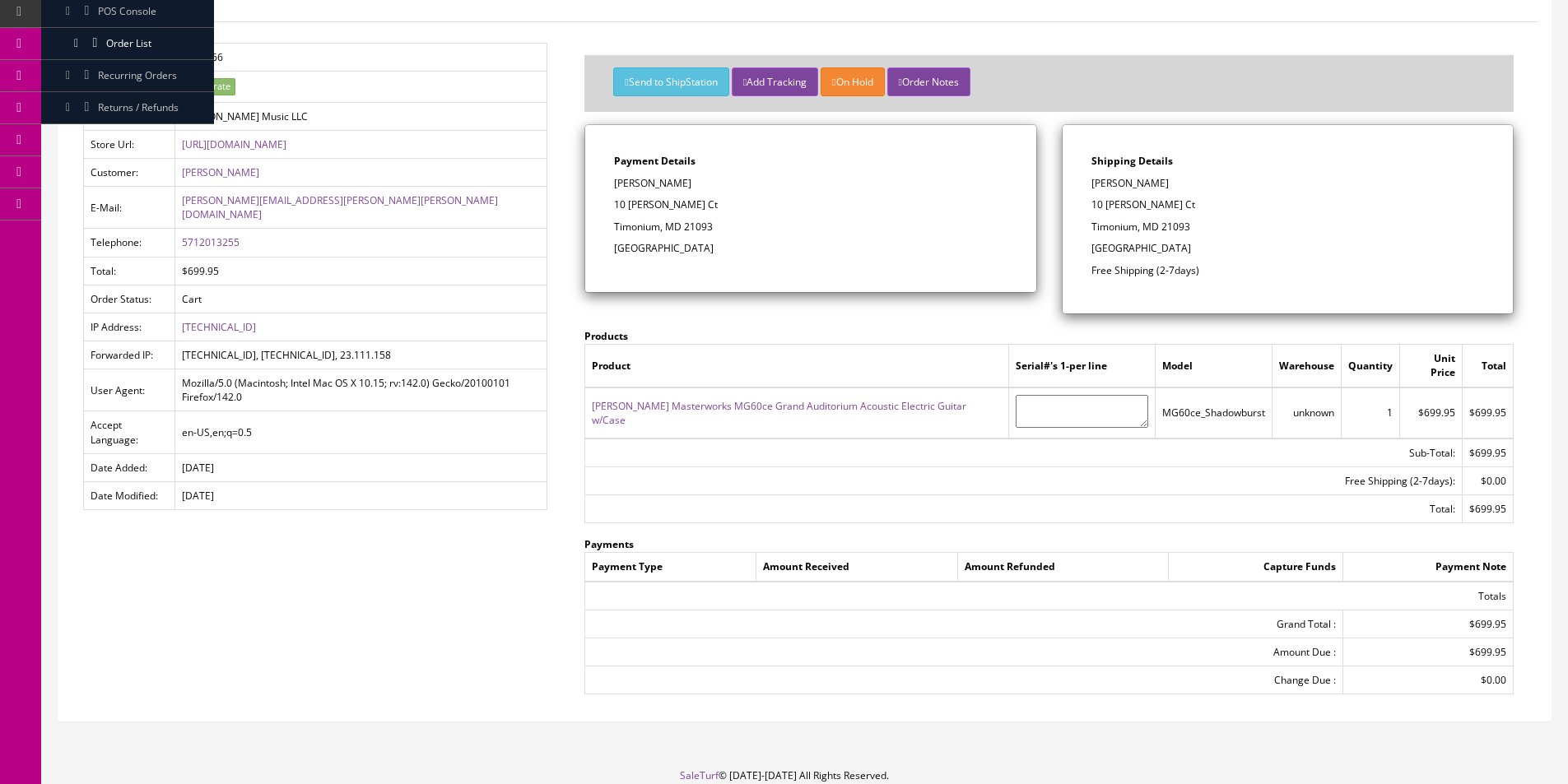
scroll to position [112, 0]
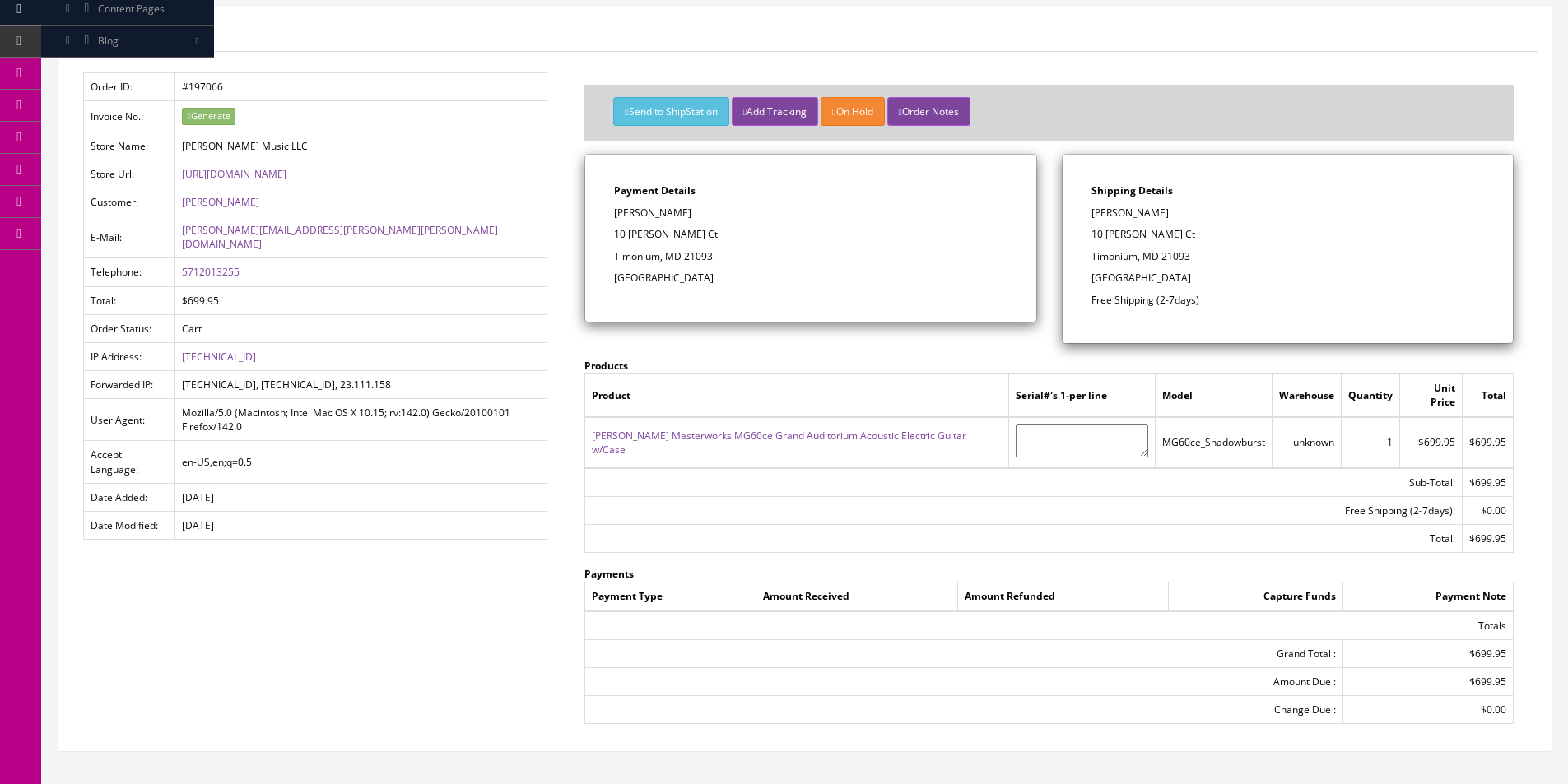
click at [1253, 288] on div "Shipping Details [PERSON_NAME] 10 [PERSON_NAME] Ct Timonium, MD 21093 [GEOGRAPH…" at bounding box center [1287, 249] width 450 height 189
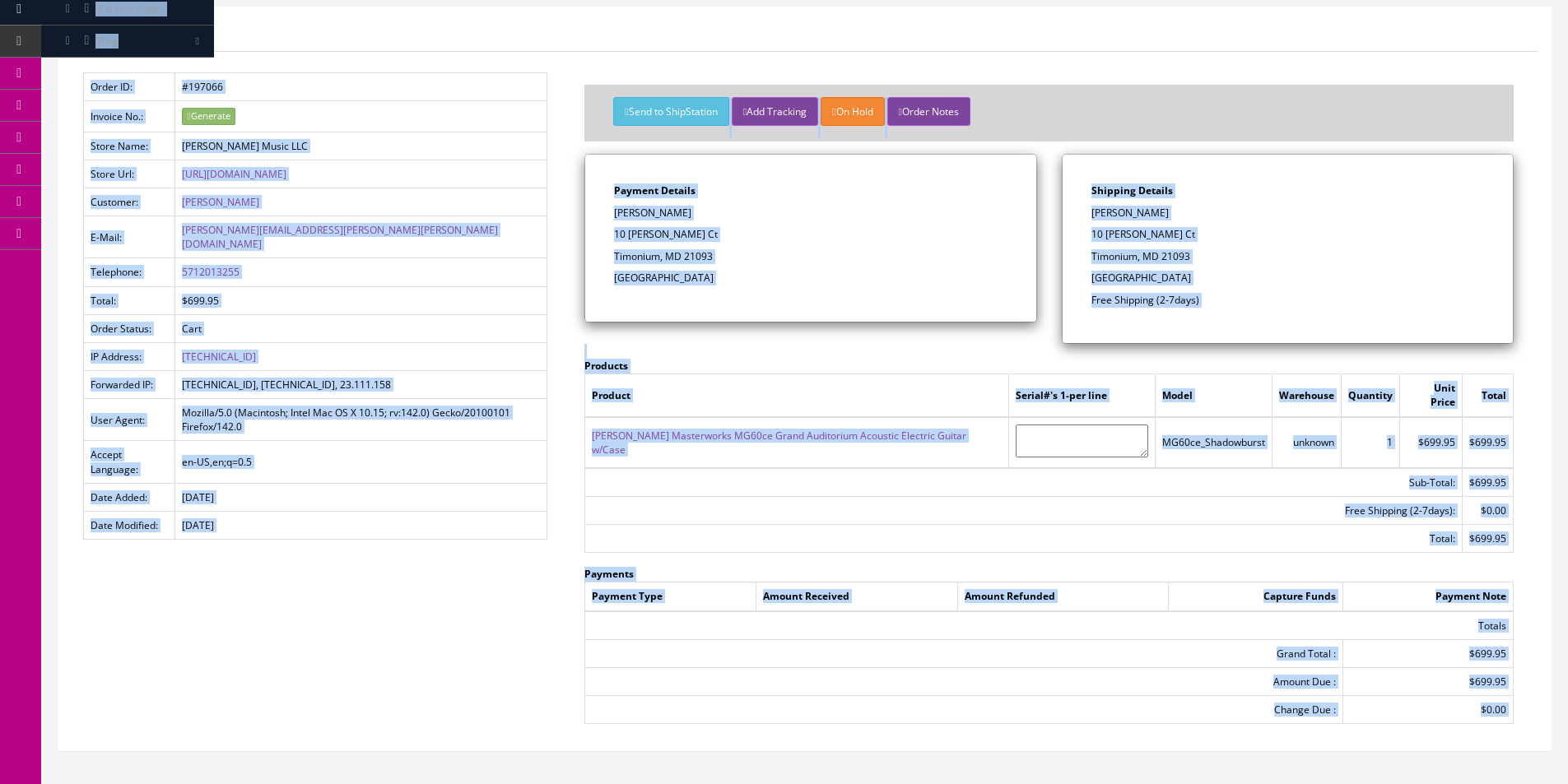
click at [1254, 284] on p "[GEOGRAPHIC_DATA]" at bounding box center [1288, 277] width 393 height 15
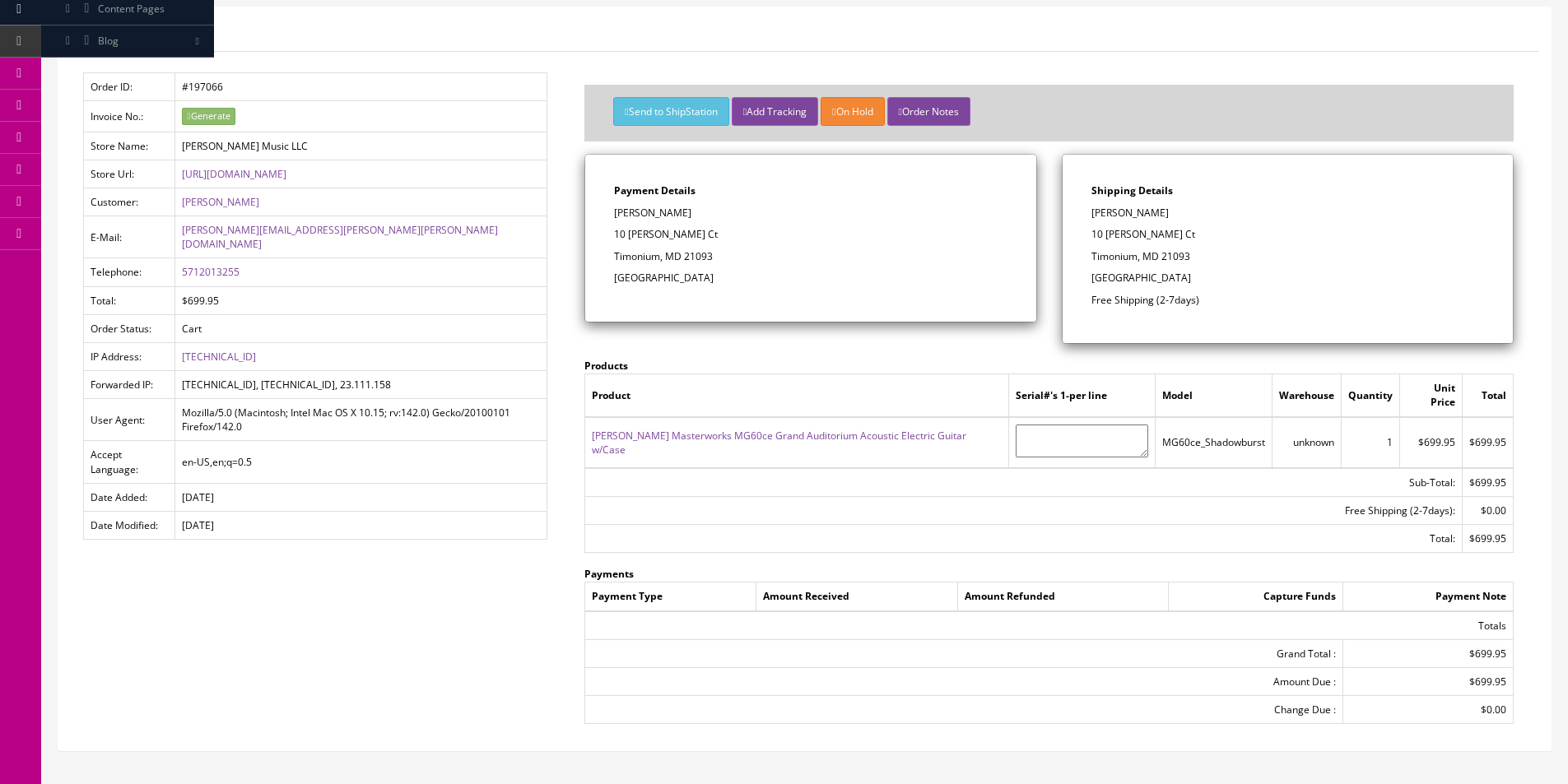
click at [1254, 284] on p "[GEOGRAPHIC_DATA]" at bounding box center [1288, 277] width 393 height 15
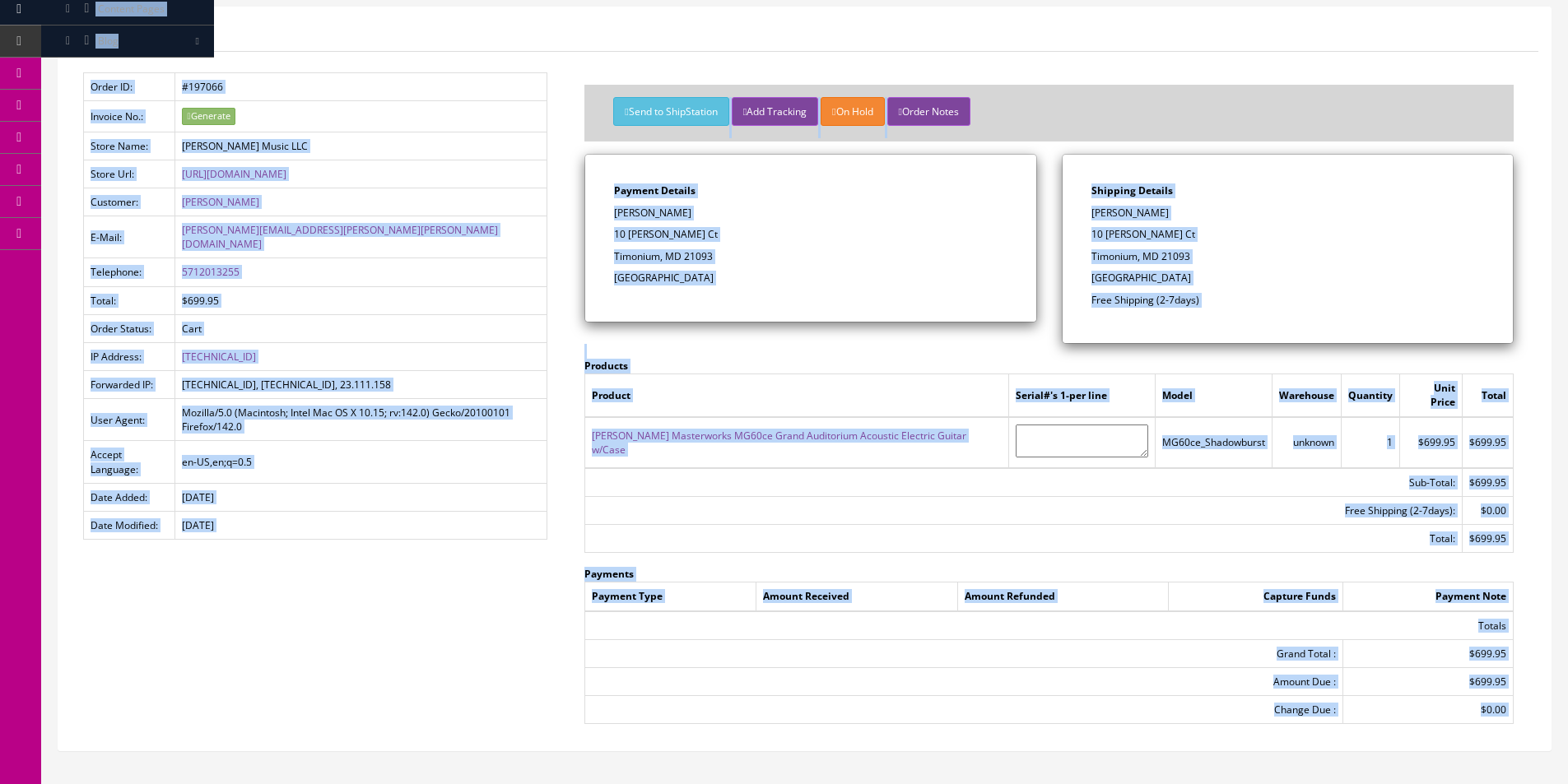
click at [1254, 284] on p "[GEOGRAPHIC_DATA]" at bounding box center [1288, 277] width 393 height 15
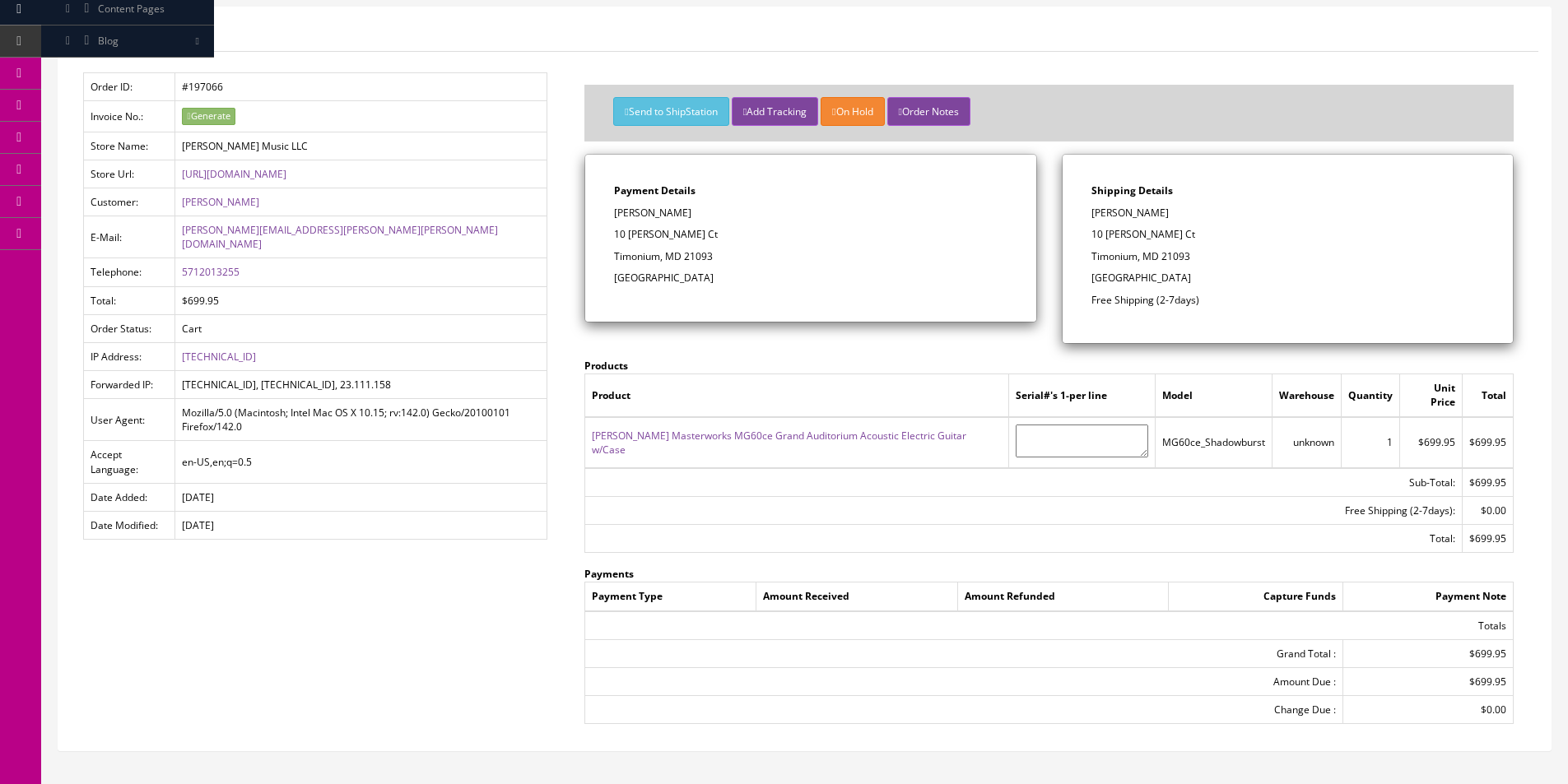
click at [1254, 284] on p "[GEOGRAPHIC_DATA]" at bounding box center [1288, 277] width 393 height 15
click at [1254, 283] on p "[GEOGRAPHIC_DATA]" at bounding box center [1288, 277] width 393 height 15
click at [1254, 290] on div "Shipping Details [PERSON_NAME] 10 [PERSON_NAME] Ct Timonium, MD 21093 [GEOGRAPH…" at bounding box center [1287, 249] width 450 height 189
drag, startPoint x: 1254, startPoint y: 288, endPoint x: 1245, endPoint y: 267, distance: 22.8
click at [1245, 267] on div "Shipping Details [PERSON_NAME] 10 [PERSON_NAME] Ct Timonium, MD 21093 [GEOGRAPH…" at bounding box center [1287, 249] width 450 height 189
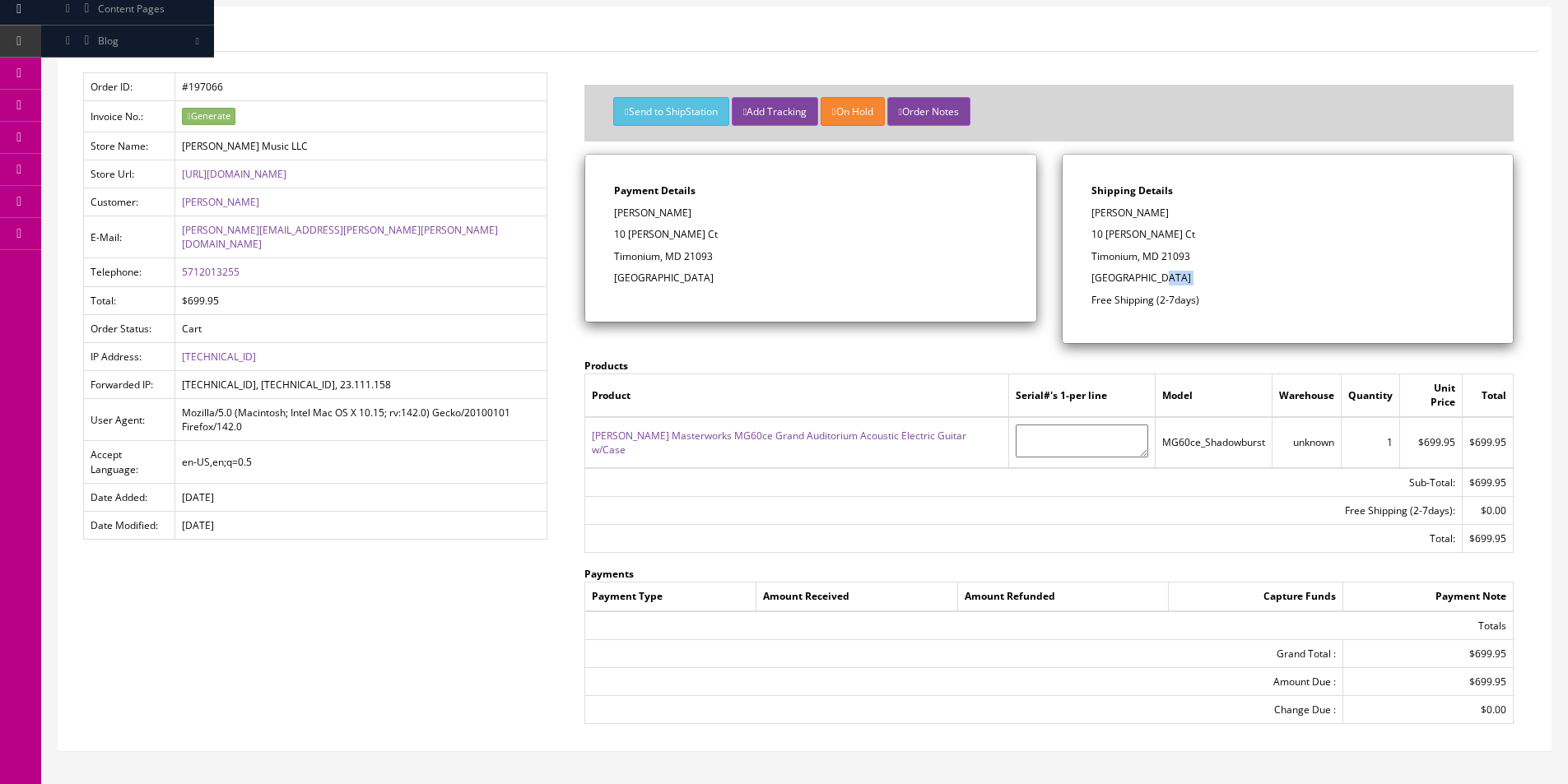
click at [1245, 267] on div "Shipping Details [PERSON_NAME] 10 [PERSON_NAME] Ct Timonium, MD 21093 [GEOGRAPH…" at bounding box center [1287, 249] width 450 height 189
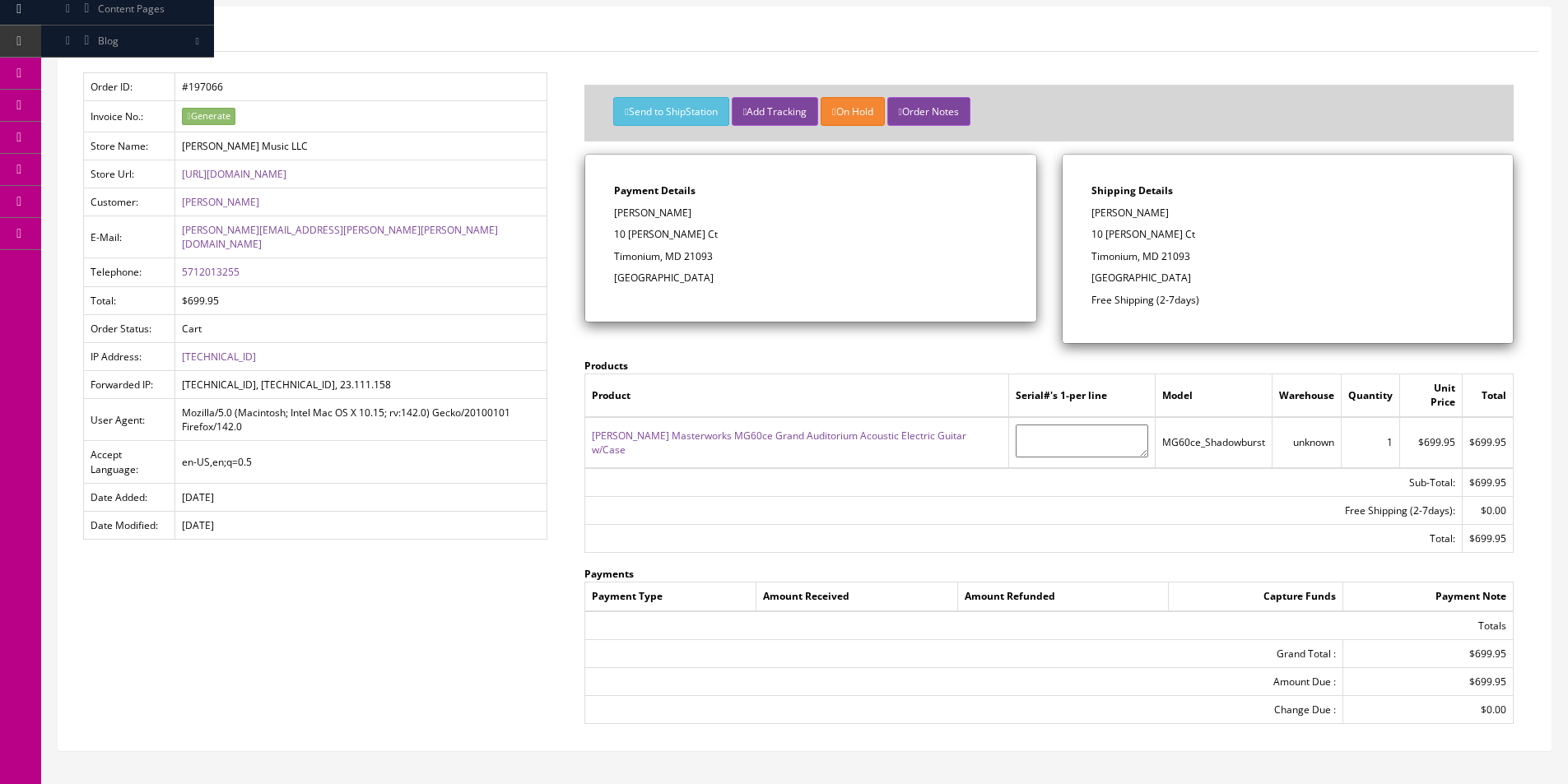
scroll to position [0, 0]
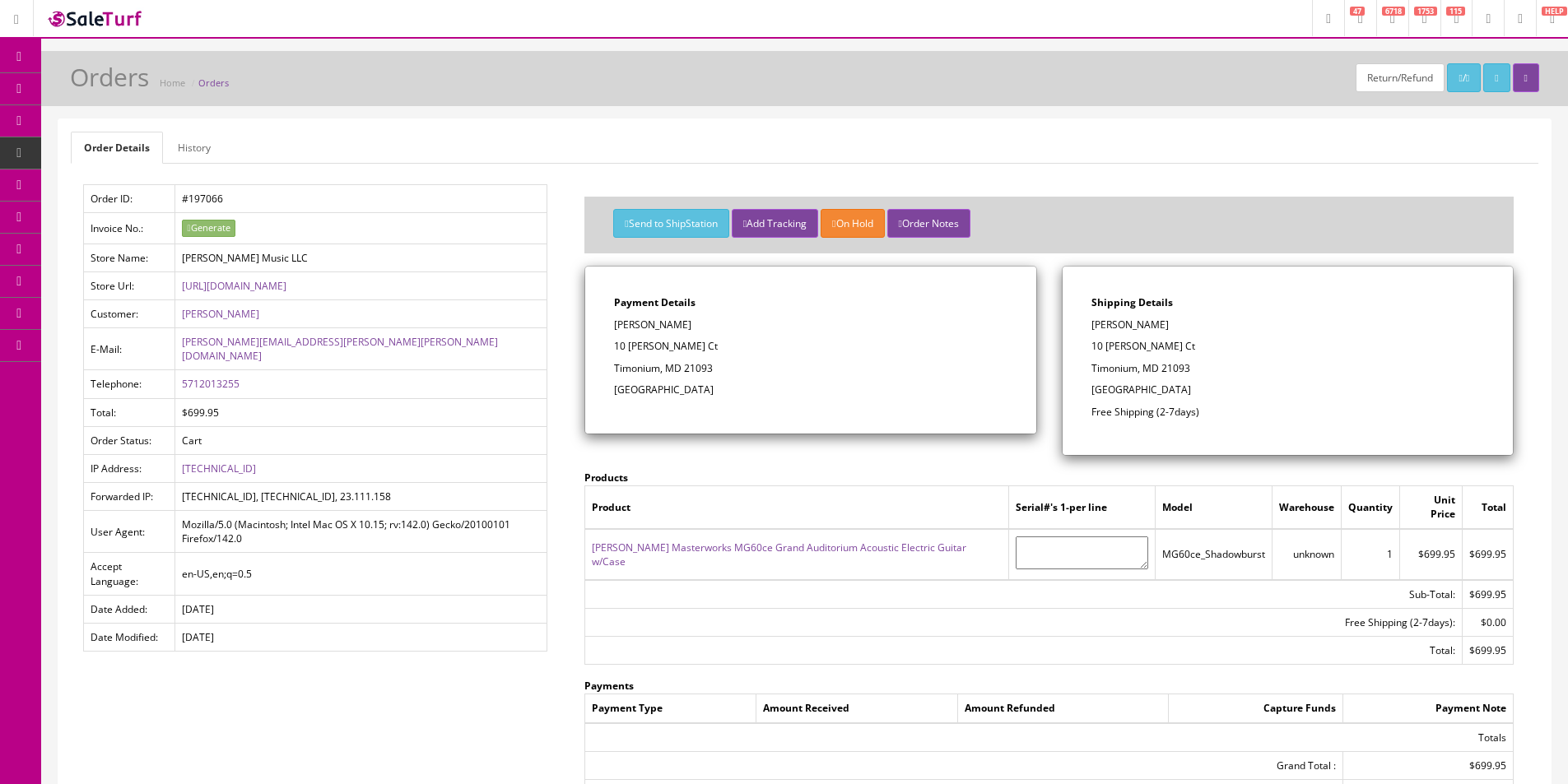
click at [1148, 112] on div "Return/Refund / Orders Home Orders Order Details History Order ID: #197066 Invo…" at bounding box center [803, 480] width 1526 height 859
click at [1148, 109] on div "Return/Refund / Orders Home Orders Order Details History Order ID: #197066 Invo…" at bounding box center [803, 480] width 1526 height 859
click at [888, 343] on p "10 [PERSON_NAME] Ct" at bounding box center [810, 346] width 393 height 15
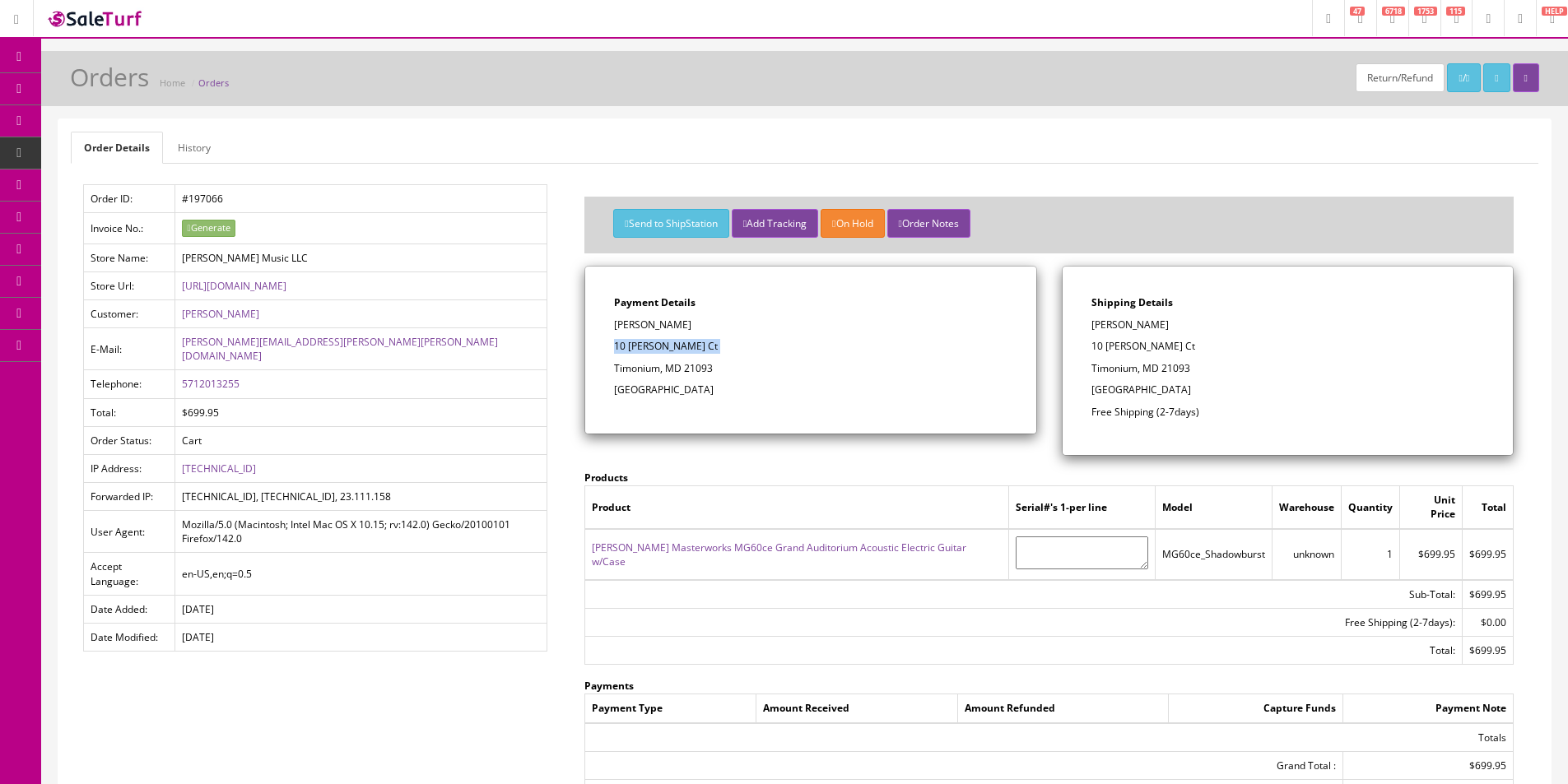
click at [888, 343] on p "10 [PERSON_NAME] Ct" at bounding box center [810, 346] width 393 height 15
drag, startPoint x: 887, startPoint y: 343, endPoint x: 377, endPoint y: 259, distance: 516.9
click at [871, 343] on p "10 [PERSON_NAME] Ct" at bounding box center [810, 346] width 393 height 15
click at [138, 201] on link "Order List" at bounding box center [127, 185] width 173 height 32
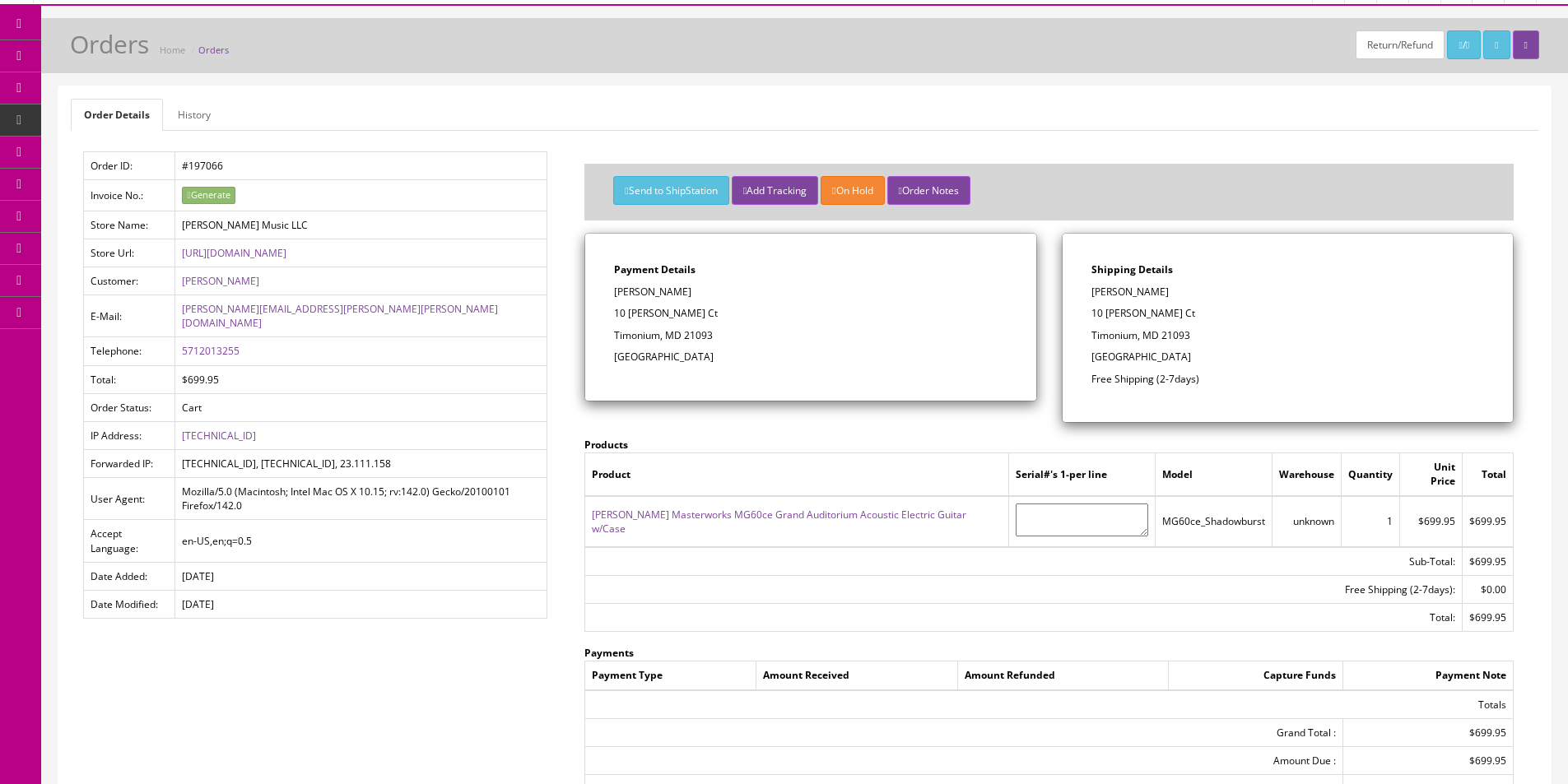
scroll to position [65, 0]
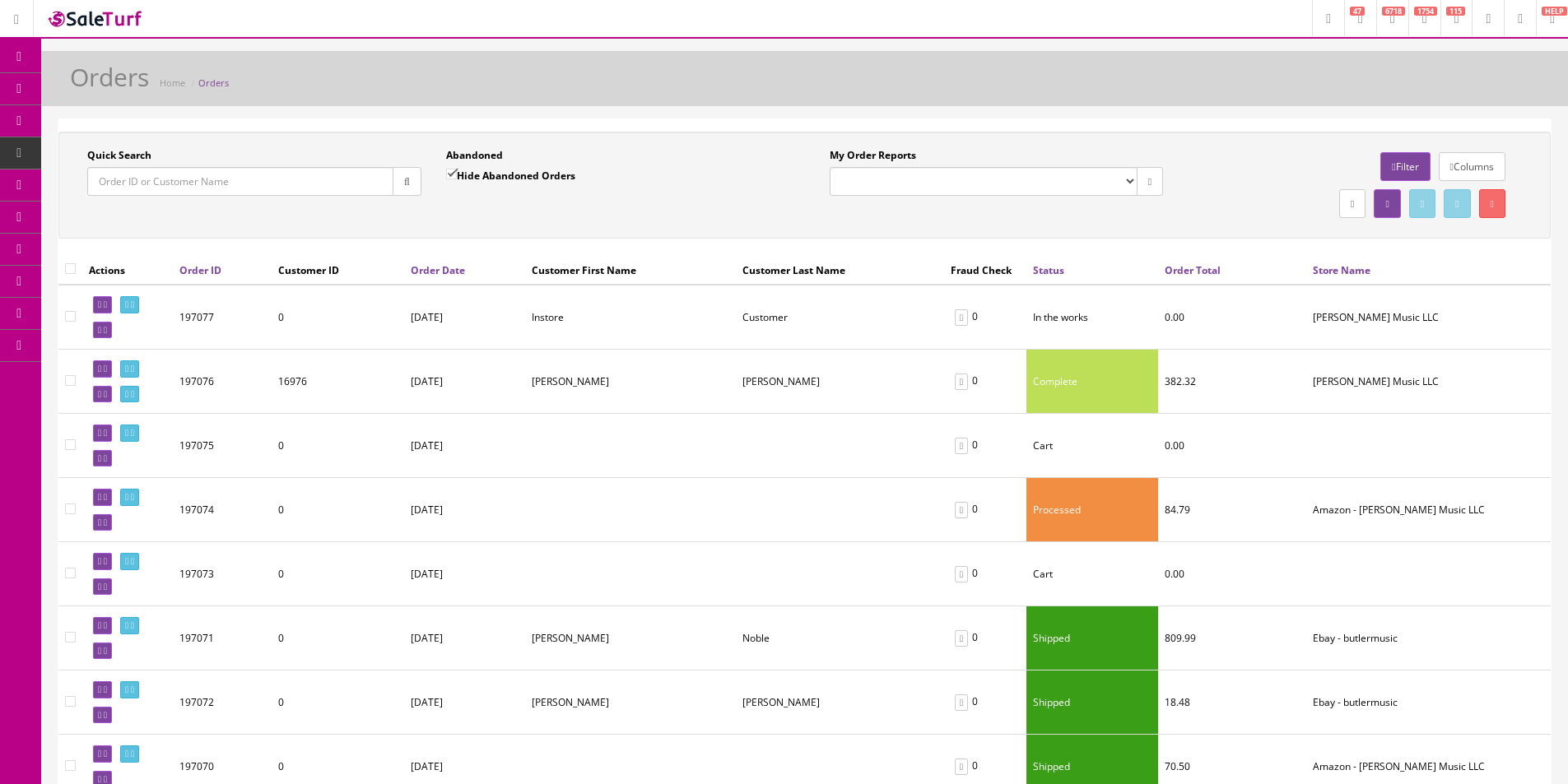
click at [191, 191] on input "Quick Search" at bounding box center [240, 182] width 306 height 29
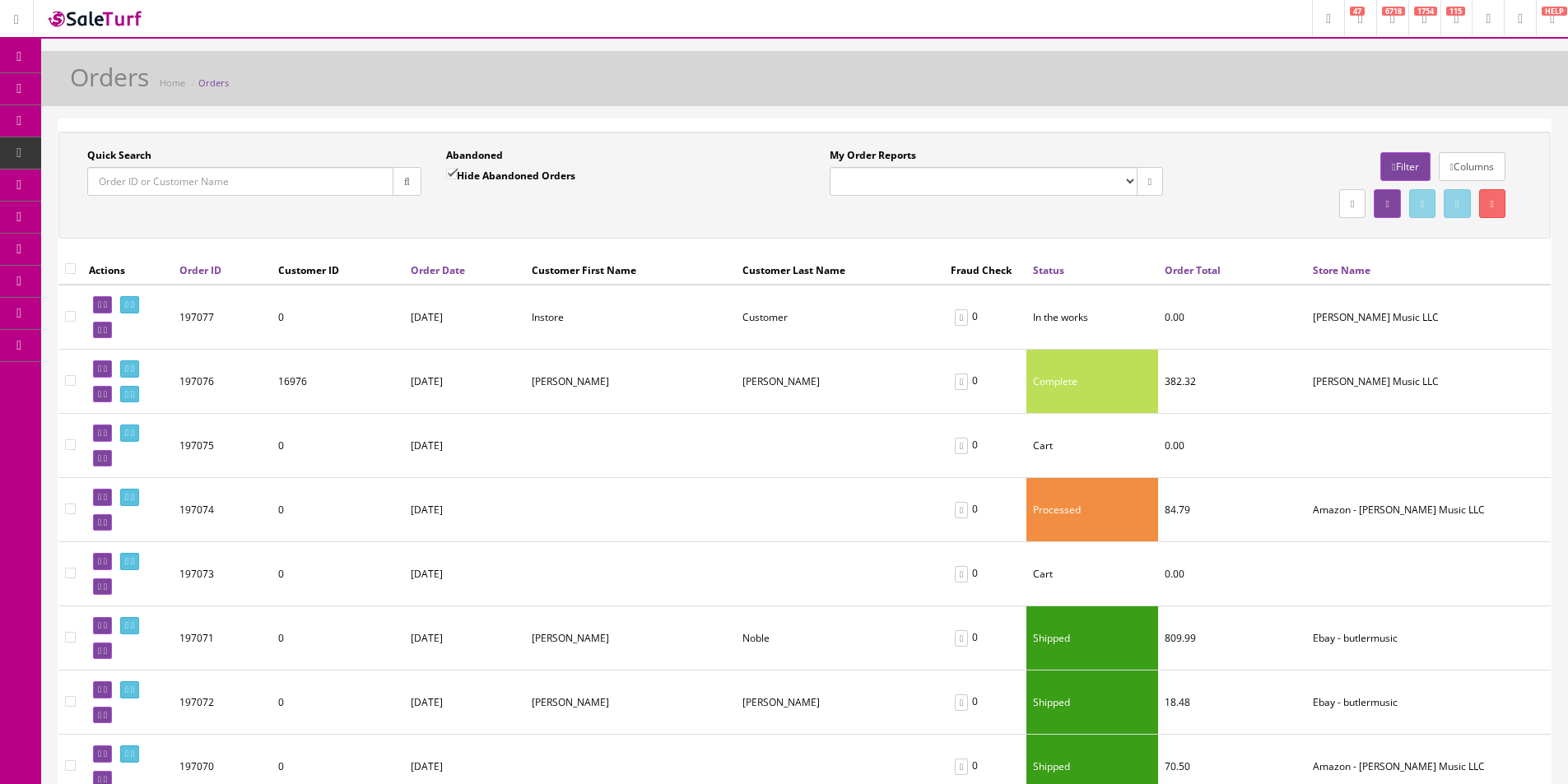
click at [514, 371] on td "08/29/2025" at bounding box center [464, 382] width 121 height 64
click at [134, 371] on icon at bounding box center [132, 369] width 3 height 9
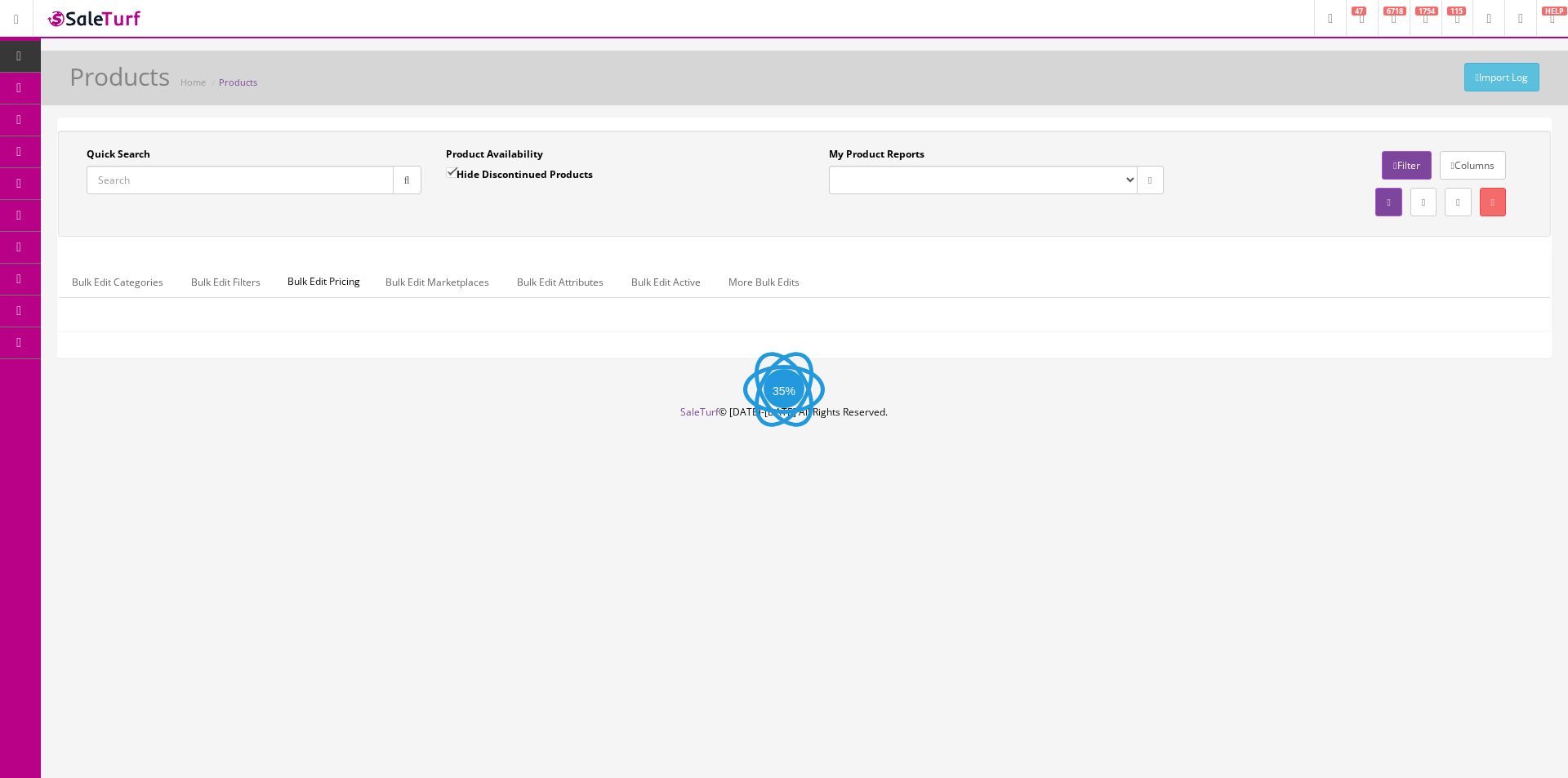
click at [316, 181] on input "Quick Search" at bounding box center [240, 181] width 307 height 29
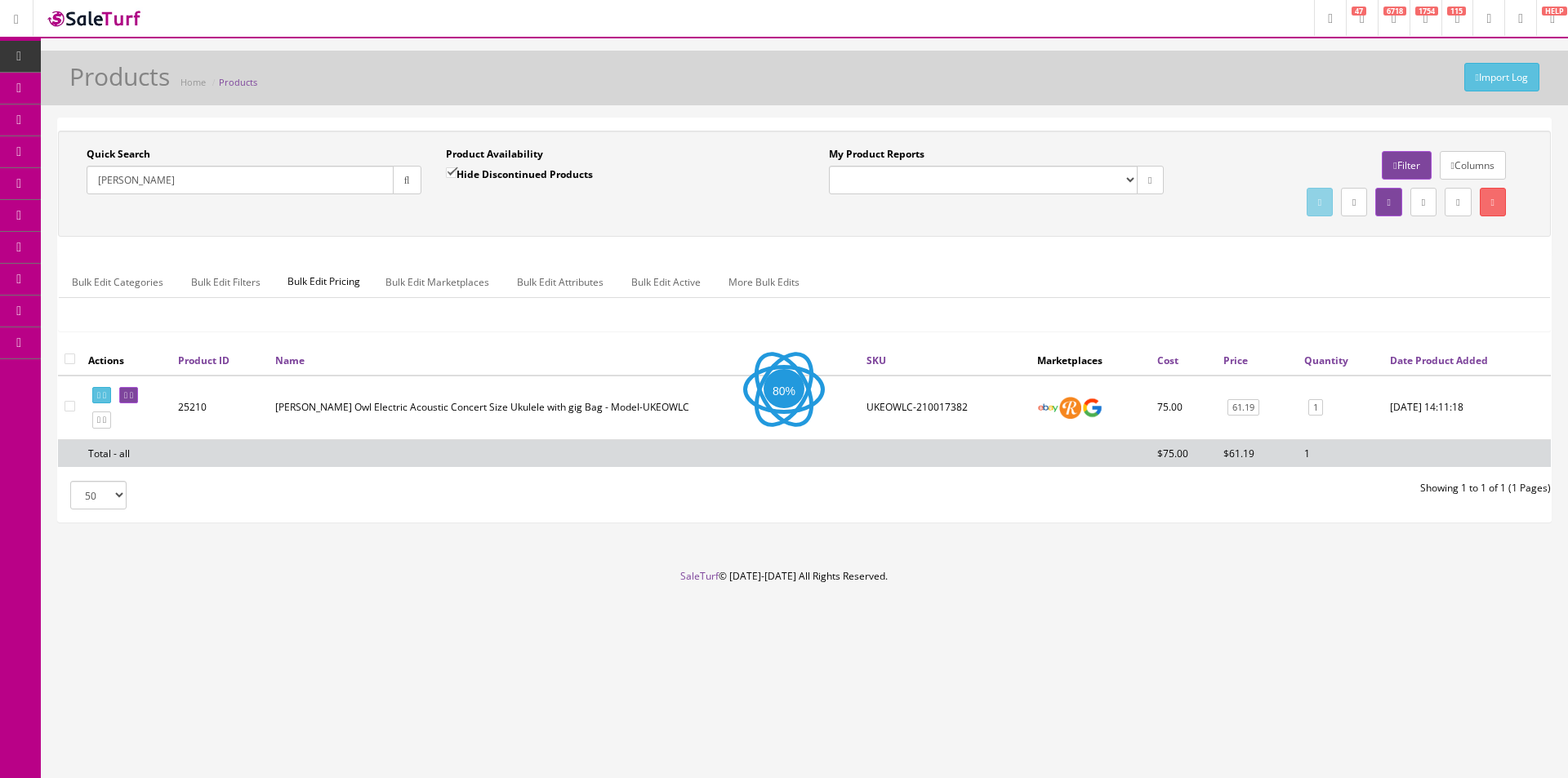
type input "[PERSON_NAME]"
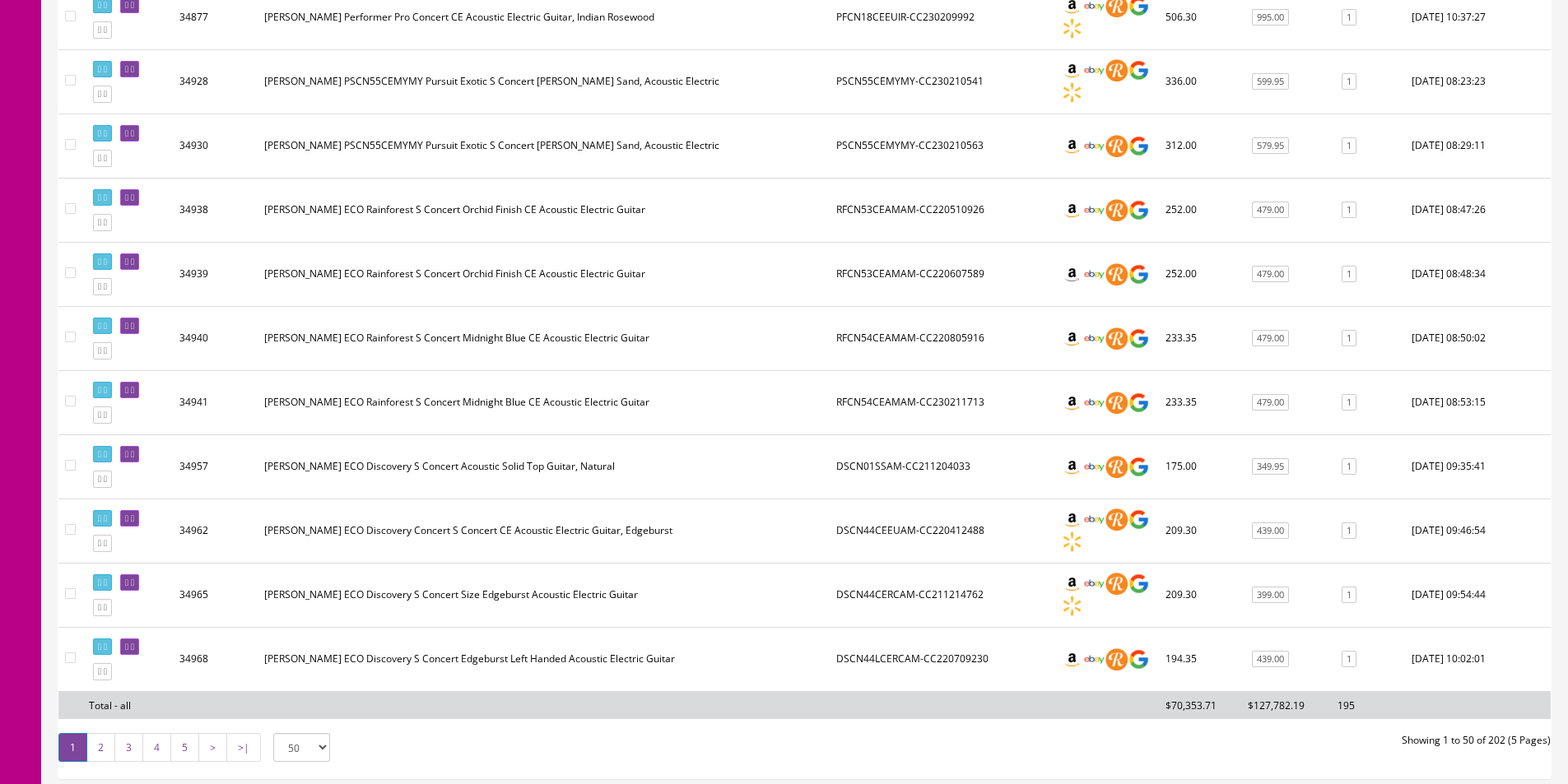
scroll to position [3021, 0]
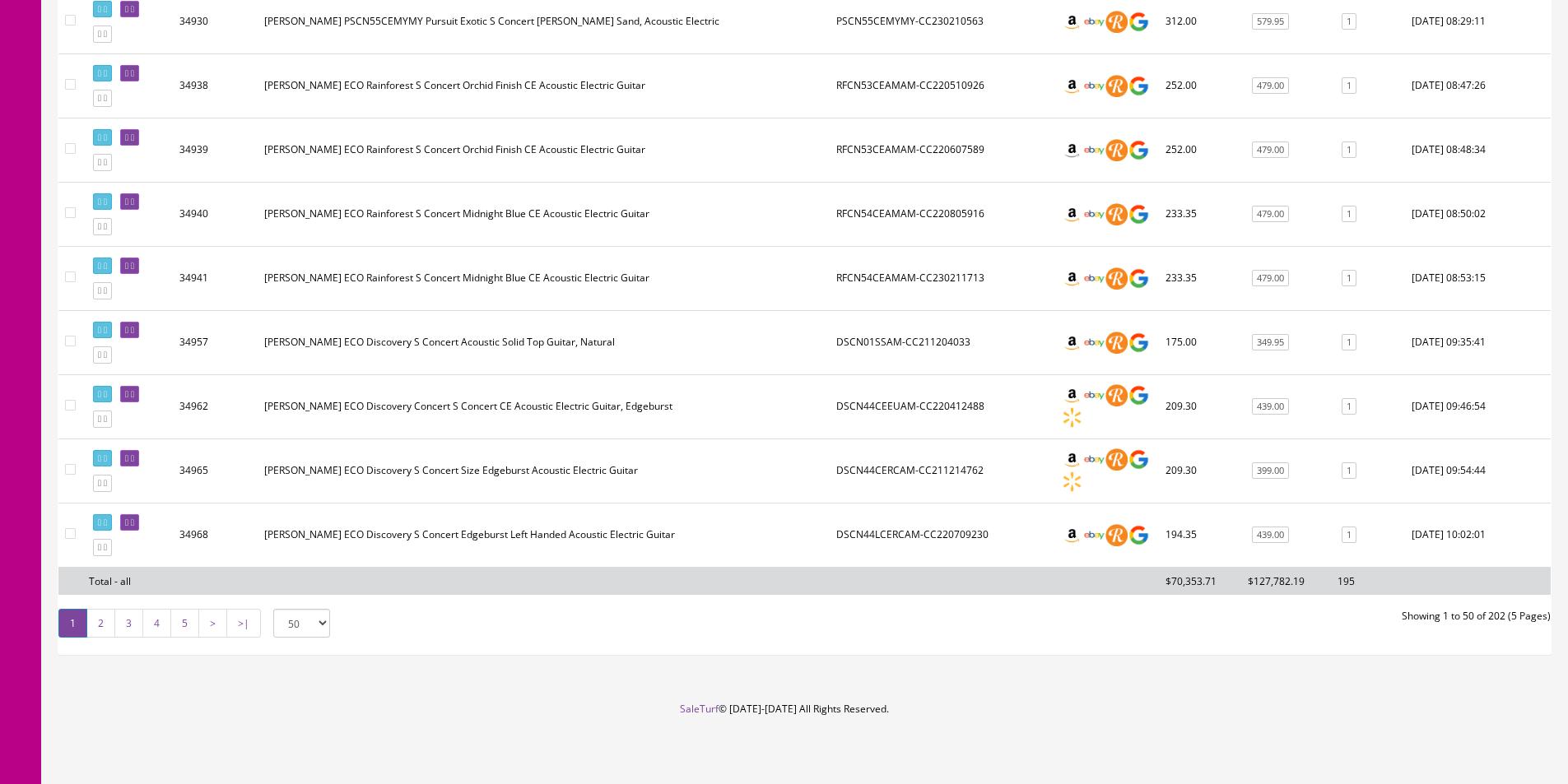
click at [236, 633] on link ">|" at bounding box center [244, 624] width 35 height 29
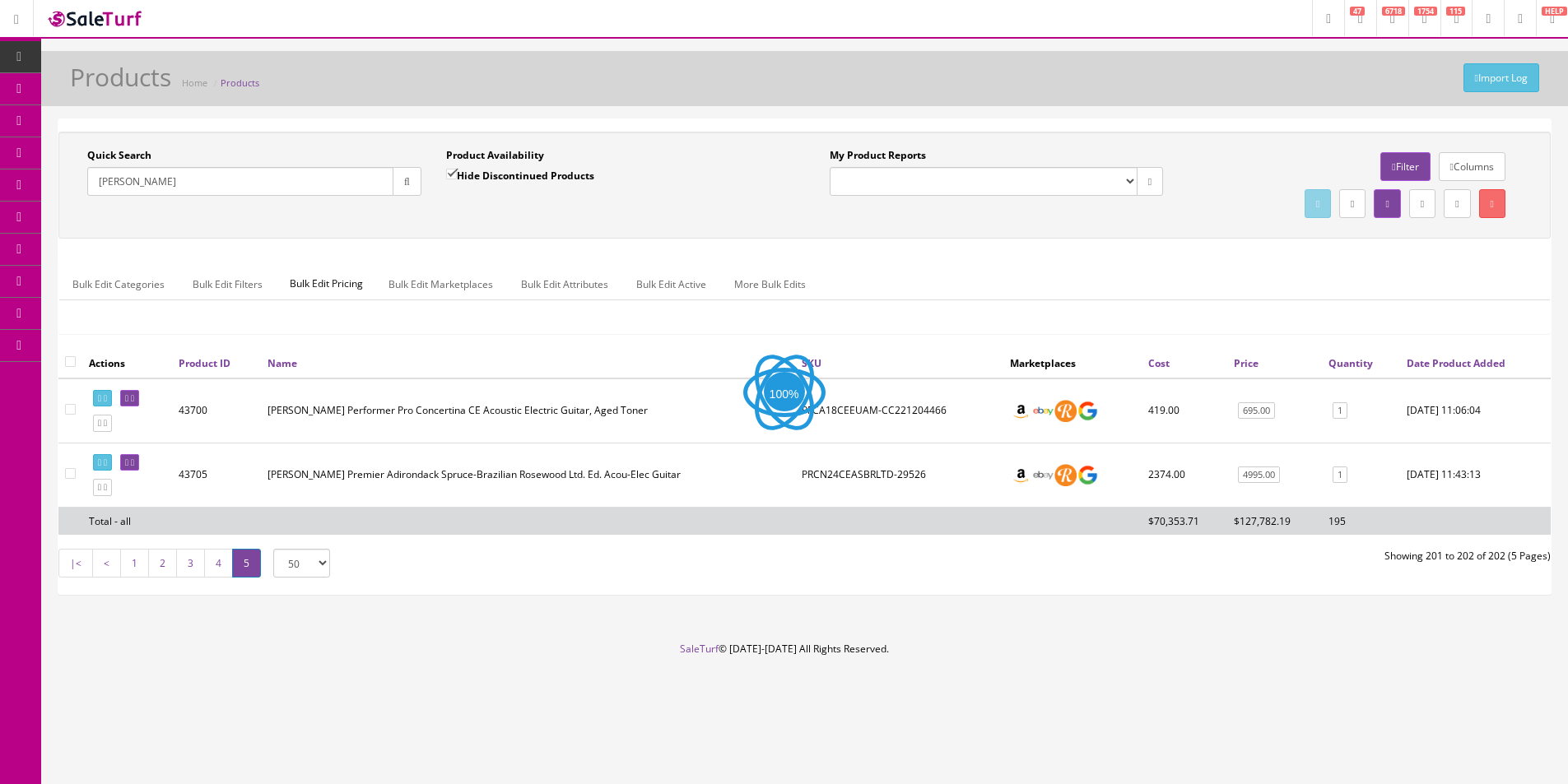
scroll to position [0, 0]
click at [962, 174] on select "Amazon FMIC Audit Market Errors (InStock) Marketplace Errors Squier/Fender Corr…" at bounding box center [991, 182] width 311 height 29
drag, startPoint x: 632, startPoint y: 494, endPoint x: 666, endPoint y: 496, distance: 34.1
click at [637, 494] on td "Breedlove Premier Adirondack Spruce-Brazilian Rosewood Ltd. Ed. Acou-Elec Guitar" at bounding box center [532, 475] width 541 height 64
click at [880, 481] on td "PRCN24CEASBRLTD-29526" at bounding box center [908, 475] width 210 height 64
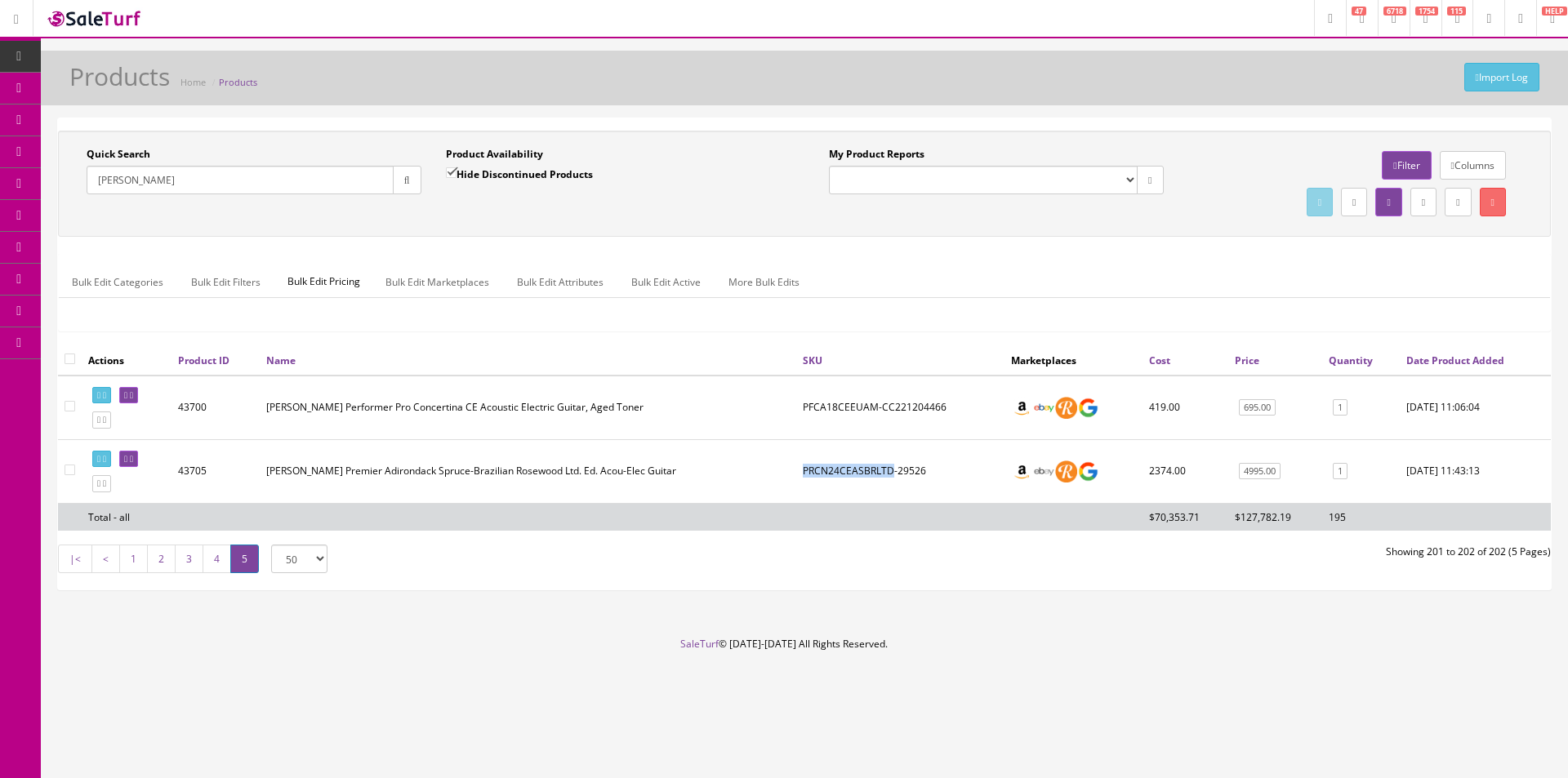
click at [874, 477] on td "PRCN24CEASBRLTD-29526" at bounding box center [901, 471] width 209 height 64
copy td "PRCN24CEASBRLTD-29526"
click at [1048, 182] on select "Amazon FMIC Audit Market Errors (InStock) Marketplace Errors Squier/Fender Corr…" at bounding box center [984, 181] width 309 height 29
select select "125"
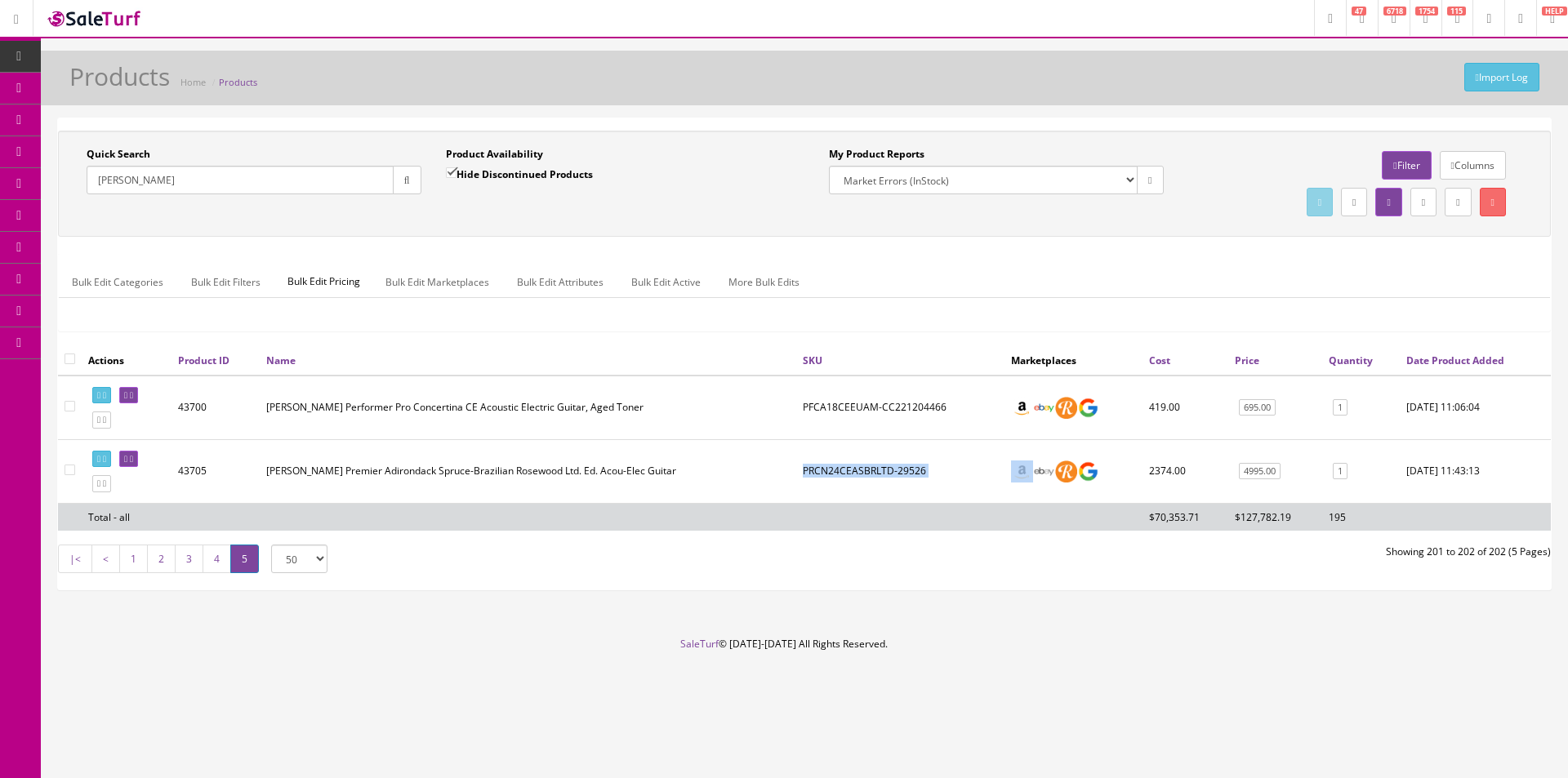
click at [829, 166] on select "Amazon FMIC Audit Market Errors (InStock) Marketplace Errors Squier/Fender Corr…" at bounding box center [984, 181] width 309 height 29
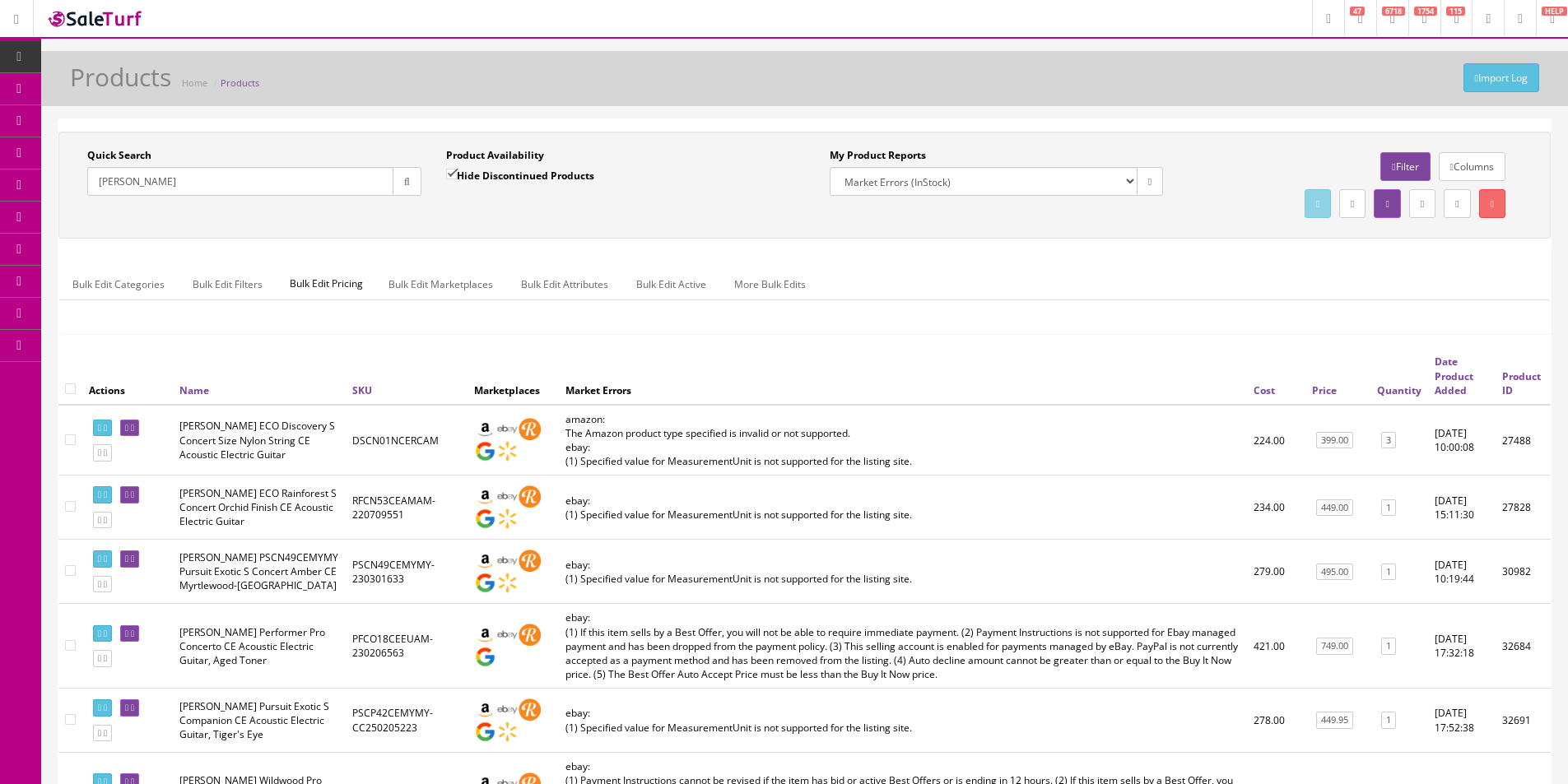
click at [475, 216] on div "Quick Search Breedlove Date From Product Availability Hide Discontinued Product…" at bounding box center [803, 185] width 1483 height 74
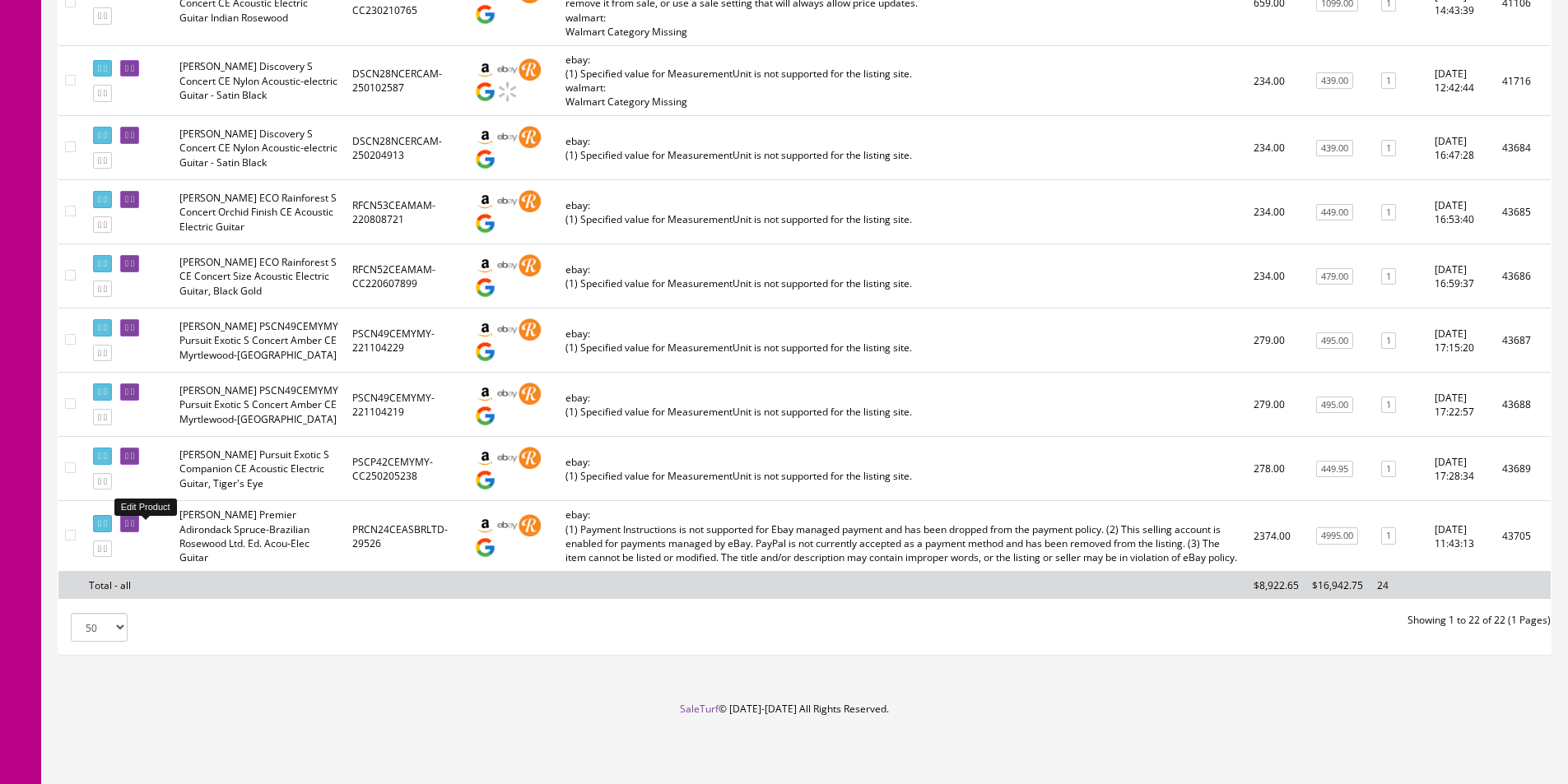
click at [139, 522] on link at bounding box center [129, 524] width 18 height 18
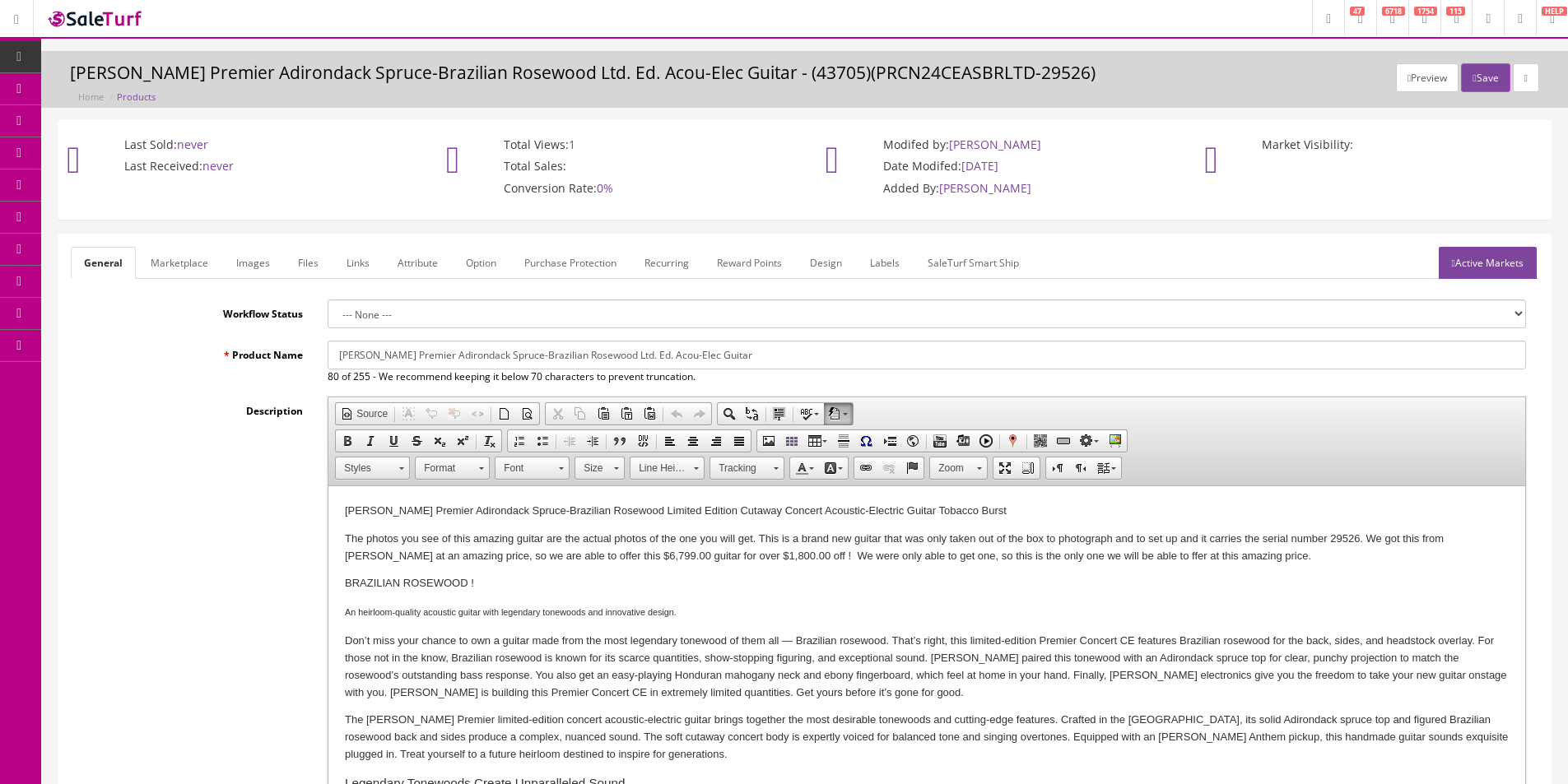
click at [609, 548] on p "The photos you see of this amazing guitar are the actual photos of the one you …" at bounding box center [926, 549] width 1163 height 35
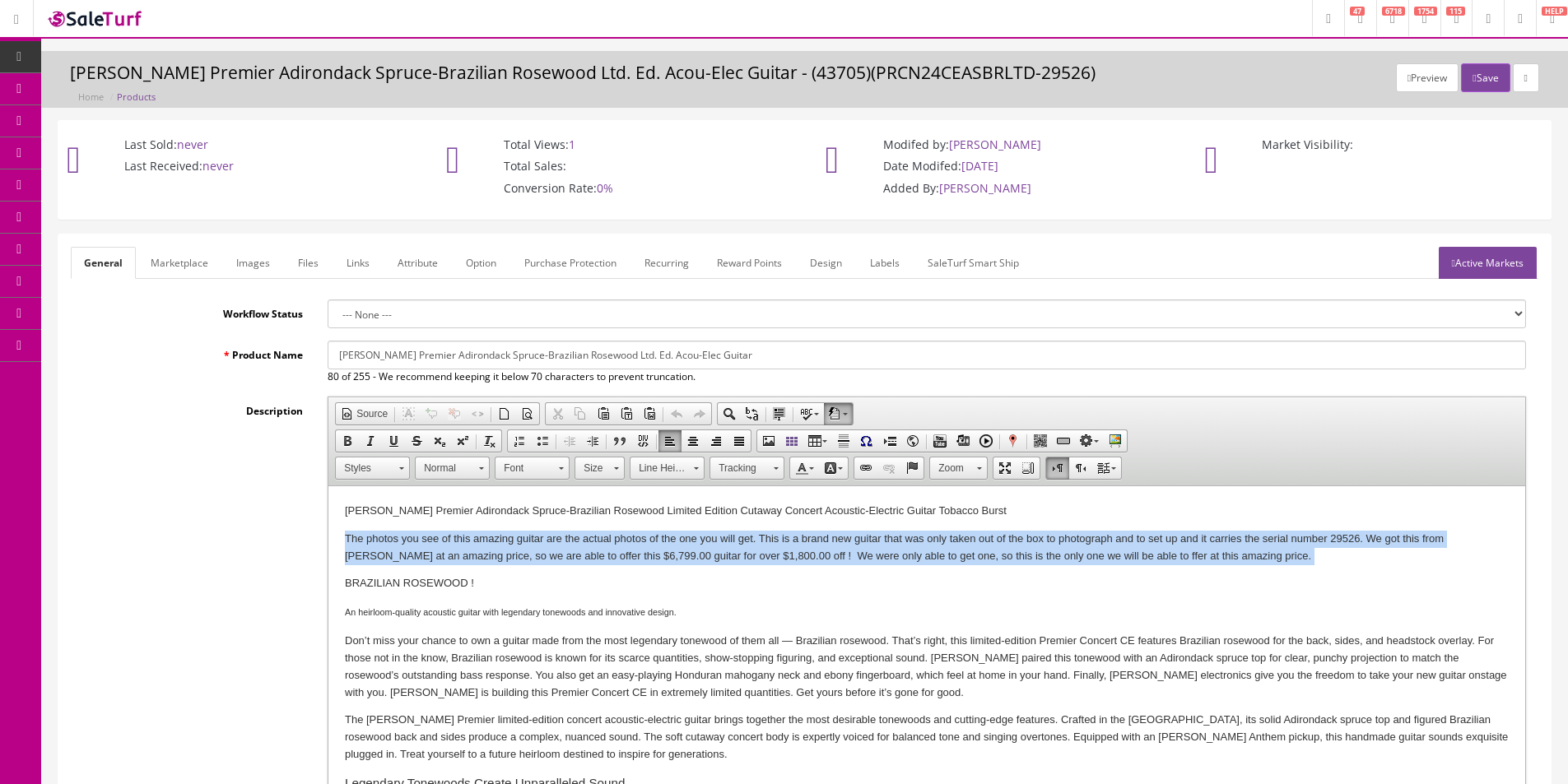
click at [609, 548] on p "The photos you see of this amazing guitar are the actual photos of the one you …" at bounding box center [926, 549] width 1163 height 35
click at [420, 540] on p "The photos you see of this amazing guitar are the actual photos of the one you …" at bounding box center [926, 549] width 1163 height 35
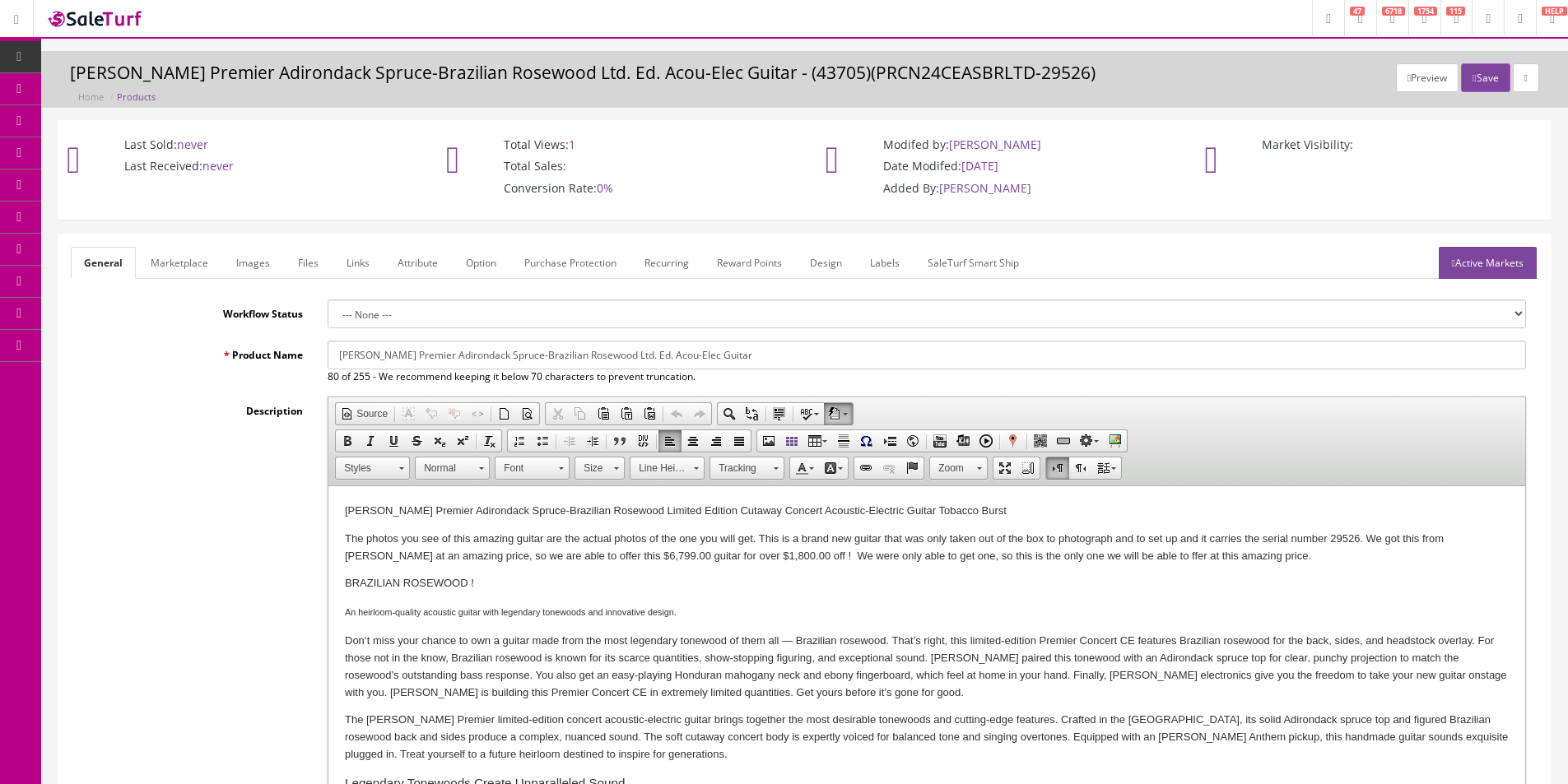
click at [223, 517] on div "Description Rich Text Editor, input-description1 Editor toolbars Document Sourc…" at bounding box center [804, 618] width 1467 height 442
click at [270, 261] on link "Images" at bounding box center [253, 263] width 60 height 32
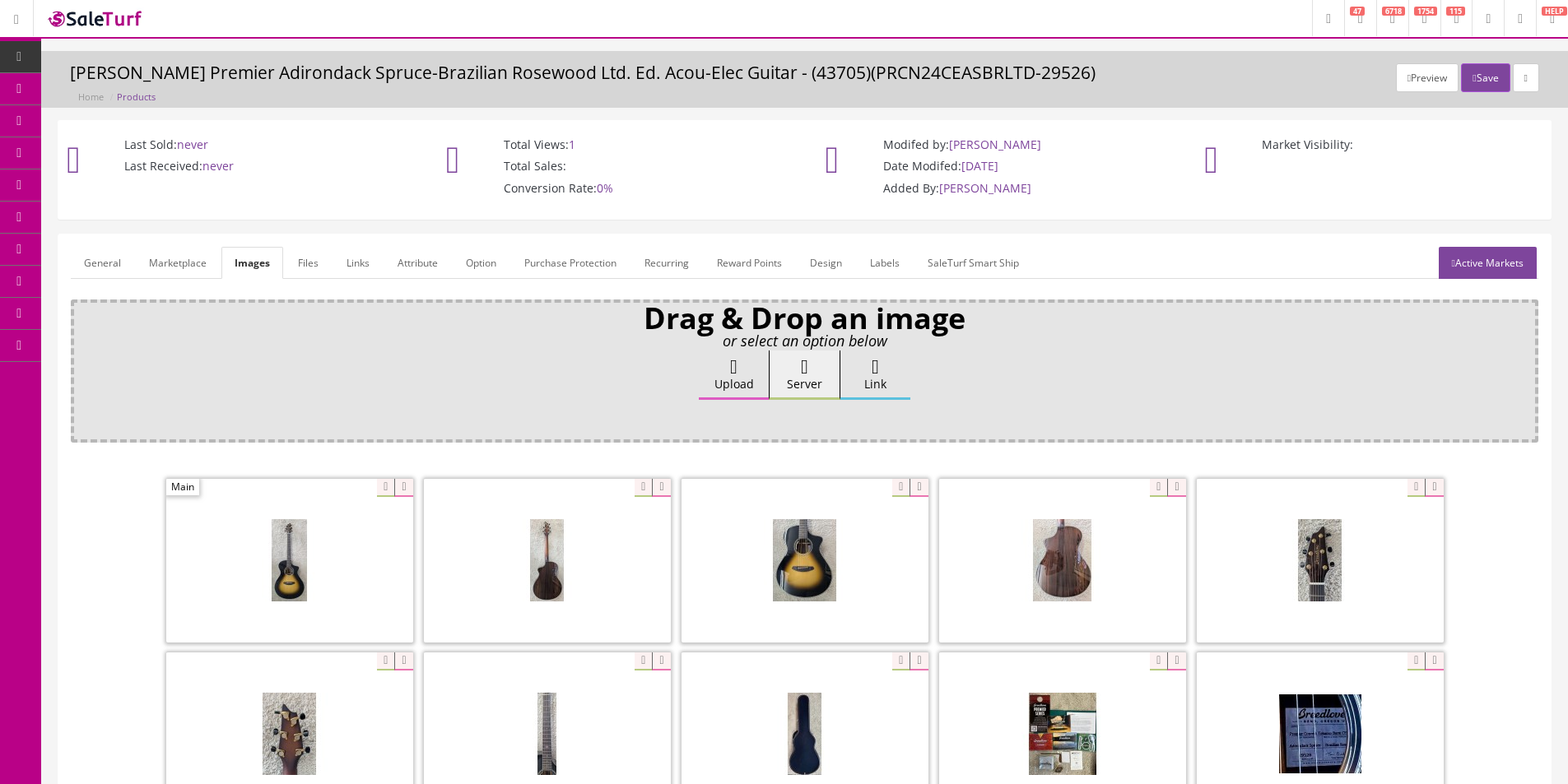
click at [496, 348] on div "Drag & Drop an image or select an option below Upload Server Link Ok WM Left To…" at bounding box center [804, 371] width 1467 height 143
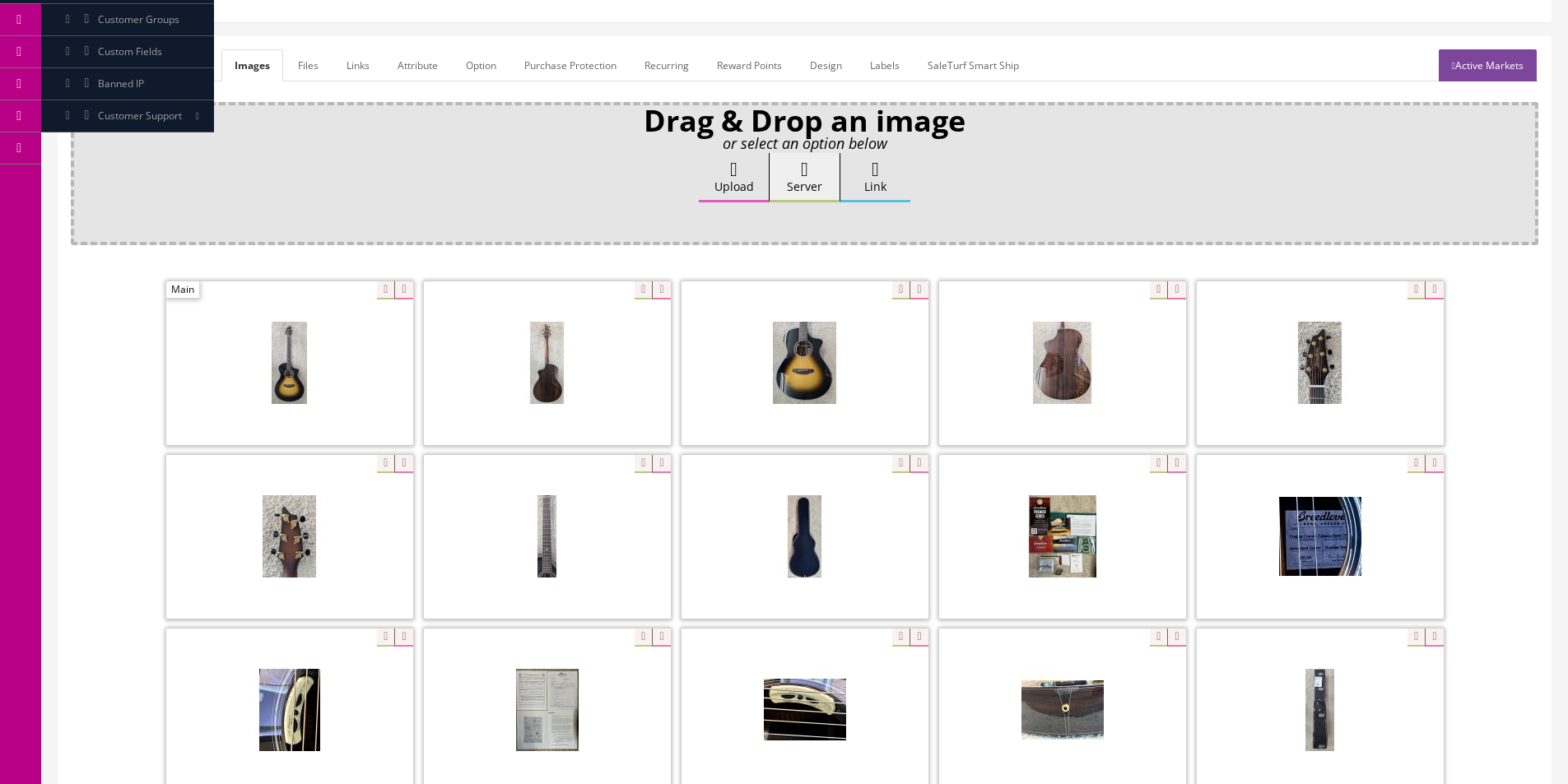
scroll to position [83, 0]
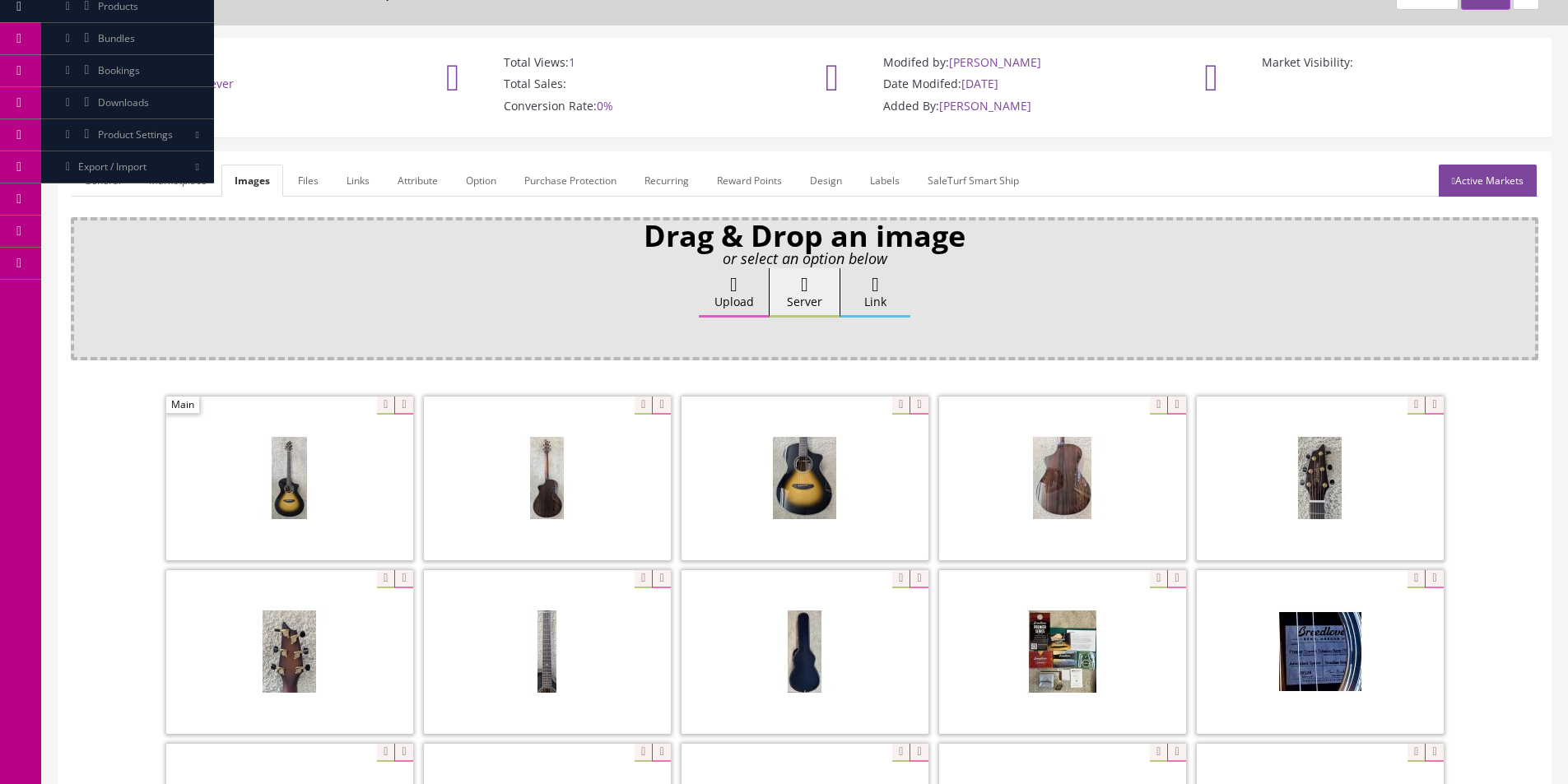
click at [93, 181] on link "General" at bounding box center [102, 180] width 63 height 32
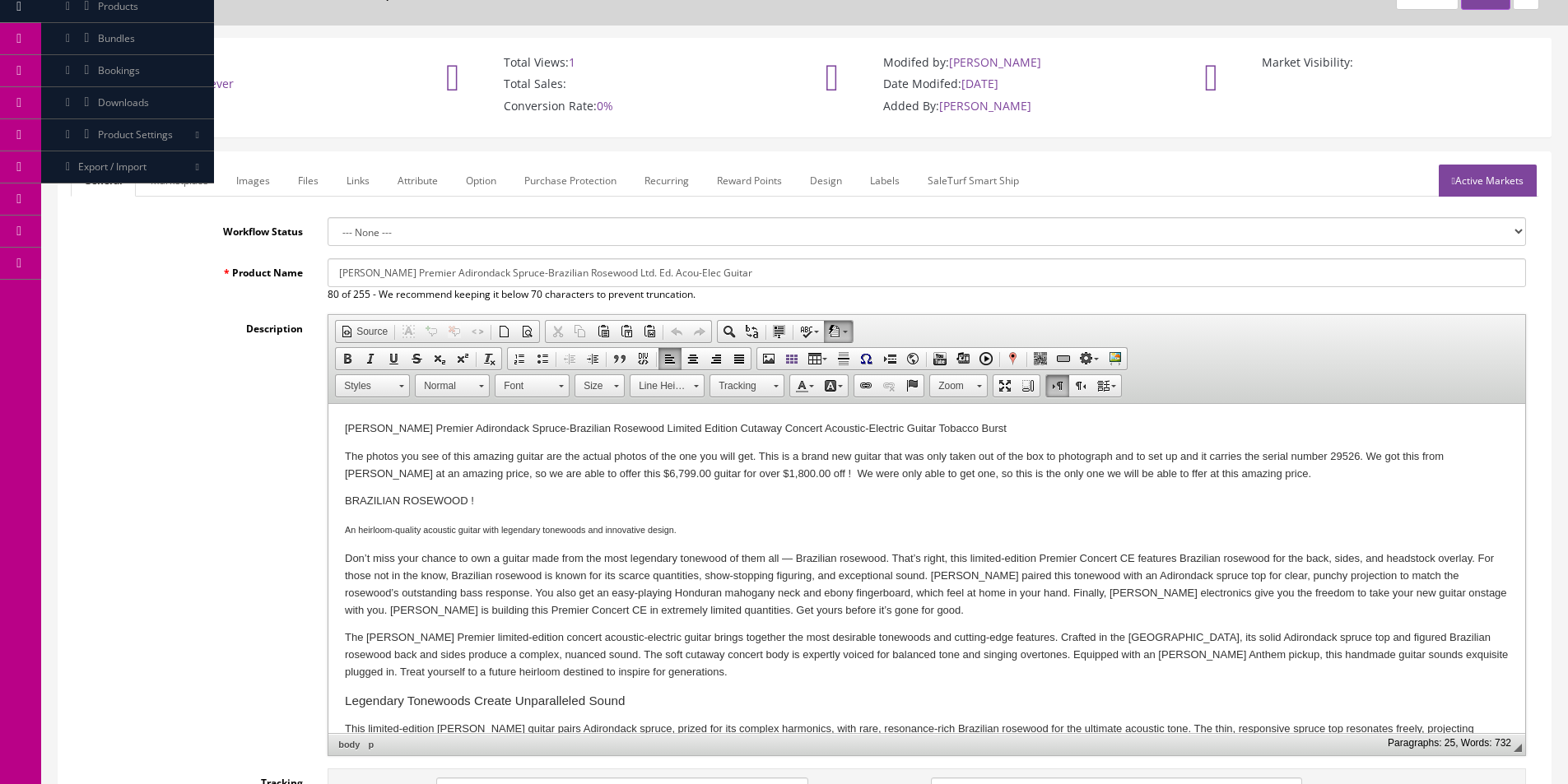
scroll to position [164, 0]
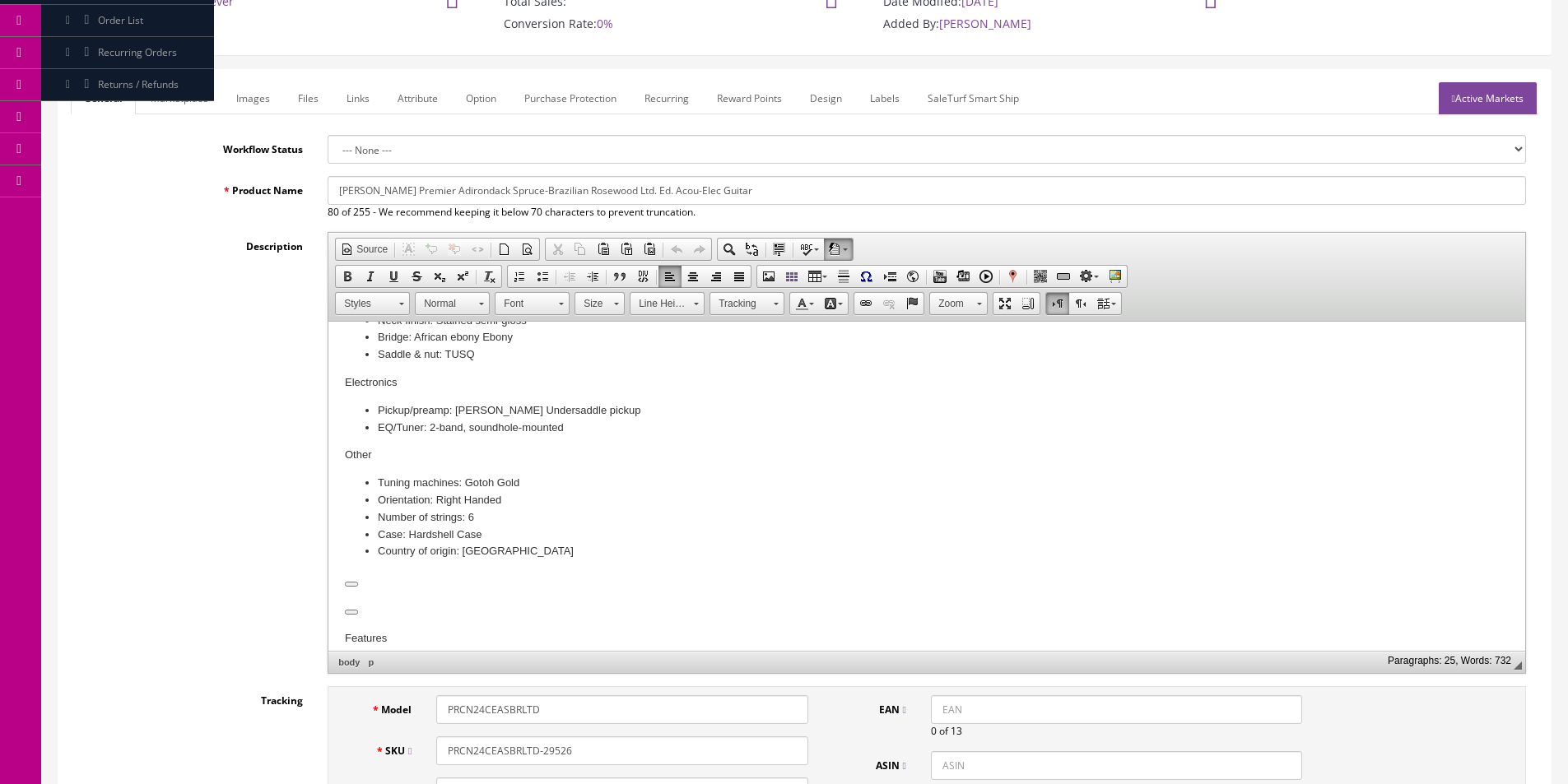
scroll to position [1038, 0]
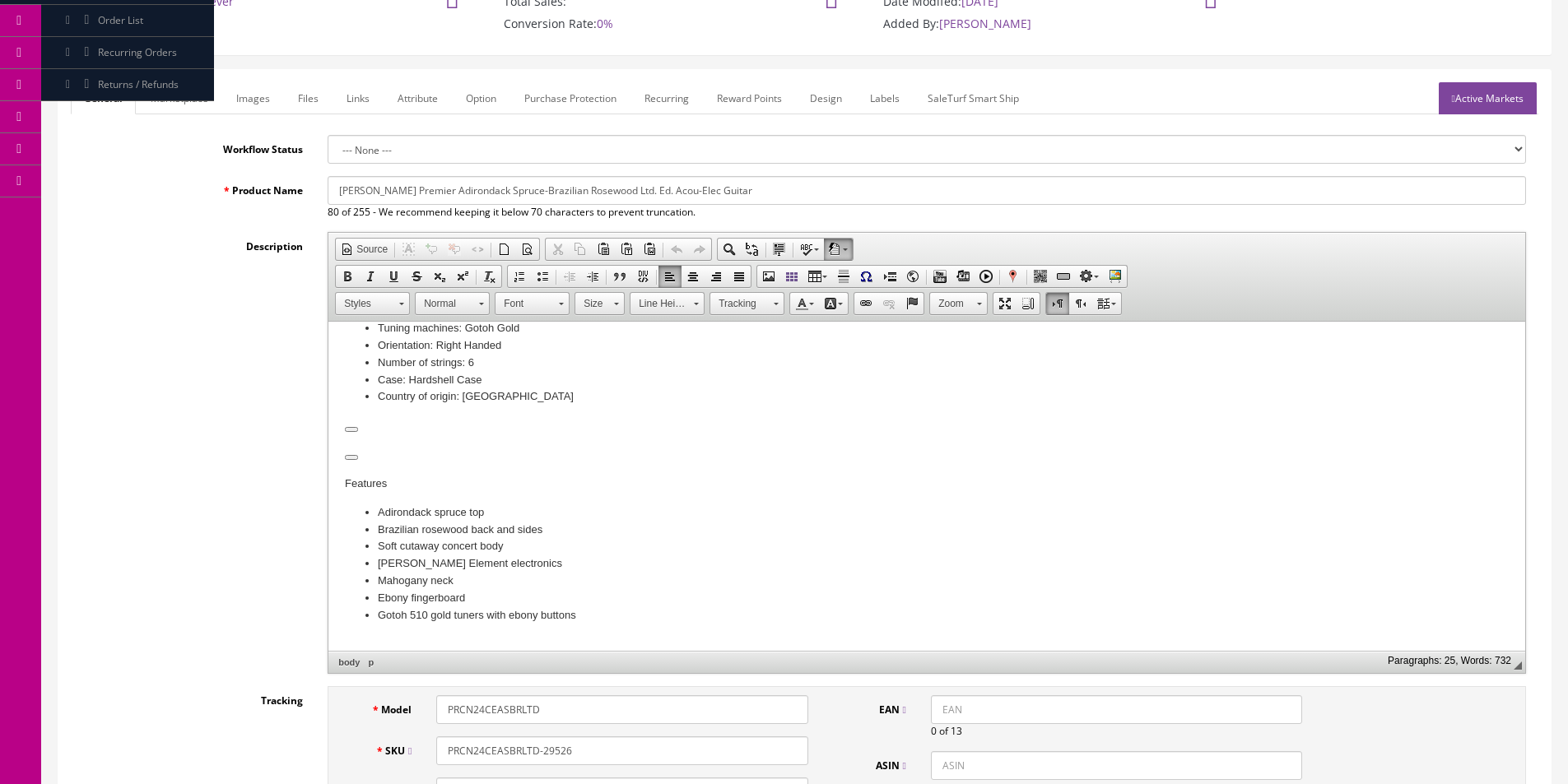
drag, startPoint x: 383, startPoint y: 434, endPoint x: 291, endPoint y: 414, distance: 94.1
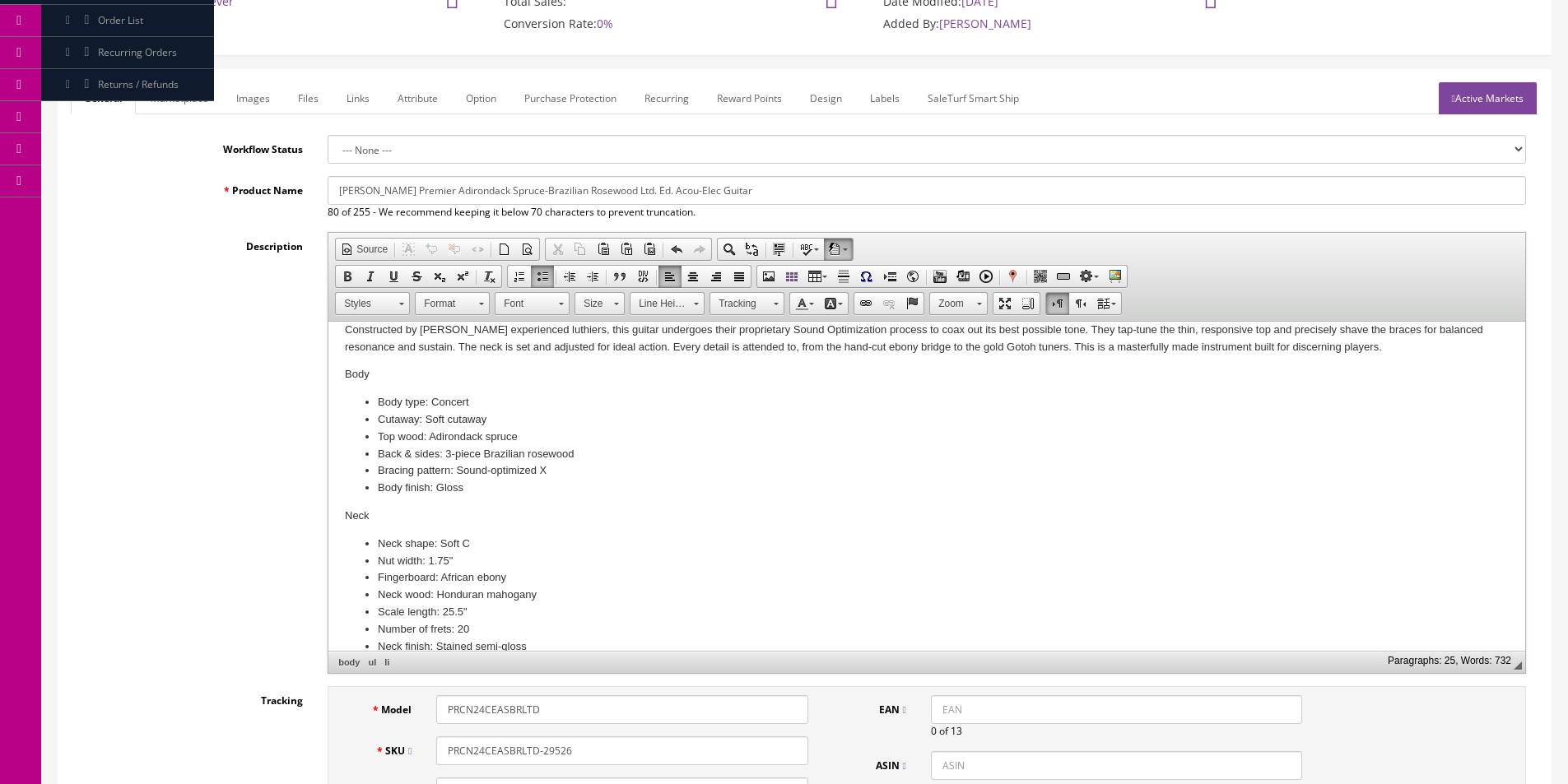
scroll to position [323, 0]
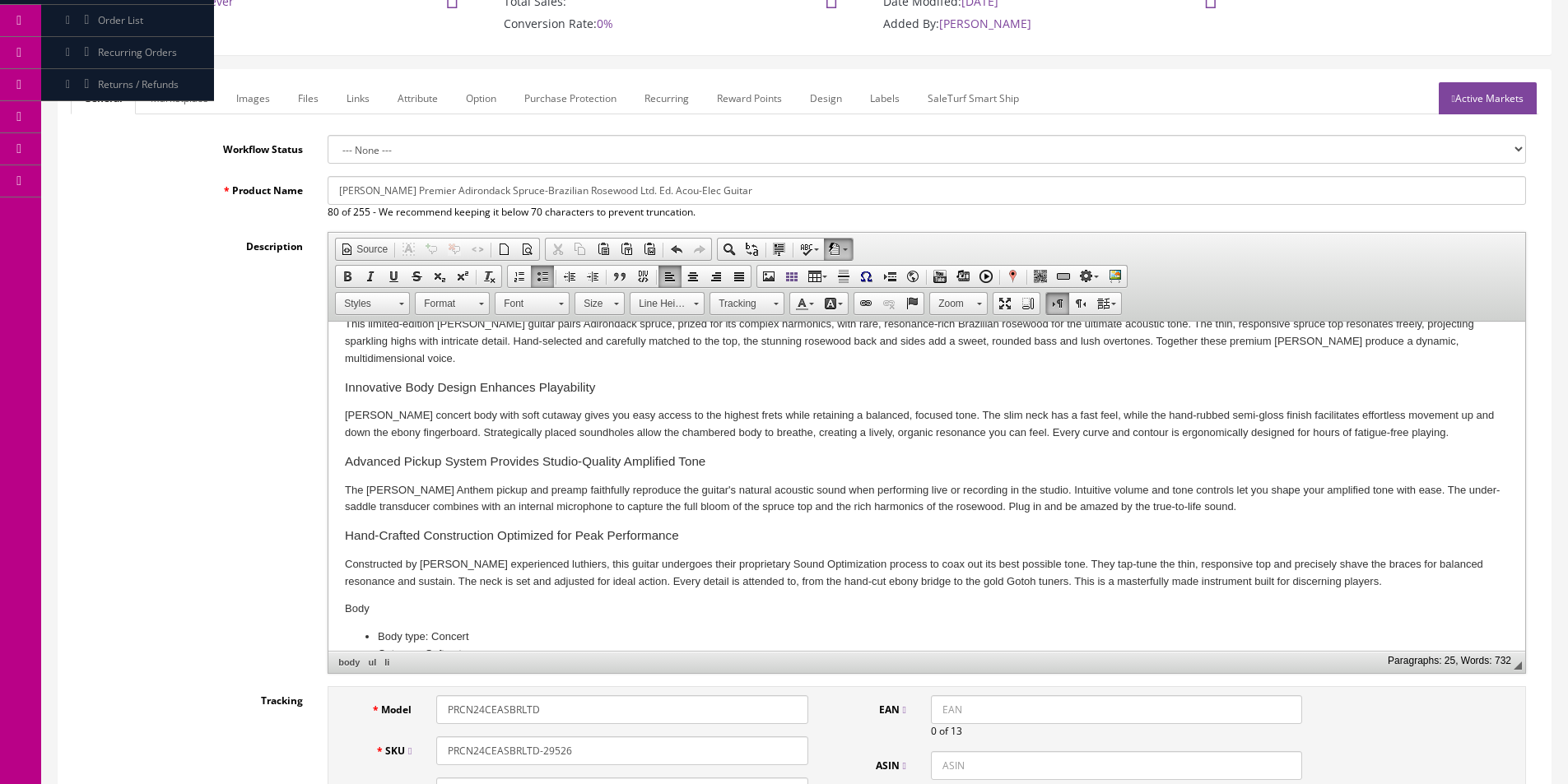
click at [522, 455] on body "Breedlove Premier Adirondack Spruce-Brazilian Rosewood Limited Edition Cutaway …" at bounding box center [926, 662] width 1163 height 1295
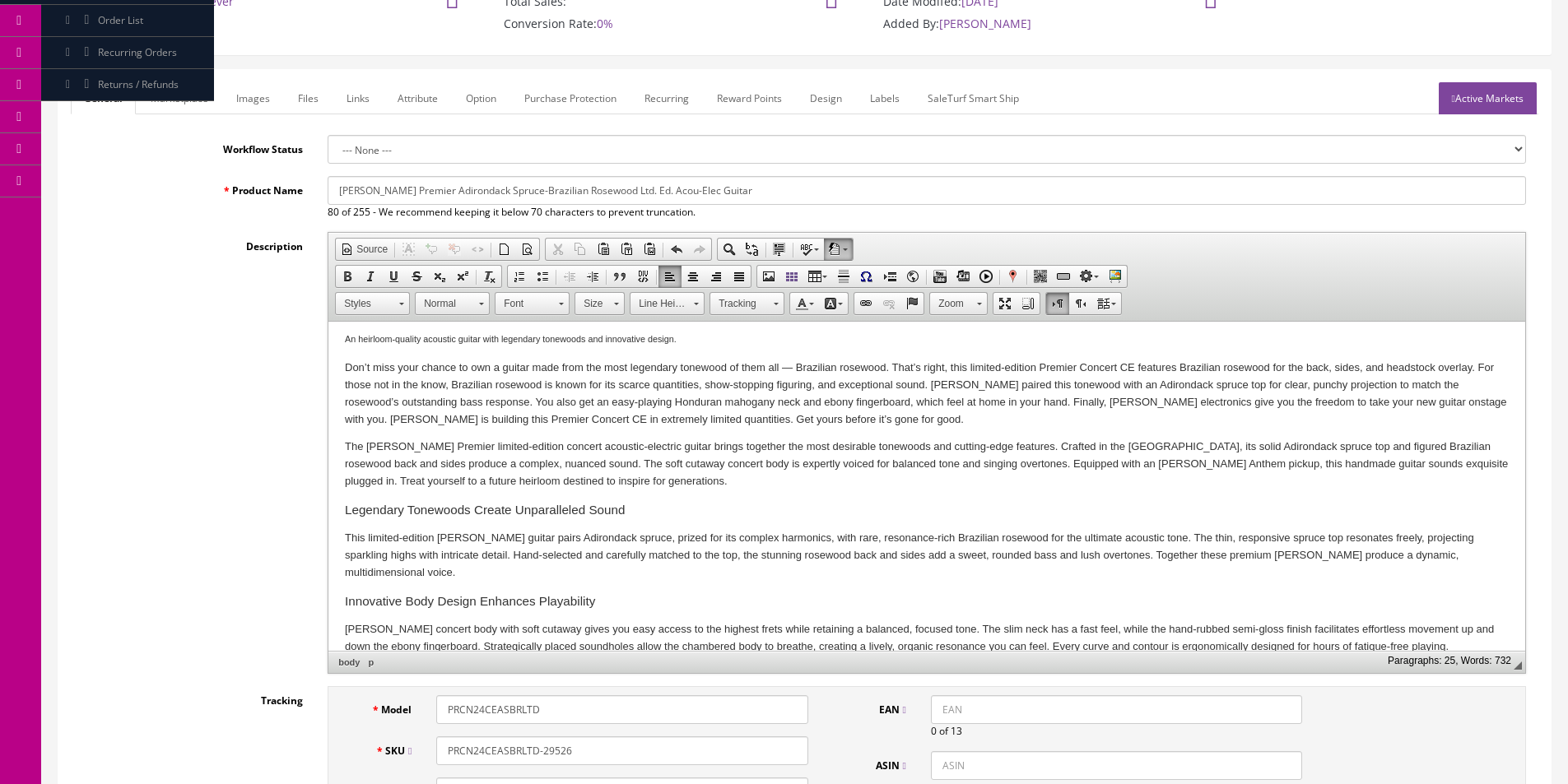
scroll to position [0, 0]
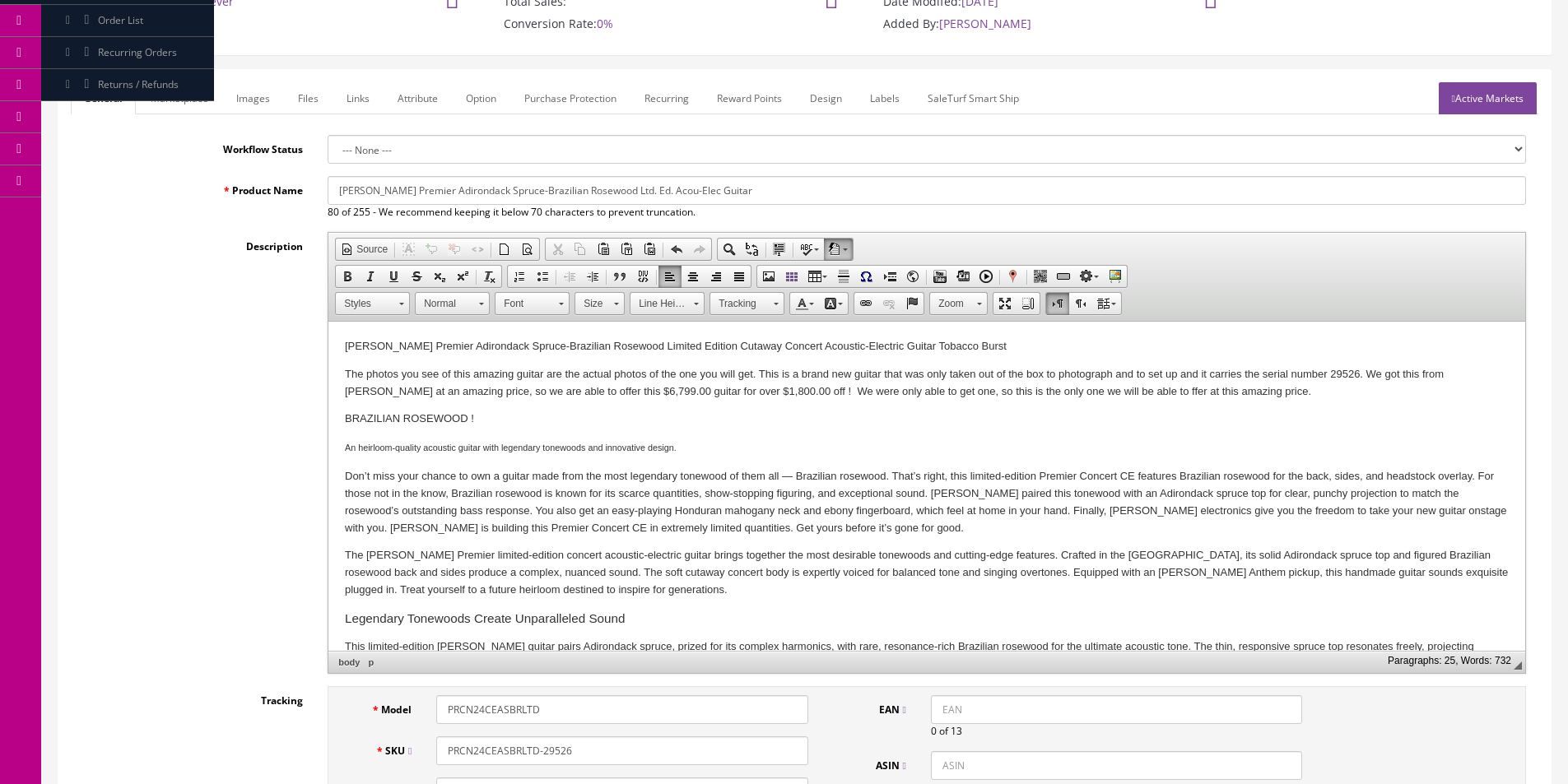
click at [883, 449] on h5 "An heirloom-quality acoustic guitar with legendary tonewoods and innovative des…" at bounding box center [926, 447] width 1163 height 11
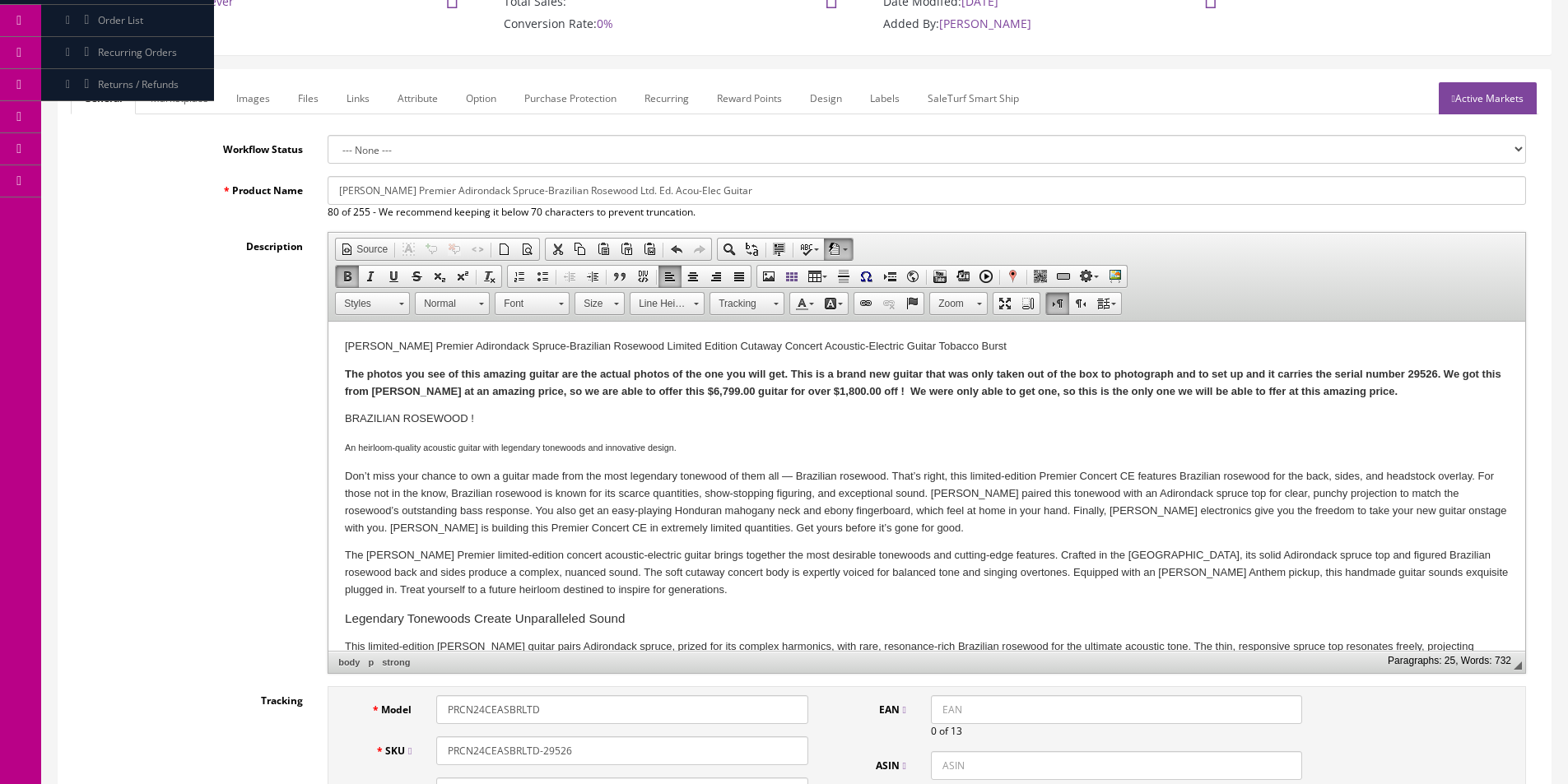
click at [696, 387] on strong "The photos you see of this amazing guitar are the actual photos of the one you …" at bounding box center [922, 382] width 1157 height 29
click at [815, 390] on strong "The photos you see of this amazing guitar are the actual photos of the one you …" at bounding box center [922, 382] width 1157 height 29
drag, startPoint x: 504, startPoint y: 415, endPoint x: 266, endPoint y: 409, distance: 238.1
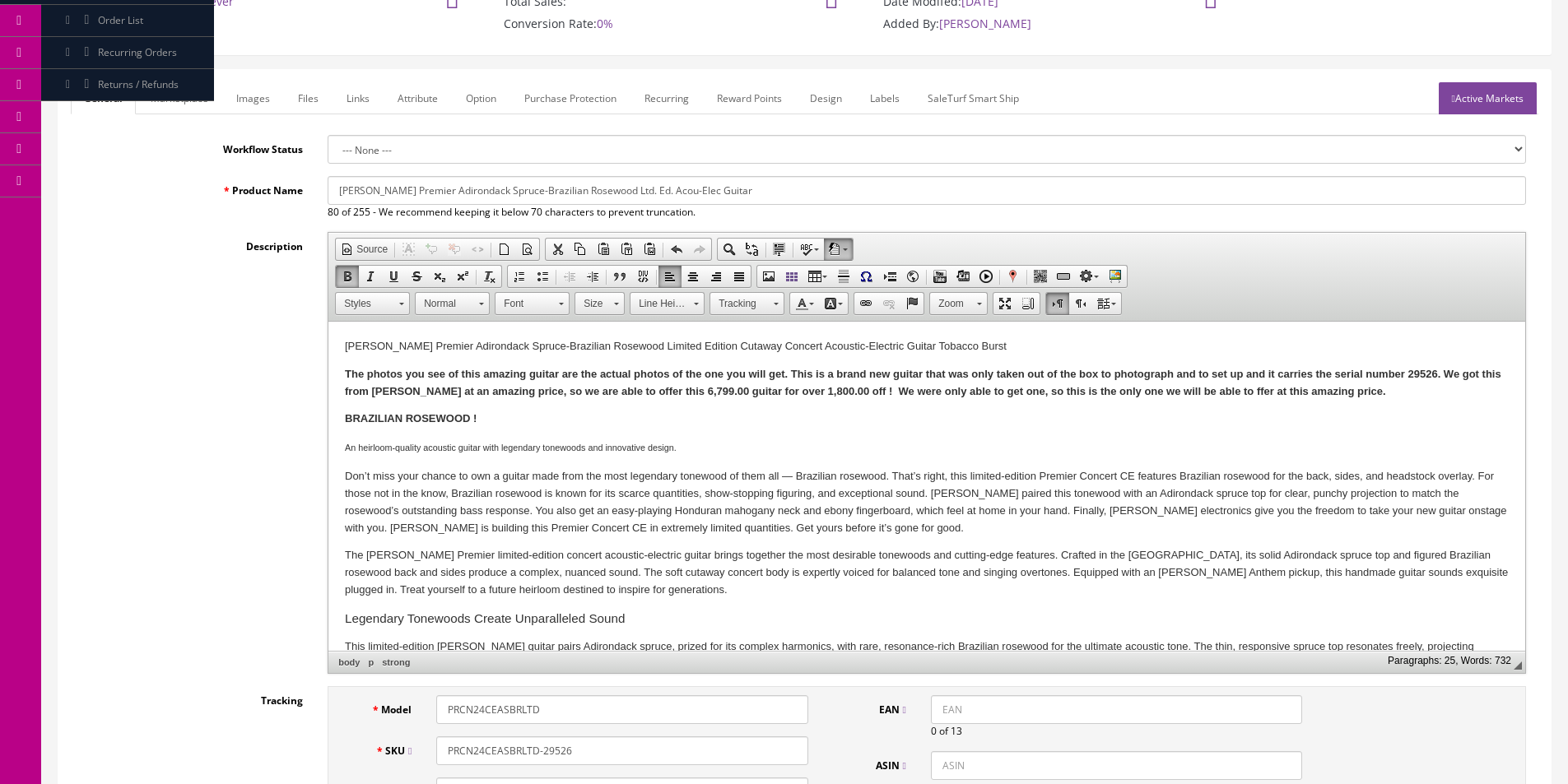
click at [183, 93] on link "Marketplace" at bounding box center [179, 98] width 84 height 32
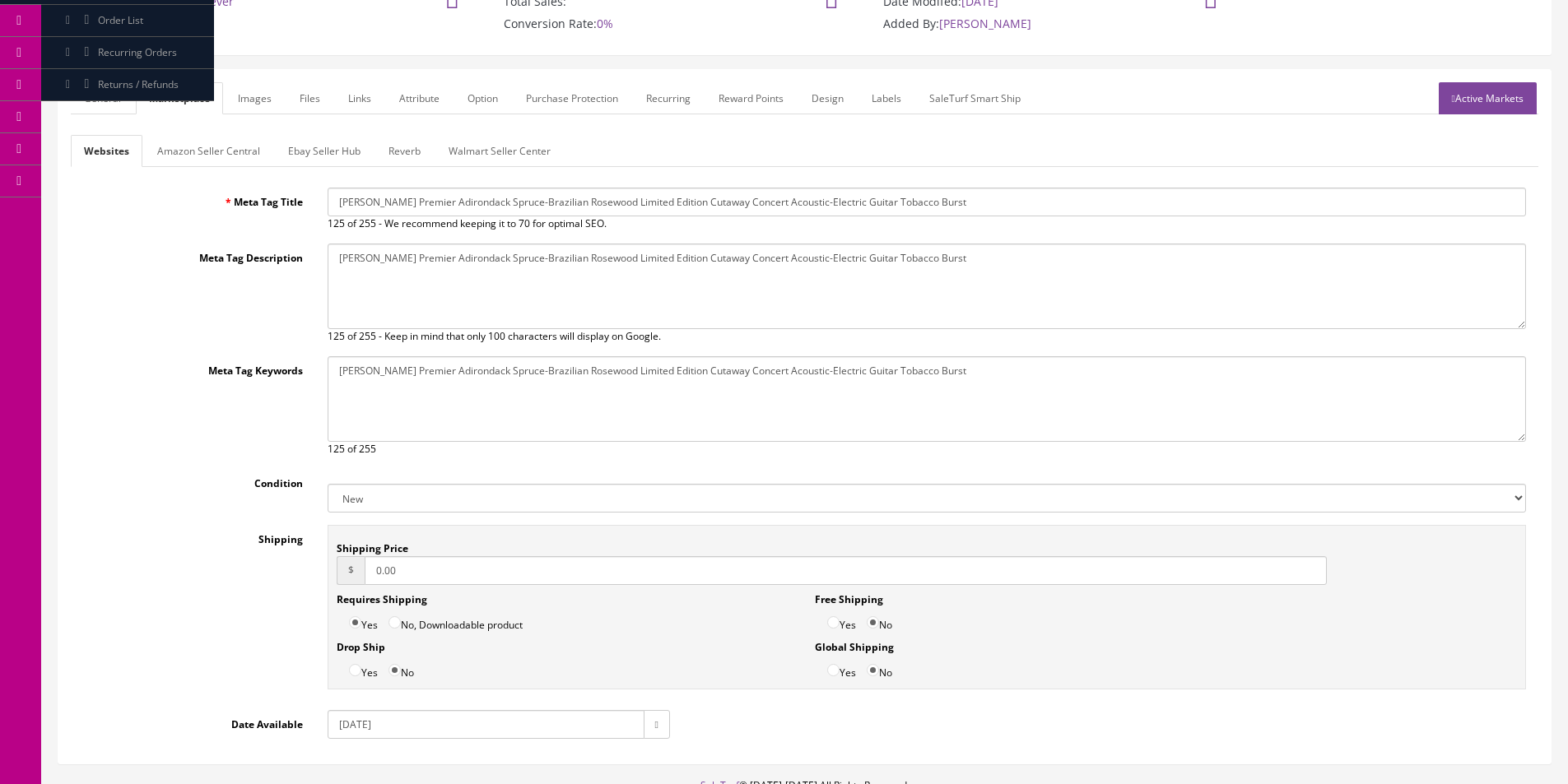
click at [301, 145] on link "Ebay Seller Hub" at bounding box center [325, 151] width 99 height 32
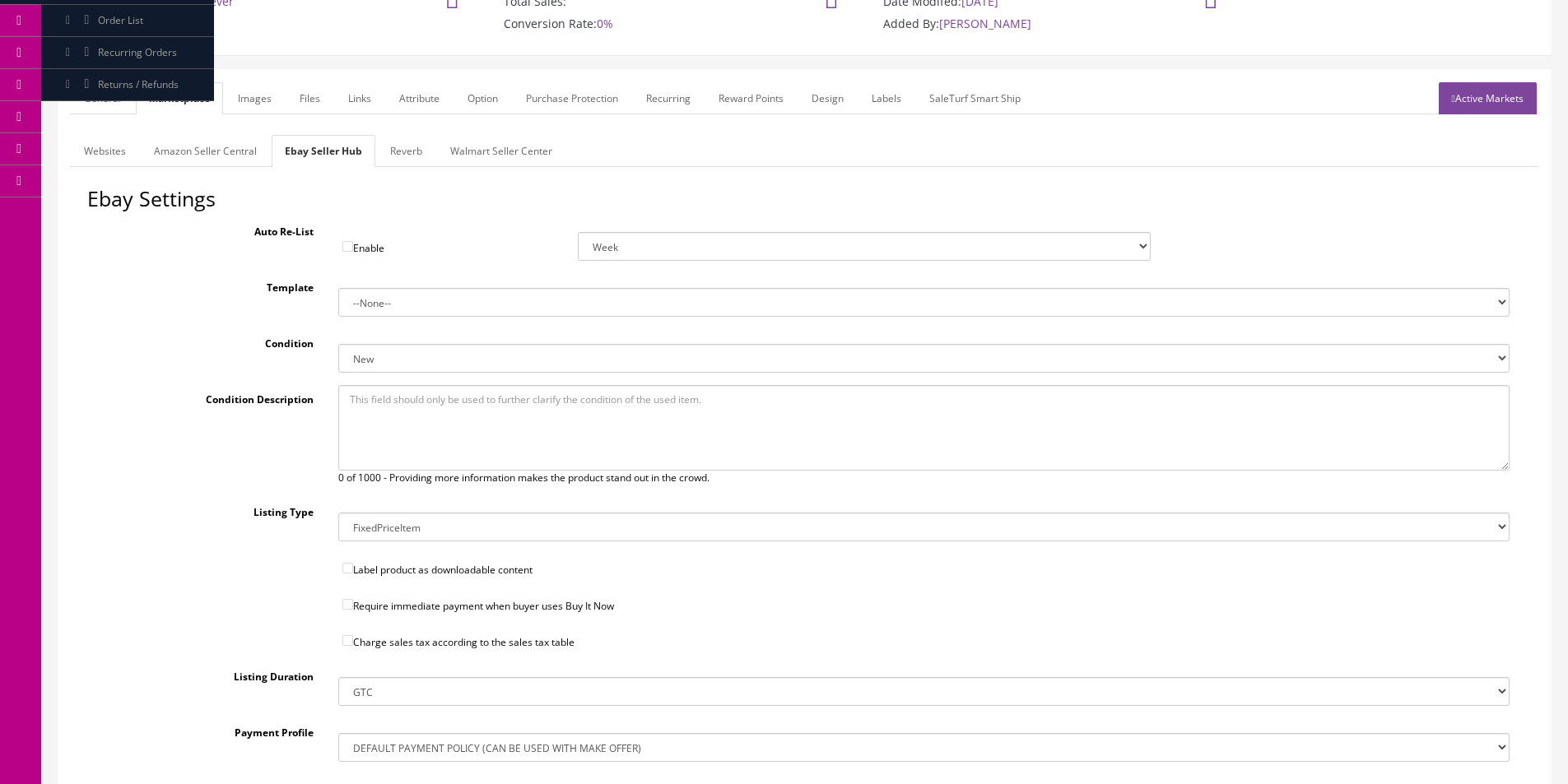
scroll to position [409, 0]
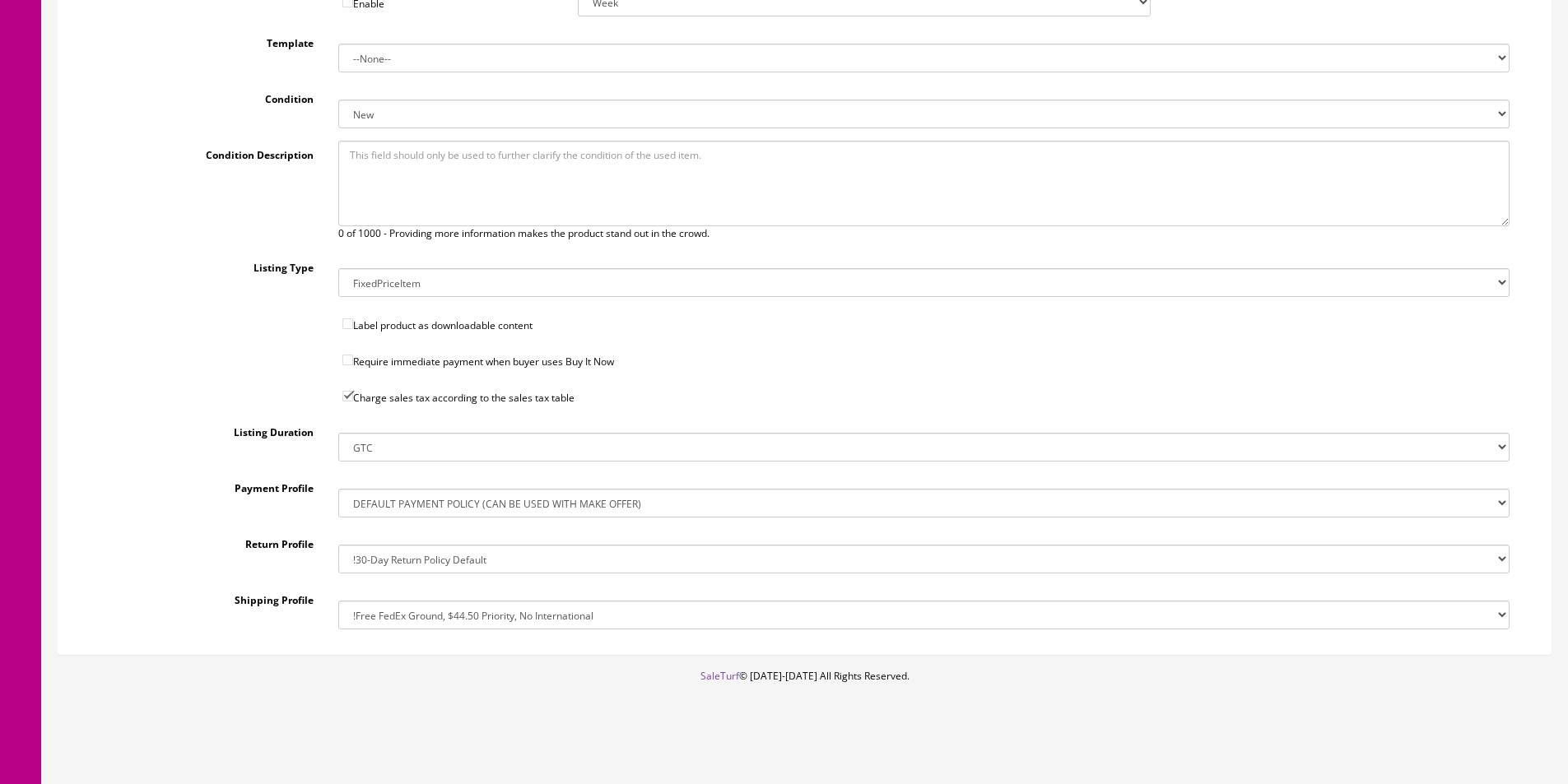
drag, startPoint x: 506, startPoint y: 622, endPoint x: 506, endPoint y: 612, distance: 10.0
click at [506, 622] on select "!$28.50 FedEx, Priority $65.00 No International !$28.50 FedEx, Priority $65.00 …" at bounding box center [924, 616] width 1171 height 29
select select "162368448017"
click at [339, 601] on select "!$28.50 FedEx, Priority $65.00 No International !$28.50 FedEx, Priority $65.00 …" at bounding box center [924, 616] width 1171 height 29
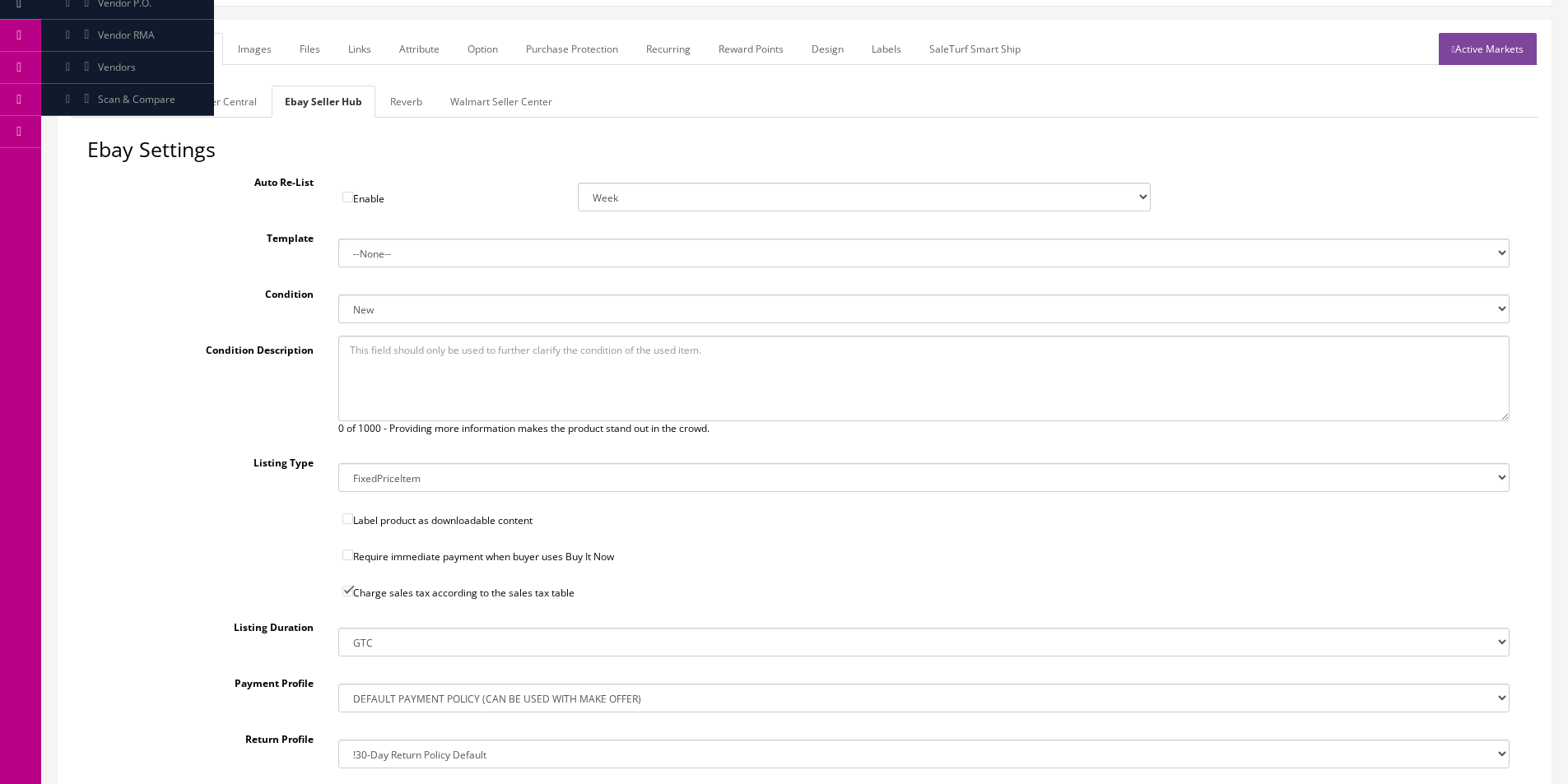
scroll to position [0, 0]
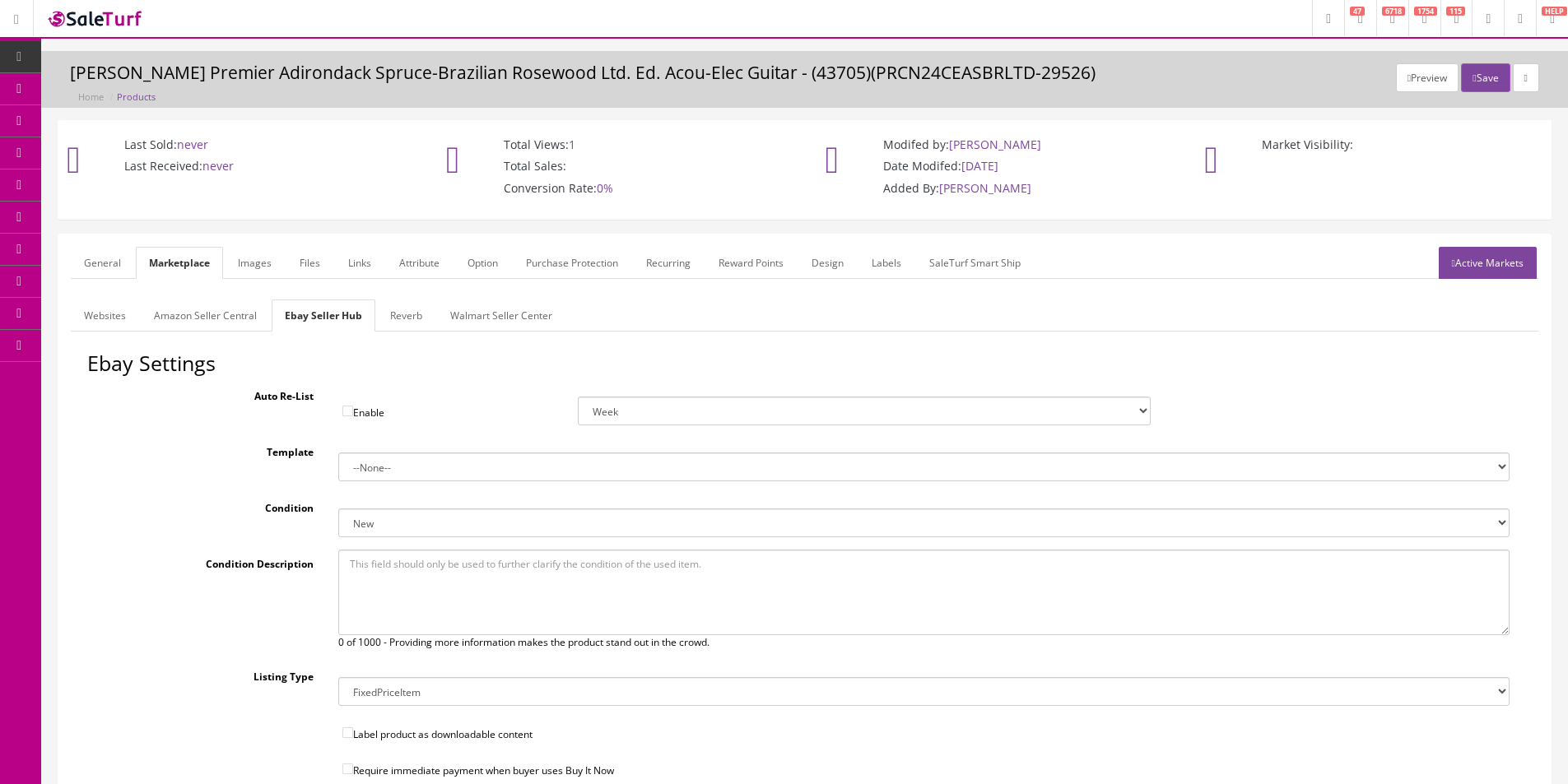
click at [401, 318] on link "Reverb" at bounding box center [406, 315] width 58 height 32
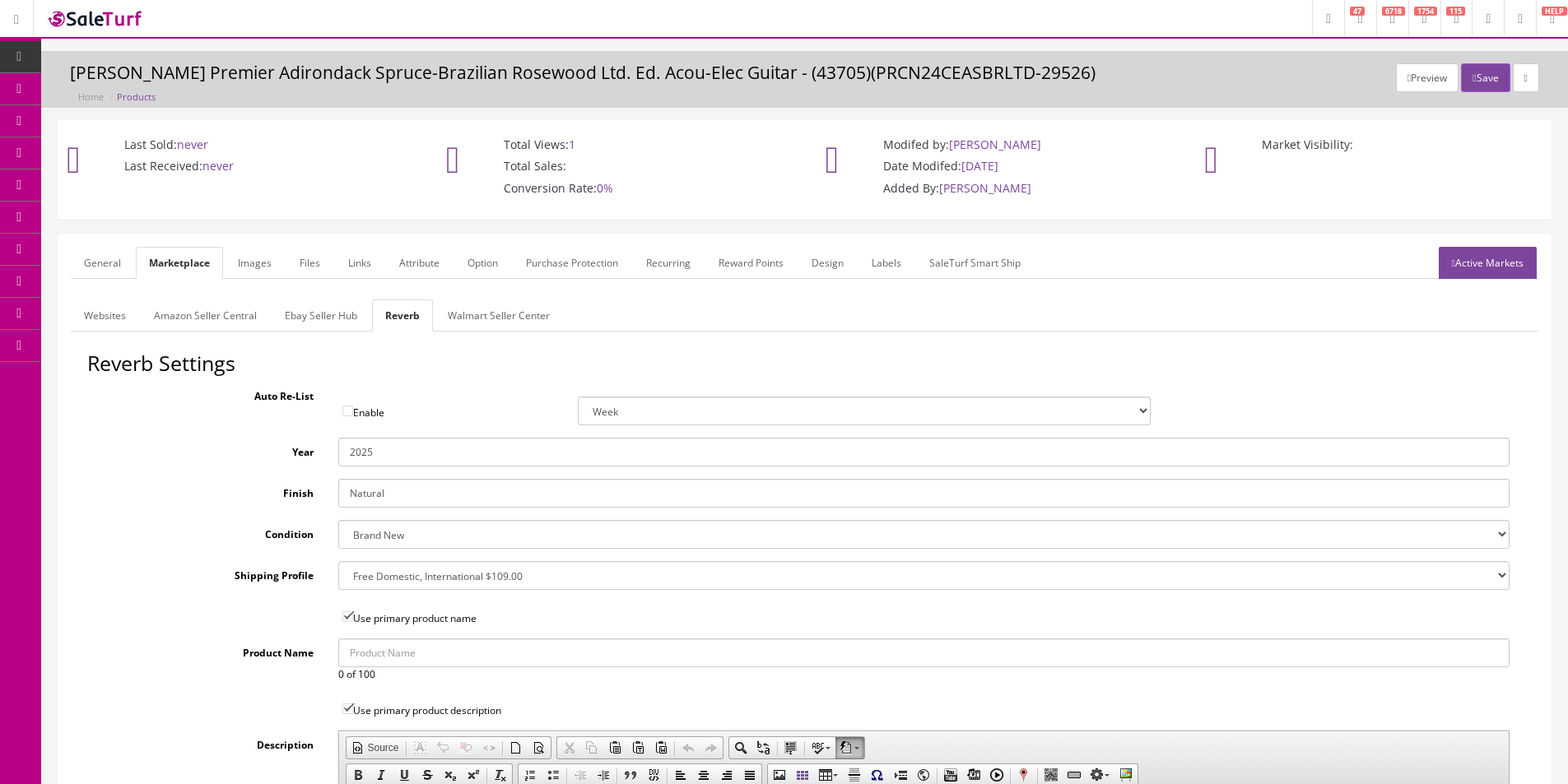
click at [453, 568] on select "--- None --- $3.49 USPS Shipping MH INSURED $20000 GUITAR MH INSURED $11000 GUI…" at bounding box center [924, 576] width 1171 height 29
select select "12724"
click at [339, 561] on select "--- None --- $3.49 USPS Shipping MH INSURED $20000 GUITAR MH INSURED $11000 GUI…" at bounding box center [924, 576] width 1171 height 29
click at [253, 580] on label "Shipping Profile" at bounding box center [206, 572] width 238 height 22
click at [339, 580] on select "--- None --- $3.49 USPS Shipping MH INSURED $20000 GUITAR MH INSURED $11000 GUI…" at bounding box center [924, 576] width 1171 height 29
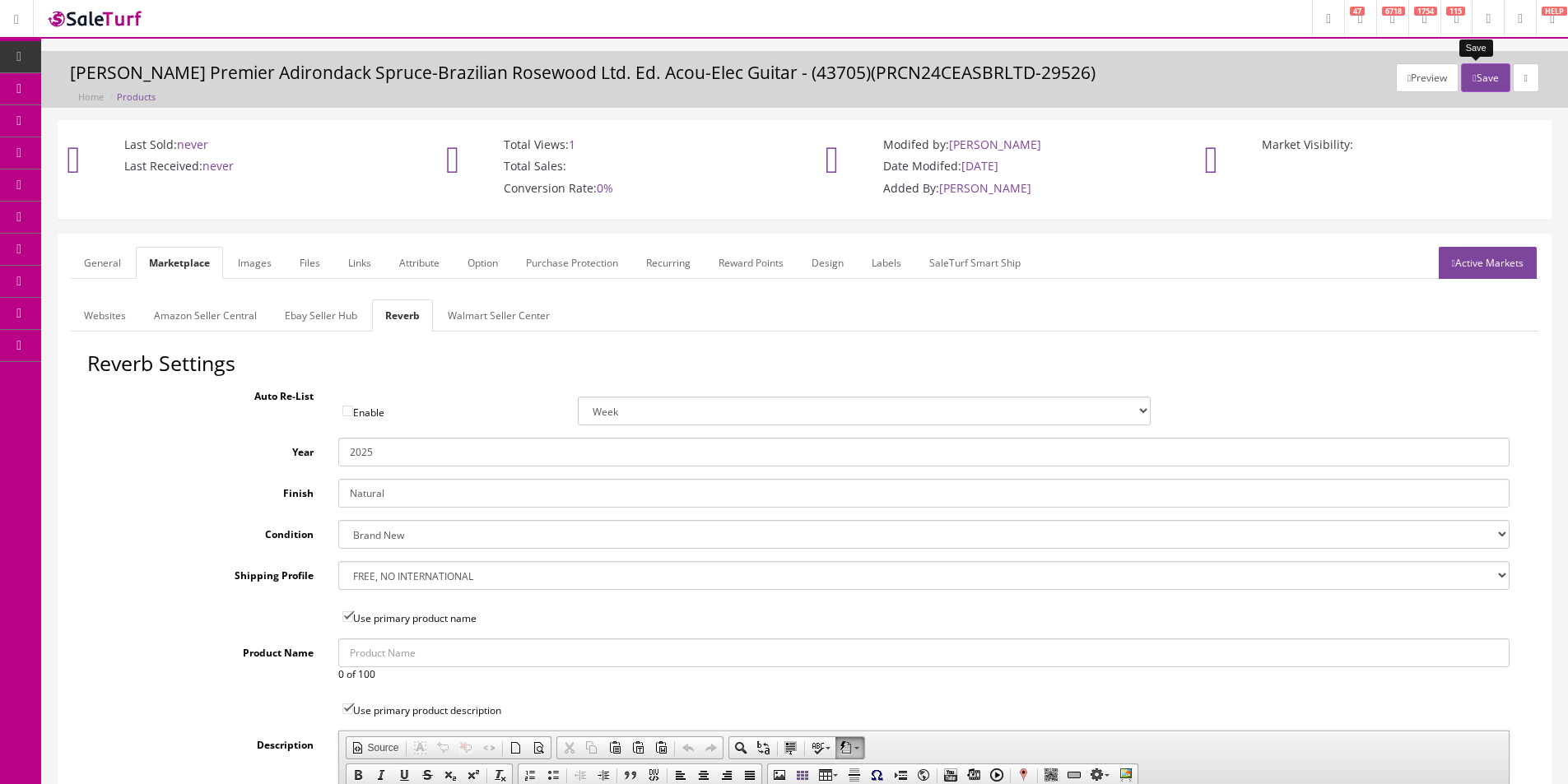
click at [1473, 82] on icon "button" at bounding box center [1474, 78] width 3 height 10
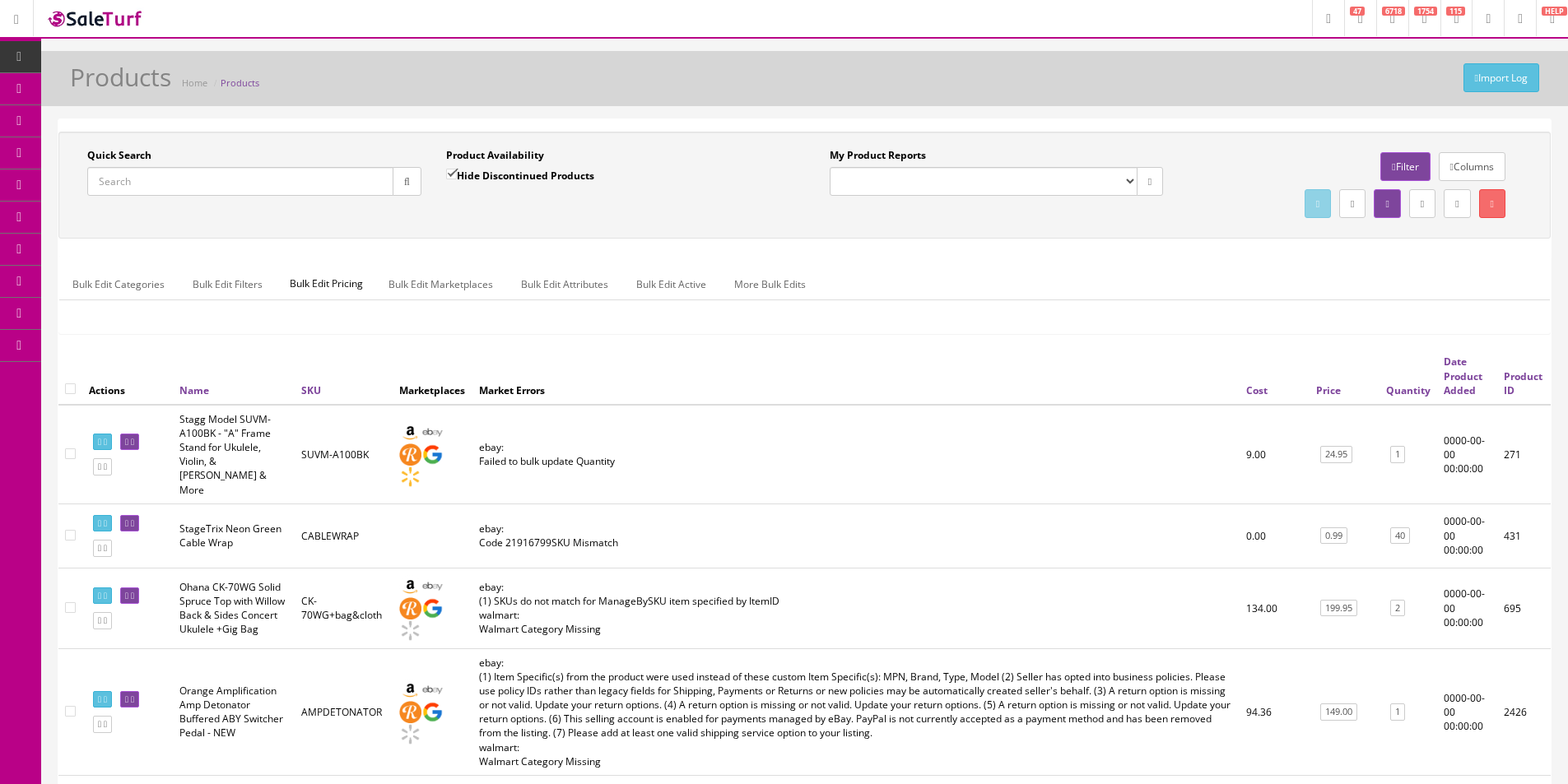
click at [683, 154] on div "Product Availability Hide Discontinued Products" at bounding box center [613, 171] width 334 height 48
drag, startPoint x: 683, startPoint y: 154, endPoint x: 679, endPoint y: 161, distance: 8.1
click at [680, 155] on div "Product Availability Hide Discontinued Products" at bounding box center [613, 171] width 334 height 48
click at [78, 82] on link "Products" at bounding box center [127, 89] width 173 height 32
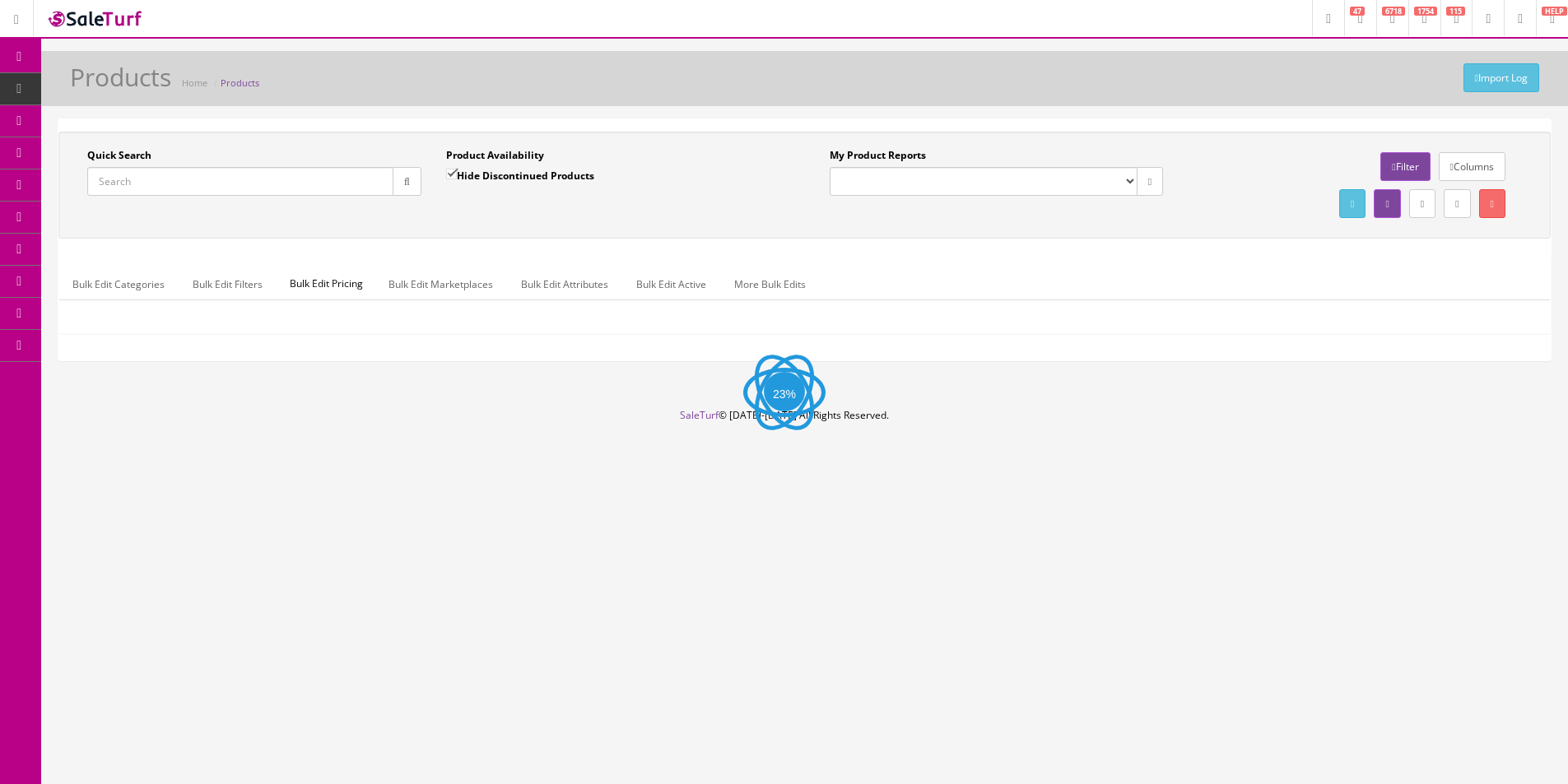
click at [408, 185] on icon "button" at bounding box center [407, 182] width 6 height 10
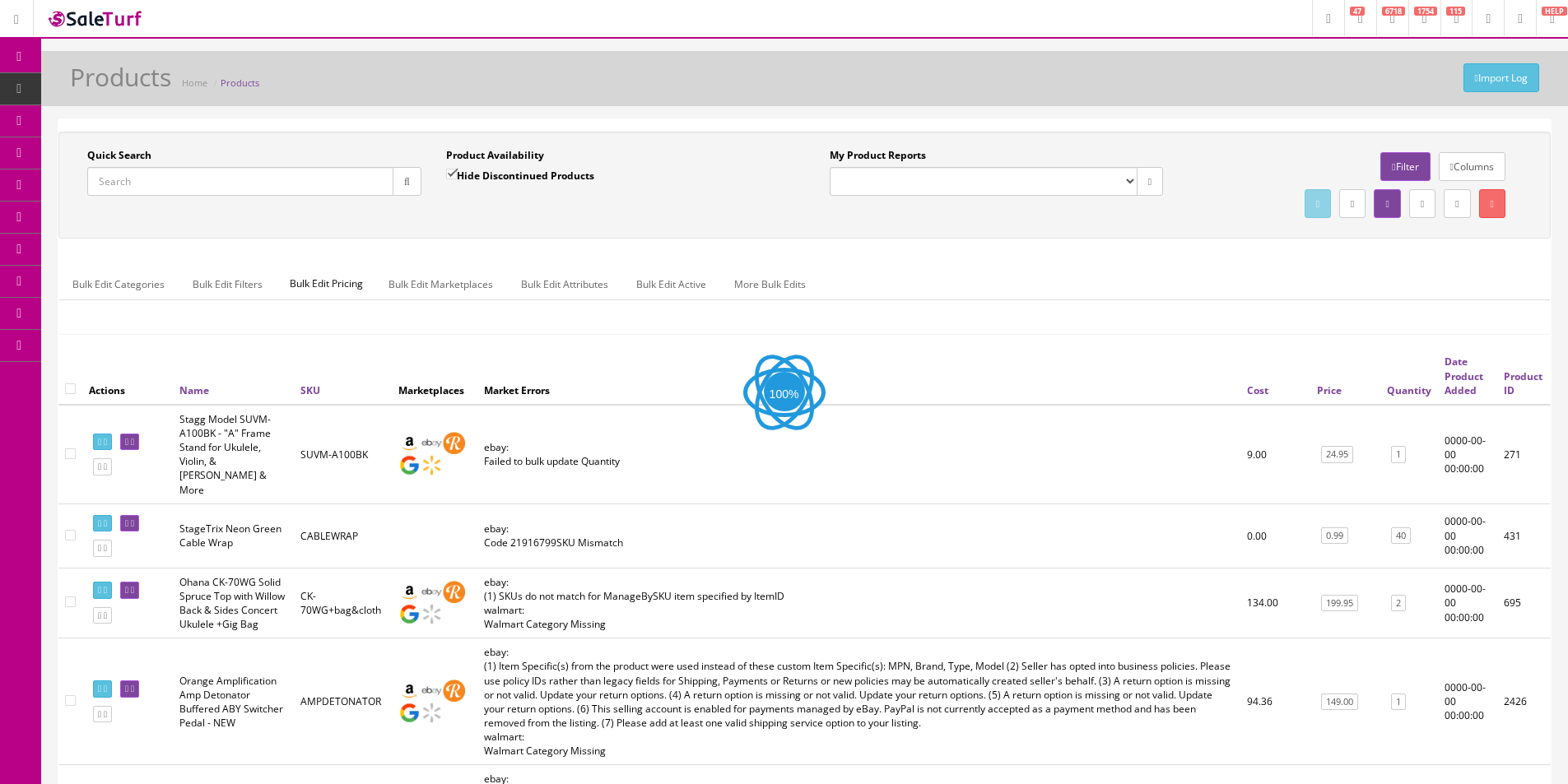
click at [416, 183] on button "button" at bounding box center [408, 182] width 29 height 29
click at [410, 182] on button "button" at bounding box center [408, 182] width 29 height 29
click at [403, 161] on div "Quick Search" at bounding box center [254, 171] width 334 height 48
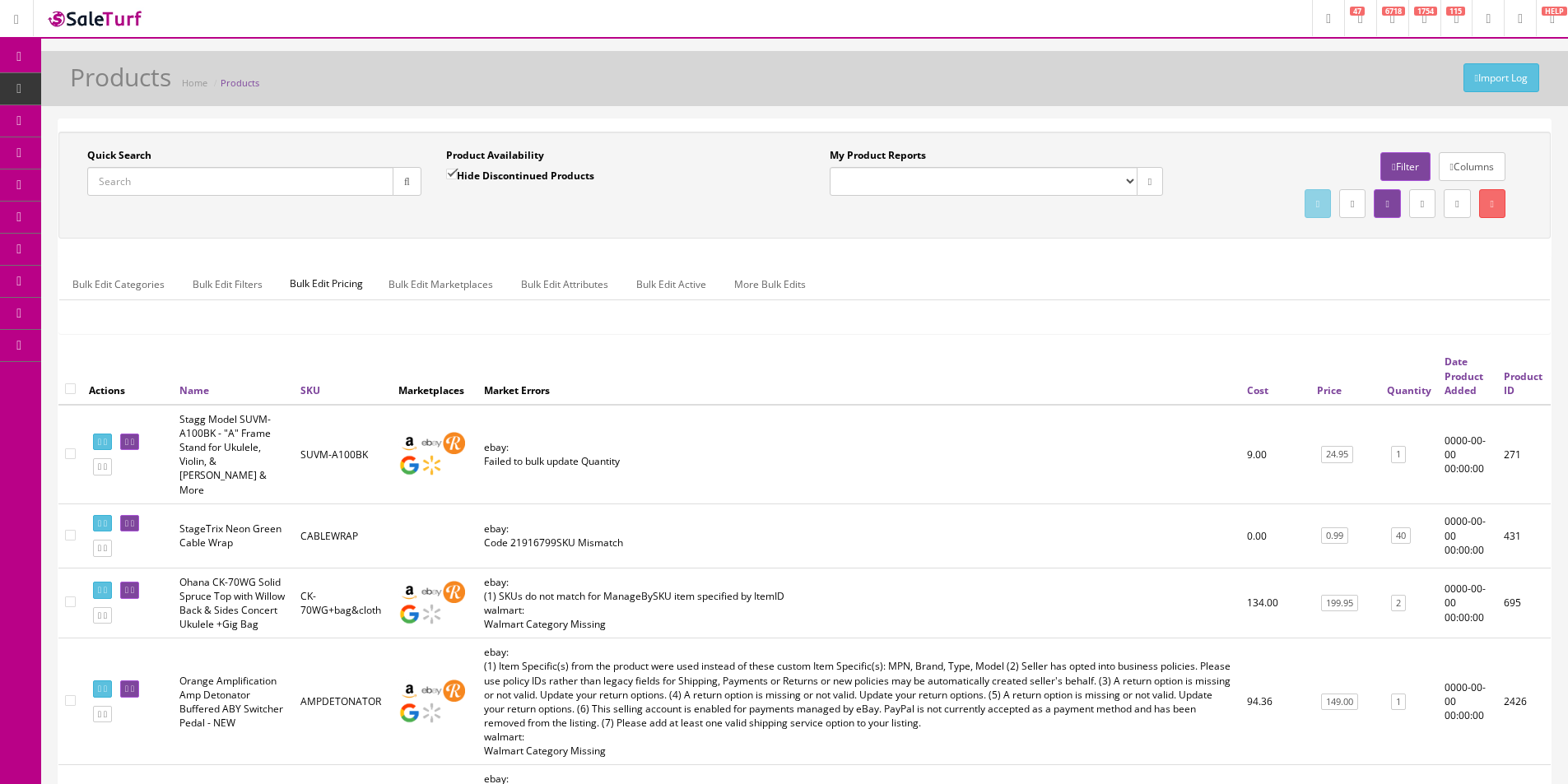
click at [393, 180] on button "button" at bounding box center [408, 182] width 29 height 29
click at [396, 174] on button "button" at bounding box center [408, 182] width 29 height 29
click at [120, 85] on span "Products" at bounding box center [125, 89] width 40 height 14
click at [418, 185] on button "button" at bounding box center [408, 182] width 29 height 29
click at [406, 81] on div "Import Log Products Home Products" at bounding box center [804, 83] width 1502 height 40
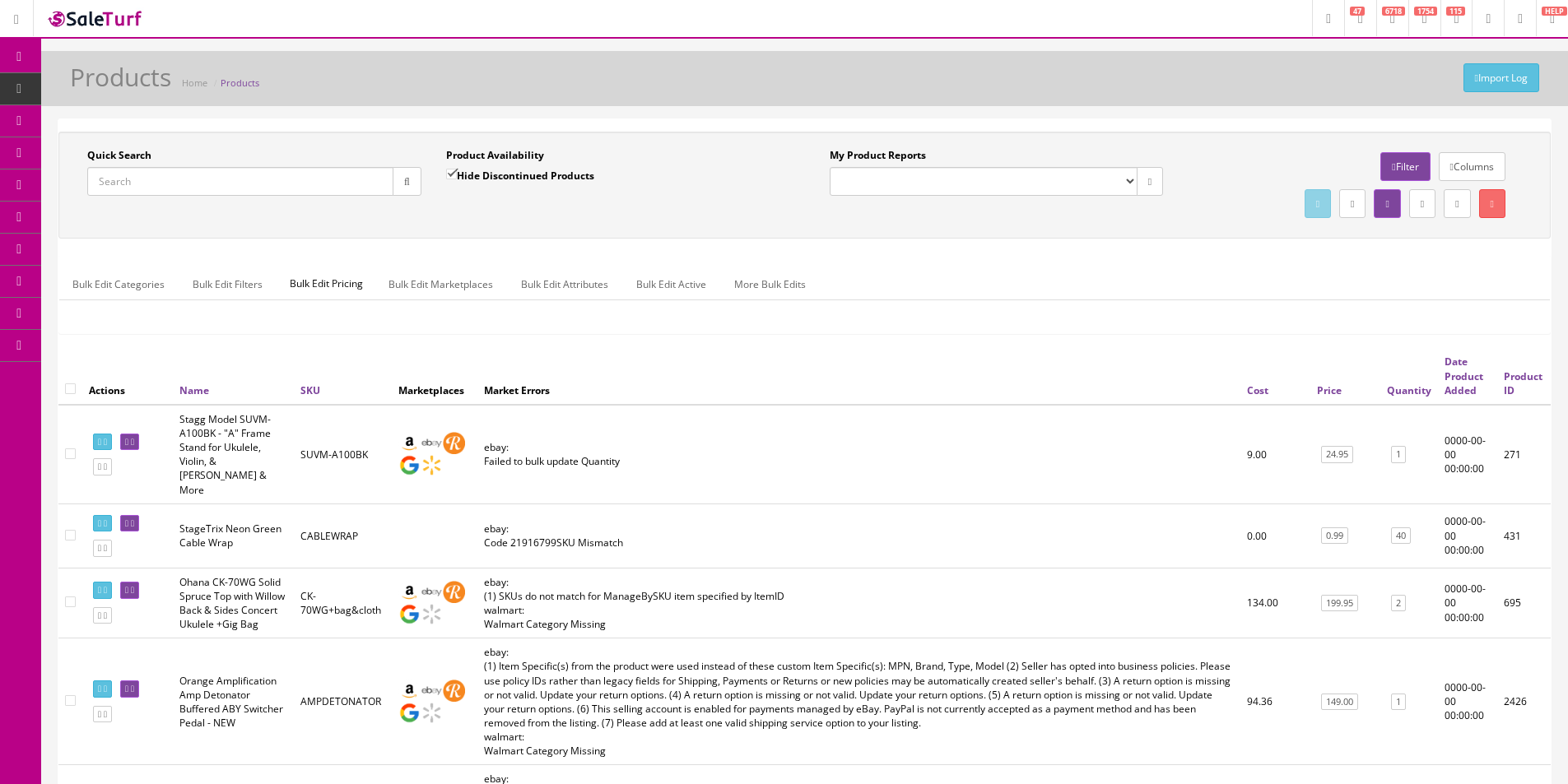
click at [406, 82] on div "Import Log Products Home Products" at bounding box center [804, 83] width 1502 height 40
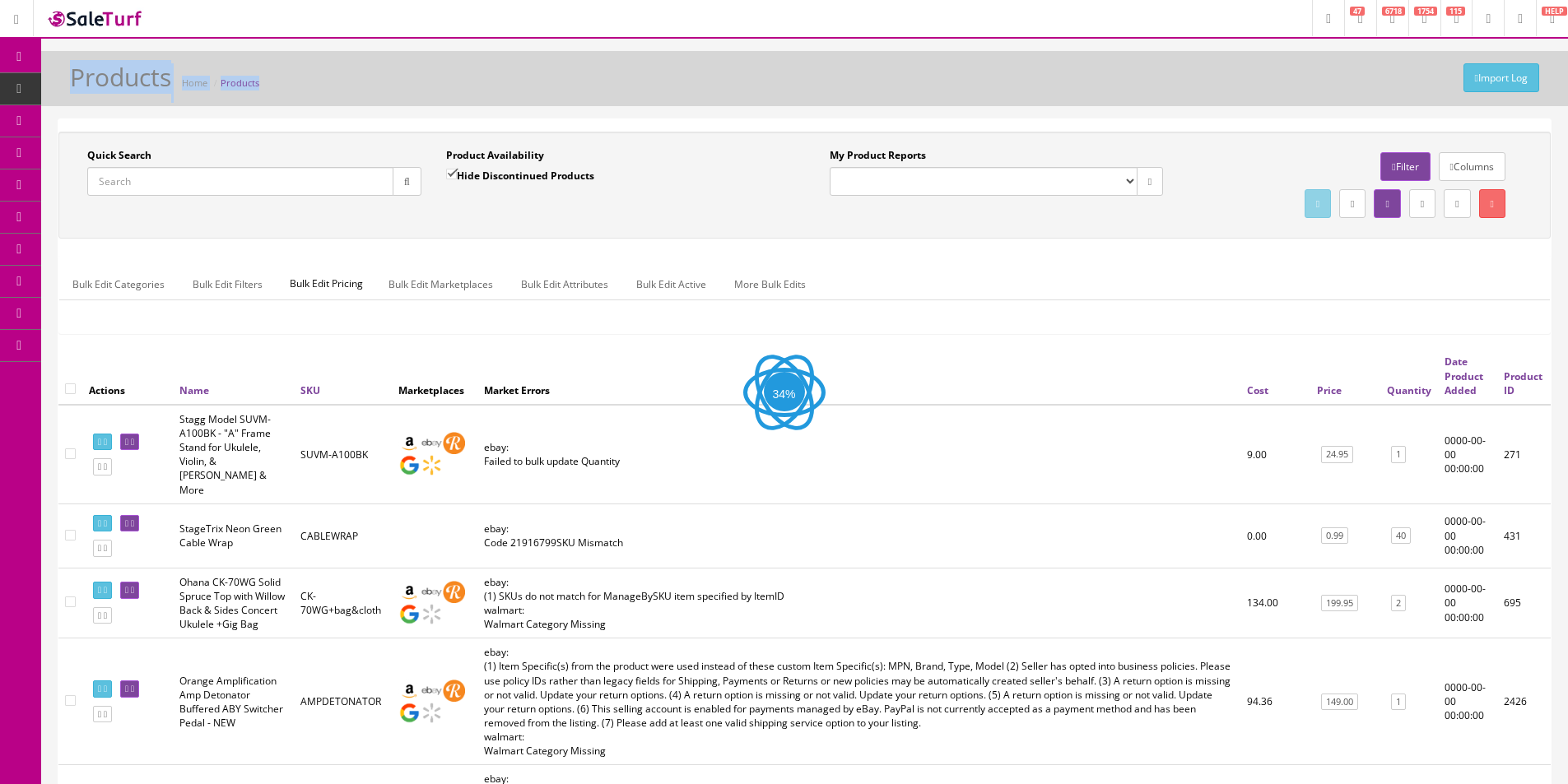
click at [406, 82] on div "Import Log Products Home Products" at bounding box center [804, 83] width 1502 height 40
click at [405, 82] on div "Import Log Products Home Products" at bounding box center [804, 83] width 1502 height 40
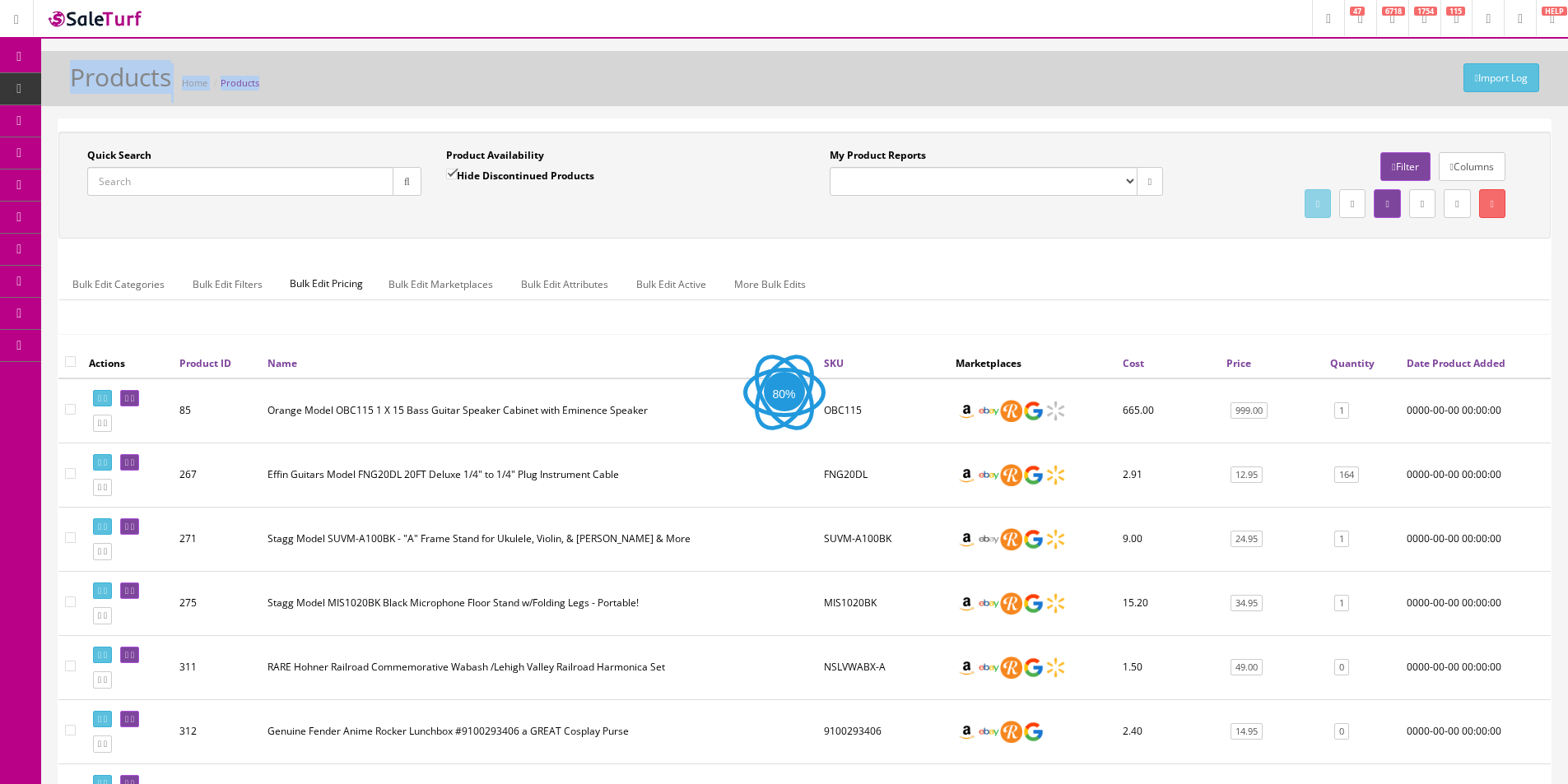
click at [405, 82] on div "Import Log Products Home Products" at bounding box center [804, 83] width 1502 height 40
click at [404, 80] on div "Import Log Products Home Products" at bounding box center [804, 83] width 1502 height 40
click at [353, 97] on div "Import Log Products Home Products" at bounding box center [804, 83] width 1502 height 40
paste input "AC10C1"
type input "AC10C1"
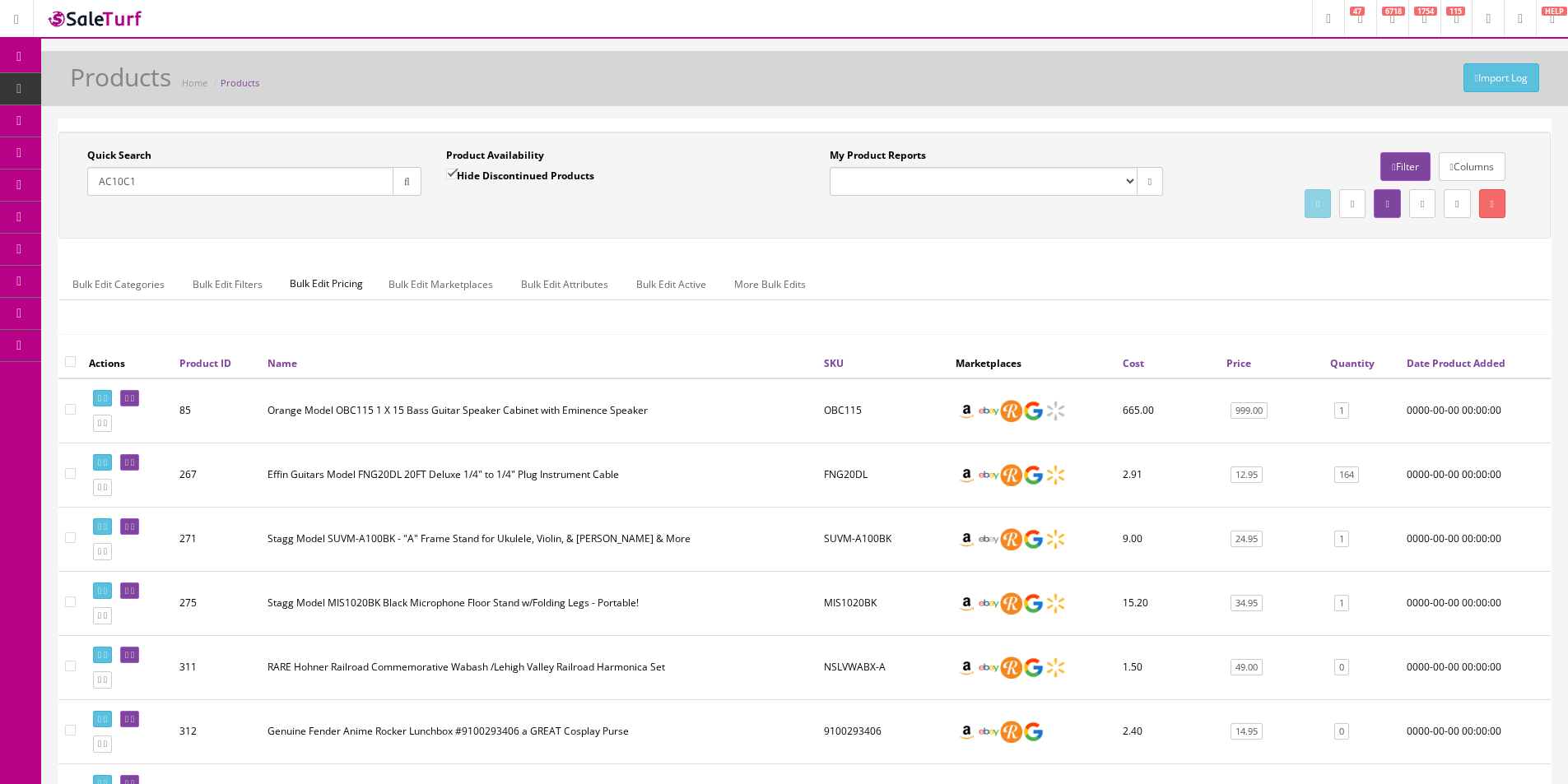
drag, startPoint x: 396, startPoint y: 179, endPoint x: 458, endPoint y: 202, distance: 66.1
click at [397, 179] on button "button" at bounding box center [408, 182] width 29 height 29
click at [467, 206] on div "Product Availability Hide Discontinued Products Date To" at bounding box center [613, 178] width 359 height 60
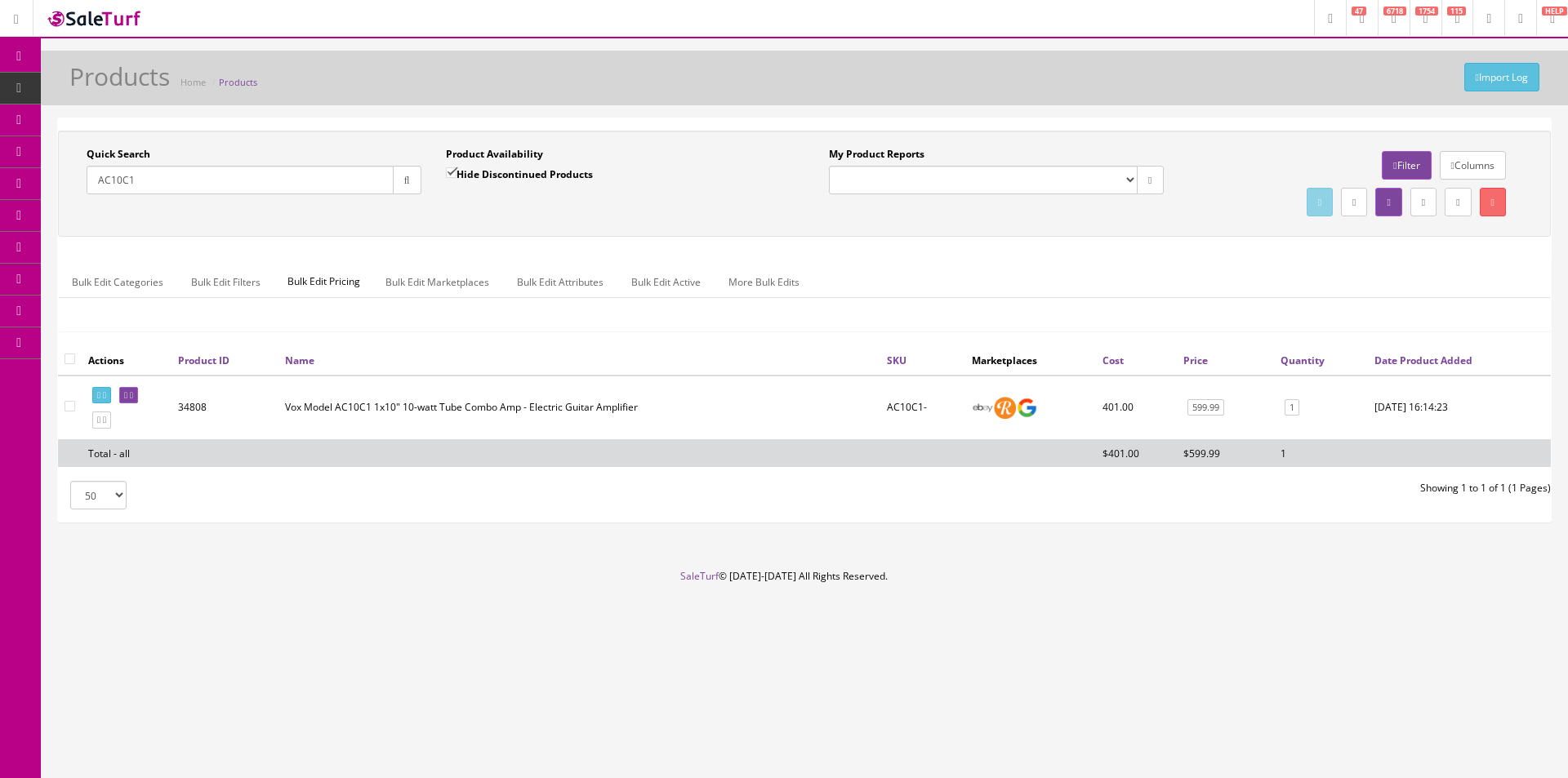
click at [1183, 409] on td "599.99" at bounding box center [1225, 407] width 98 height 65
click at [1212, 403] on link "599.99" at bounding box center [1206, 408] width 37 height 17
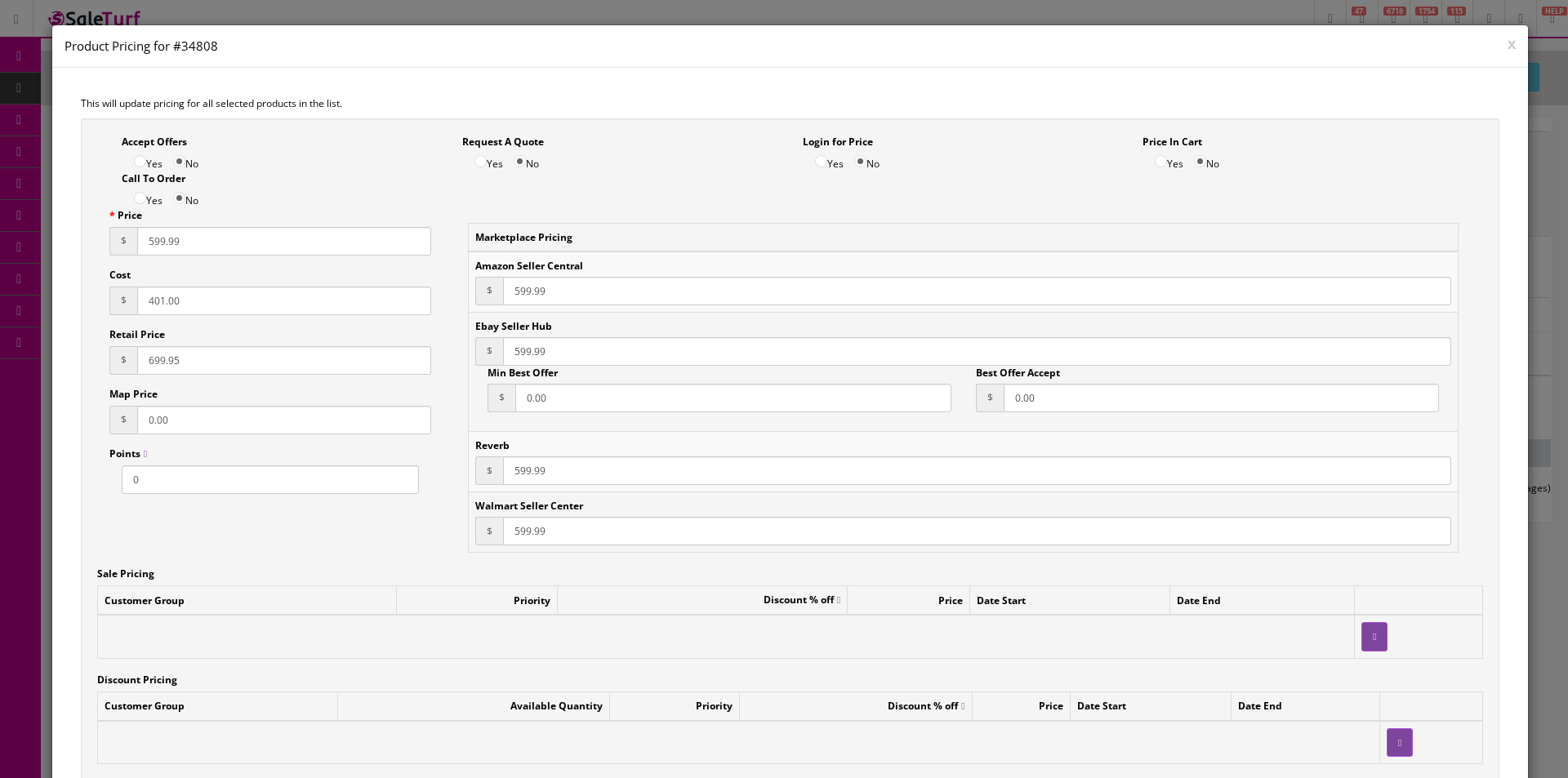
click at [152, 237] on input "599.99" at bounding box center [284, 241] width 294 height 29
type input "799.99"
click at [524, 292] on input "599.99" at bounding box center [977, 292] width 948 height 29
click at [524, 293] on input "599.99" at bounding box center [977, 292] width 948 height 29
paste input "7"
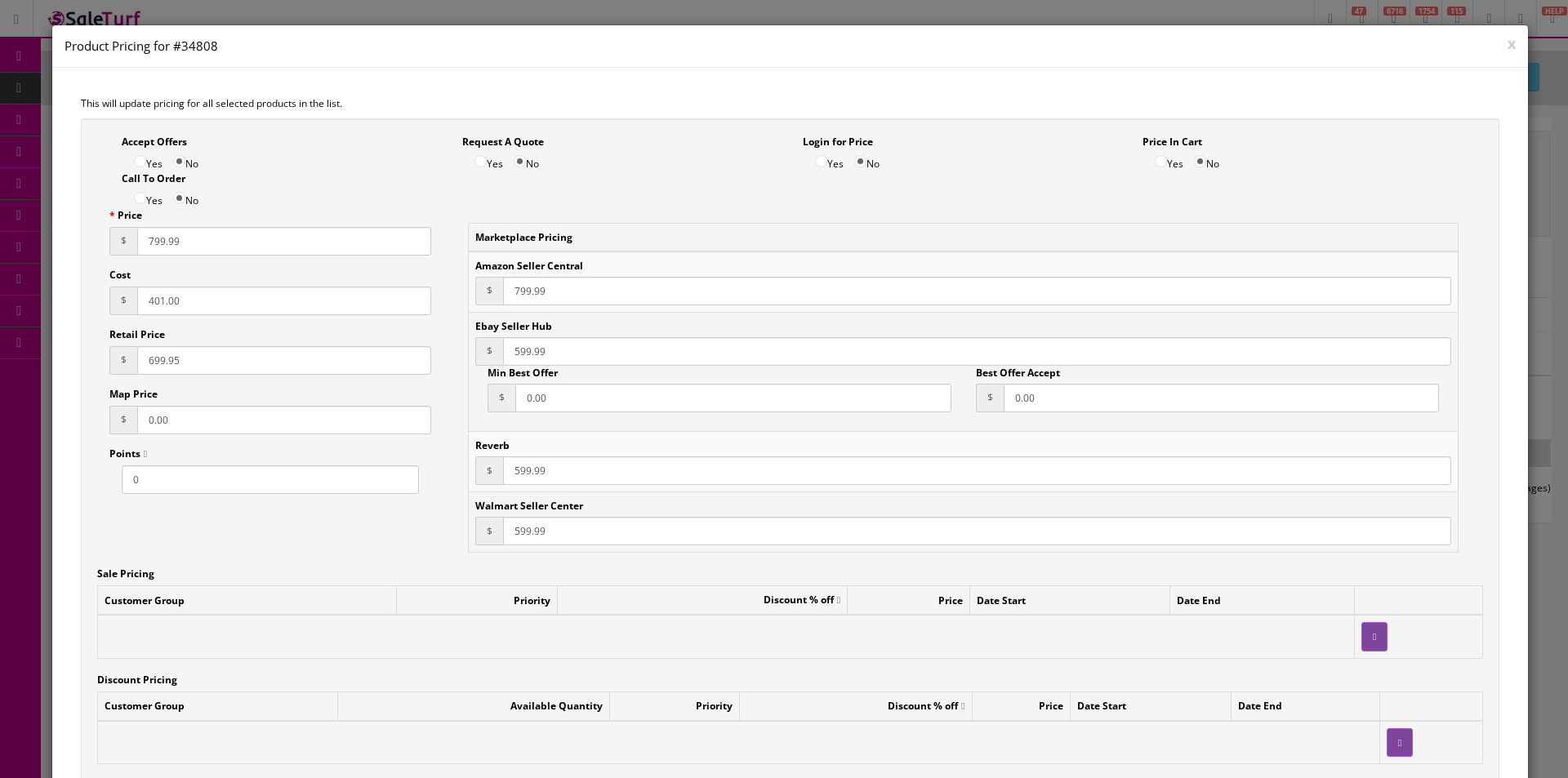
type input "799.99"
click at [531, 359] on input "599.99" at bounding box center [977, 351] width 948 height 29
click at [530, 361] on input "599.99" at bounding box center [977, 351] width 948 height 29
paste input "7"
type input "799.99"
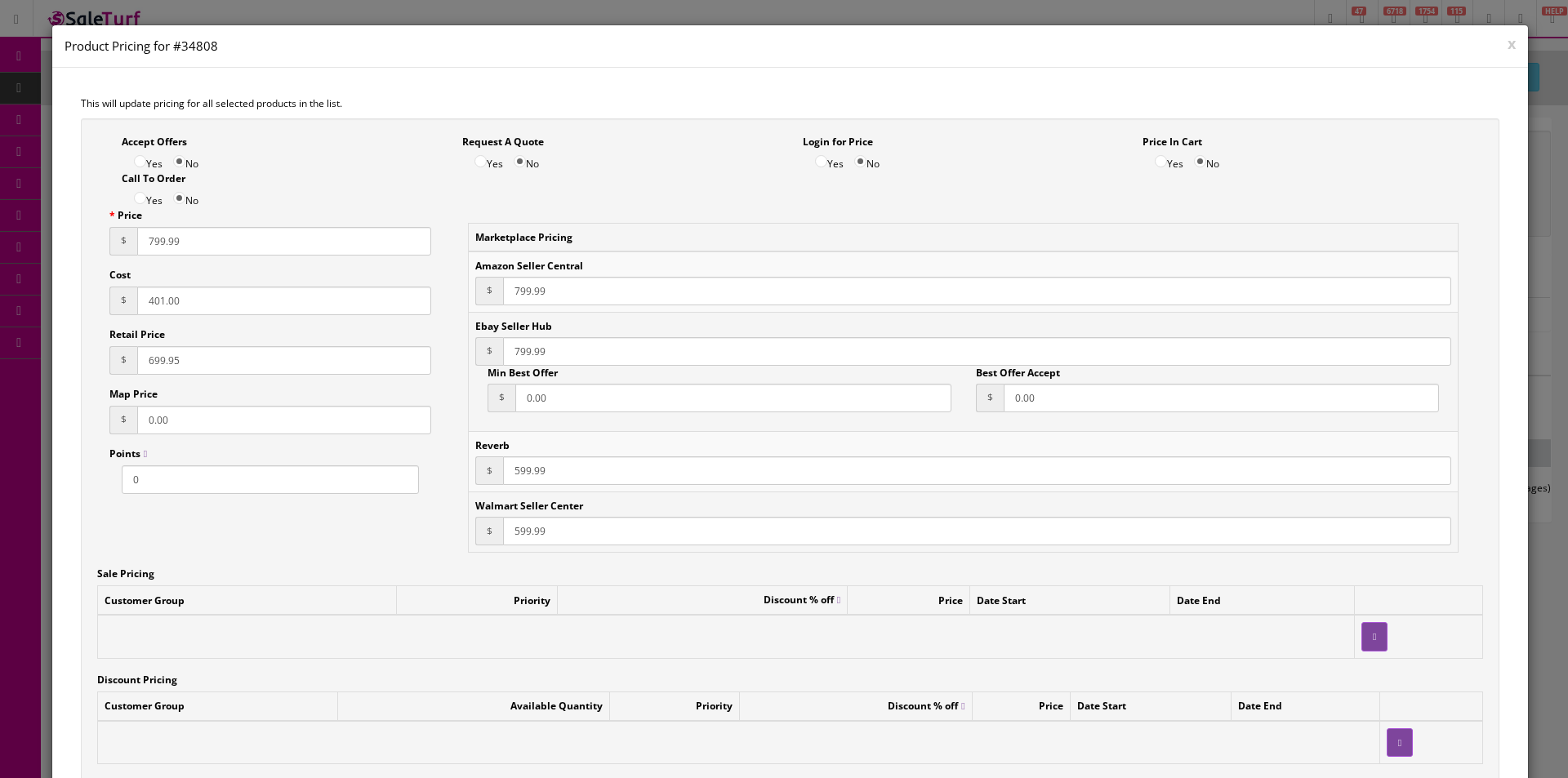
click at [518, 467] on input "599.99" at bounding box center [977, 471] width 948 height 29
click at [518, 468] on input "599.99" at bounding box center [977, 471] width 948 height 29
paste input "7"
type input "799.99"
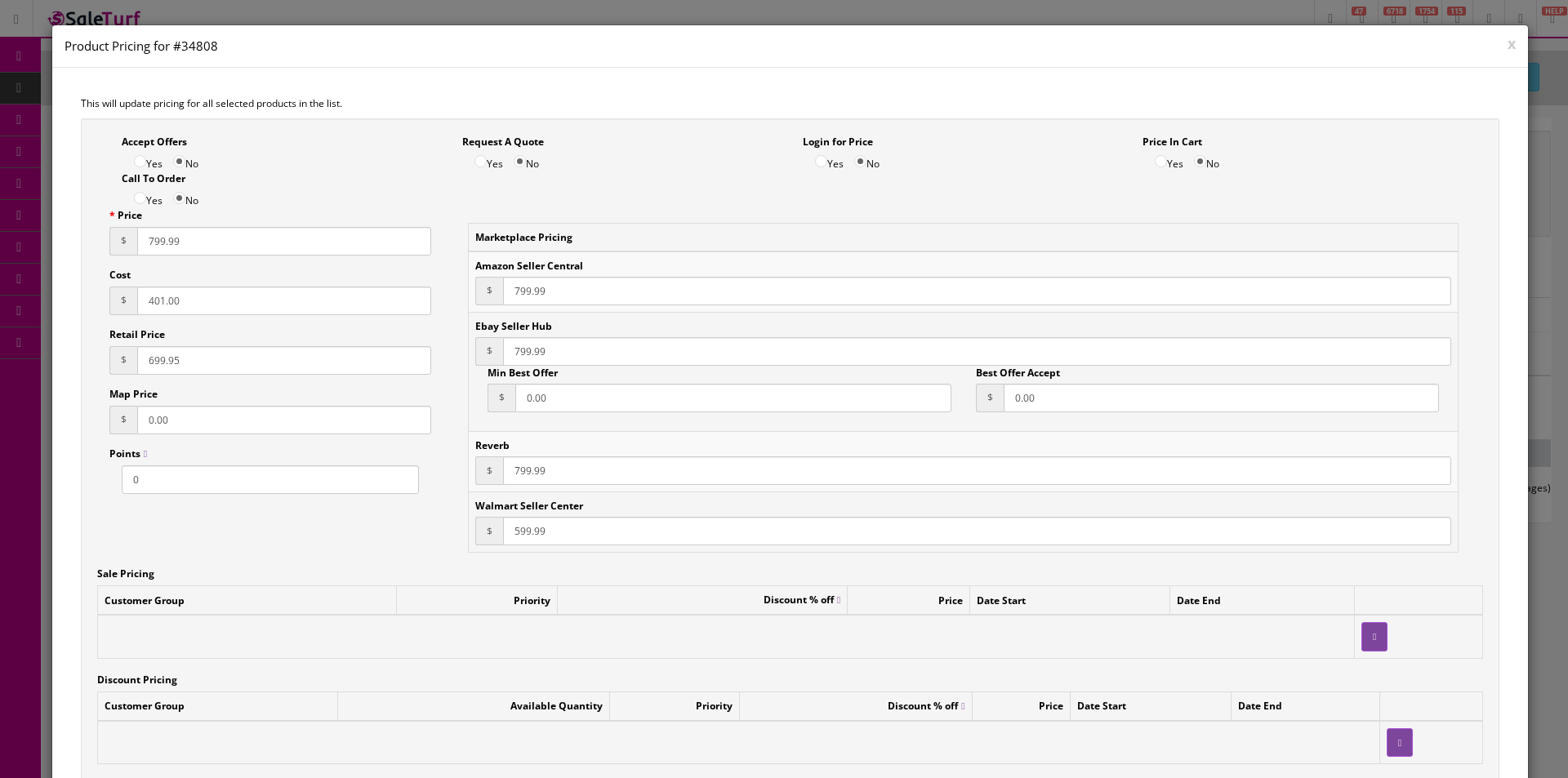
click at [531, 527] on input "599.99" at bounding box center [977, 532] width 948 height 29
click at [530, 527] on input "599.99" at bounding box center [977, 532] width 948 height 29
paste input "7"
type input "799.99"
click at [673, 207] on div "Accept Offers Yes No Request A Quote Yes No Login for Price Yes No Price In Car…" at bounding box center [791, 172] width 1387 height 73
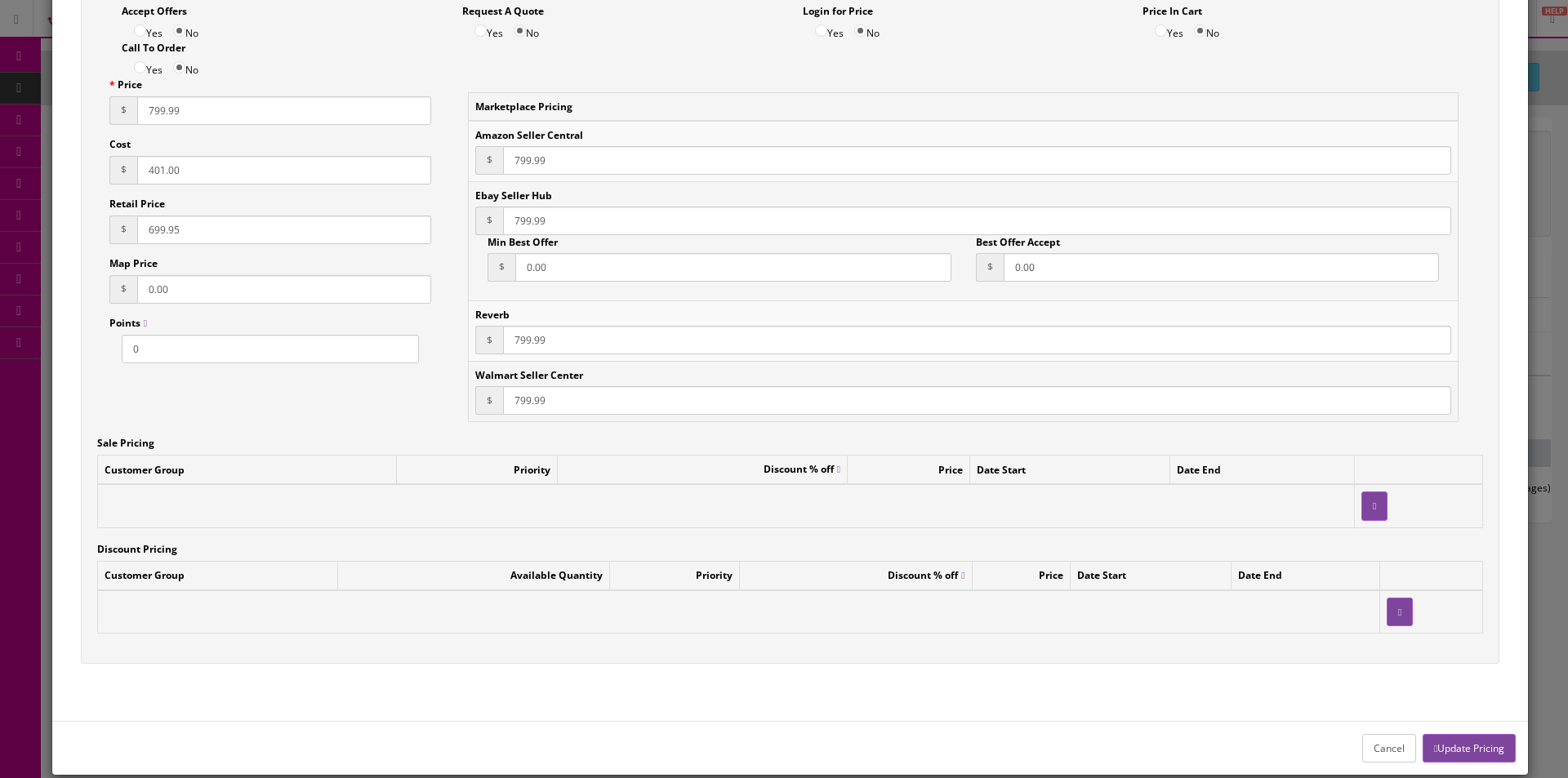
scroll to position [153, 0]
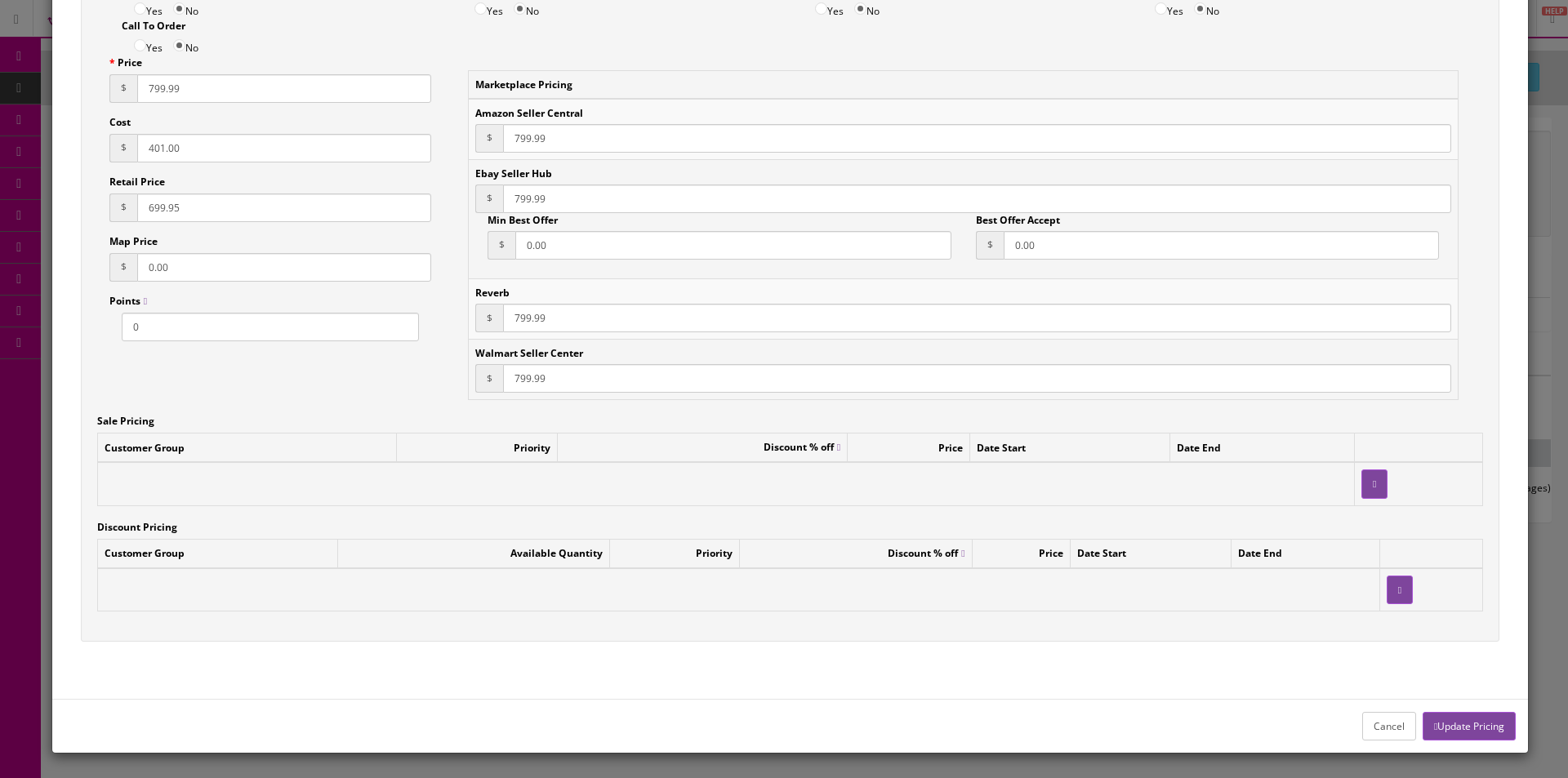
click at [1450, 730] on button "Update Pricing" at bounding box center [1470, 727] width 93 height 29
